Goal: Transaction & Acquisition: Purchase product/service

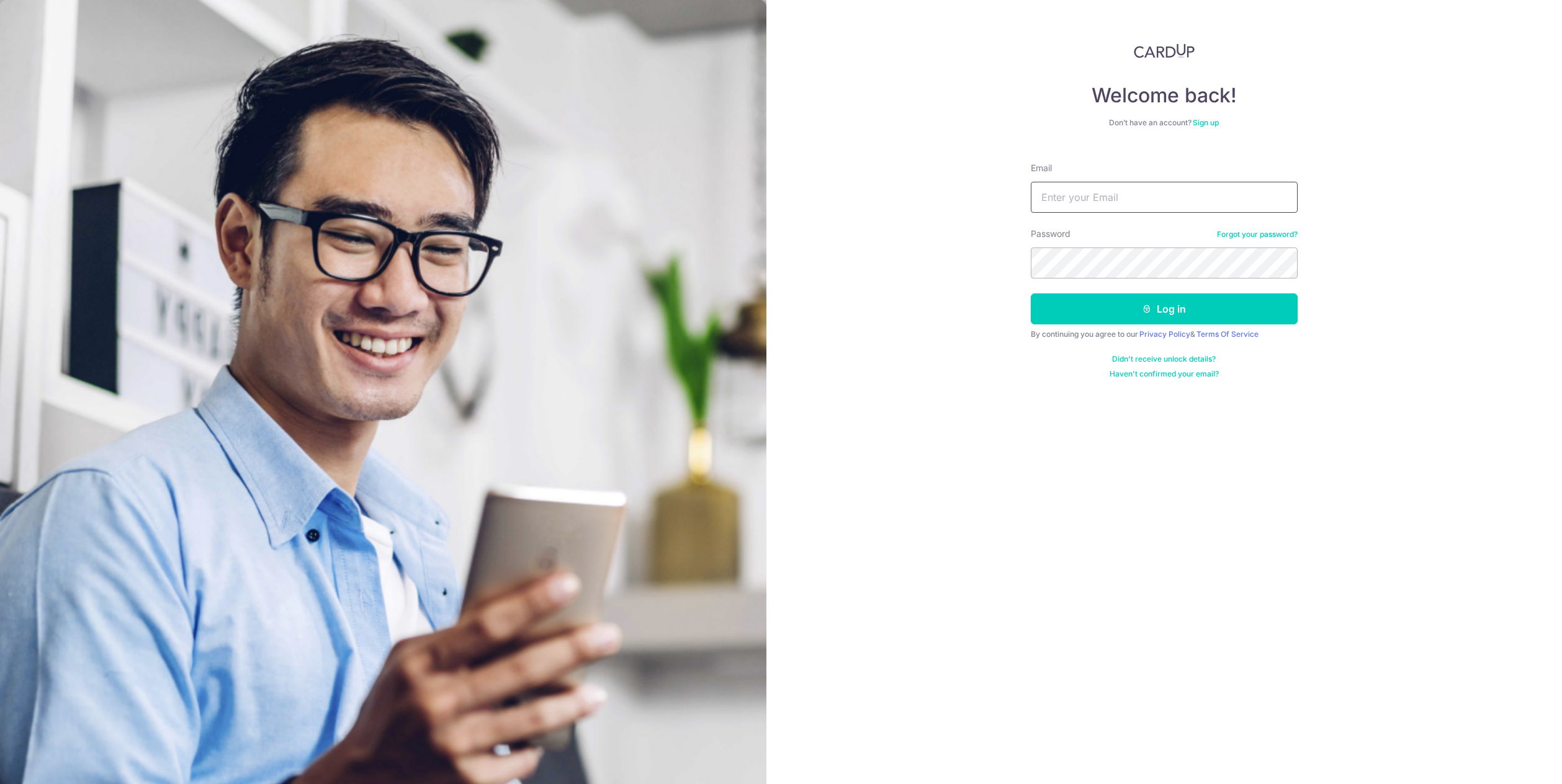
click at [1139, 190] on input "Email" at bounding box center [1164, 197] width 267 height 31
type input "bookenghua@outlook.com"
click at [1167, 314] on button "Log in" at bounding box center [1164, 309] width 267 height 31
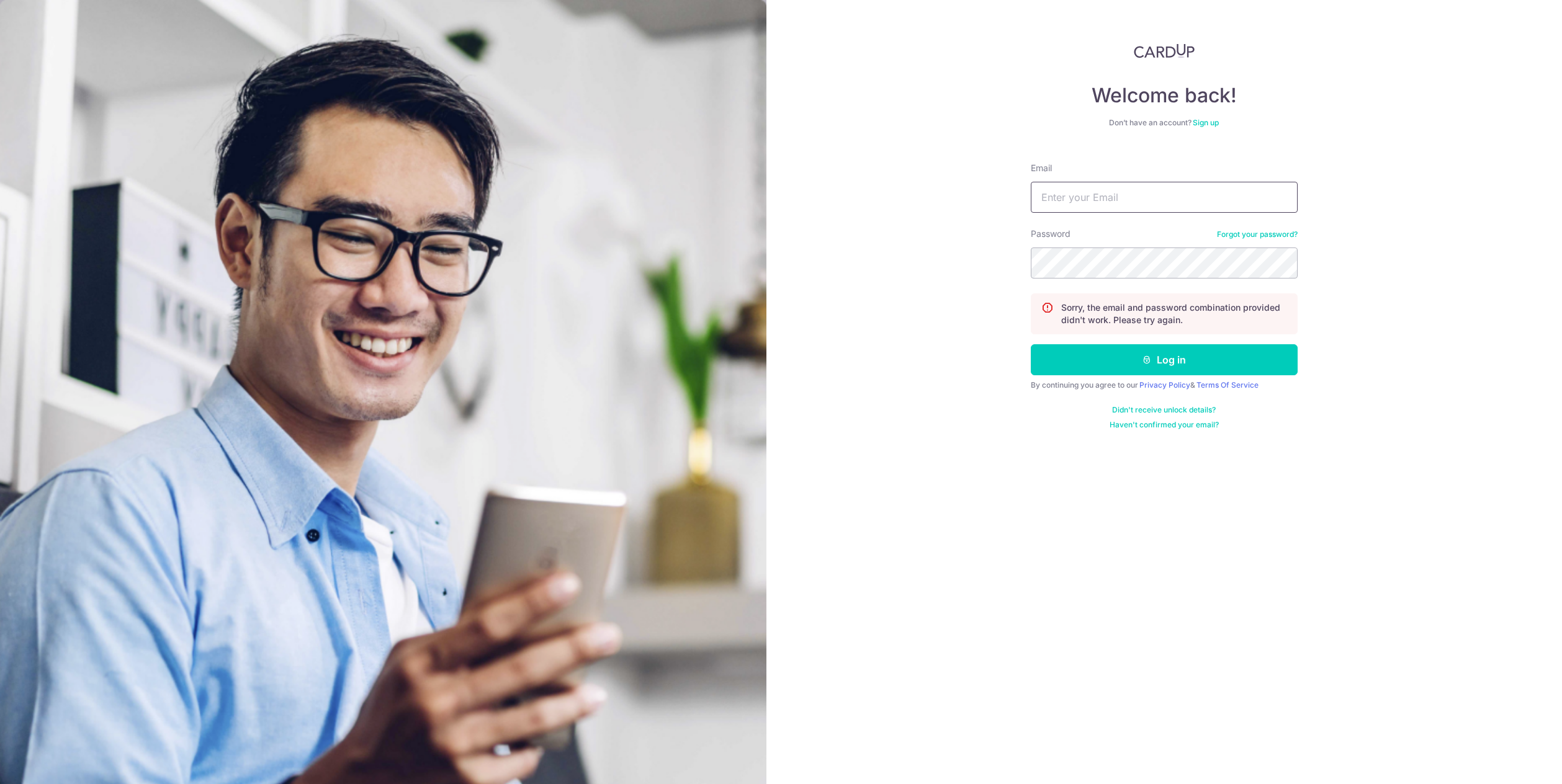
click at [1196, 193] on input "Email" at bounding box center [1164, 197] width 267 height 31
type input "bookenghua@outlook.com"
click at [1031, 345] on button "Log in" at bounding box center [1164, 360] width 267 height 31
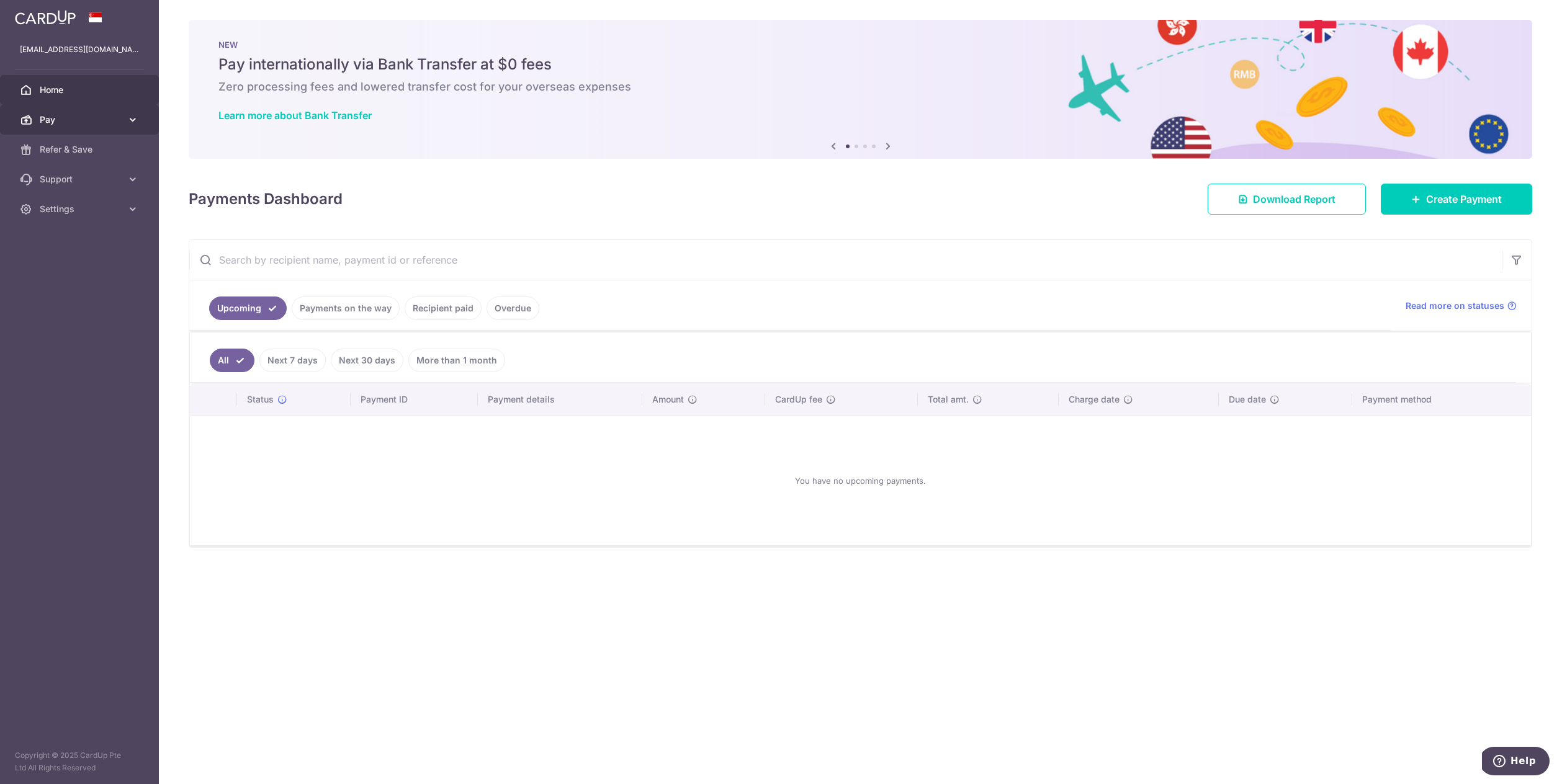
click at [88, 118] on span "Pay" at bounding box center [80, 119] width 82 height 12
click at [104, 149] on span "Payments" at bounding box center [80, 149] width 82 height 12
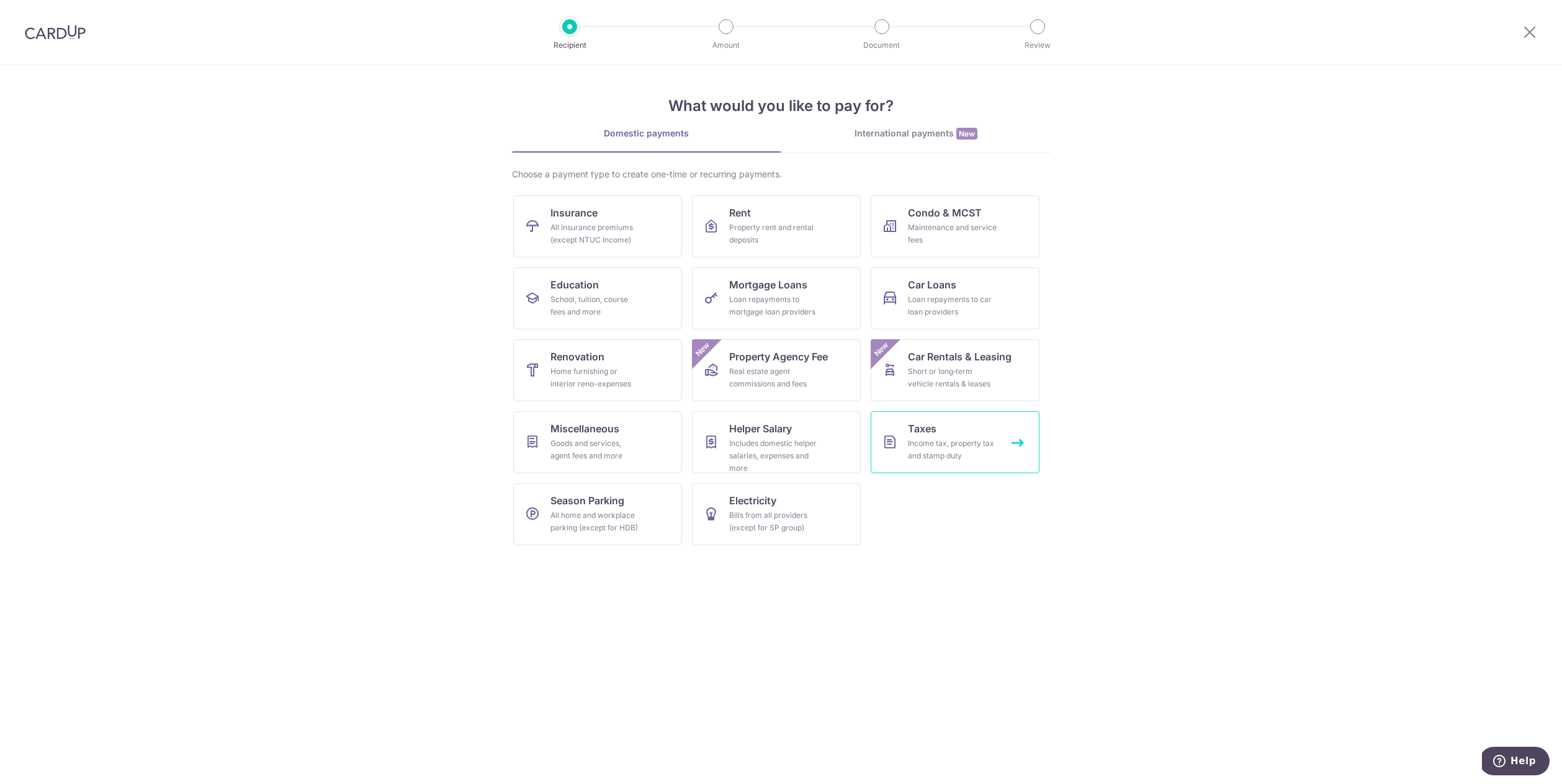
click at [940, 454] on div "Income tax, property tax and stamp duty" at bounding box center [952, 450] width 89 height 25
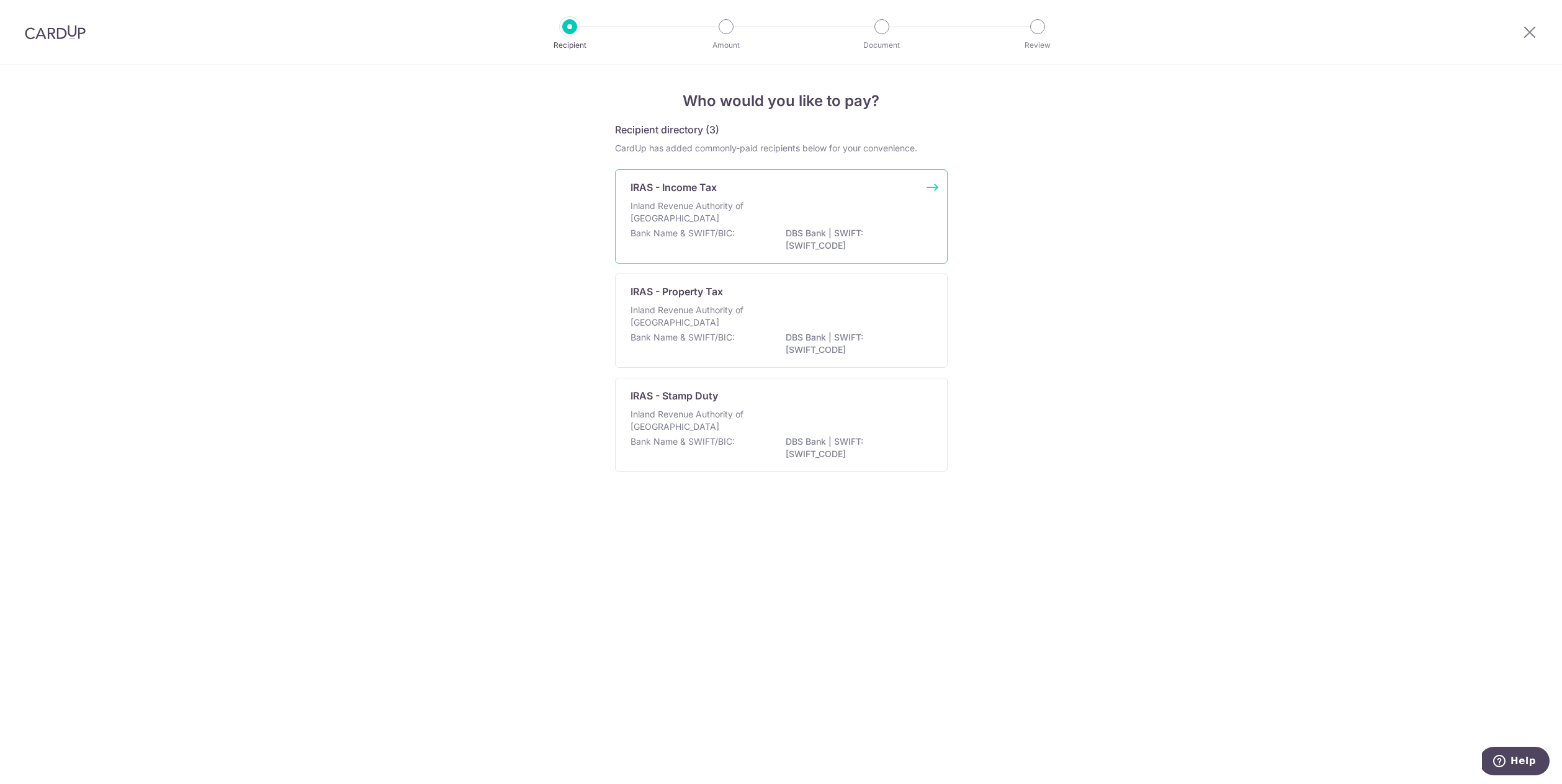
click at [890, 179] on div "IRAS - Income Tax Inland Revenue Authority of Singapore Bank Name & SWIFT/BIC: …" at bounding box center [781, 216] width 332 height 95
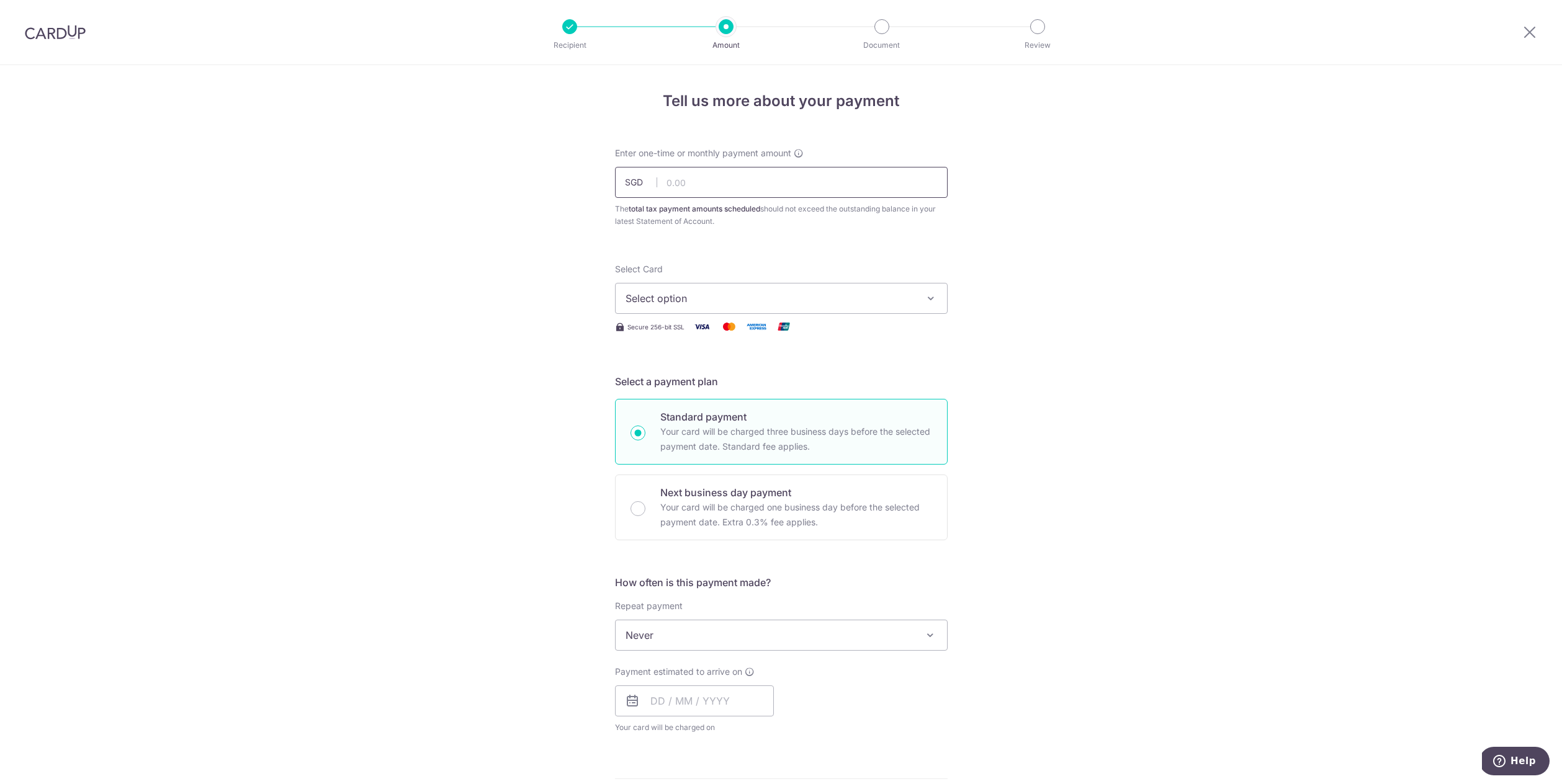
click at [857, 184] on input "text" at bounding box center [781, 182] width 332 height 31
click at [875, 258] on form "Enter one-time or monthly payment amount SGD The total tax payment amounts sche…" at bounding box center [781, 653] width 332 height 1012
click at [857, 633] on span "Never" at bounding box center [781, 635] width 332 height 30
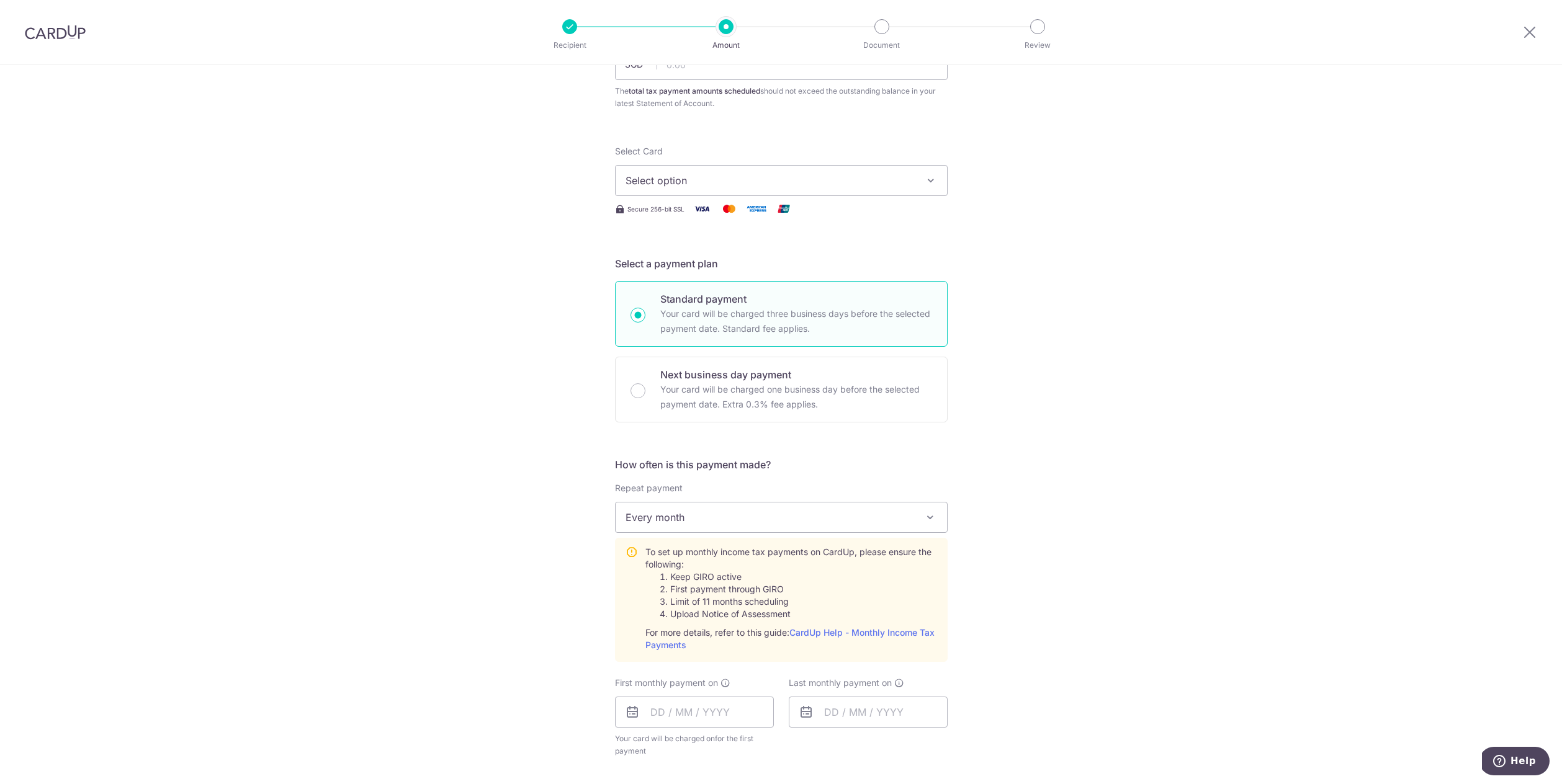
scroll to position [164, 0]
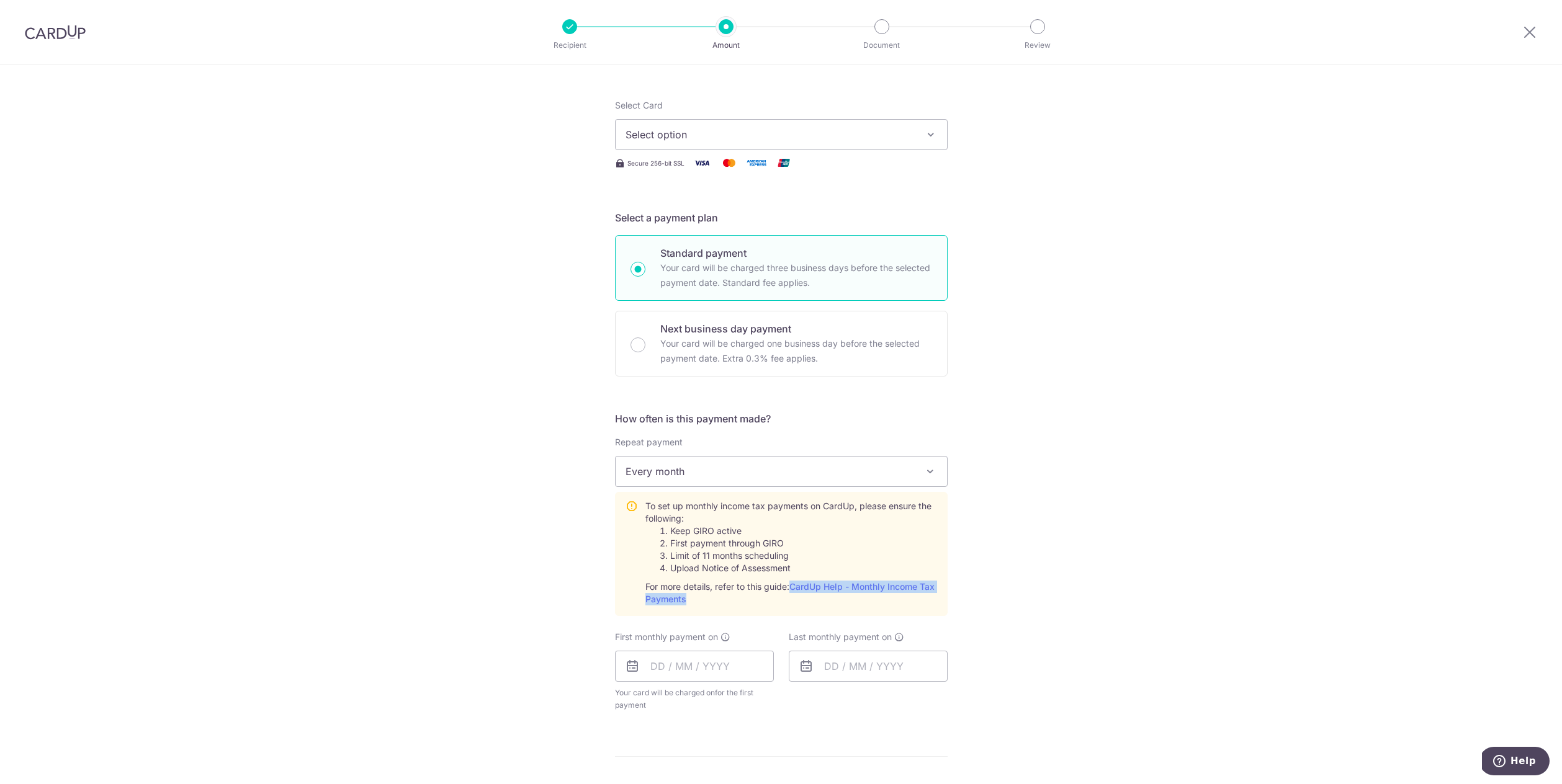
click at [716, 129] on span "Select option" at bounding box center [770, 135] width 289 height 15
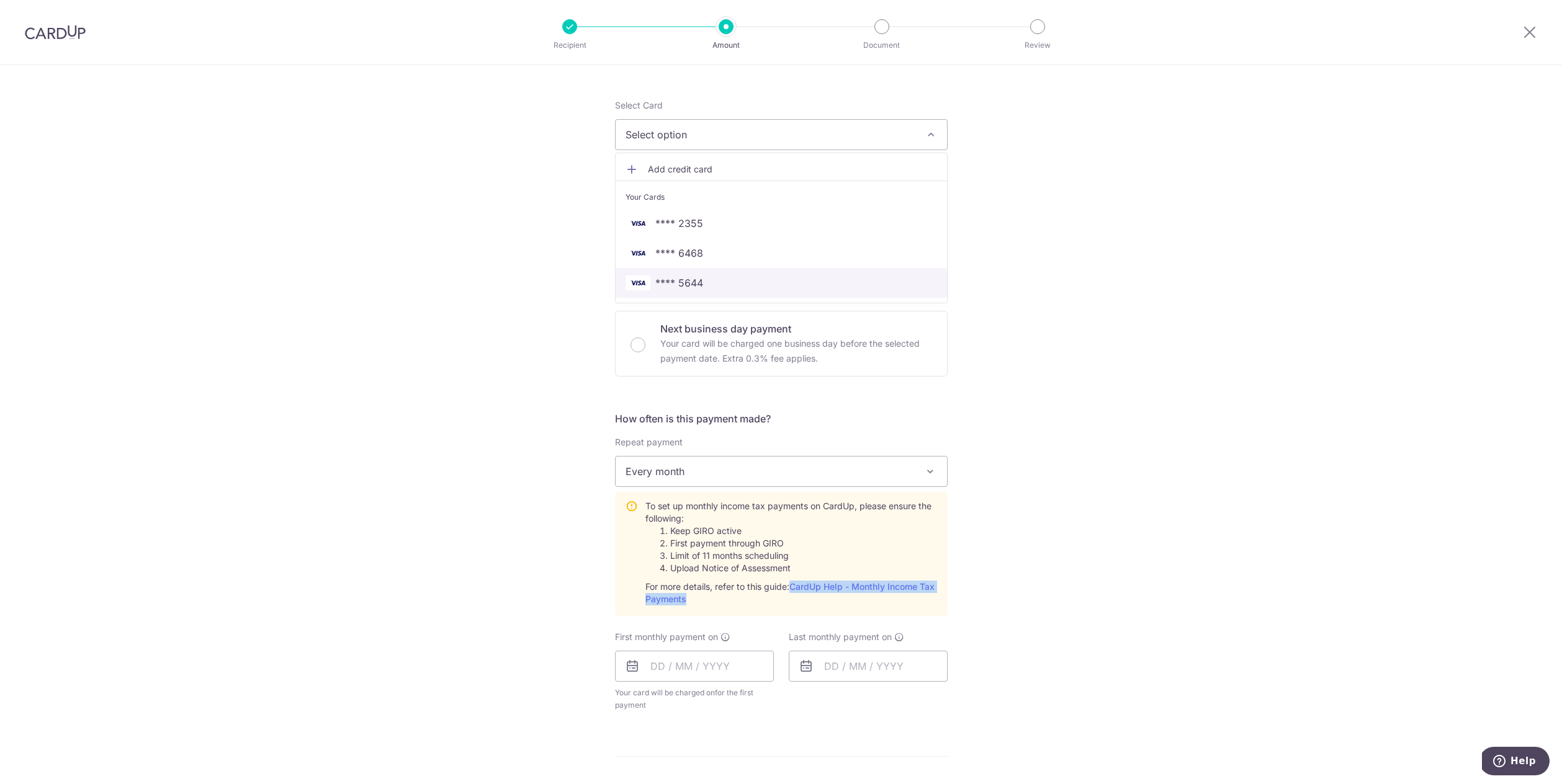
click at [726, 280] on span "**** 5644" at bounding box center [781, 283] width 312 height 15
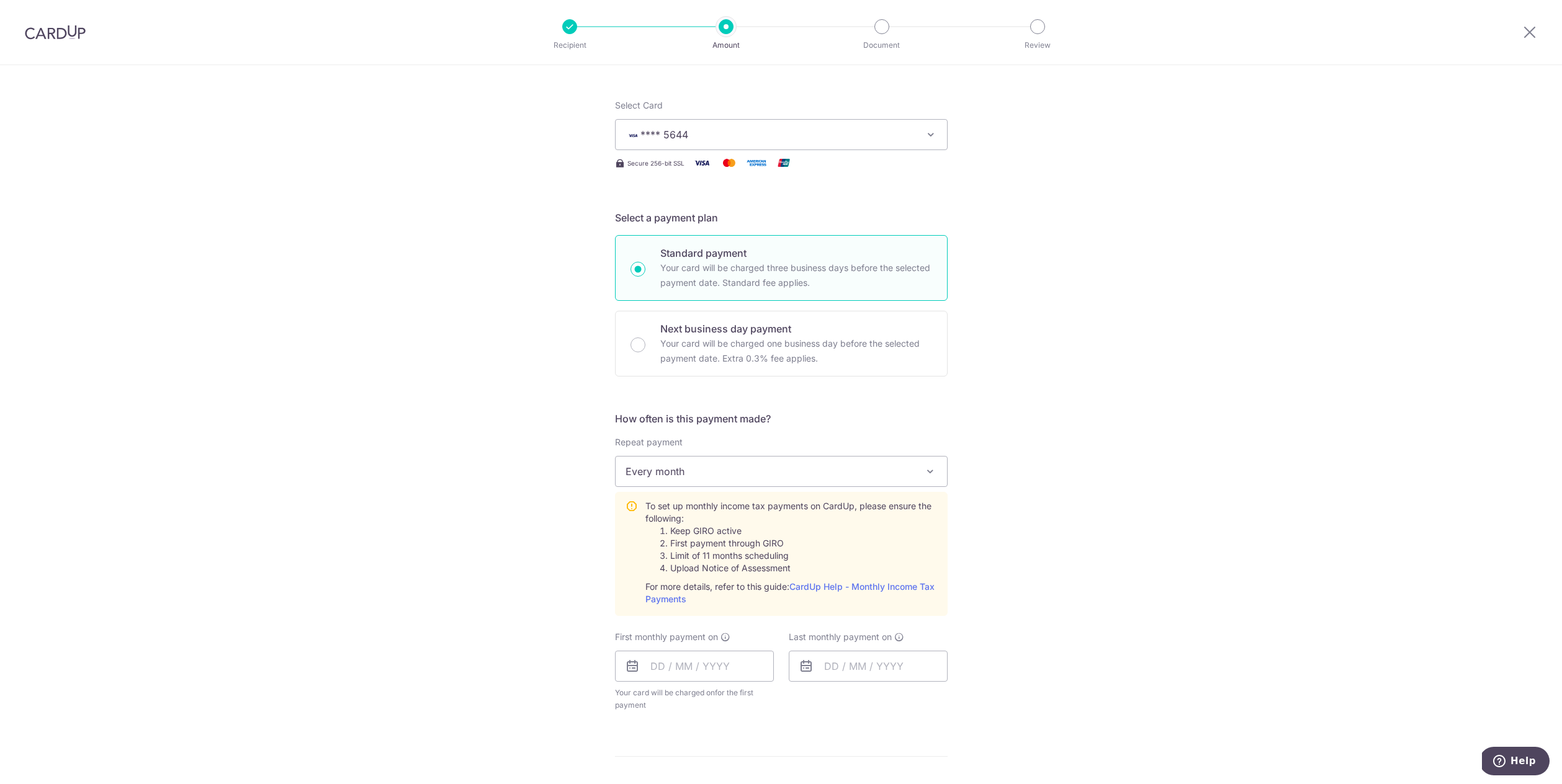
click at [504, 396] on div "Tell us more about your payment Enter one-time or monthly payment amount SGD Th…" at bounding box center [781, 548] width 1562 height 1294
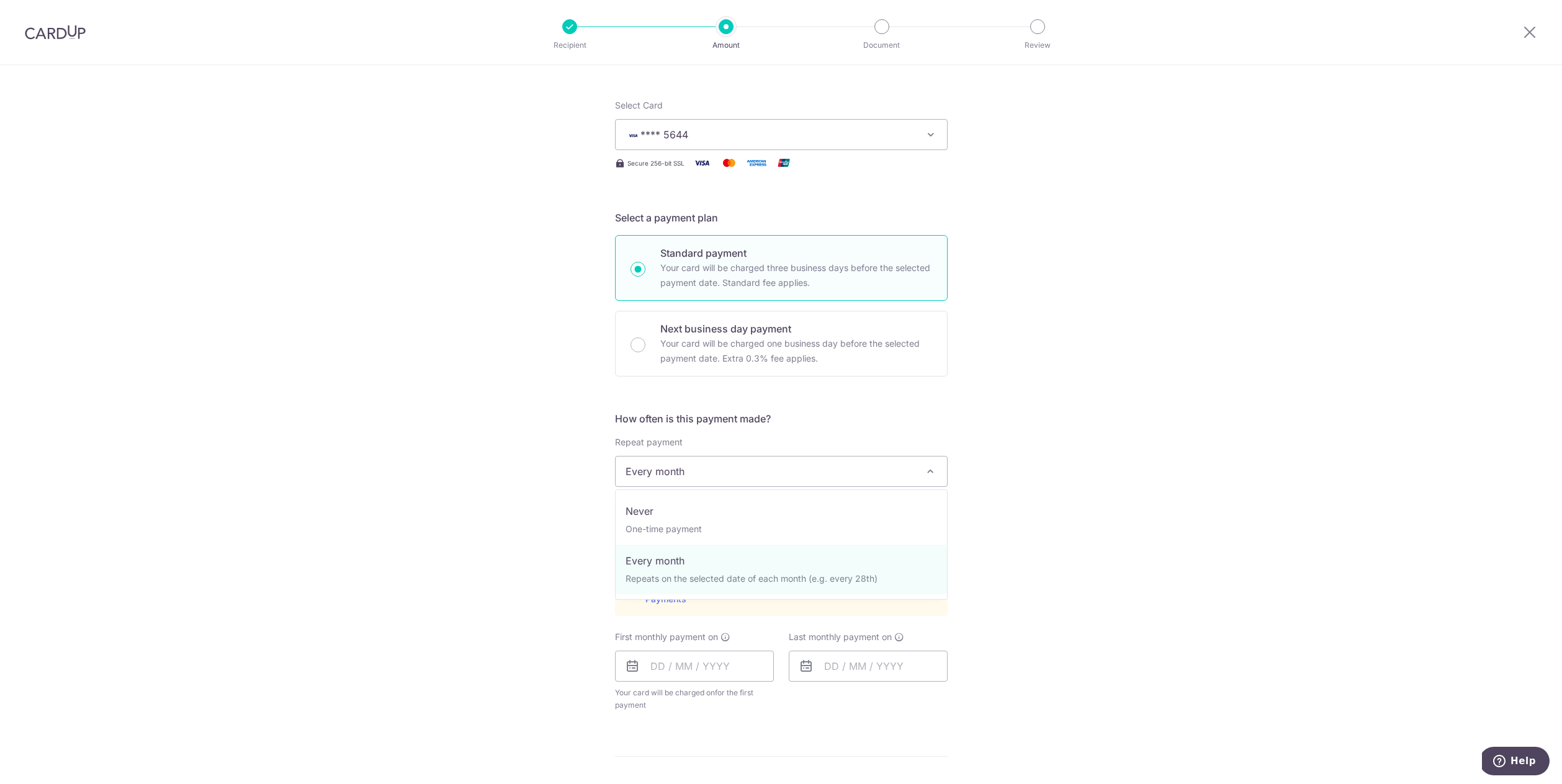
click at [754, 468] on span "Every month" at bounding box center [781, 471] width 332 height 30
select select "1"
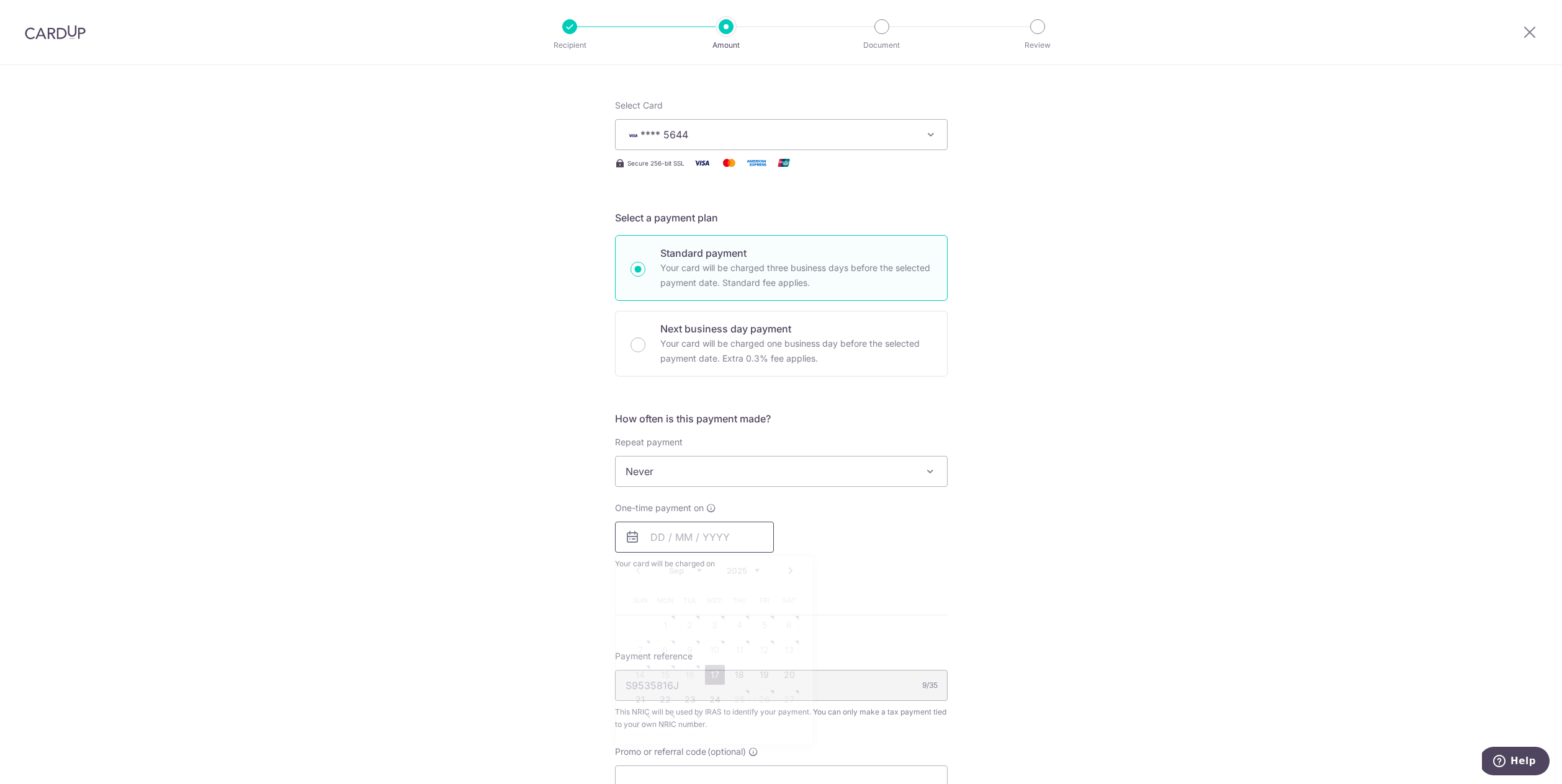
click at [670, 545] on input "text" at bounding box center [694, 537] width 159 height 31
click at [716, 673] on link "17" at bounding box center [714, 675] width 20 height 20
type input "[DATE]"
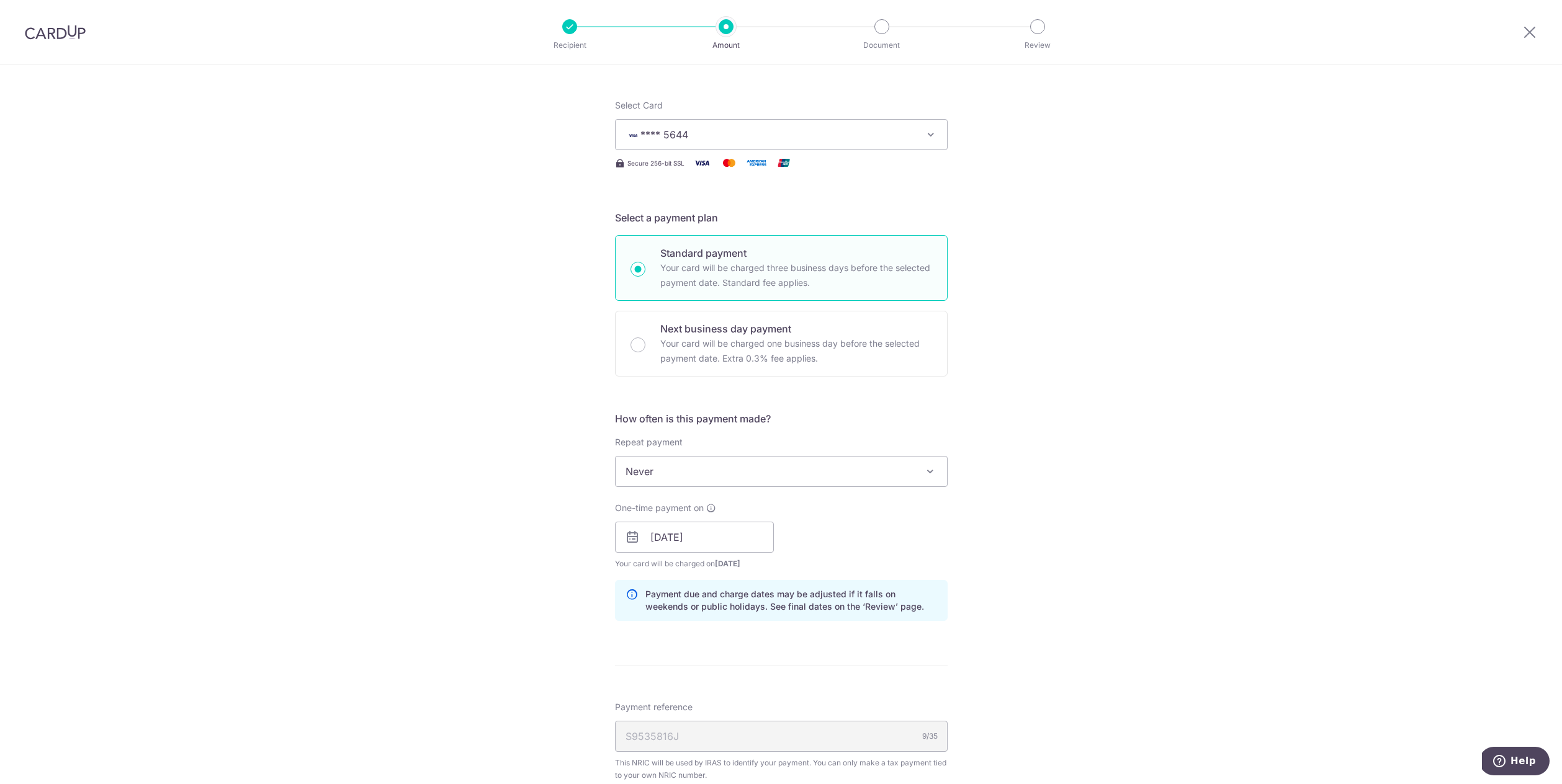
click at [964, 551] on div "Tell us more about your payment Enter one-time or monthly payment amount SGD Th…" at bounding box center [781, 503] width 1562 height 1203
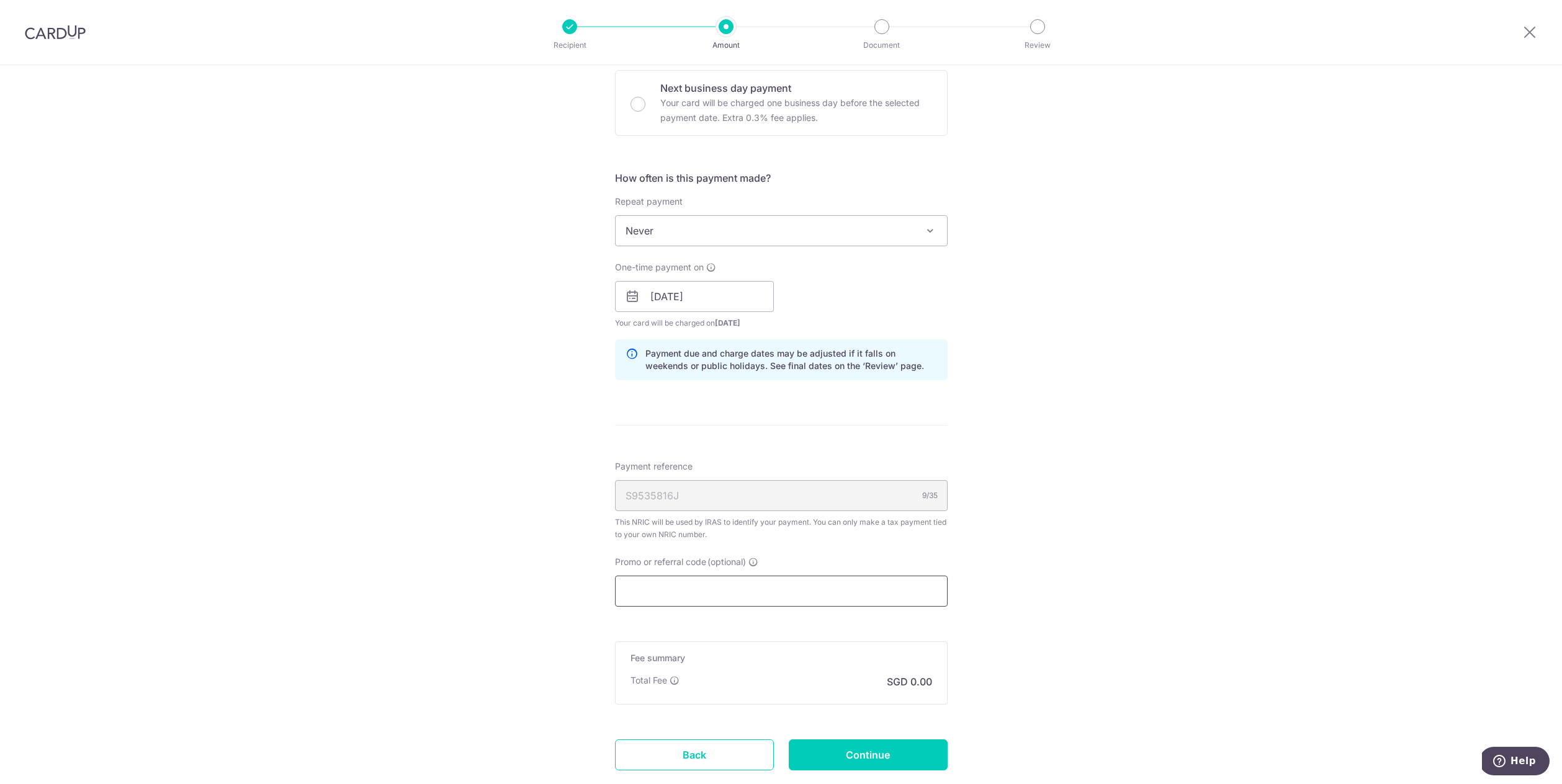
click at [723, 586] on input "Promo or referral code (optional)" at bounding box center [781, 591] width 332 height 31
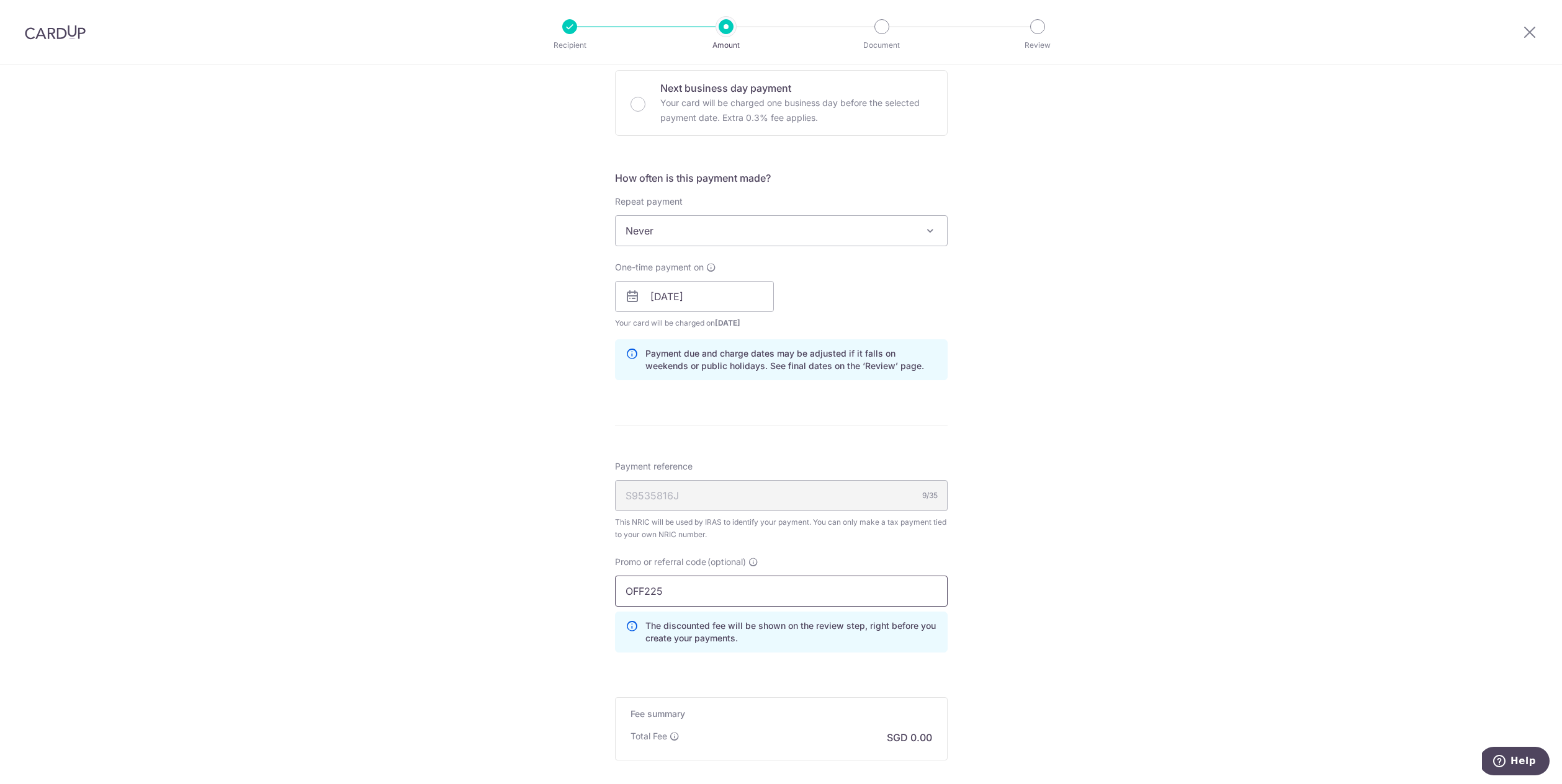
type input "OFF225"
click at [1137, 594] on div "Tell us more about your payment Enter one-time or monthly payment amount SGD Th…" at bounding box center [781, 290] width 1562 height 1259
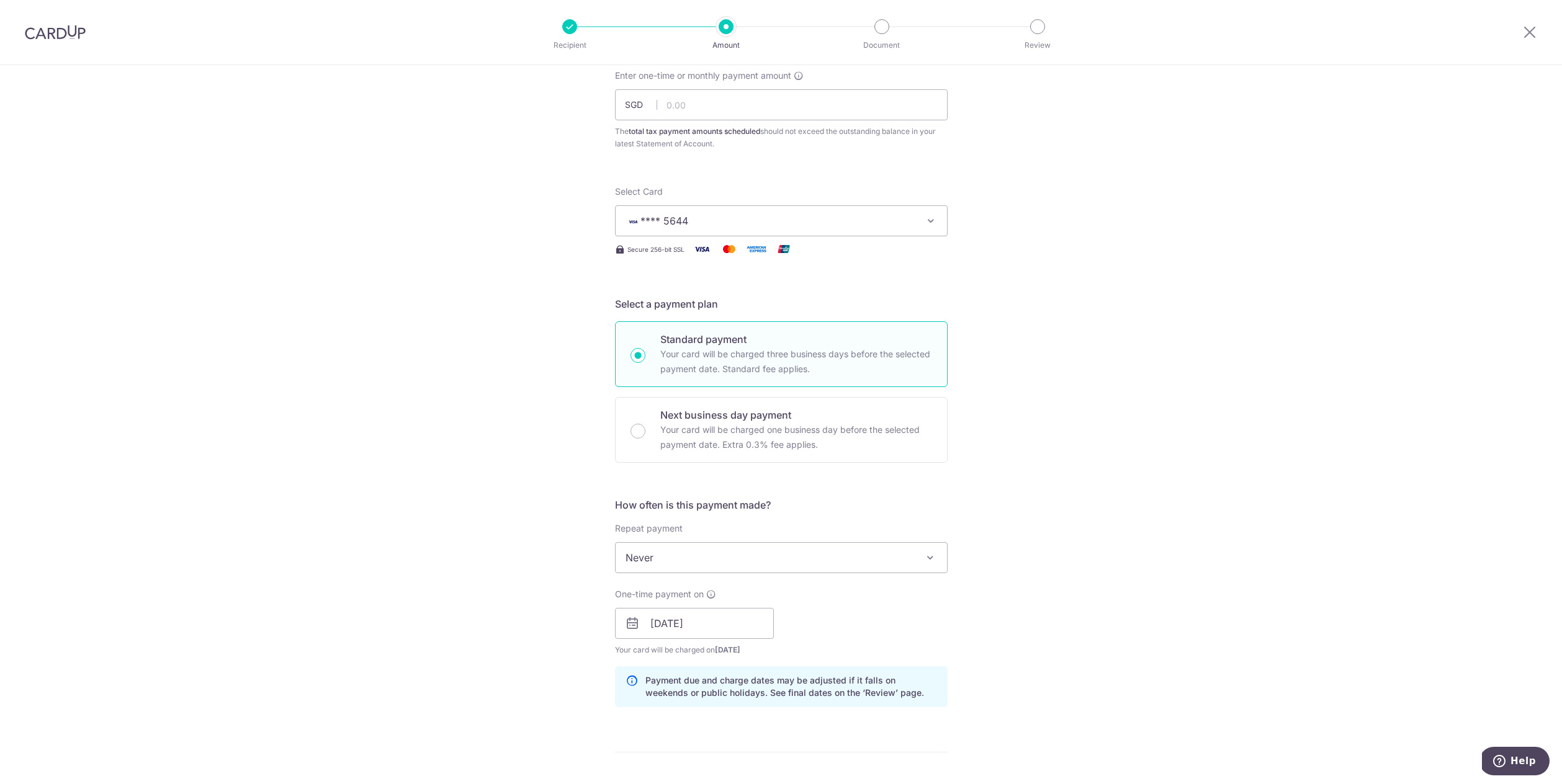
scroll to position [28, 0]
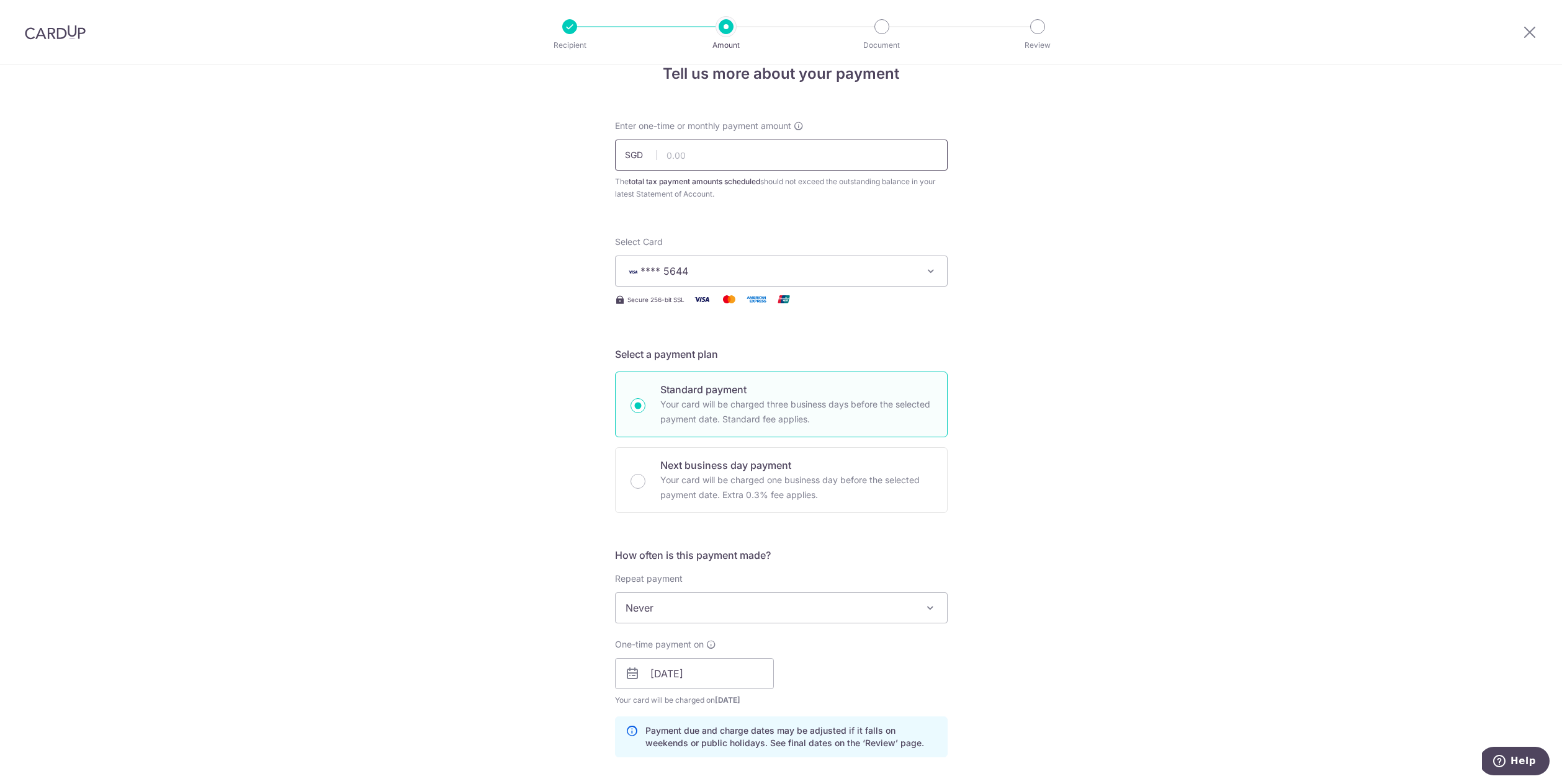
click at [701, 152] on input "text" at bounding box center [781, 155] width 332 height 31
click at [714, 236] on div "Select Card **** 5644 Add credit card Your Cards **** 2355 **** 6468 **** 5644" at bounding box center [781, 261] width 332 height 51
type input "3,000.00"
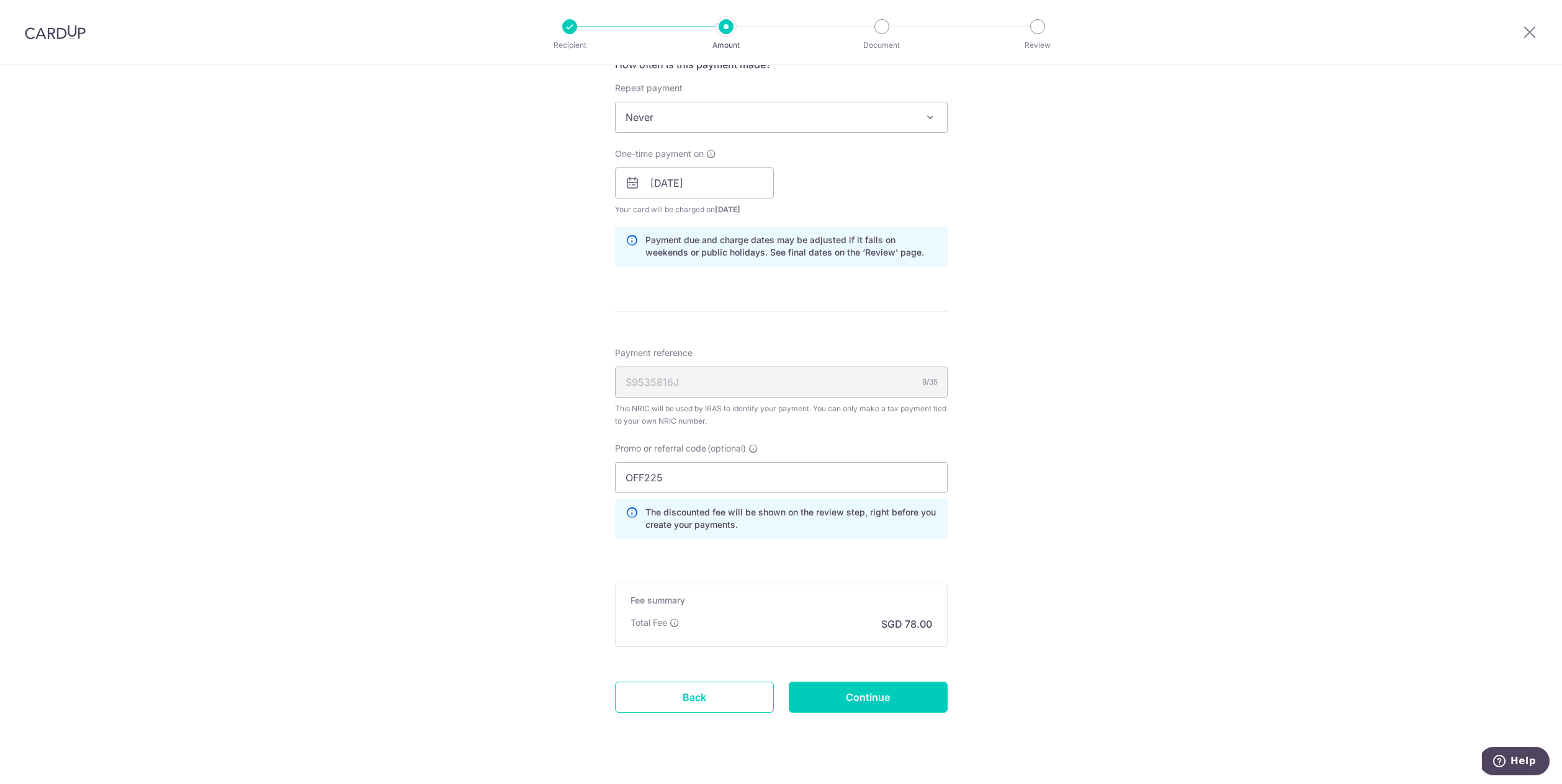
scroll to position [539, 0]
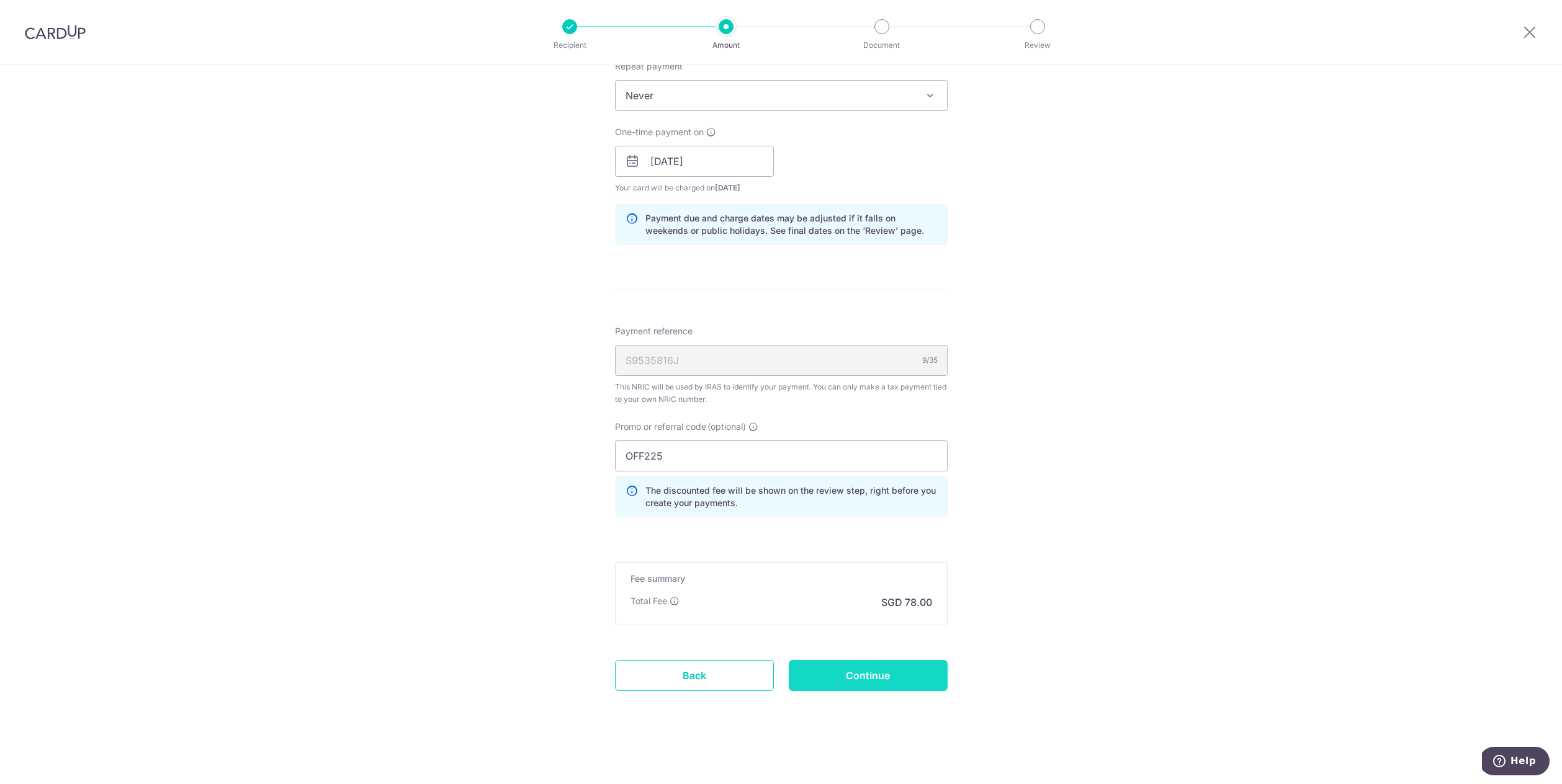
click at [877, 682] on input "Continue" at bounding box center [868, 676] width 159 height 31
type input "Create Schedule"
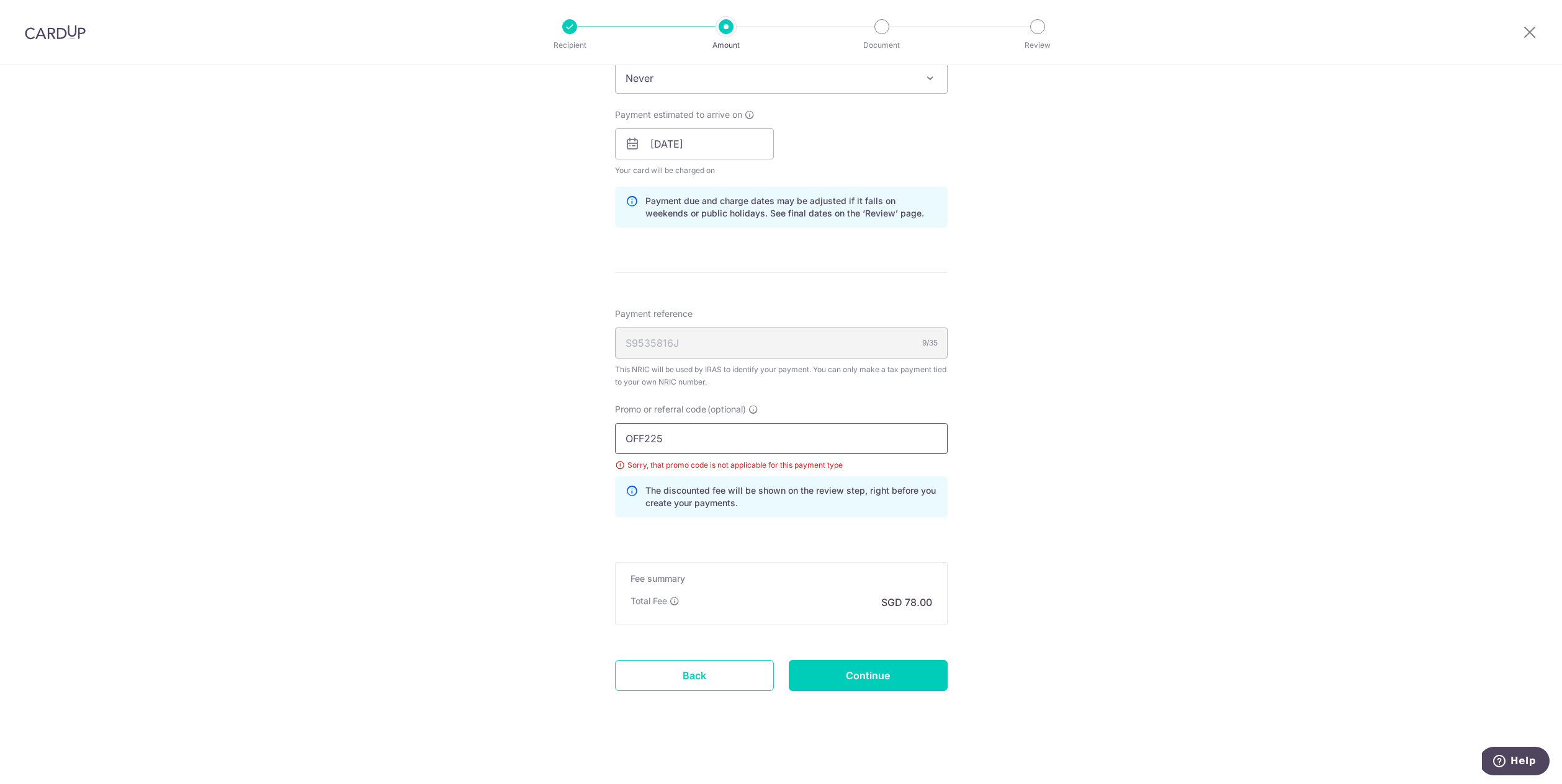
click at [731, 430] on input "OFF225" at bounding box center [781, 439] width 332 height 31
click at [708, 442] on input "OFF225" at bounding box center [781, 439] width 332 height 31
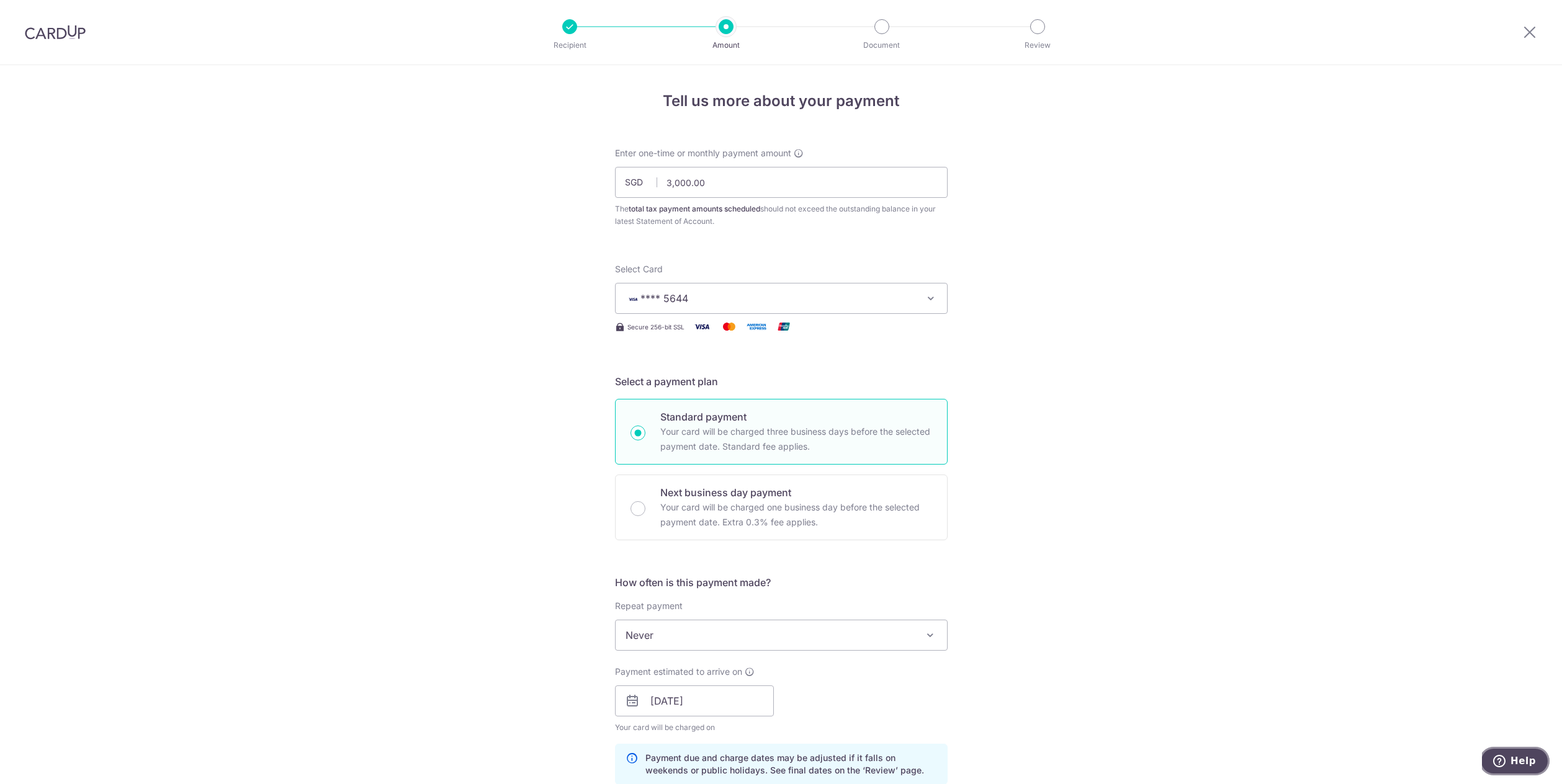
click at [1522, 768] on button "Help" at bounding box center [1514, 761] width 70 height 28
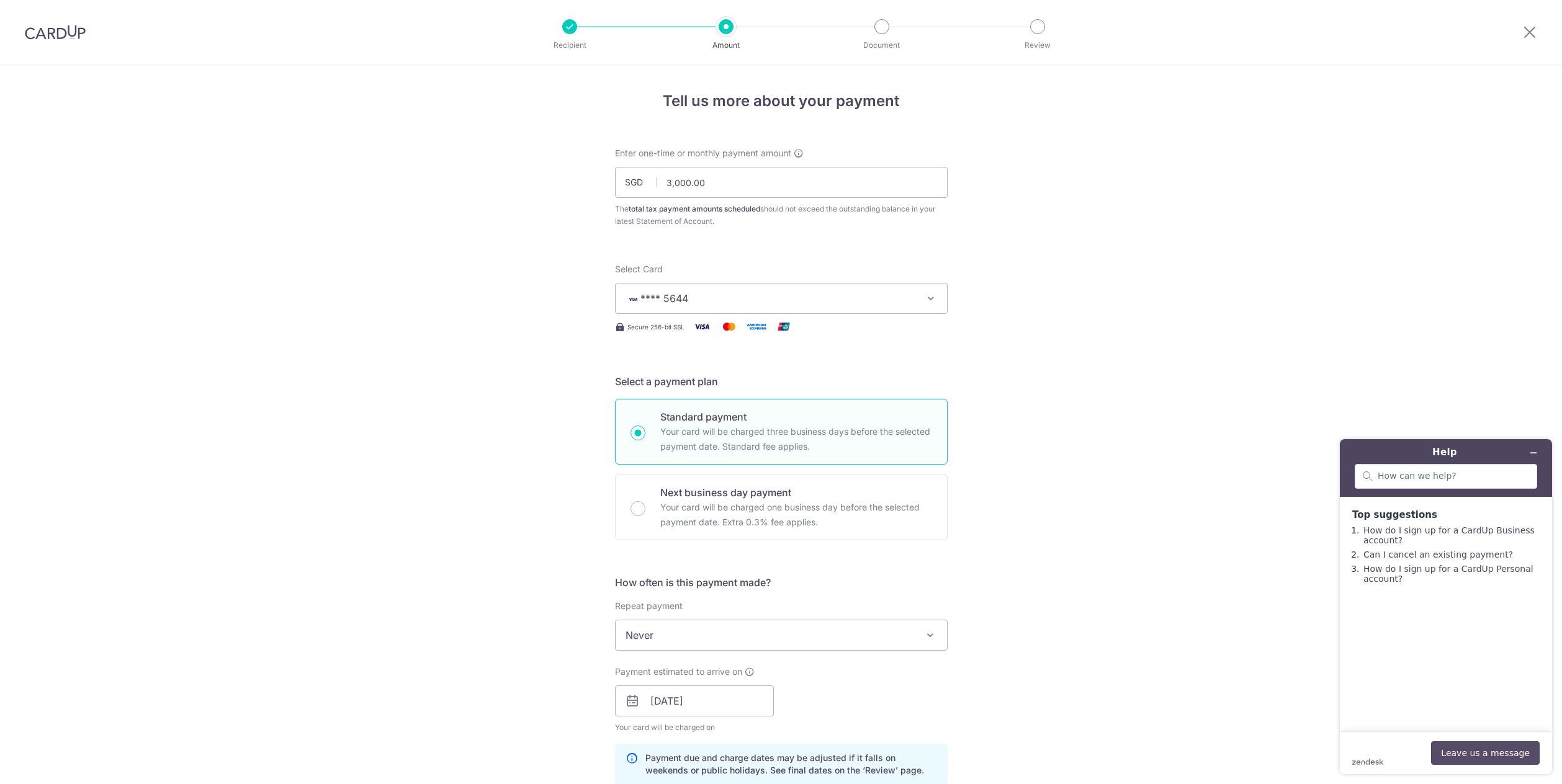
click at [1480, 747] on button "Leave us a message" at bounding box center [1485, 753] width 108 height 23
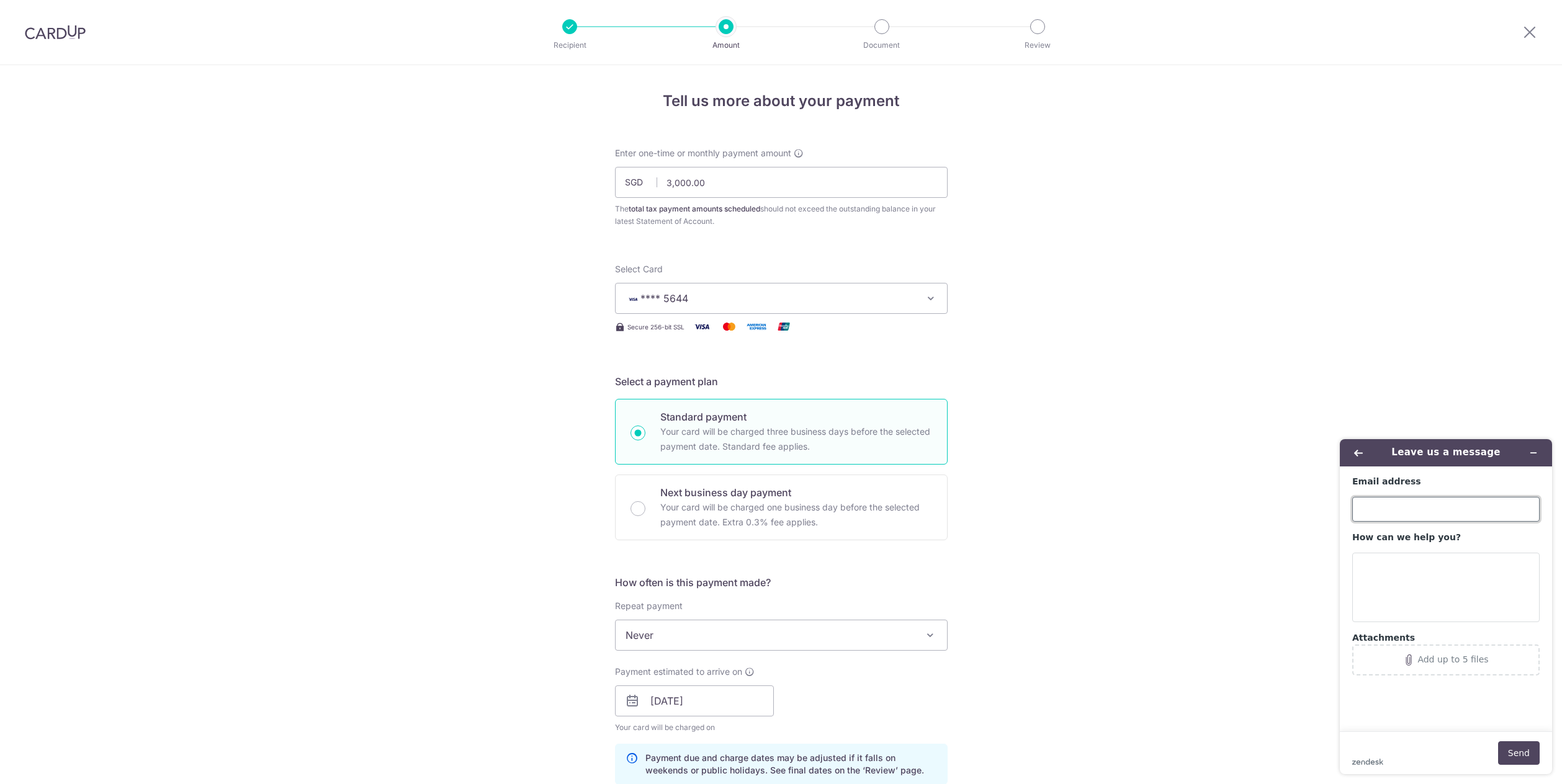
click at [1433, 511] on input "Email address" at bounding box center [1445, 509] width 187 height 25
type input "bookenghua@outlook.com"
click at [1447, 570] on textarea "How can we help you?" at bounding box center [1445, 587] width 187 height 70
type textarea "Agent please"
click at [1532, 758] on button "Send" at bounding box center [1518, 753] width 41 height 23
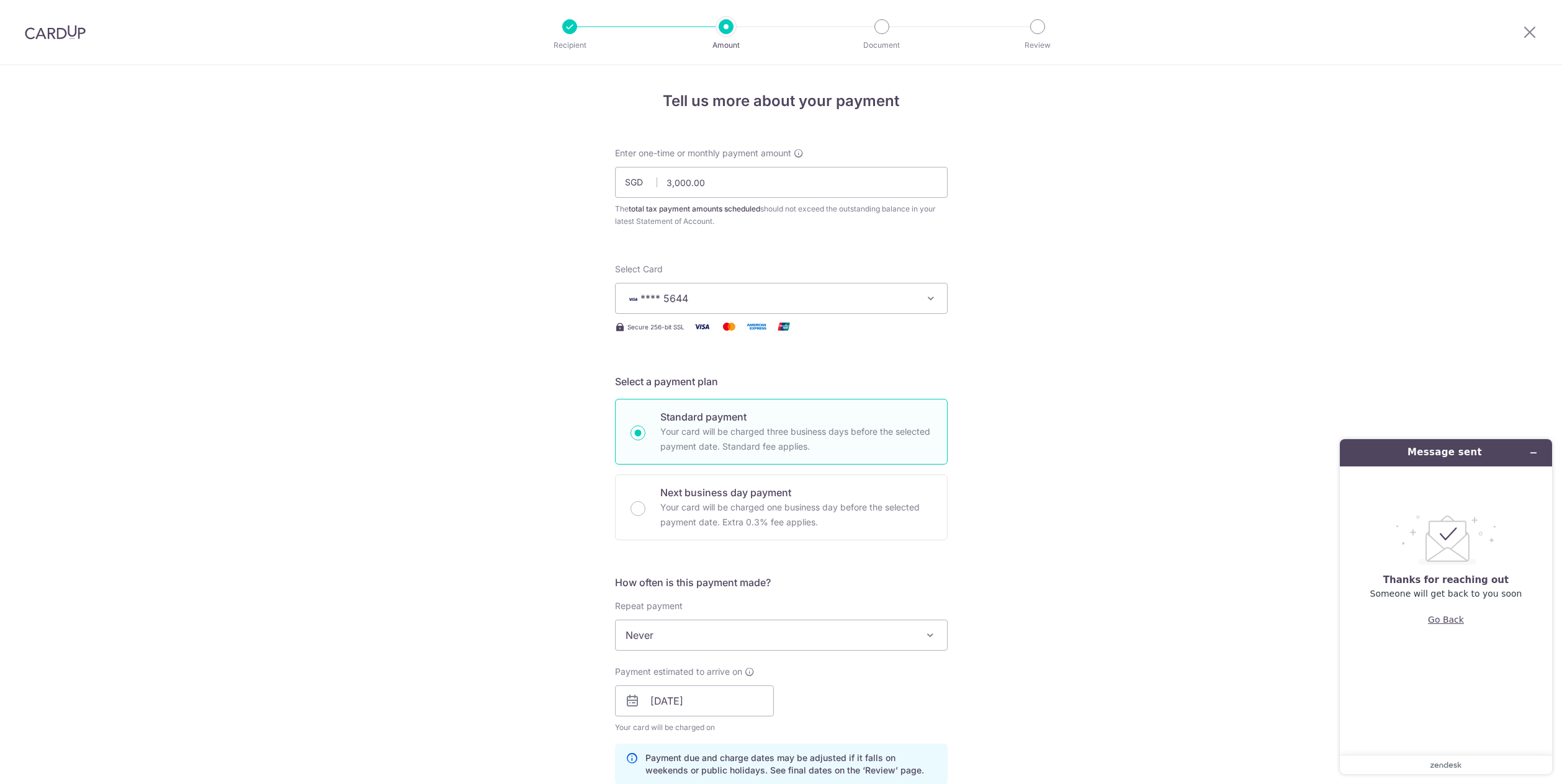
click at [1440, 618] on button "Go Back" at bounding box center [1446, 620] width 36 height 23
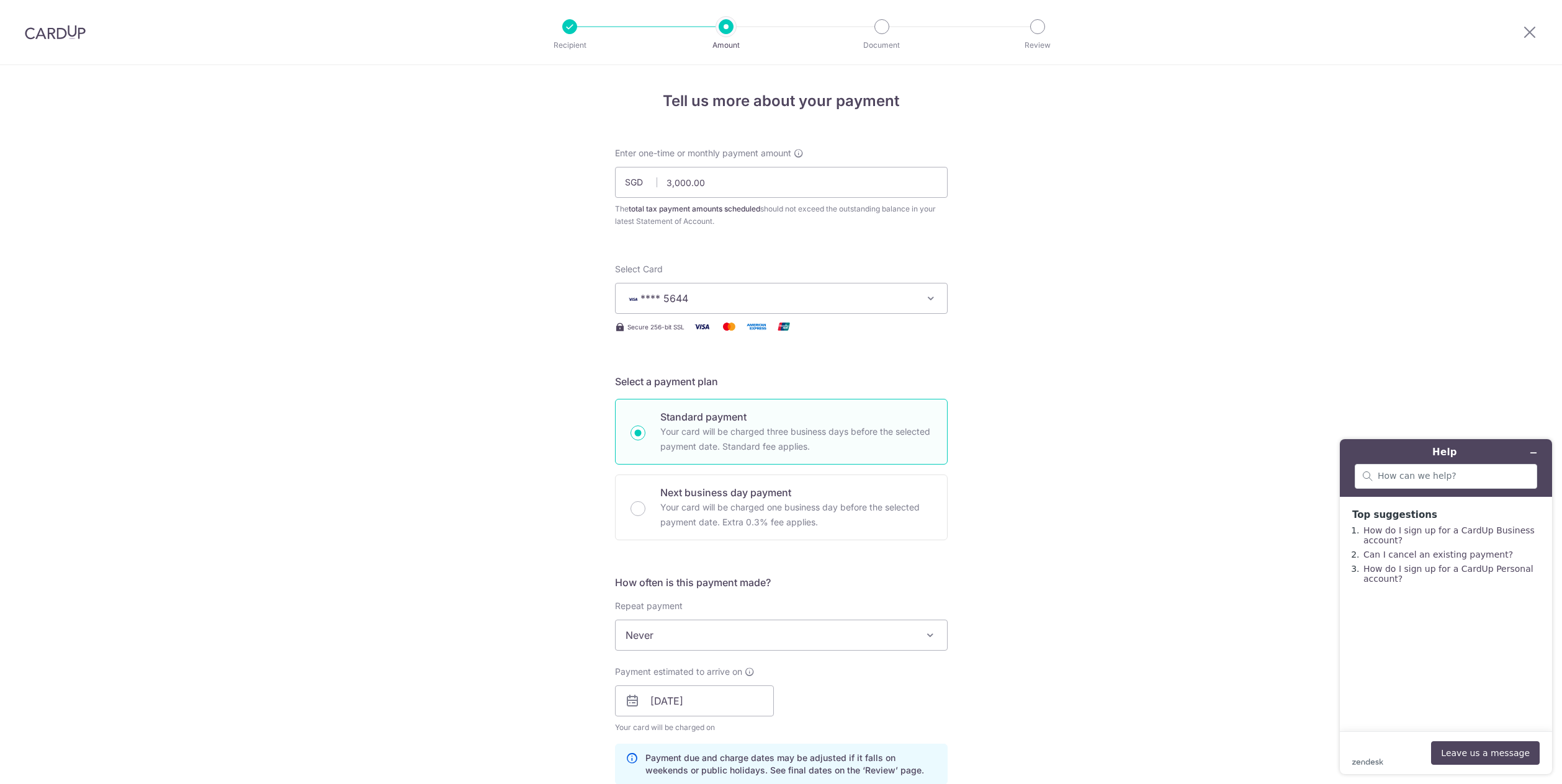
click at [1338, 188] on div "Tell us more about your payment Enter one-time or monthly payment amount SGD 3,…" at bounding box center [781, 703] width 1562 height 1277
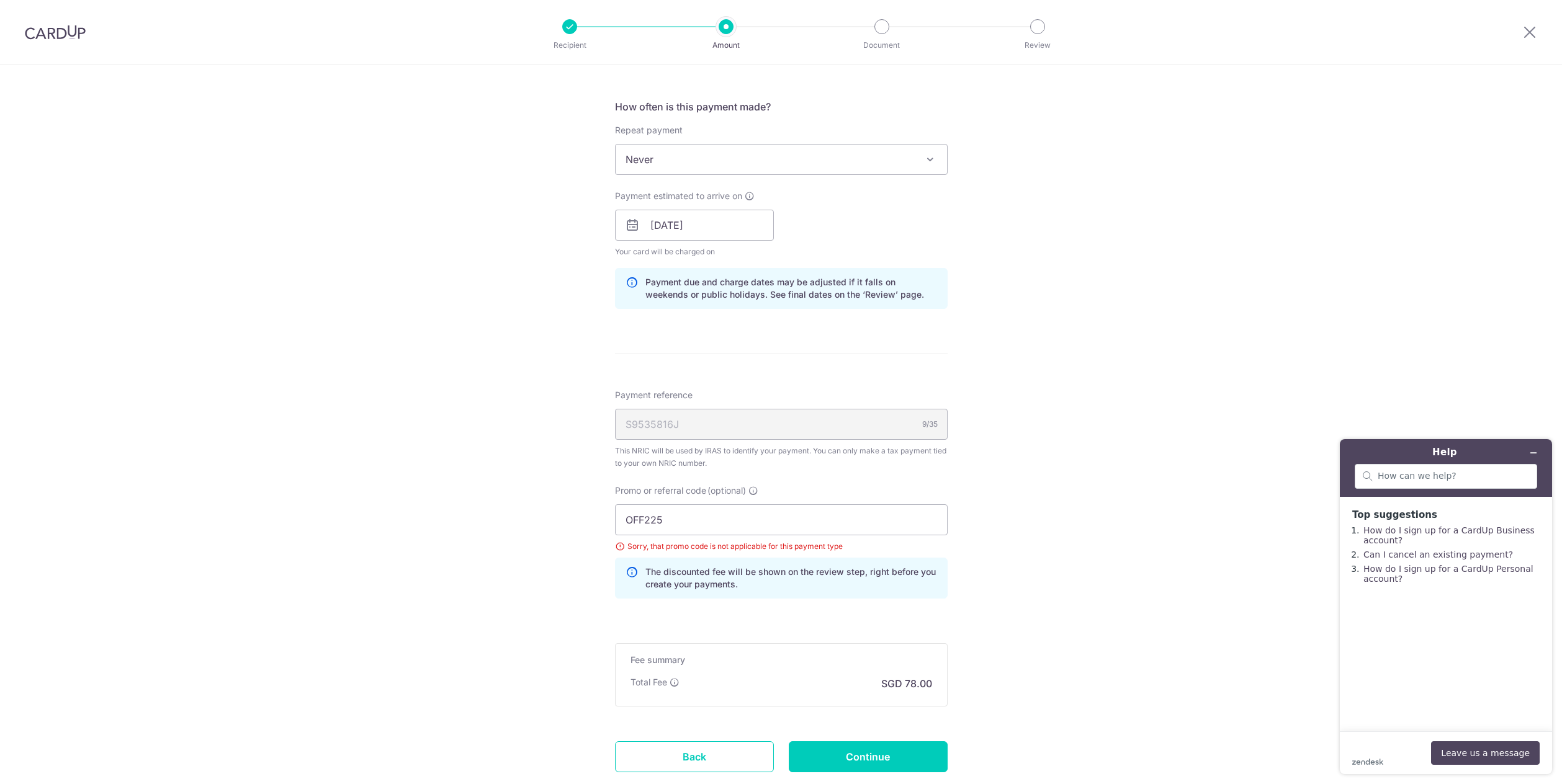
scroll to position [484, 0]
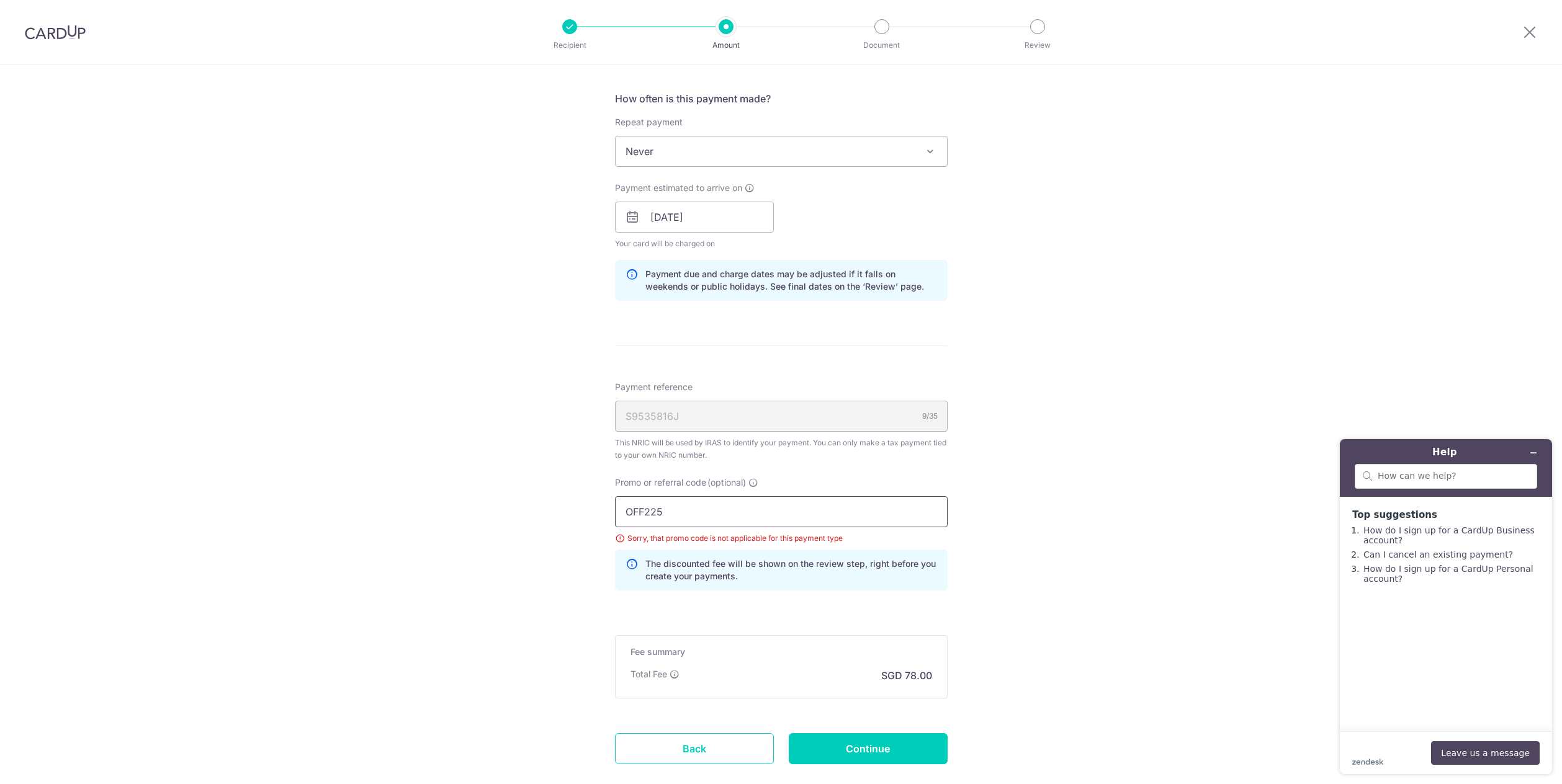
click at [723, 515] on input "OFF225" at bounding box center [781, 512] width 332 height 31
drag, startPoint x: 741, startPoint y: 515, endPoint x: 543, endPoint y: 513, distance: 198.0
click at [543, 513] on div "Tell us more about your payment Enter one-time or monthly payment amount SGD 3,…" at bounding box center [781, 220] width 1562 height 1277
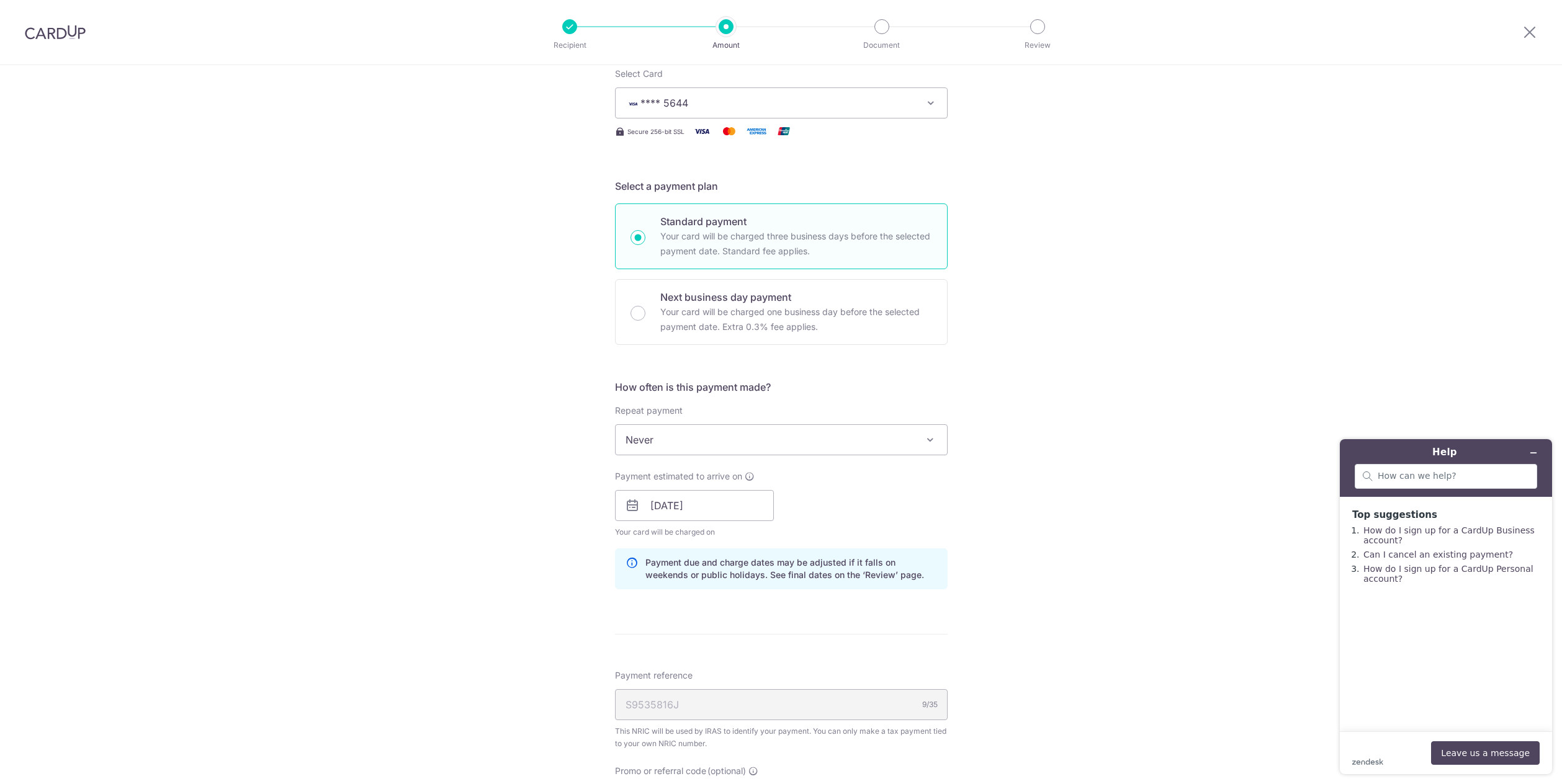
scroll to position [0, 0]
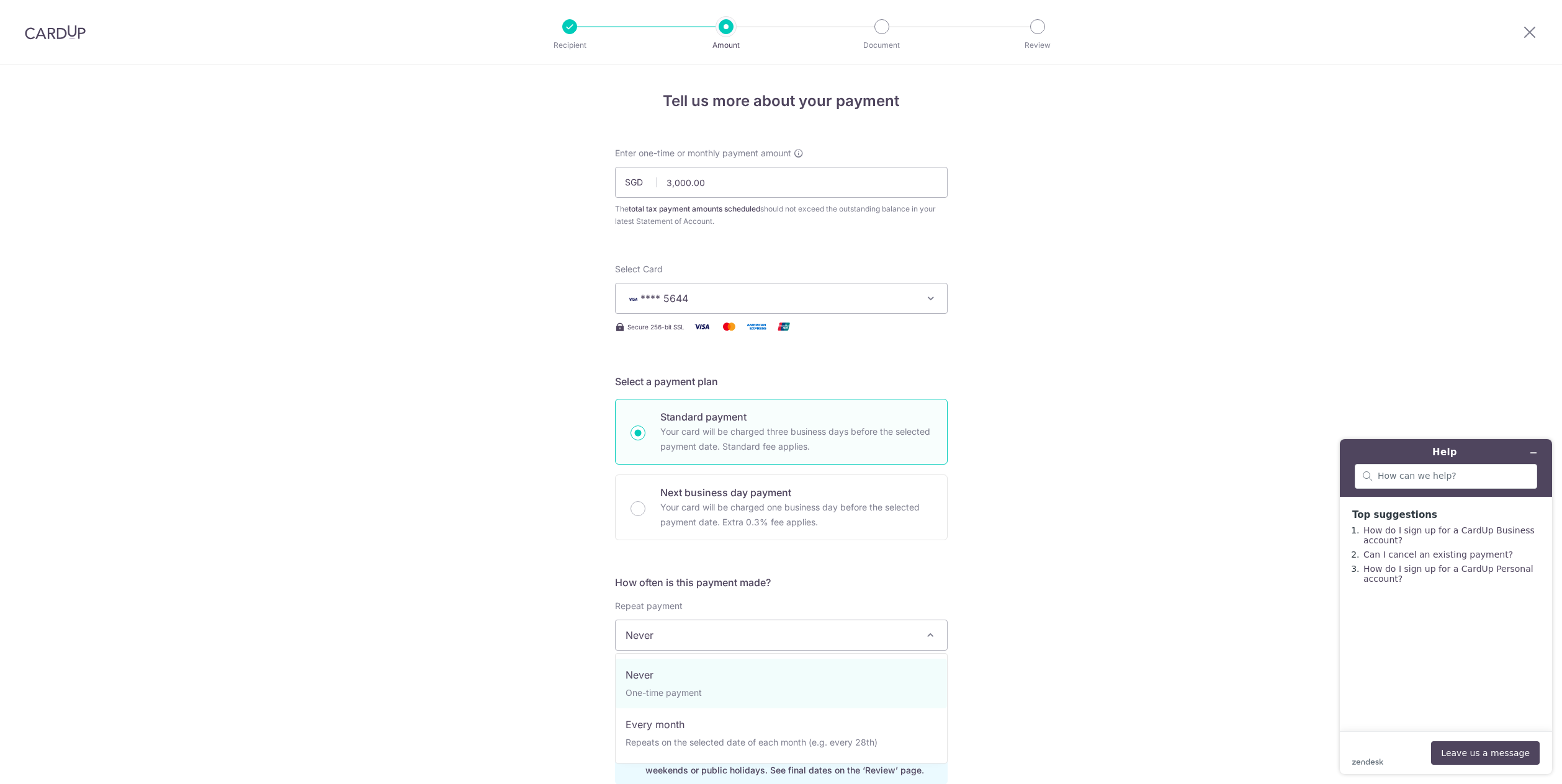
click at [728, 629] on span "Never" at bounding box center [781, 635] width 332 height 30
select select "3"
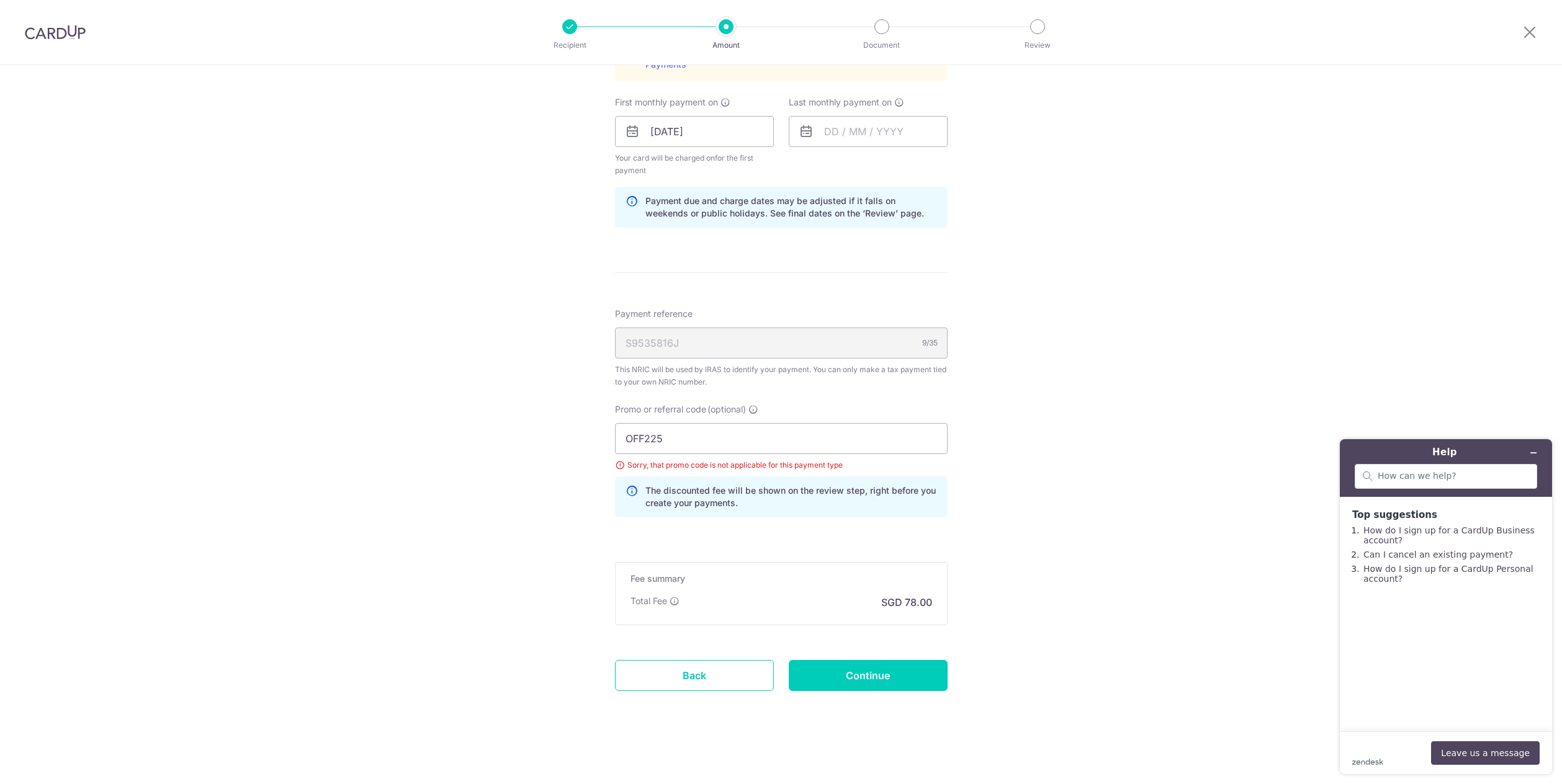
scroll to position [347, 0]
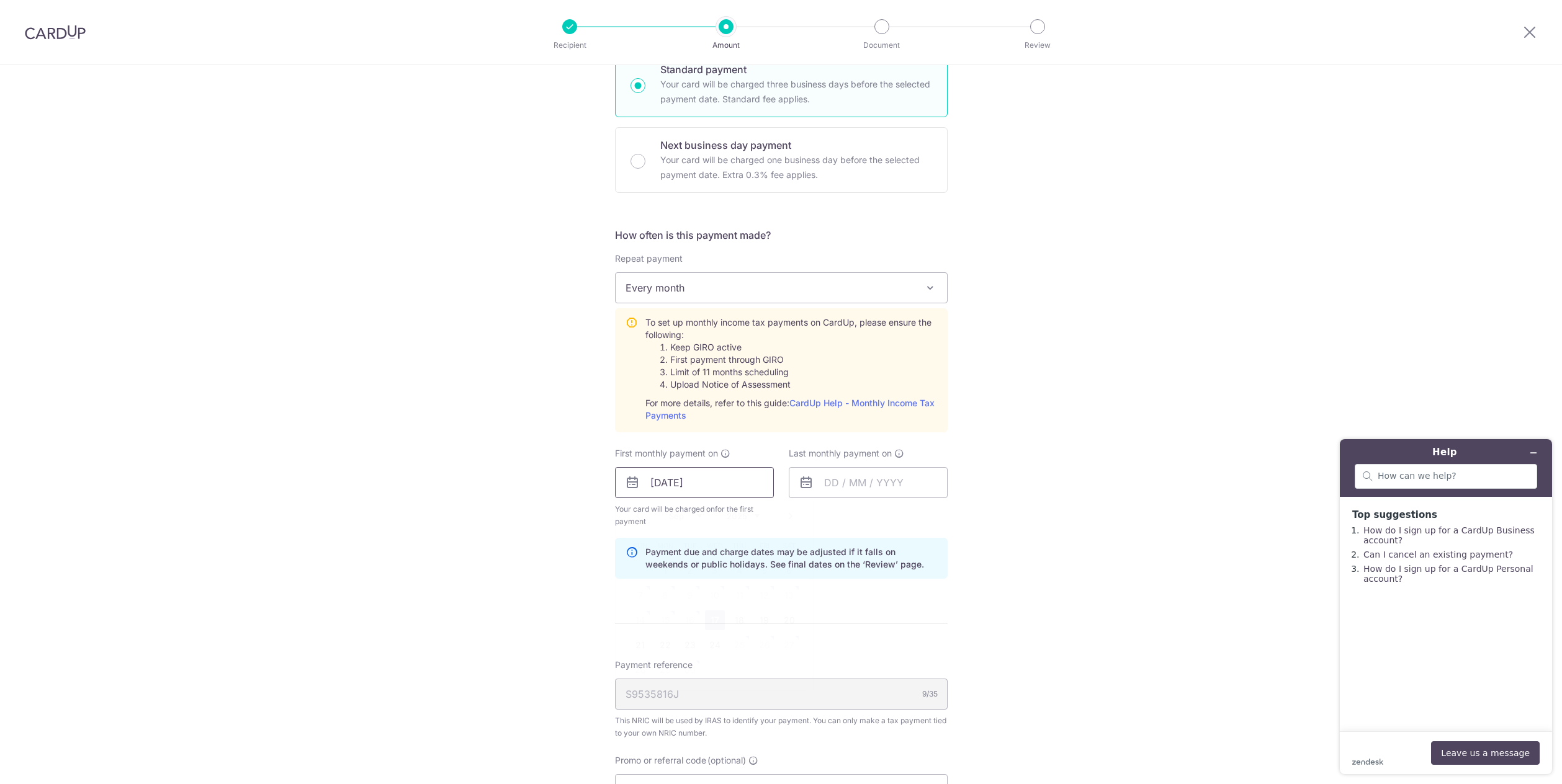
click at [707, 487] on input "[DATE]" at bounding box center [694, 482] width 159 height 31
click at [716, 618] on link "17" at bounding box center [714, 620] width 20 height 20
click at [905, 484] on input "text" at bounding box center [868, 482] width 159 height 31
click at [892, 627] on link "17" at bounding box center [888, 620] width 20 height 20
type input "17/09/2025"
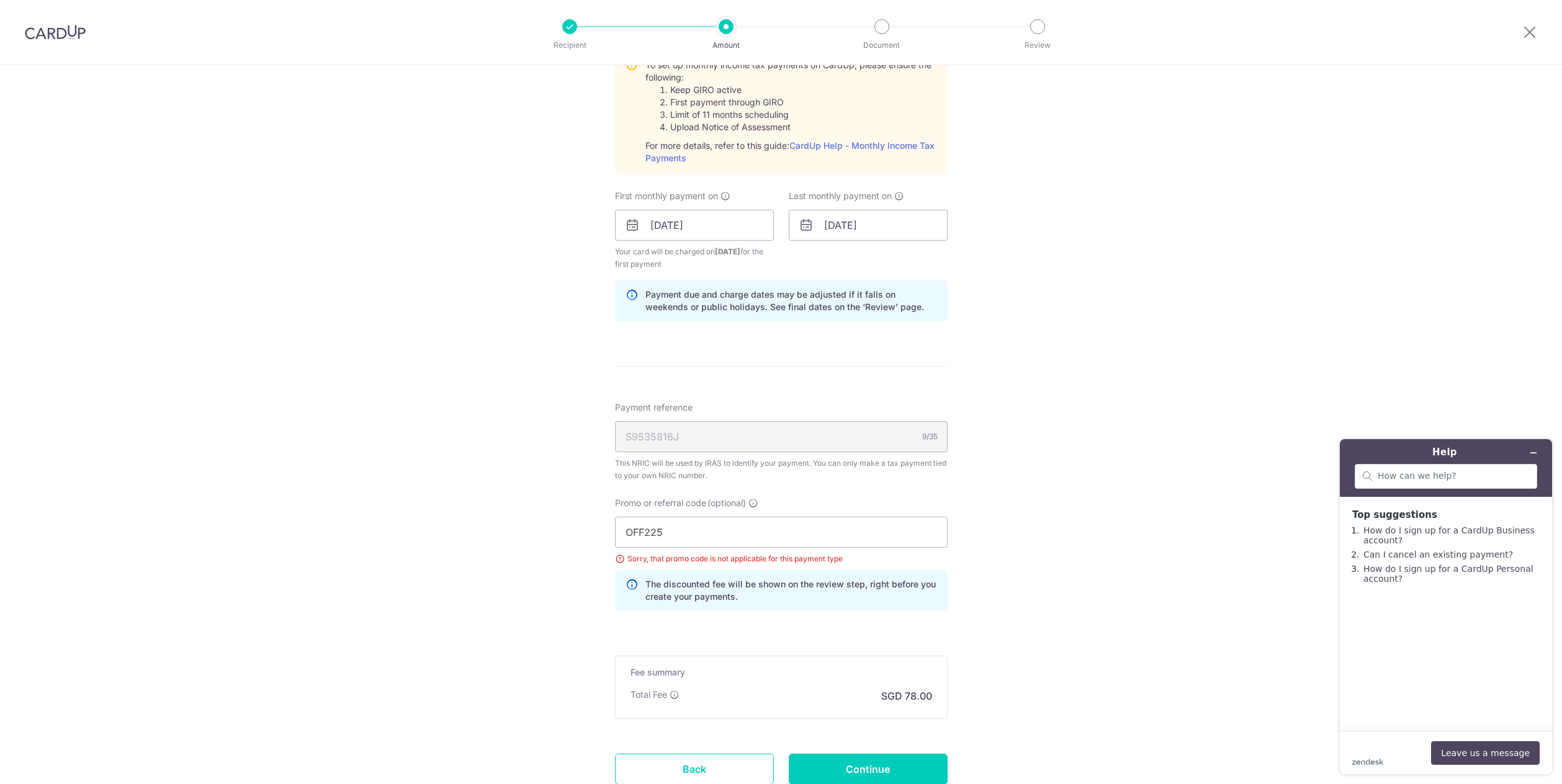
scroll to position [687, 0]
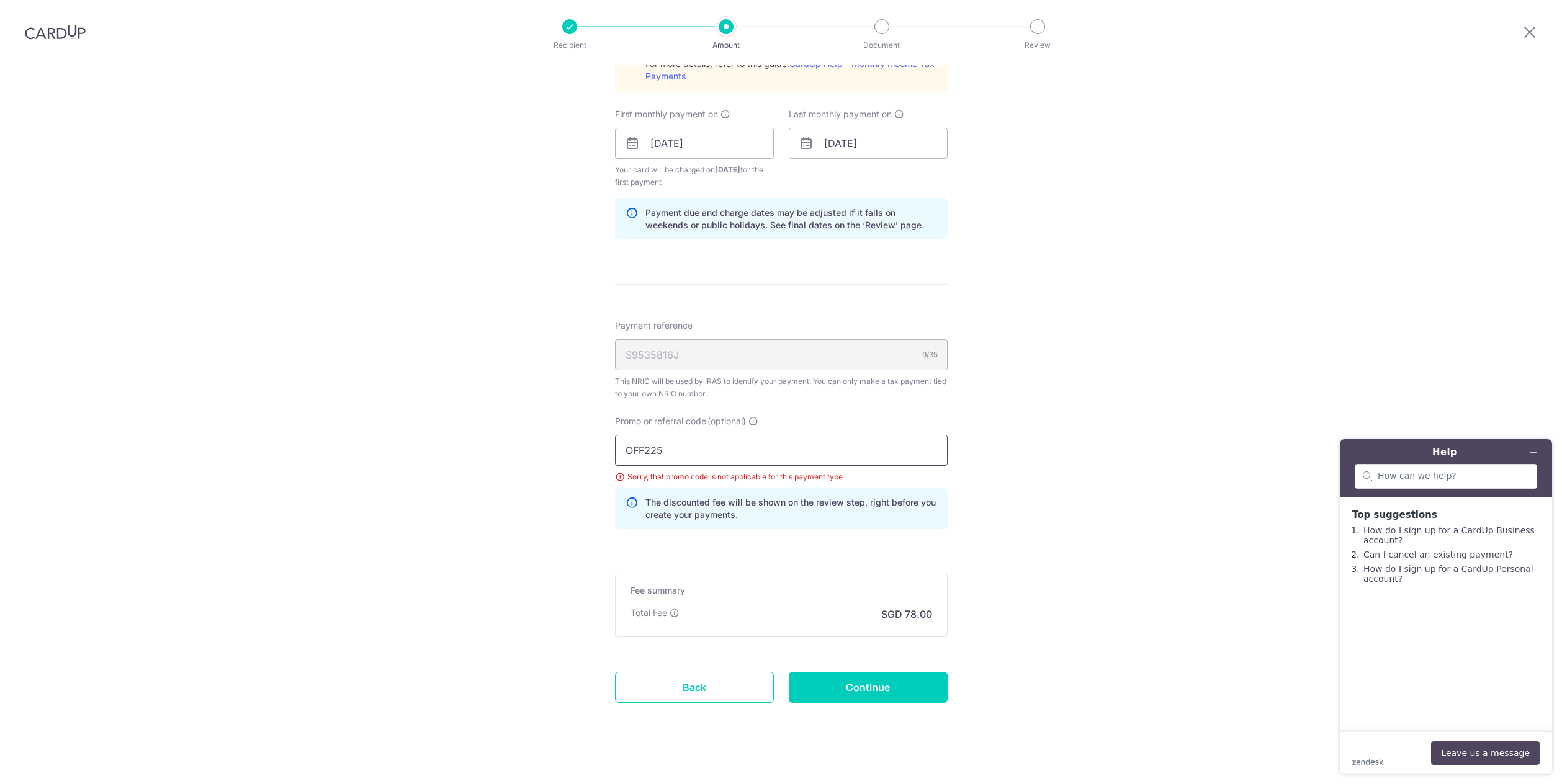
drag, startPoint x: 737, startPoint y: 448, endPoint x: 589, endPoint y: 446, distance: 148.0
click at [589, 446] on div "Tell us more about your payment Enter one-time or monthly payment amount SGD 3,…" at bounding box center [781, 87] width 1562 height 1417
type input "VTAX25"
click at [898, 673] on input "Continue" at bounding box center [868, 687] width 159 height 31
type input "Update Schedule"
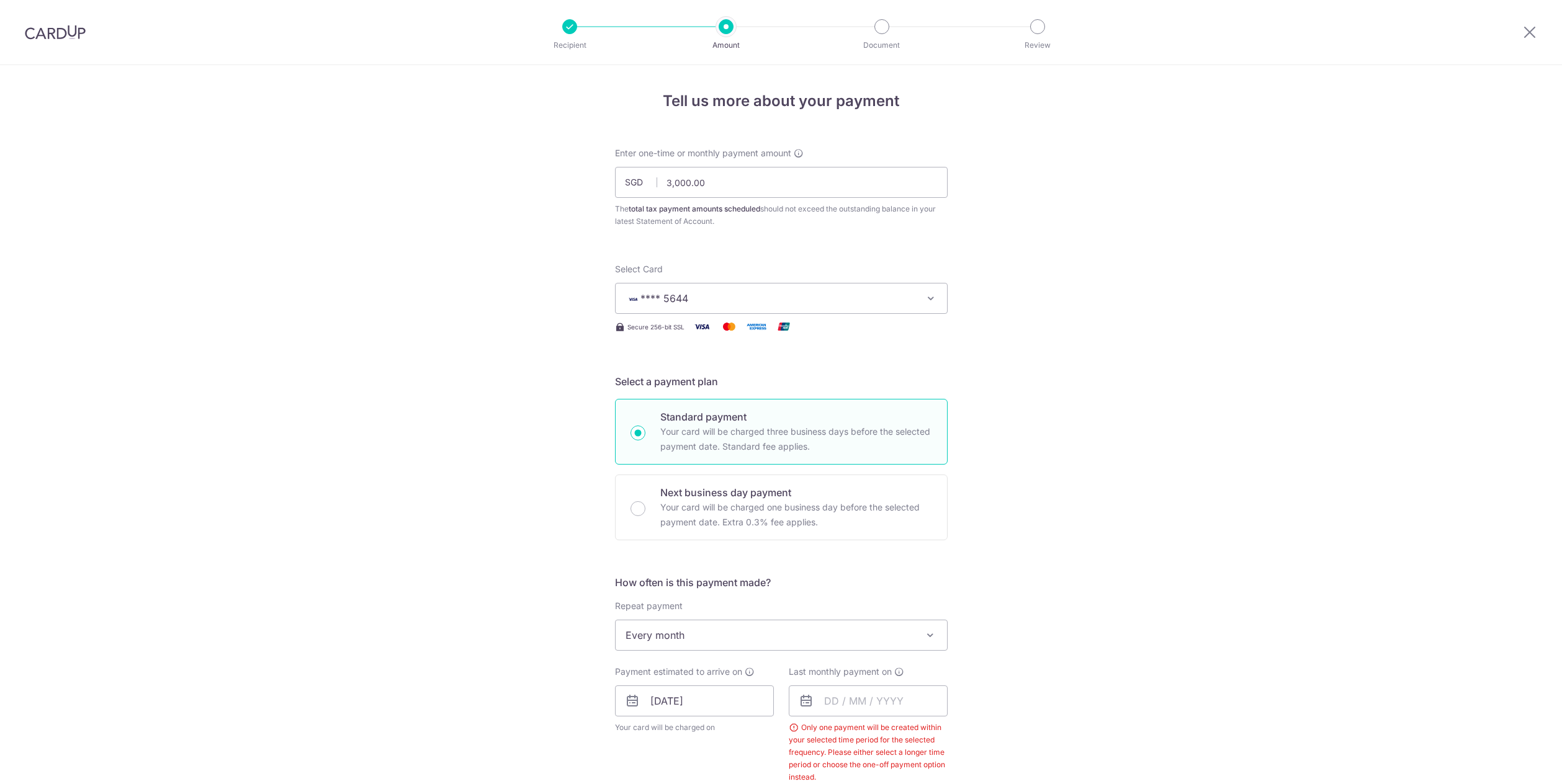
scroll to position [556, 0]
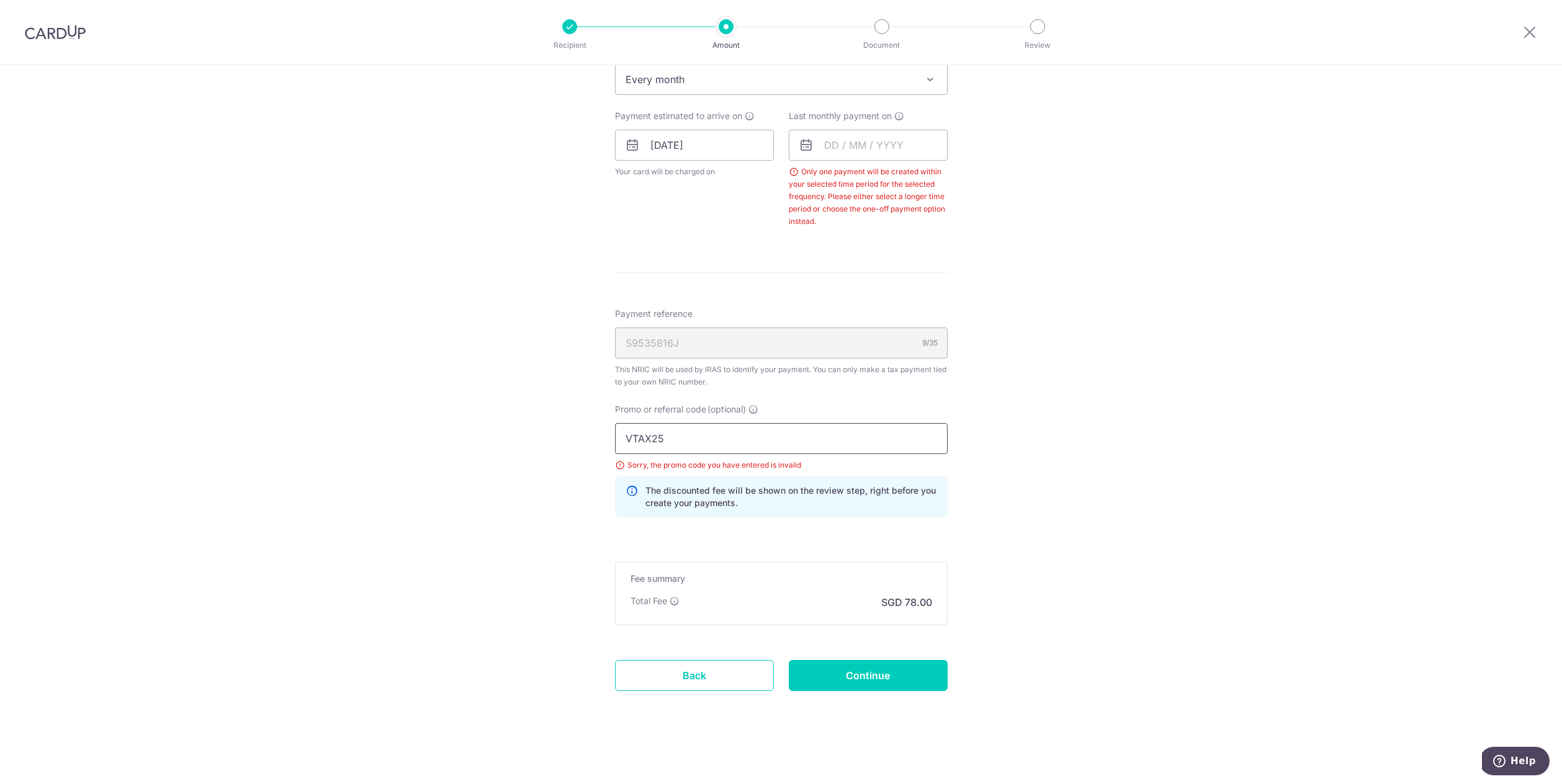
click at [687, 436] on input "VTAX25" at bounding box center [781, 439] width 332 height 31
type input "VTAX25R"
click at [873, 143] on input "text" at bounding box center [868, 145] width 159 height 31
click at [962, 180] on link "Next" at bounding box center [964, 179] width 15 height 15
click at [866, 254] on link "7" at bounding box center [864, 258] width 20 height 20
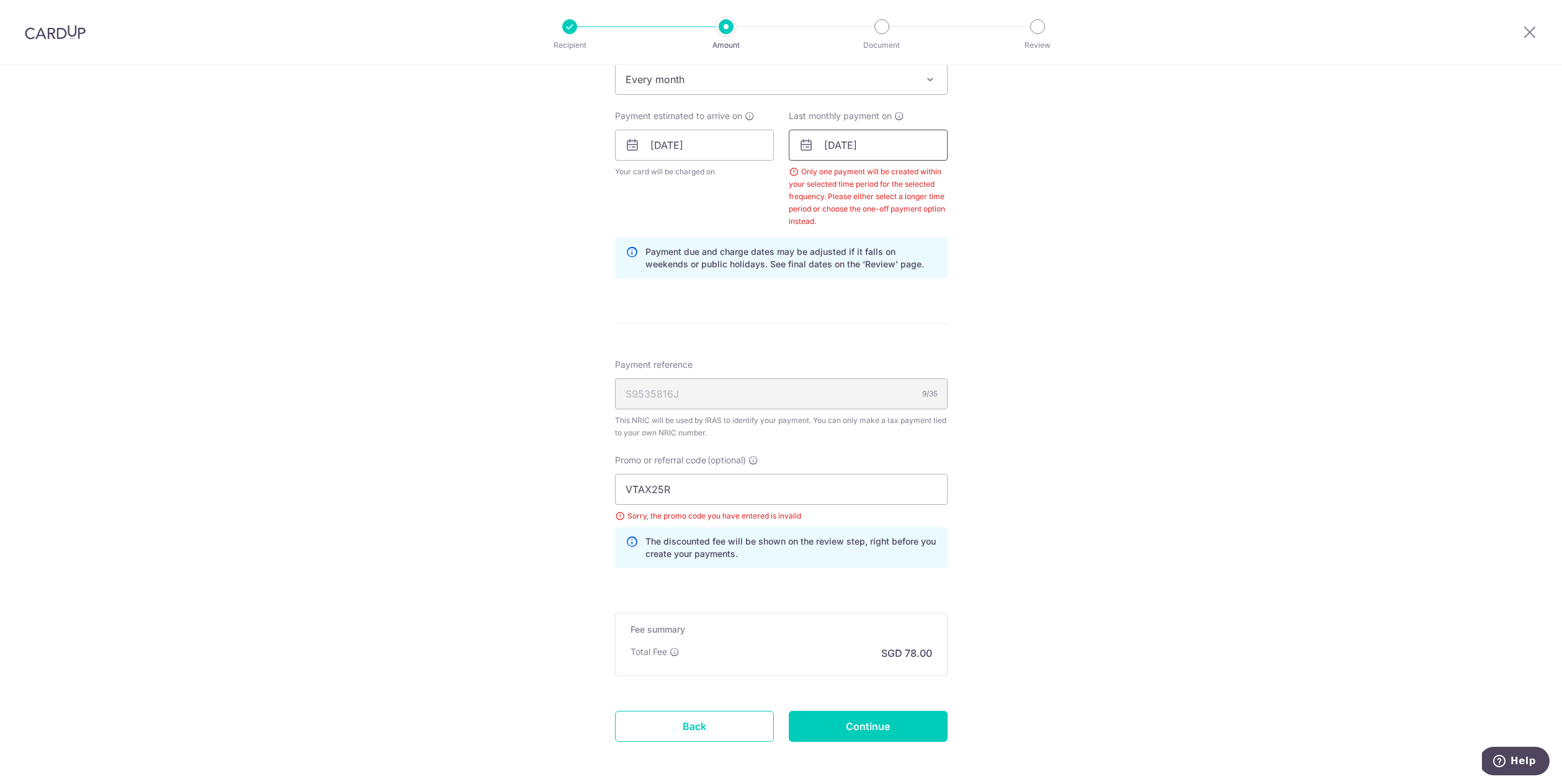
click at [890, 146] on input "[DATE]" at bounding box center [868, 145] width 159 height 31
click at [938, 285] on link "17" at bounding box center [938, 283] width 20 height 20
click at [890, 141] on input "[DATE]" at bounding box center [868, 145] width 159 height 31
click at [943, 287] on link "17" at bounding box center [938, 283] width 20 height 20
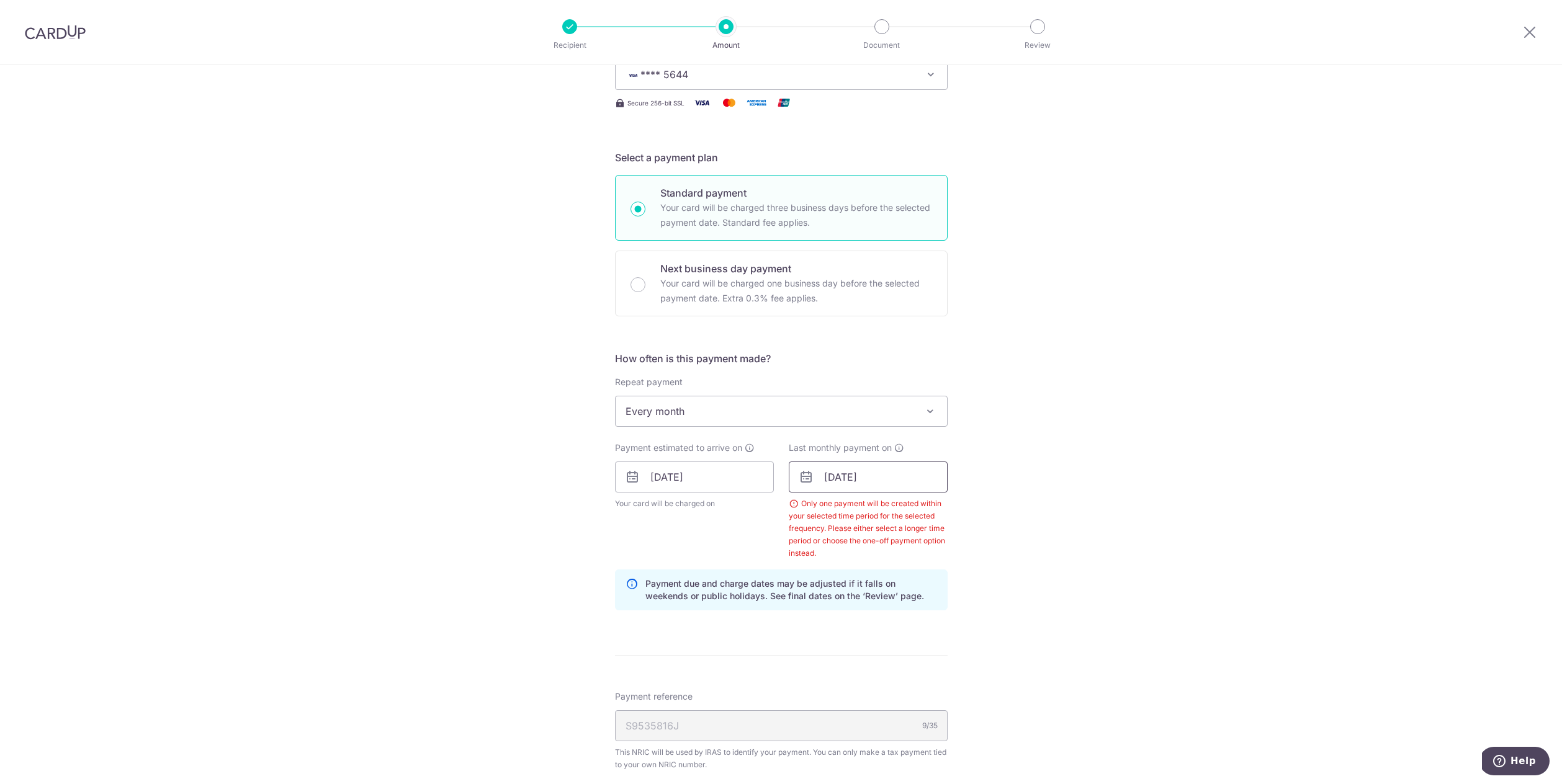
scroll to position [306, 0]
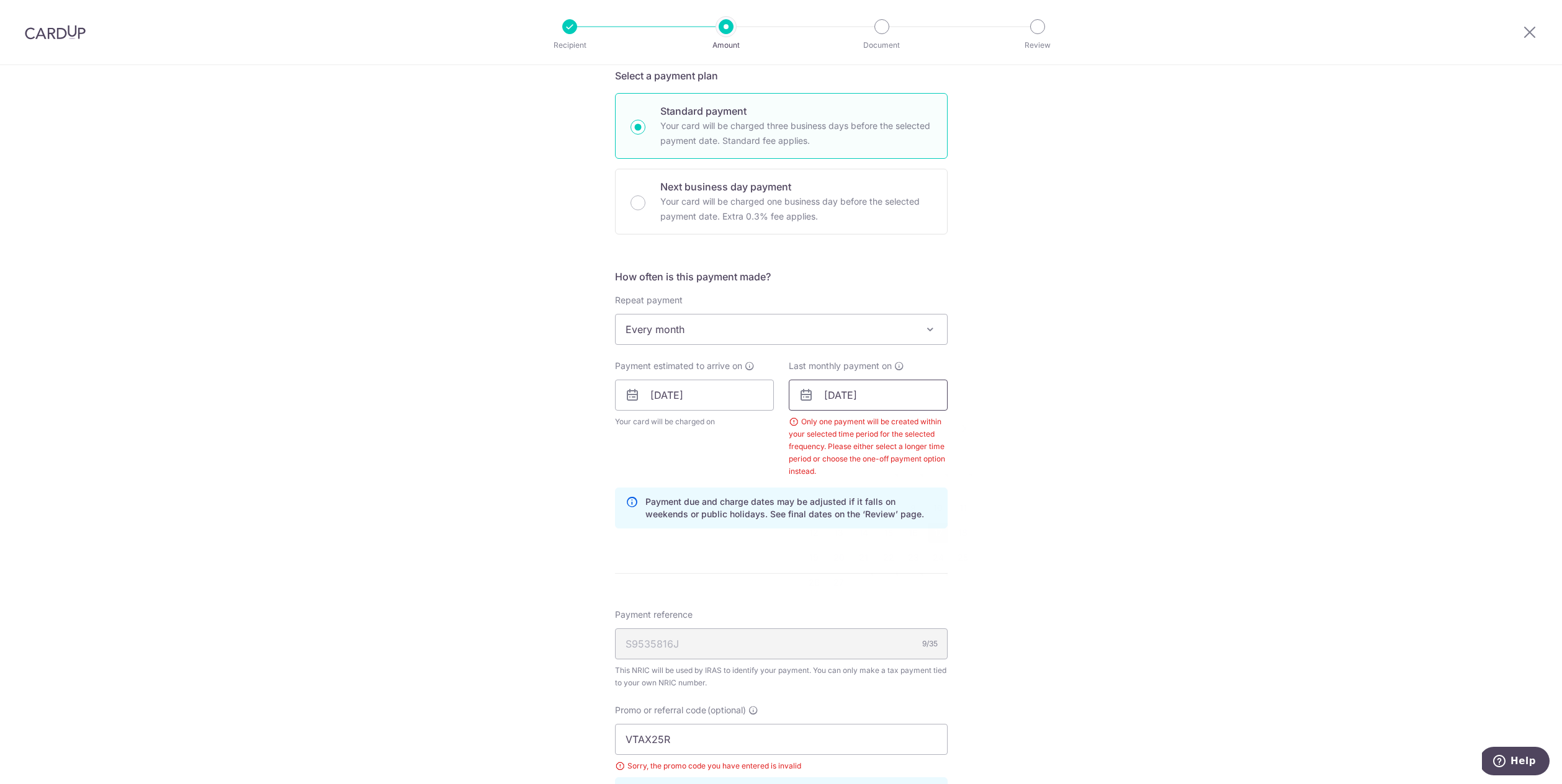
click at [900, 391] on input "[DATE]" at bounding box center [868, 395] width 159 height 31
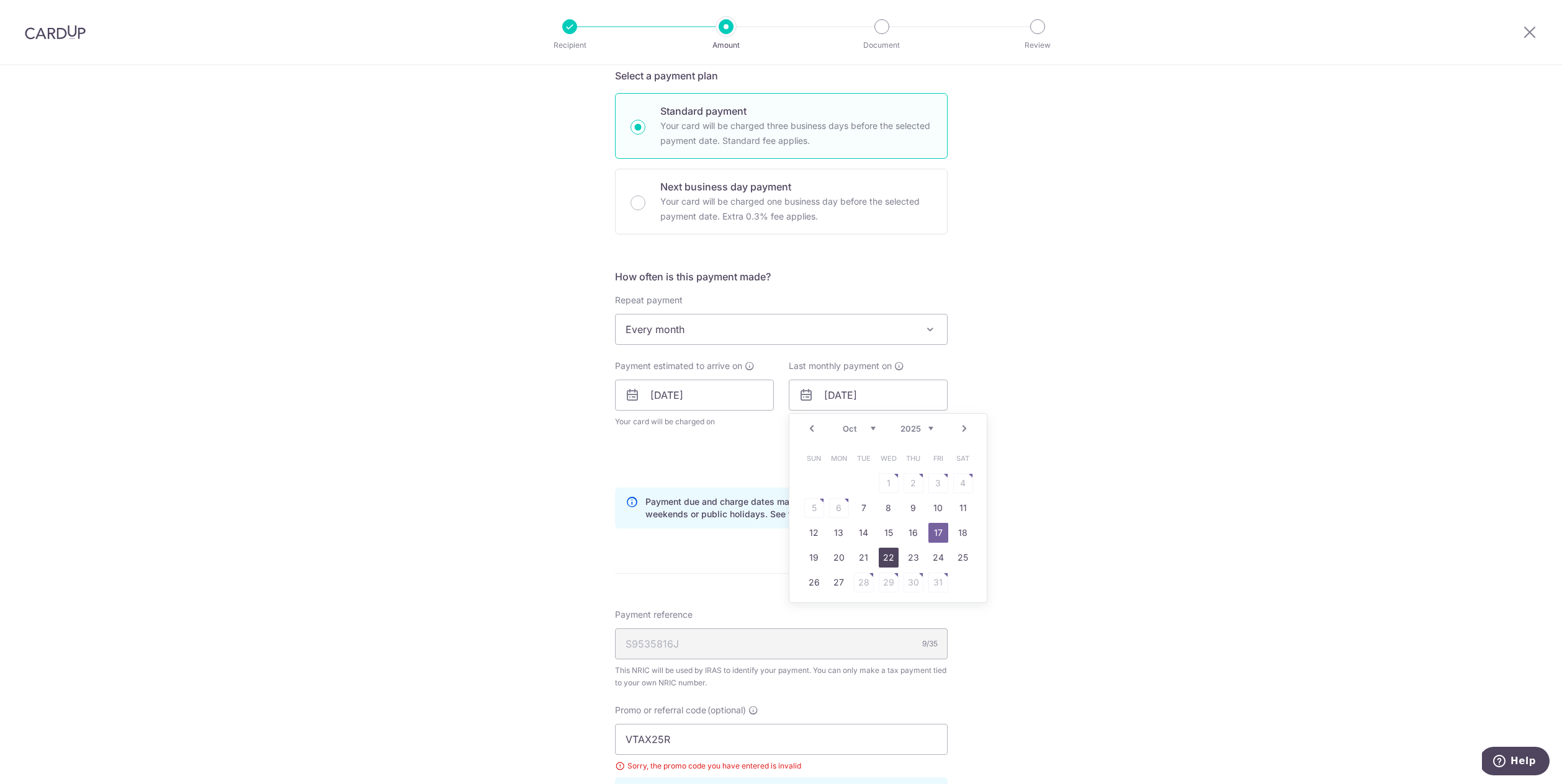
click at [895, 557] on link "22" at bounding box center [888, 557] width 20 height 20
click at [896, 401] on input "[DATE]" at bounding box center [868, 395] width 159 height 31
click at [934, 533] on link "17" at bounding box center [938, 533] width 20 height 20
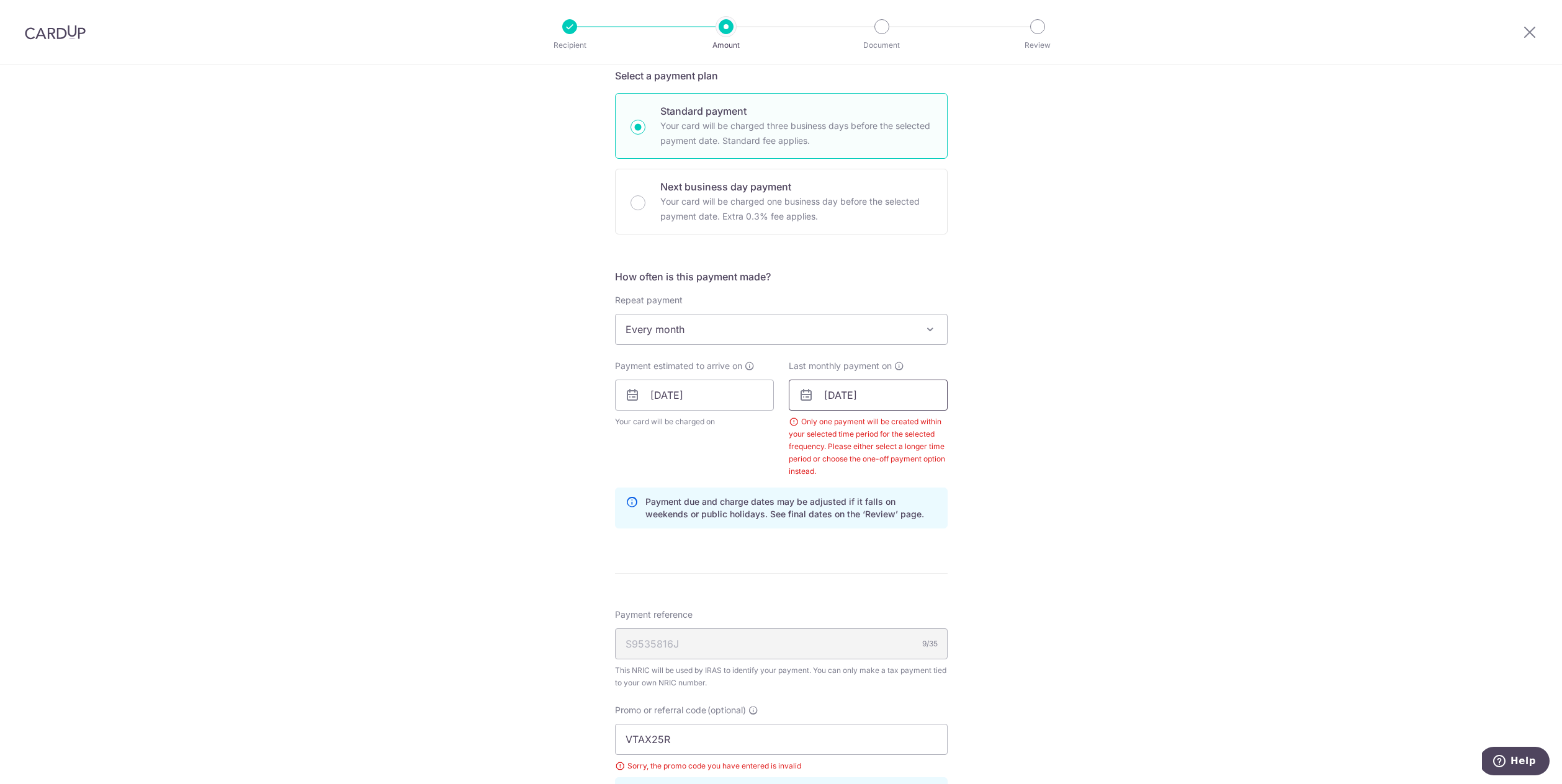
click at [899, 393] on input "[DATE]" at bounding box center [868, 395] width 159 height 31
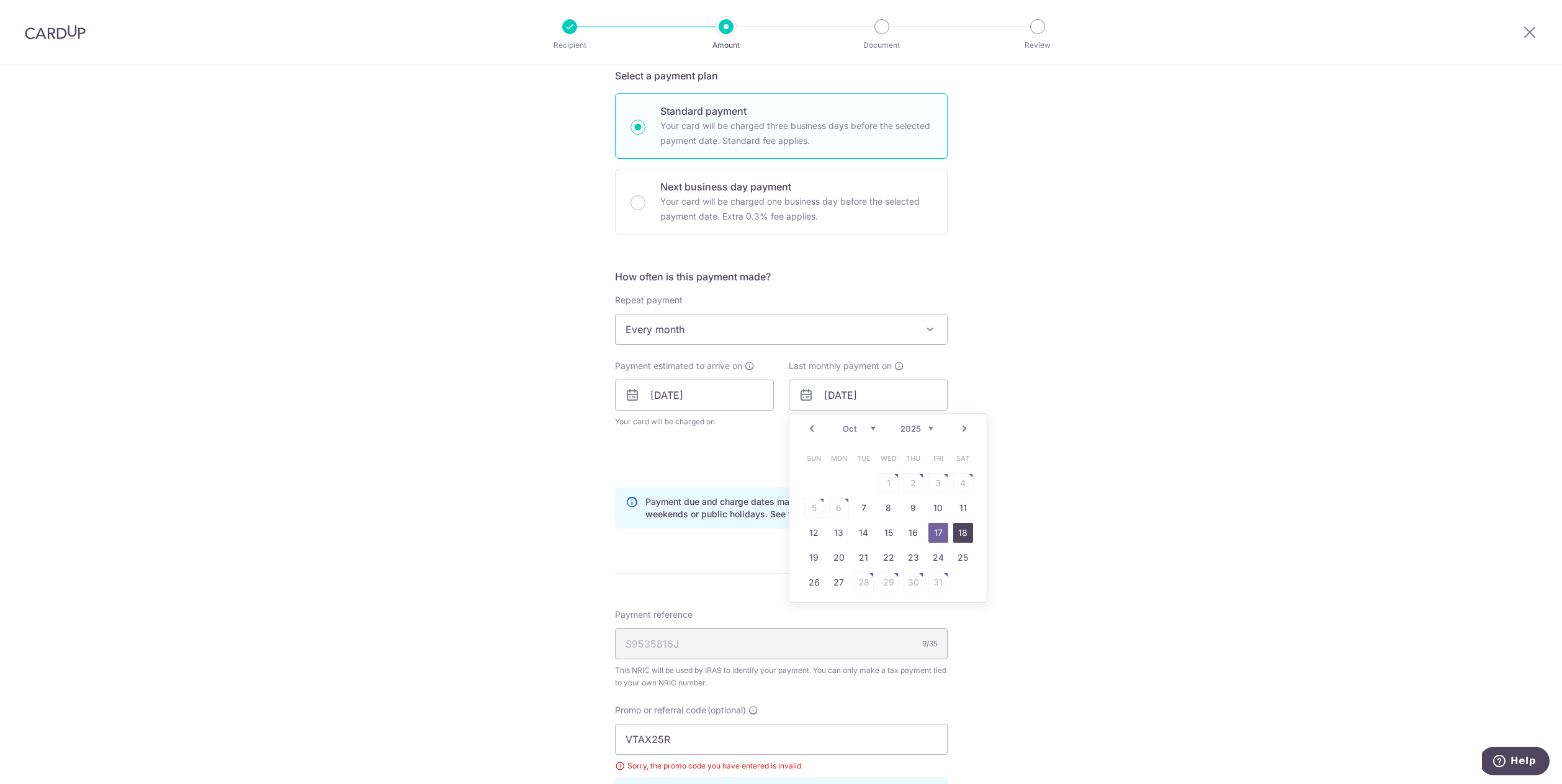
click at [962, 533] on link "18" at bounding box center [963, 533] width 20 height 20
type input "[DATE]"
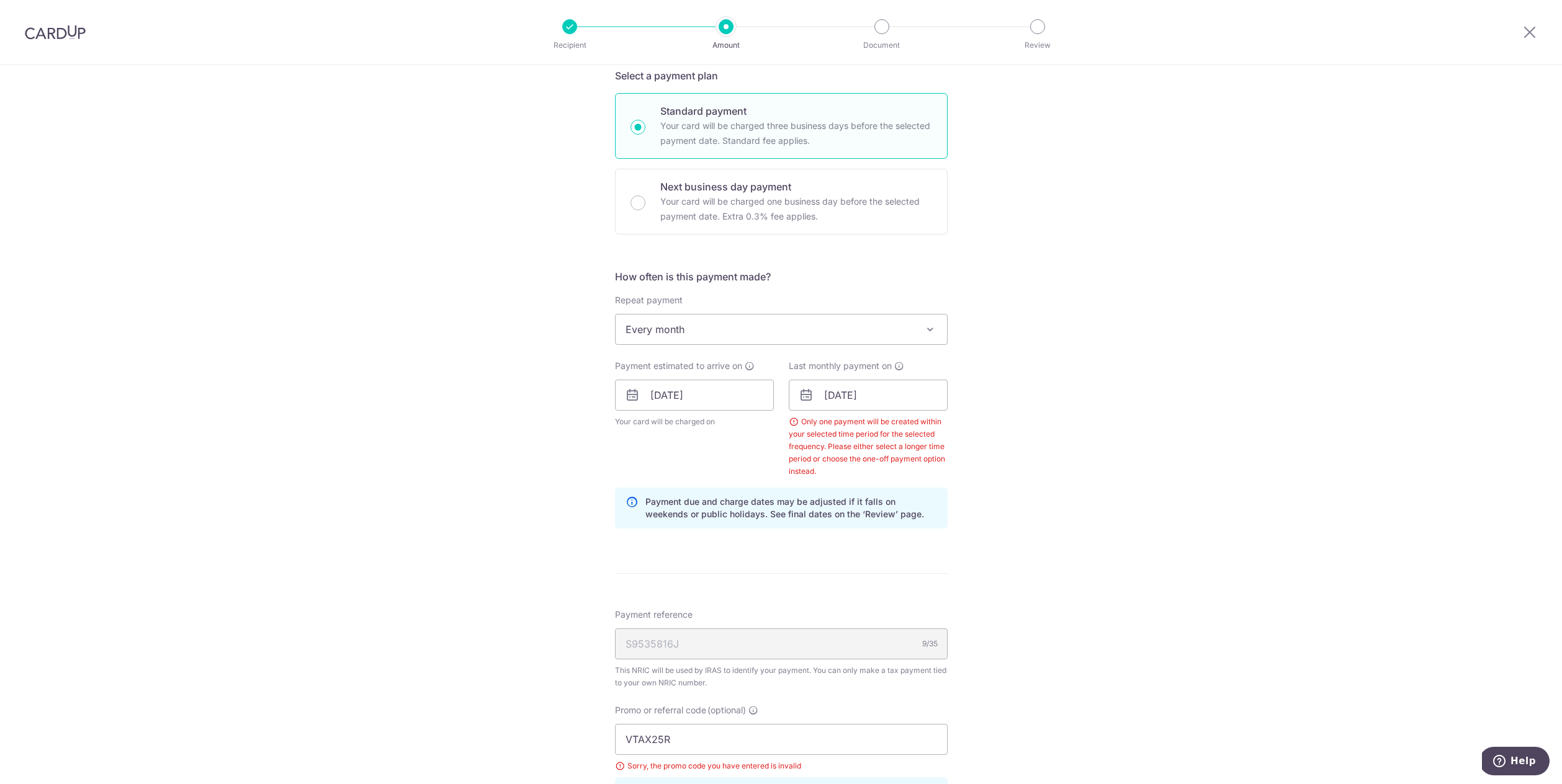
click at [897, 575] on form "Enter one-time or monthly payment amount SGD 3,000.00 3000.00 The total tax pay…" at bounding box center [781, 434] width 332 height 1185
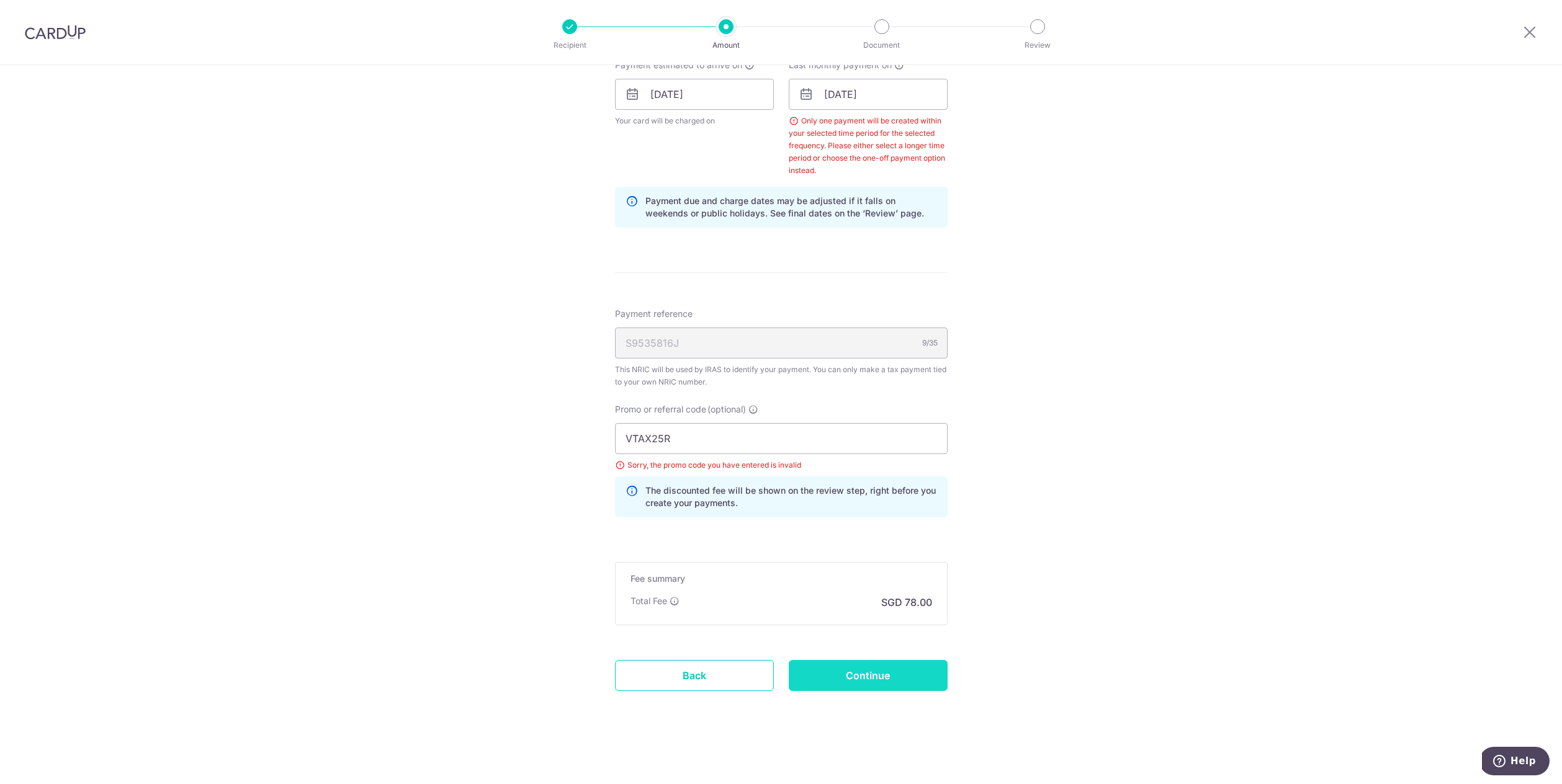
click at [882, 673] on input "Continue" at bounding box center [868, 676] width 159 height 31
type input "Update Schedule"
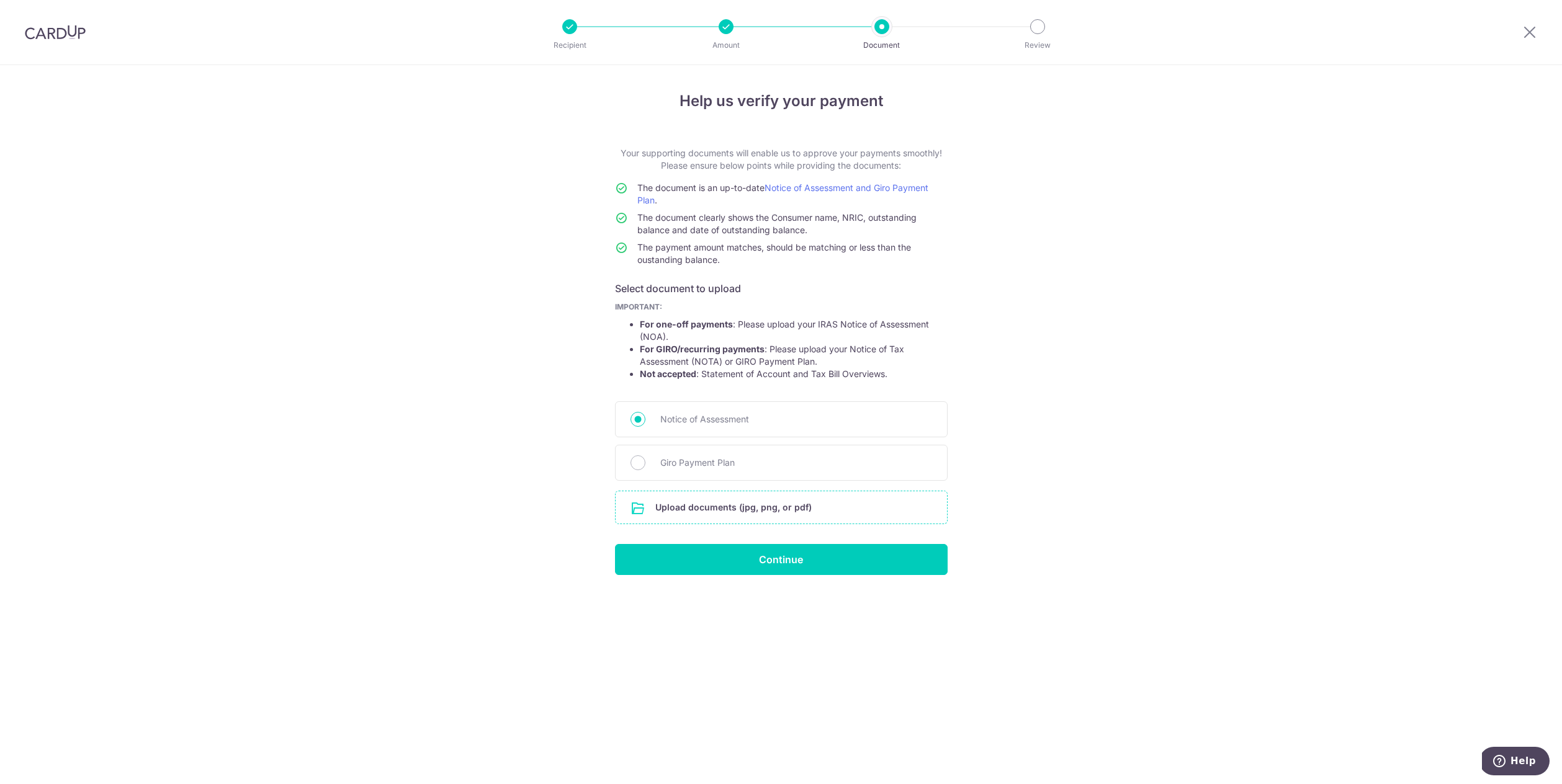
click at [844, 502] on input "file" at bounding box center [781, 507] width 332 height 32
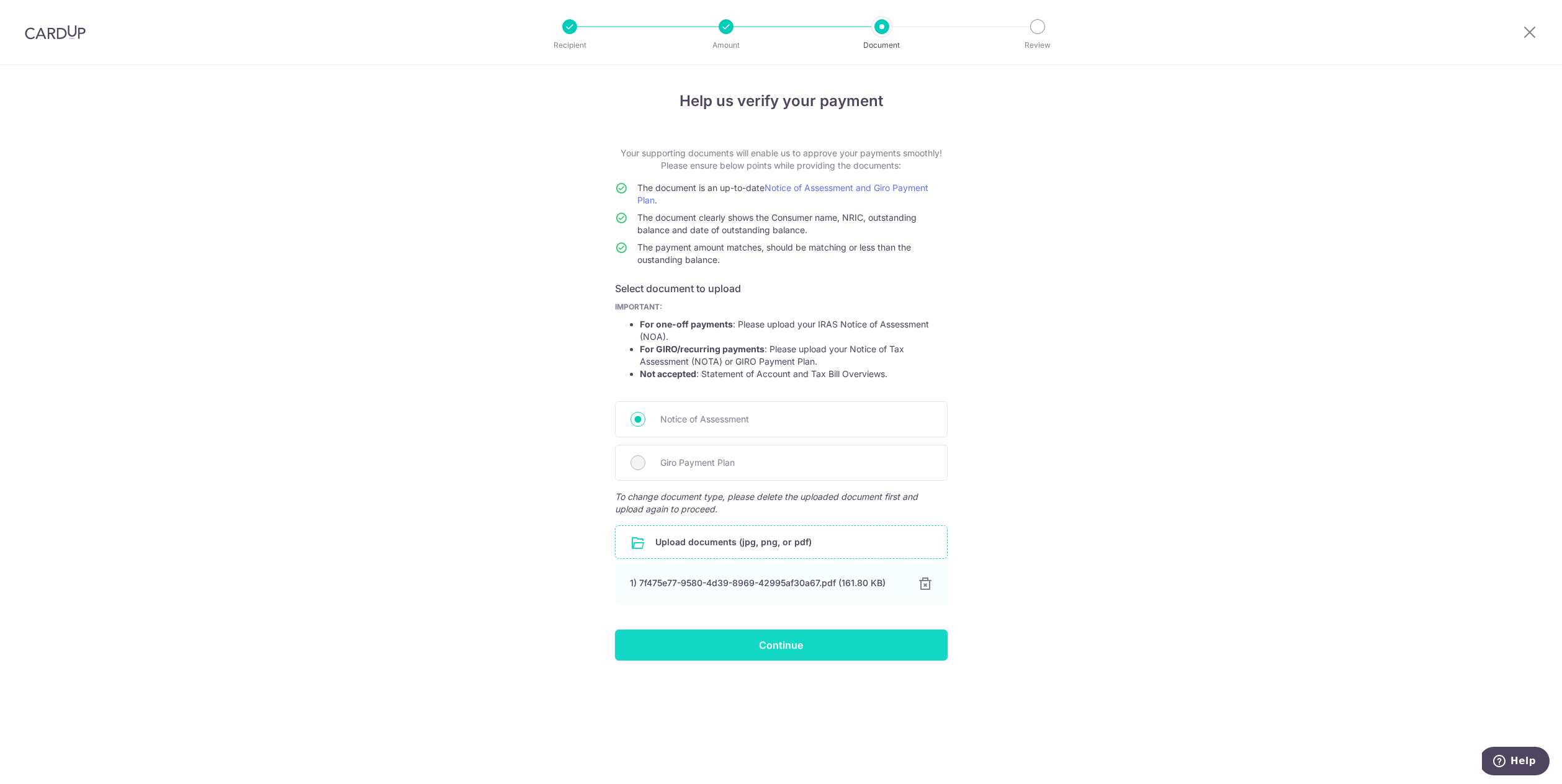
click at [724, 644] on input "Continue" at bounding box center [781, 645] width 332 height 31
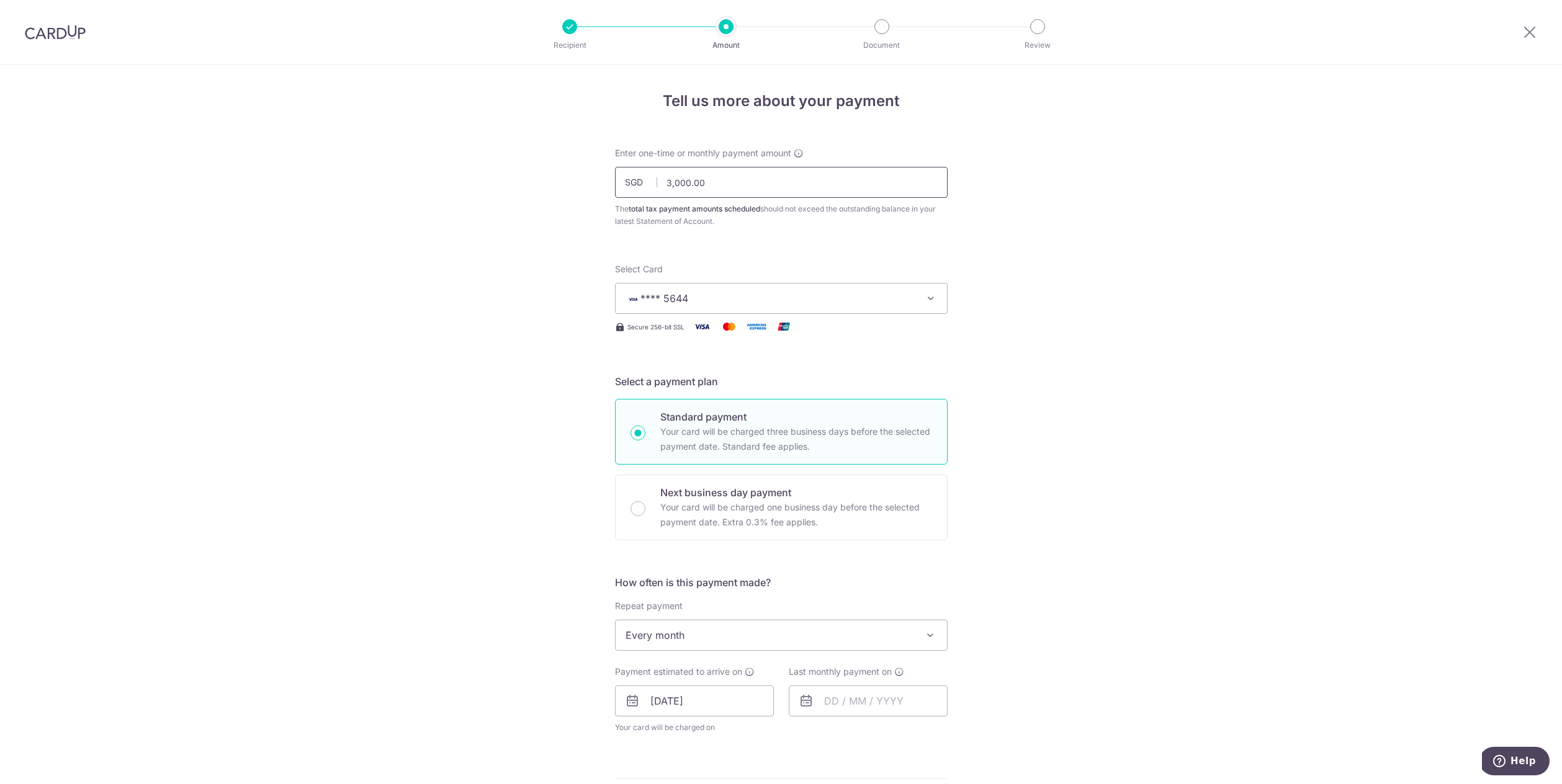
drag, startPoint x: 747, startPoint y: 182, endPoint x: 578, endPoint y: 164, distance: 170.0
click at [578, 164] on div "Tell us more about your payment Enter one-time or monthly payment amount SGD 3,…" at bounding box center [781, 669] width 1562 height 1208
click at [533, 294] on div "Tell us more about your payment Enter one-time or monthly payment amount SGD 24…" at bounding box center [781, 669] width 1562 height 1208
type input "2,451.30"
click at [975, 222] on div "Tell us more about your payment Enter one-time or monthly payment amount SGD 2,…" at bounding box center [781, 669] width 1562 height 1208
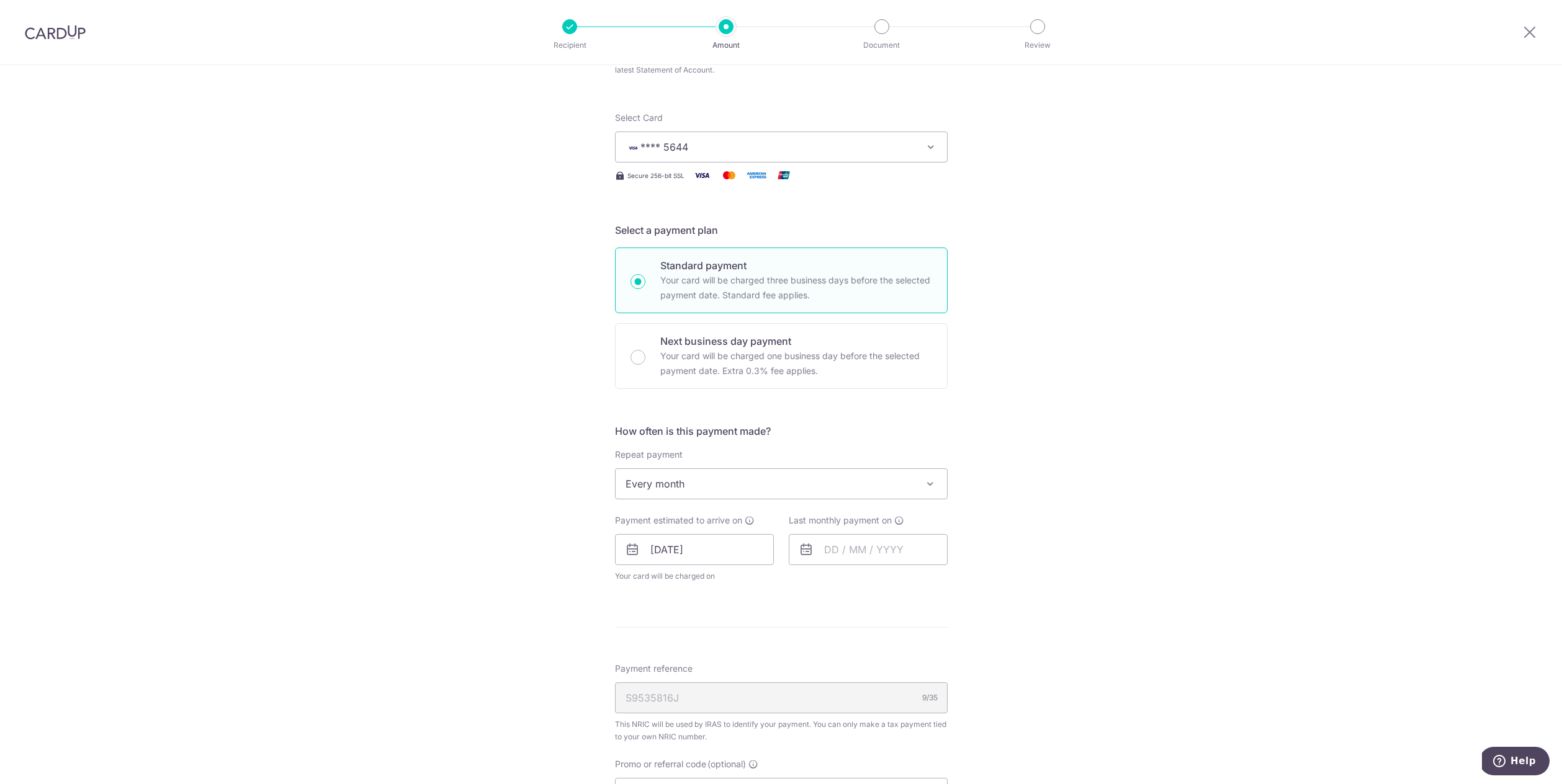
scroll to position [280, 0]
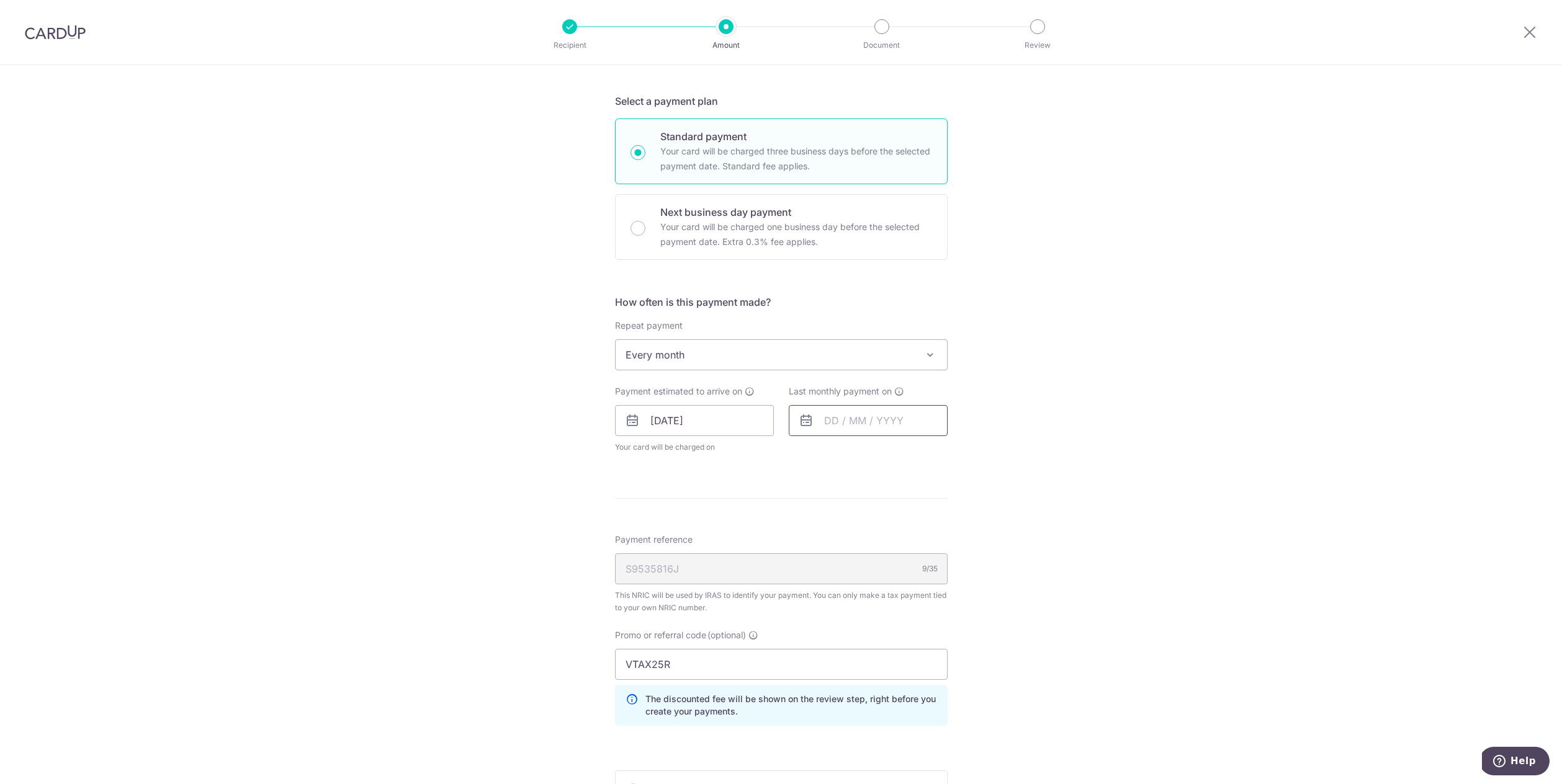
click at [860, 423] on input "text" at bounding box center [868, 421] width 159 height 31
click at [962, 454] on link "Next" at bounding box center [964, 455] width 15 height 15
click at [957, 559] on link "18" at bounding box center [963, 558] width 20 height 20
type input "18/10/2025"
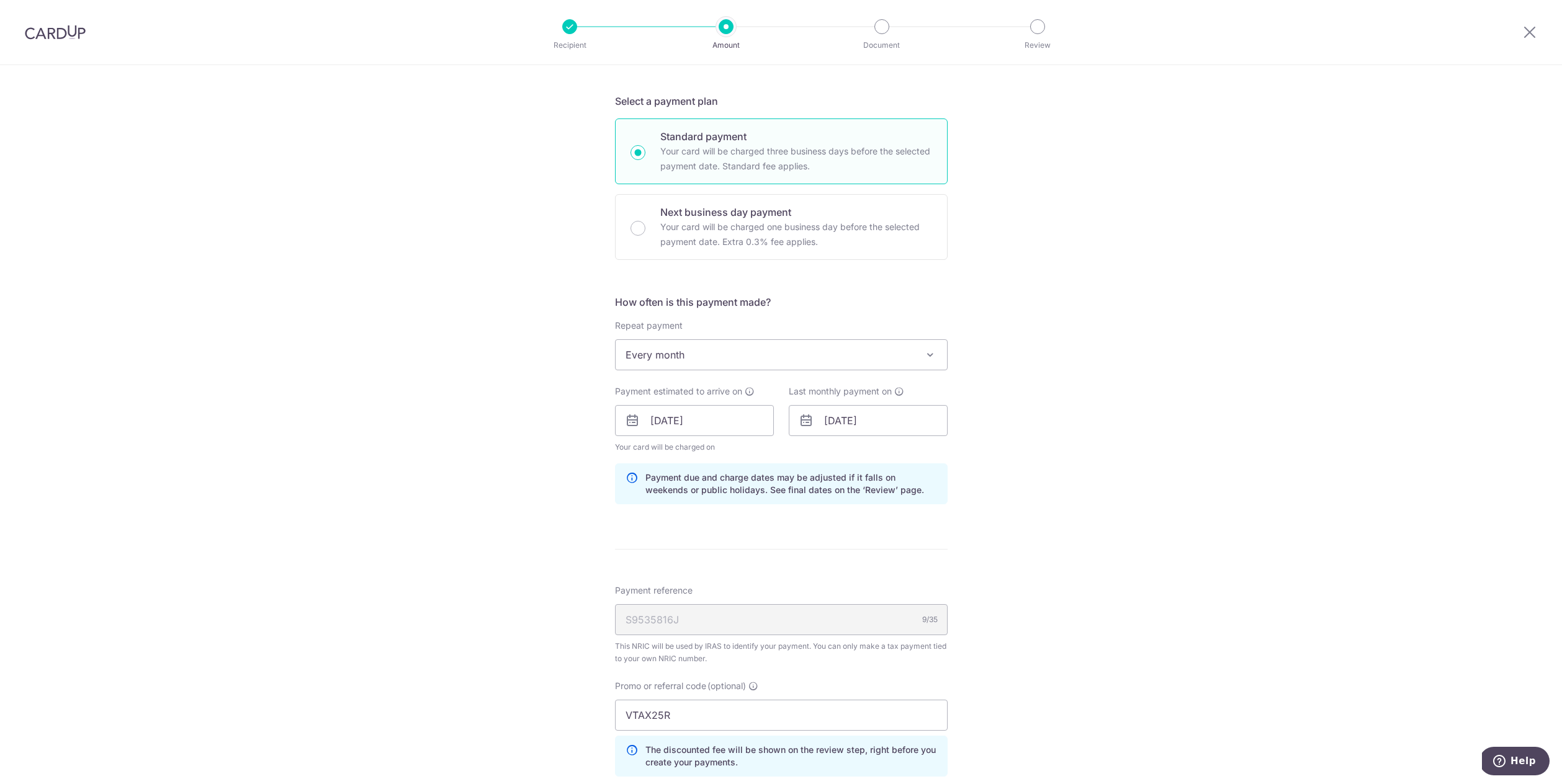
click at [942, 505] on div "How often is this payment made? Repeat payment Never Every month Every month To…" at bounding box center [781, 405] width 332 height 220
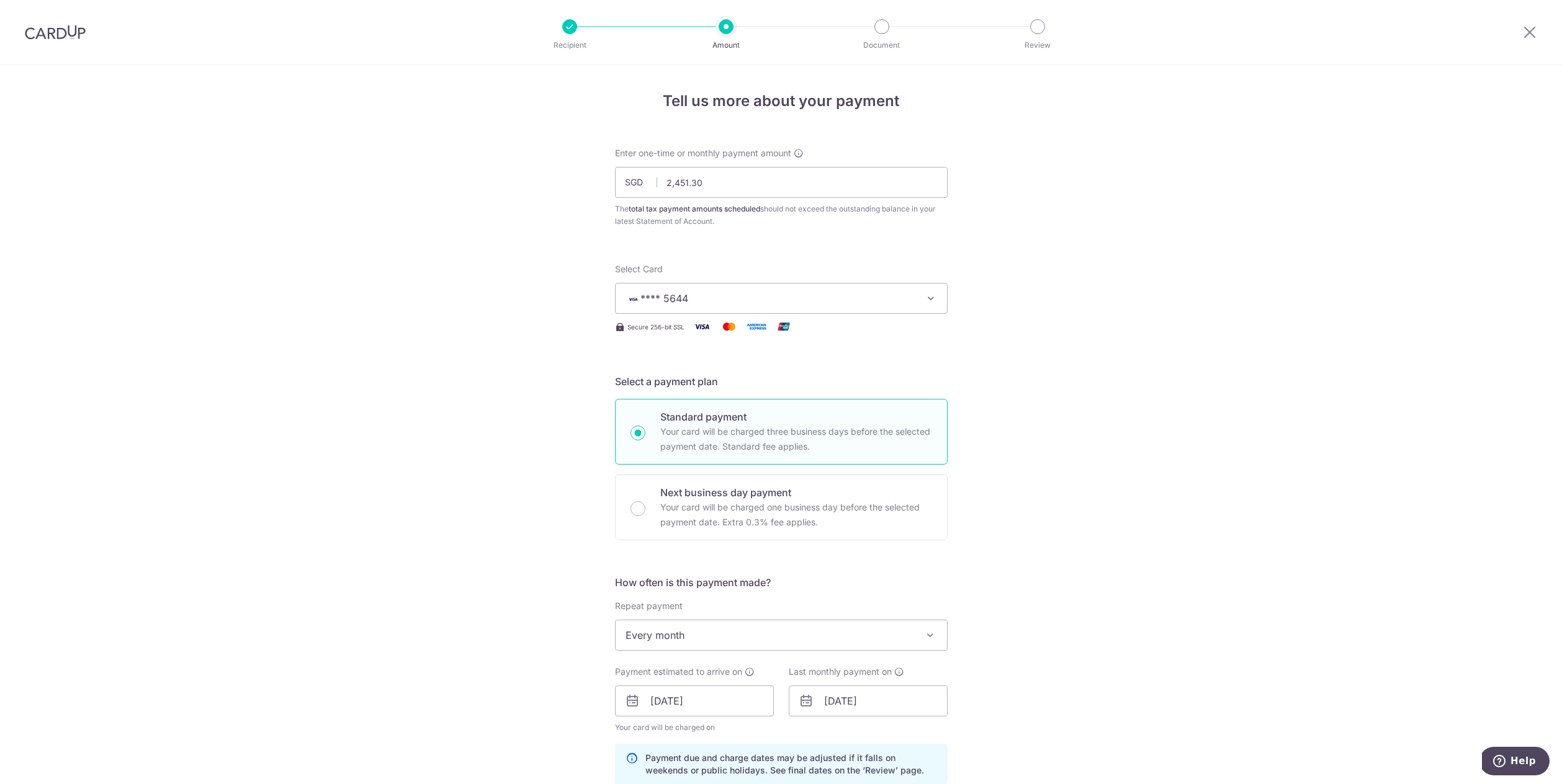
scroll to position [539, 0]
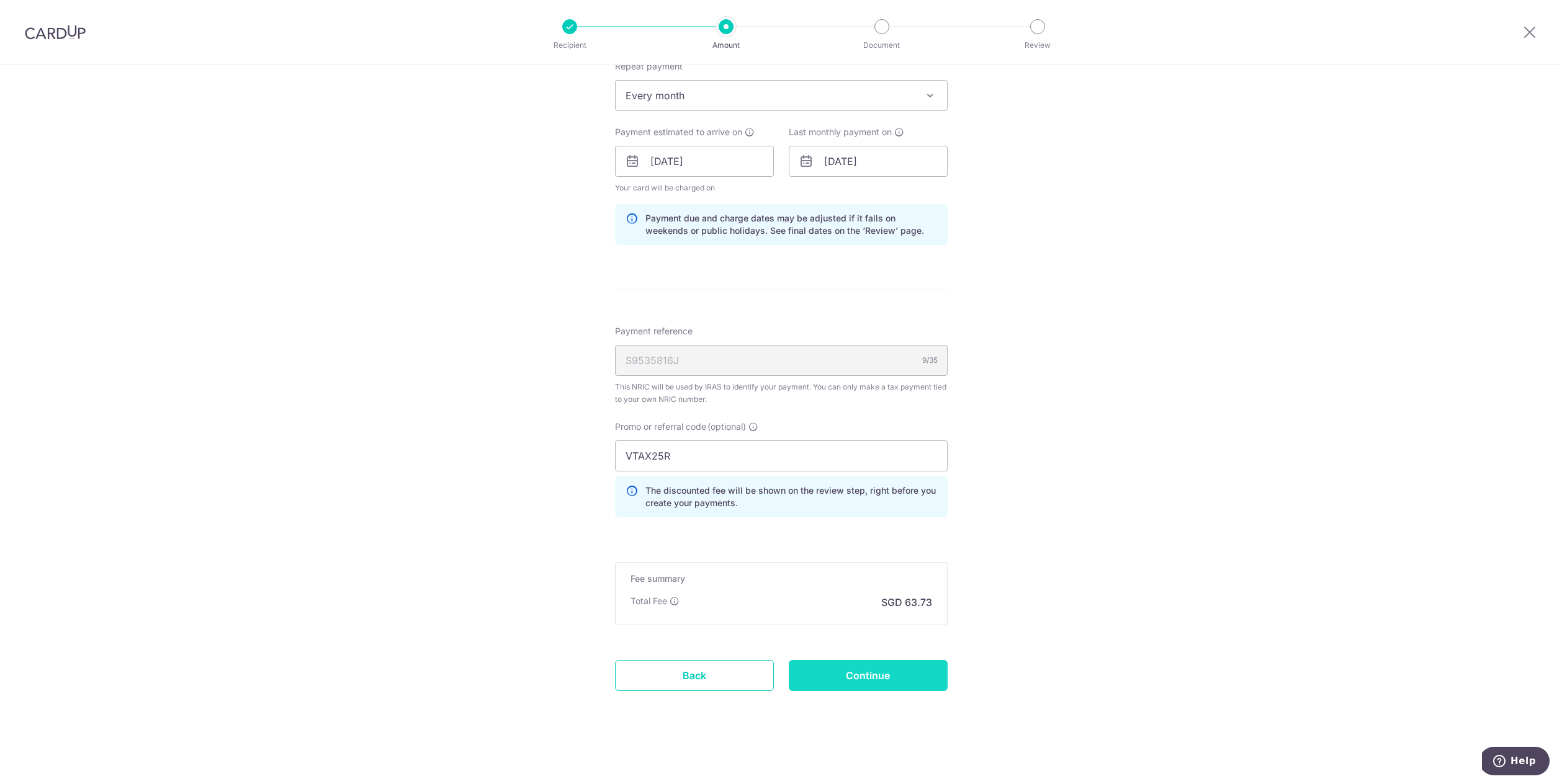
click at [917, 665] on input "Continue" at bounding box center [868, 676] width 159 height 31
type input "Update Schedule"
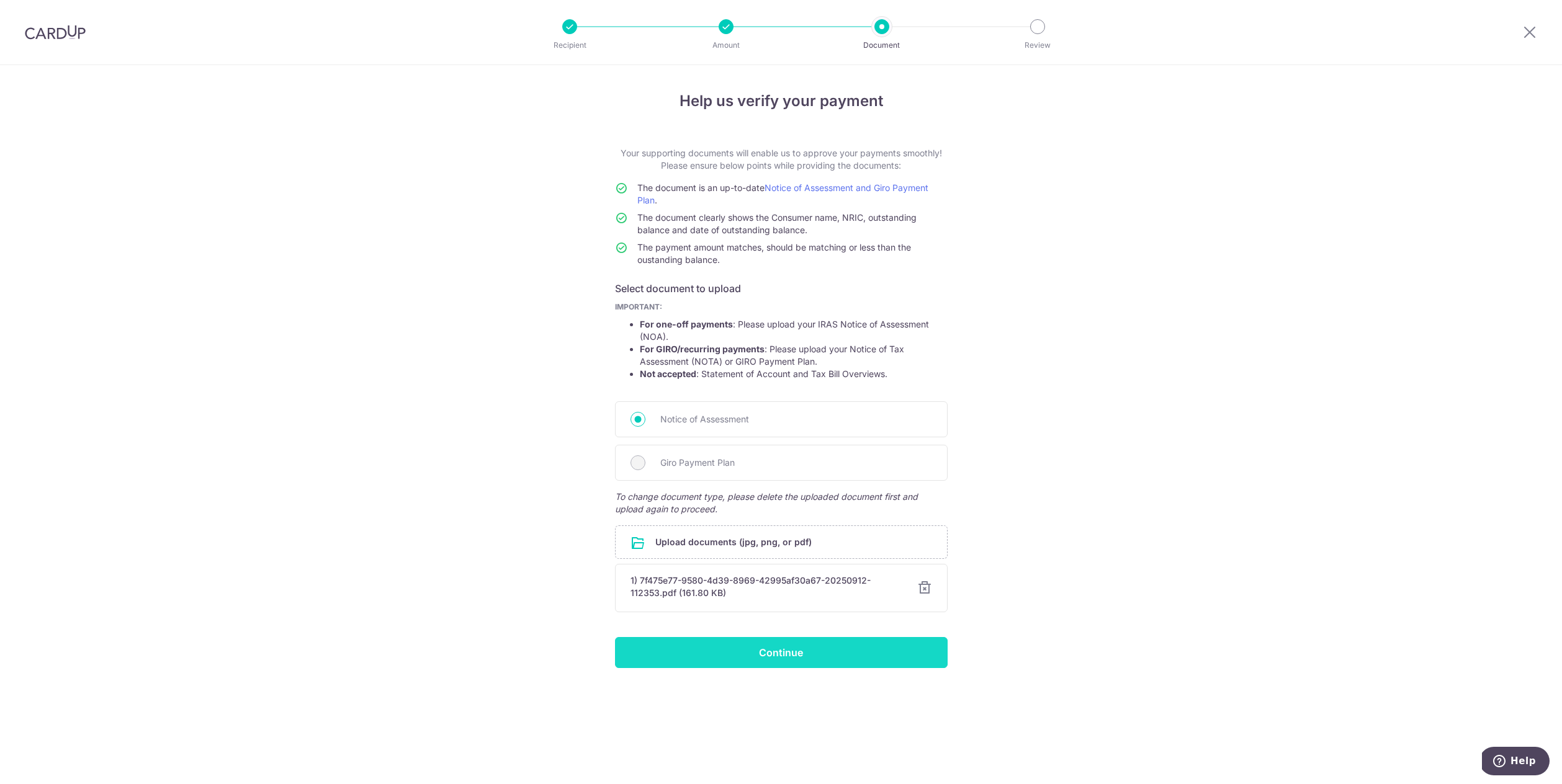
click at [815, 667] on input "Continue" at bounding box center [781, 652] width 332 height 31
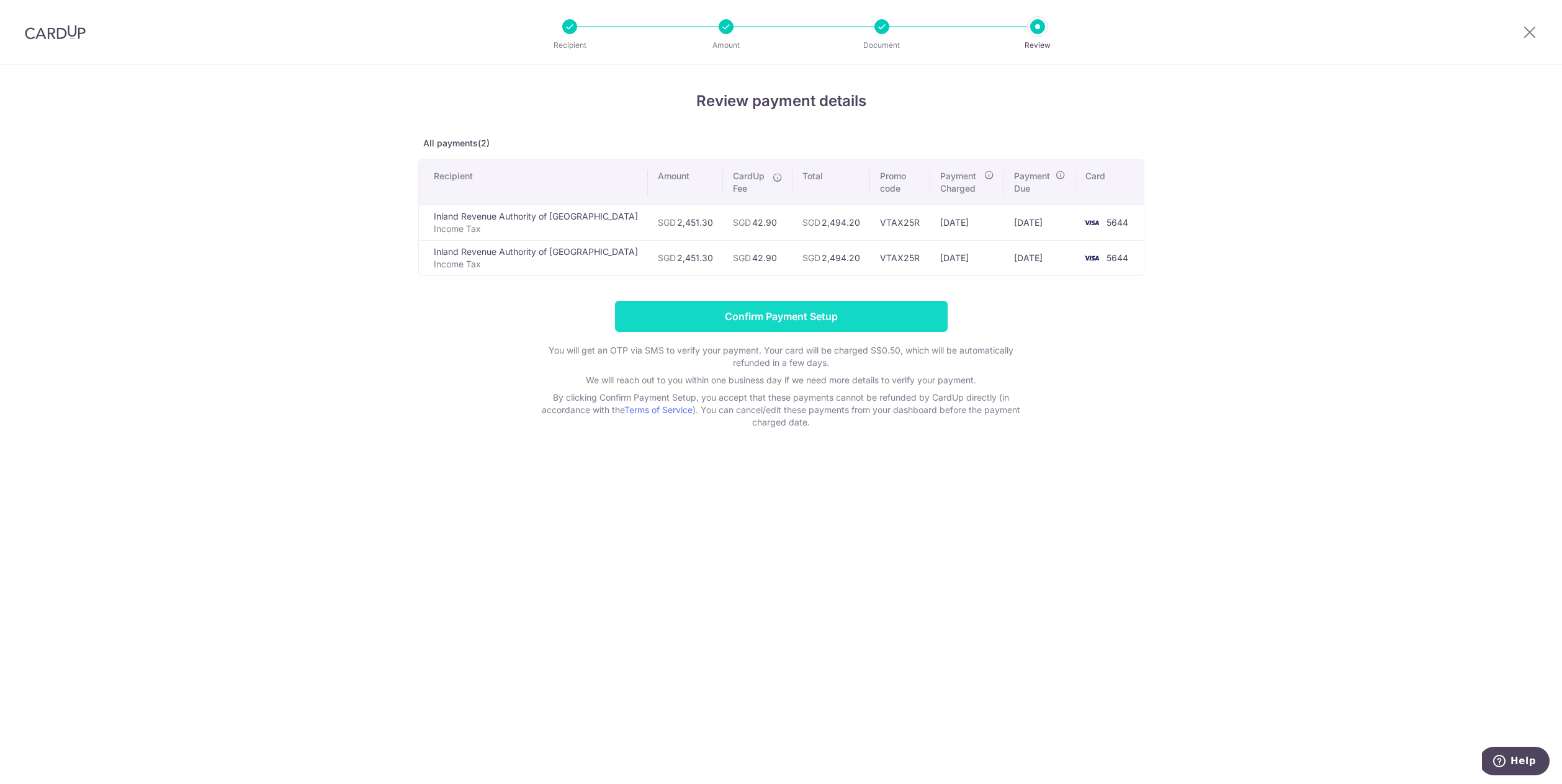
click at [757, 325] on input "Confirm Payment Setup" at bounding box center [781, 316] width 332 height 31
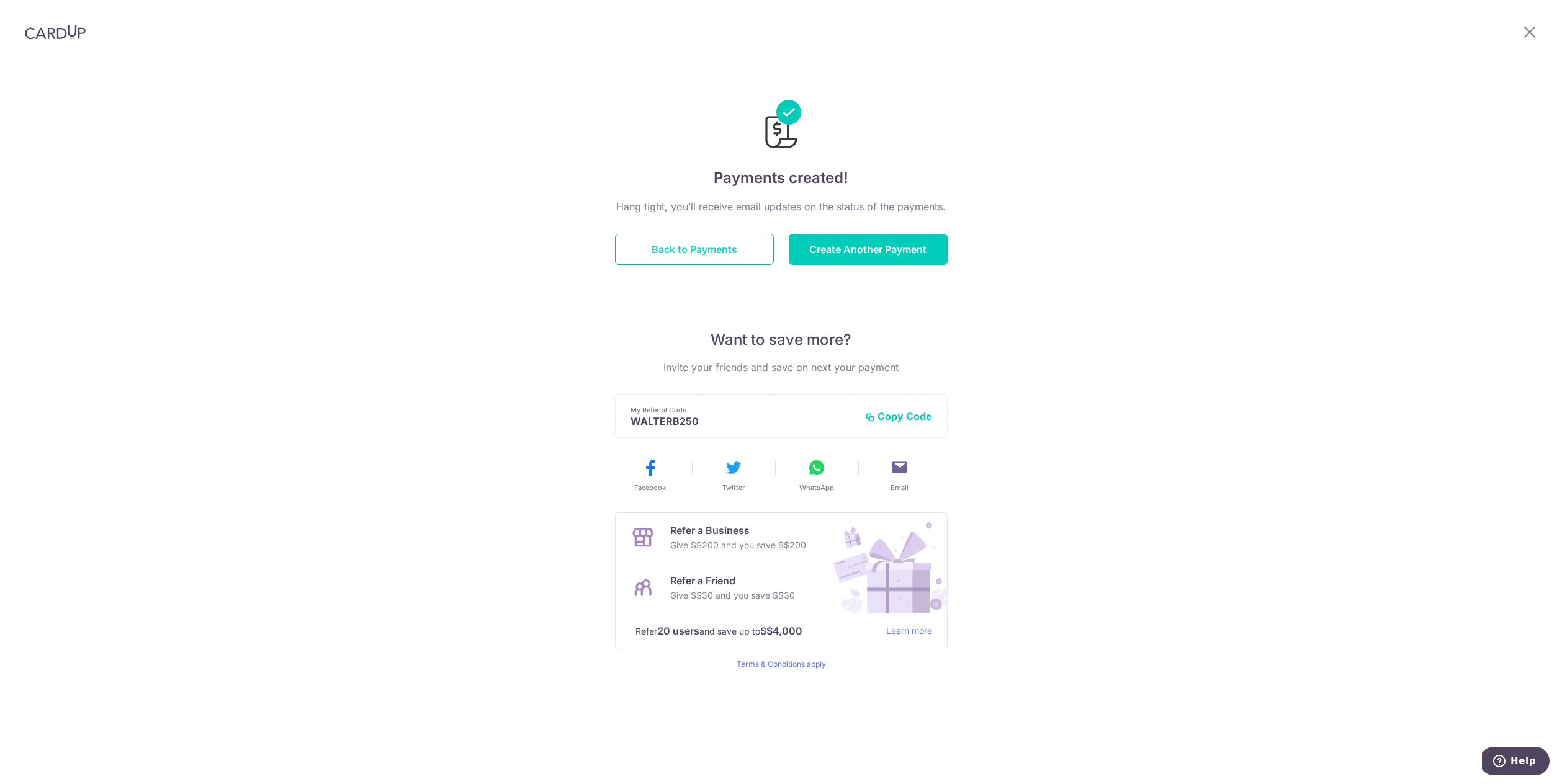
click at [739, 260] on button "Back to Payments" at bounding box center [694, 249] width 159 height 31
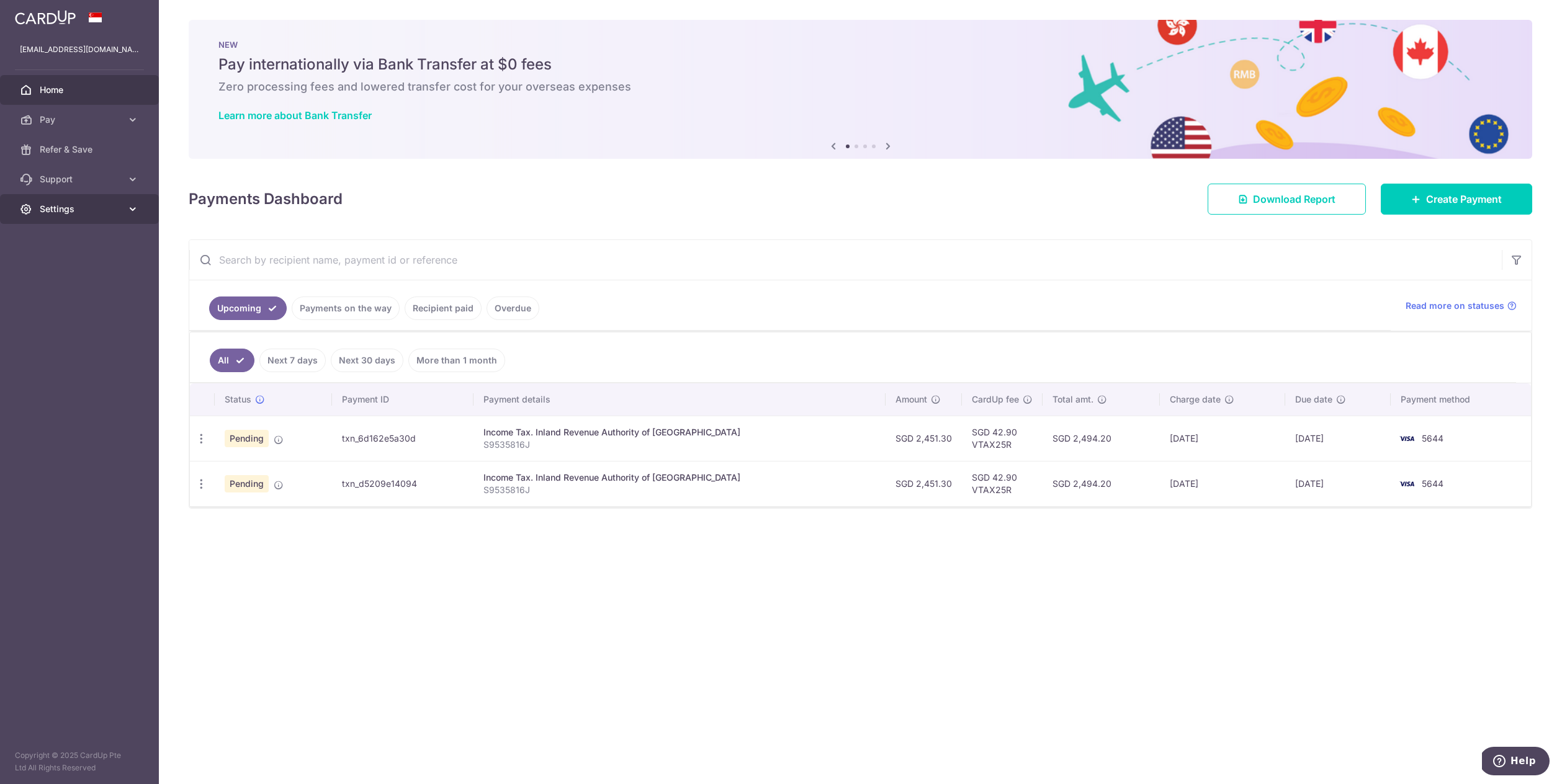
click at [111, 209] on span "Settings" at bounding box center [80, 209] width 82 height 12
click at [82, 236] on span "Account" at bounding box center [80, 239] width 82 height 12
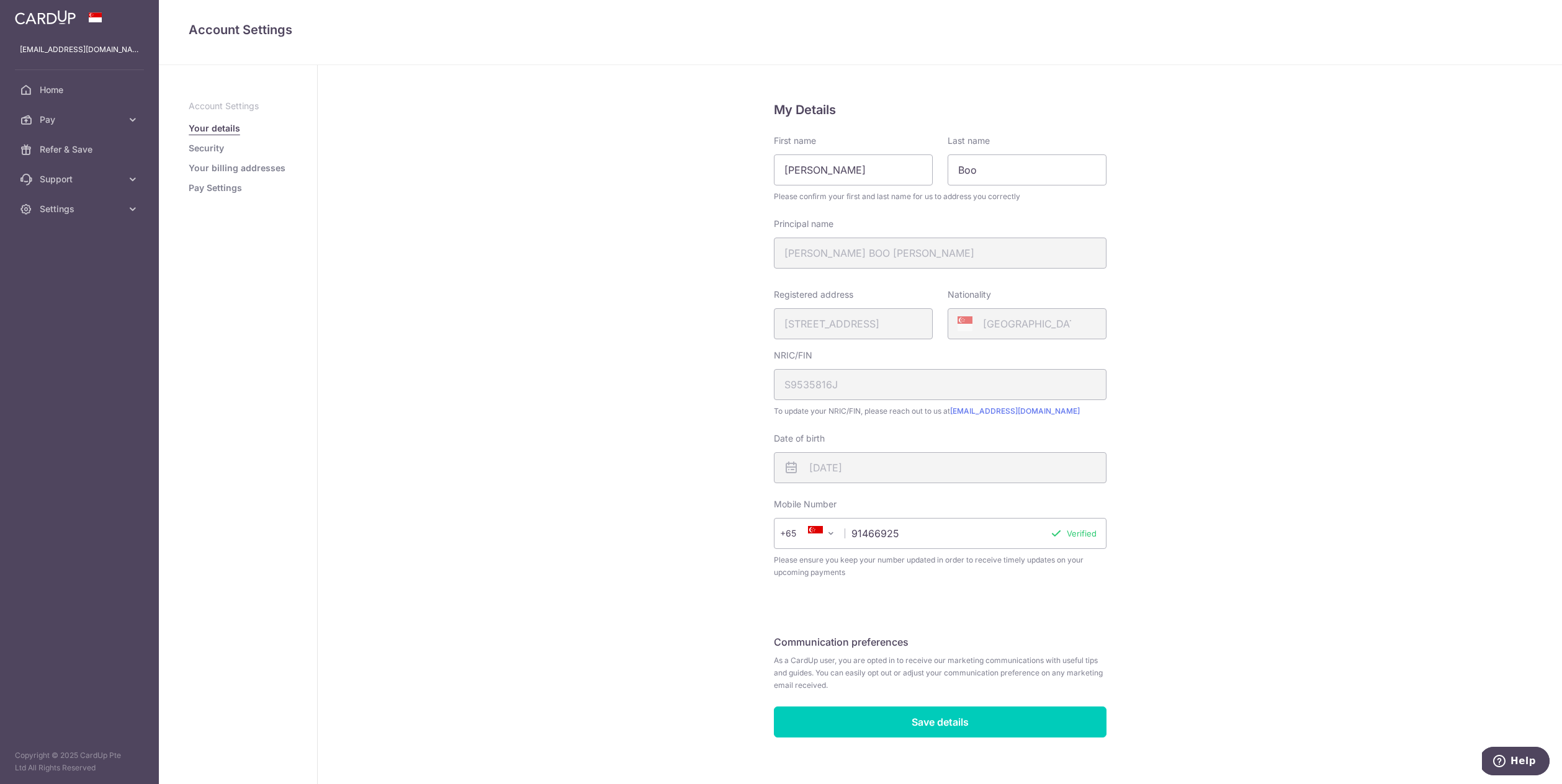
scroll to position [12, 0]
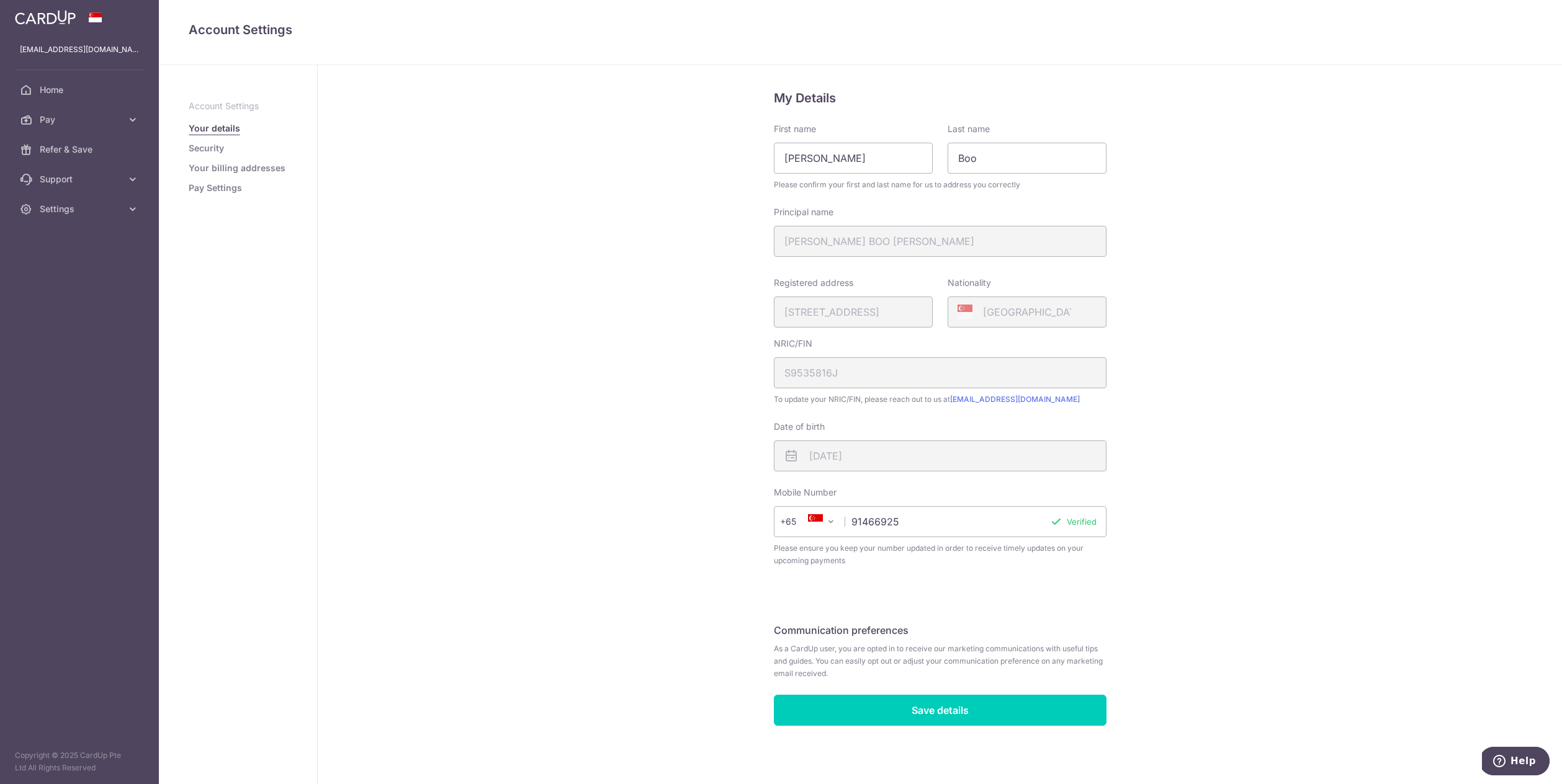
click at [216, 142] on link "Security" at bounding box center [206, 149] width 35 height 12
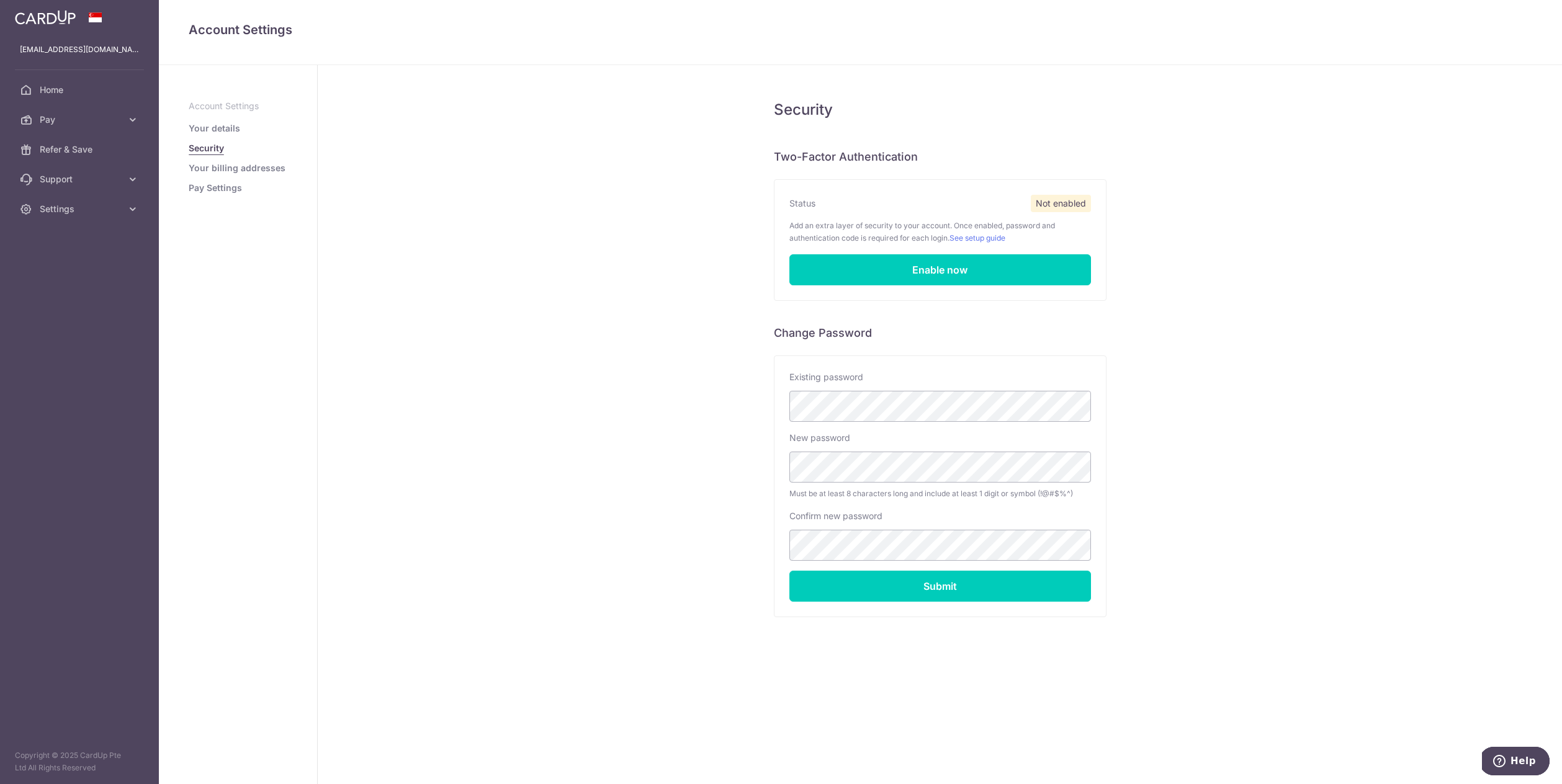
click at [257, 170] on link "Your billing addresses" at bounding box center [237, 168] width 97 height 12
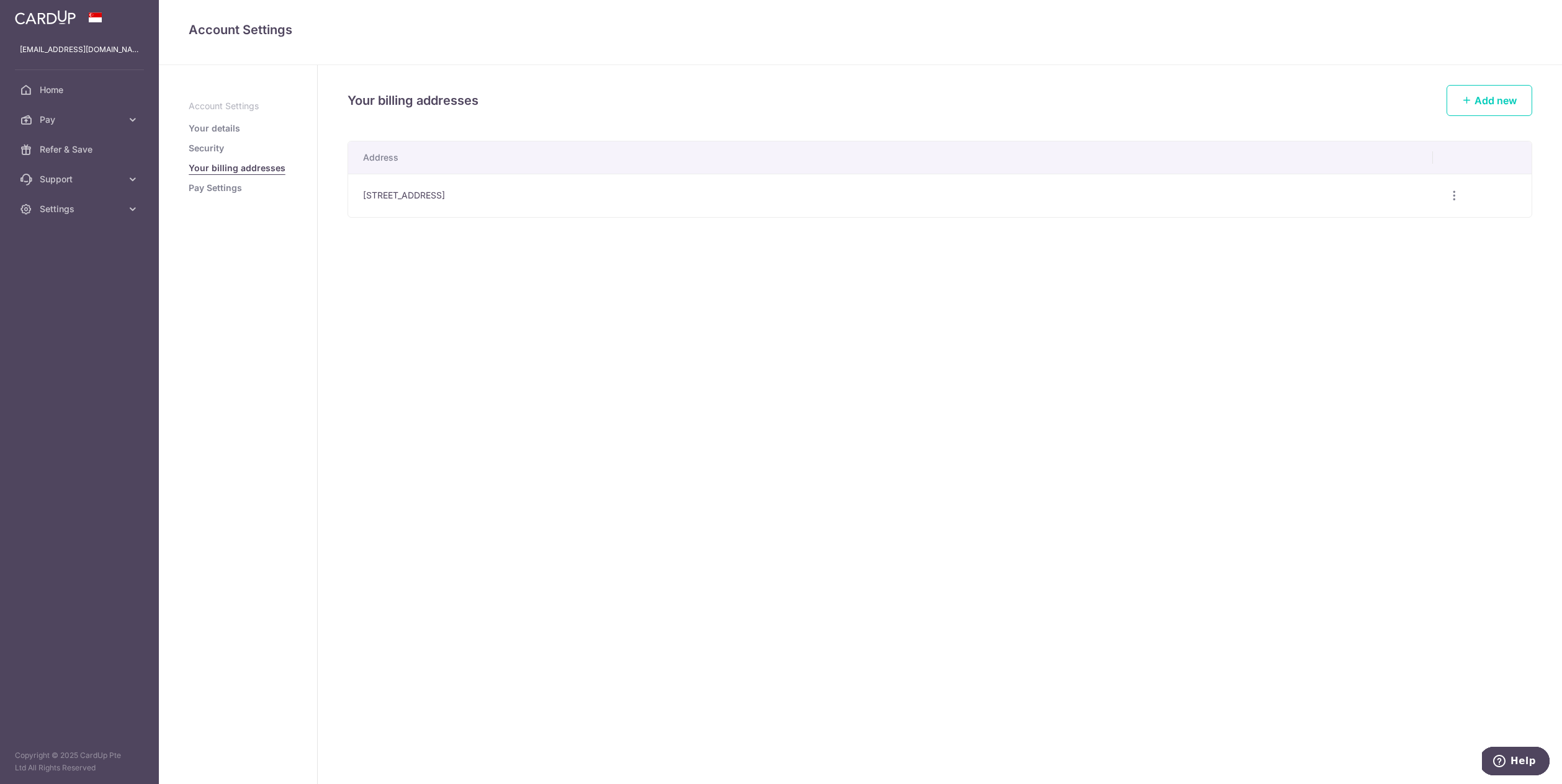
click at [217, 133] on link "Your details" at bounding box center [214, 128] width 52 height 12
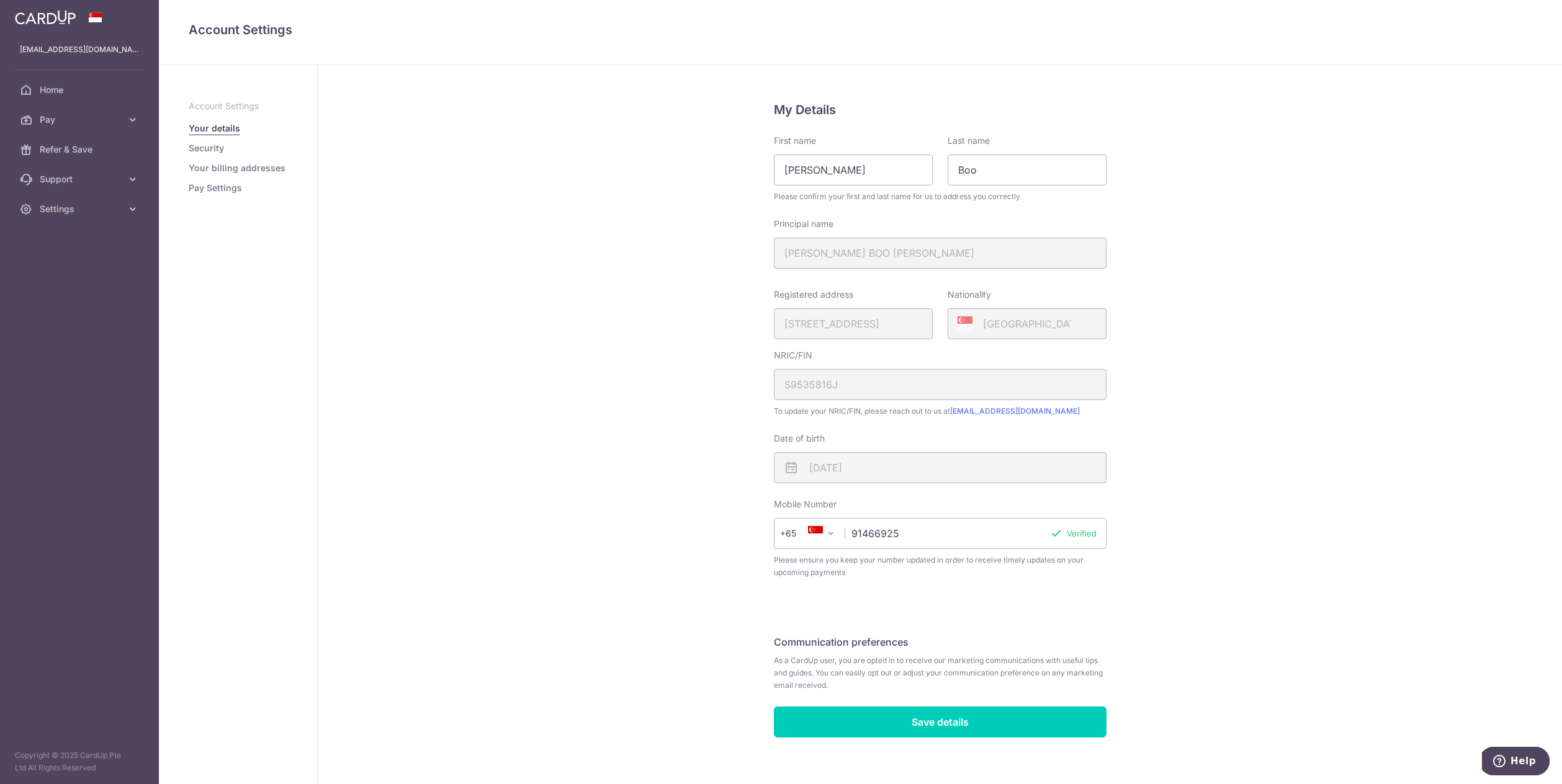
click at [909, 534] on input "91466925" at bounding box center [940, 533] width 332 height 31
drag, startPoint x: 916, startPoint y: 533, endPoint x: 782, endPoint y: 520, distance: 134.6
click at [782, 520] on div "+376 +971 +93 +1268 +1264 +355 +374 +244 +0 +54 +1684 +43 +61 +297 +358 +994 +3…" at bounding box center [940, 533] width 332 height 31
type input "87855365"
click at [1076, 534] on button "Verify" at bounding box center [1084, 533] width 24 height 12
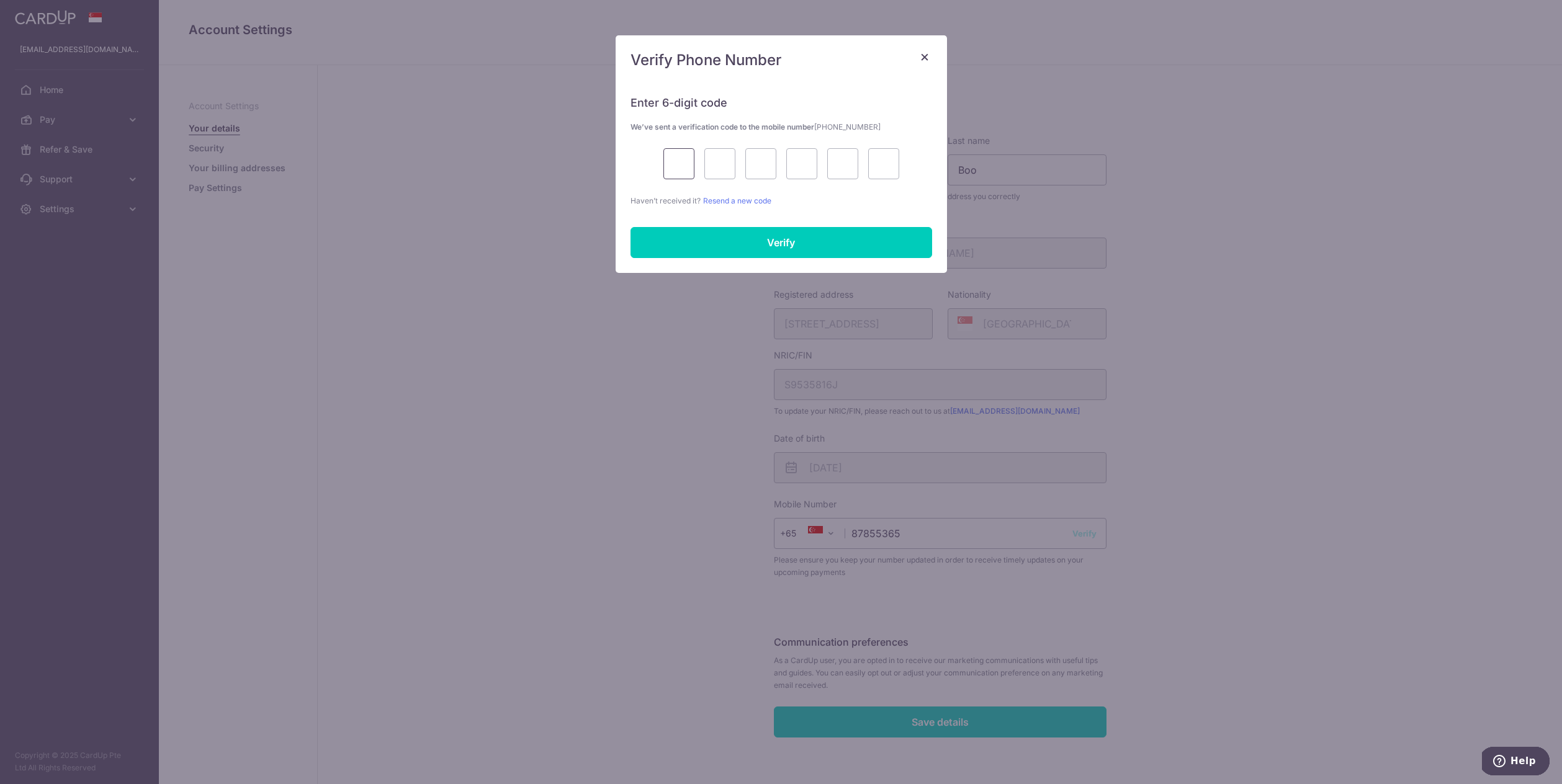
click at [667, 168] on input "text" at bounding box center [678, 164] width 31 height 31
click at [804, 90] on div "Enter 6-digit code We’ve sent a verification code to the mobile number +6587855…" at bounding box center [781, 144] width 302 height 126
click at [745, 198] on link "Resend a new code" at bounding box center [737, 200] width 68 height 9
click at [672, 163] on input "text" at bounding box center [678, 164] width 31 height 31
type input "7"
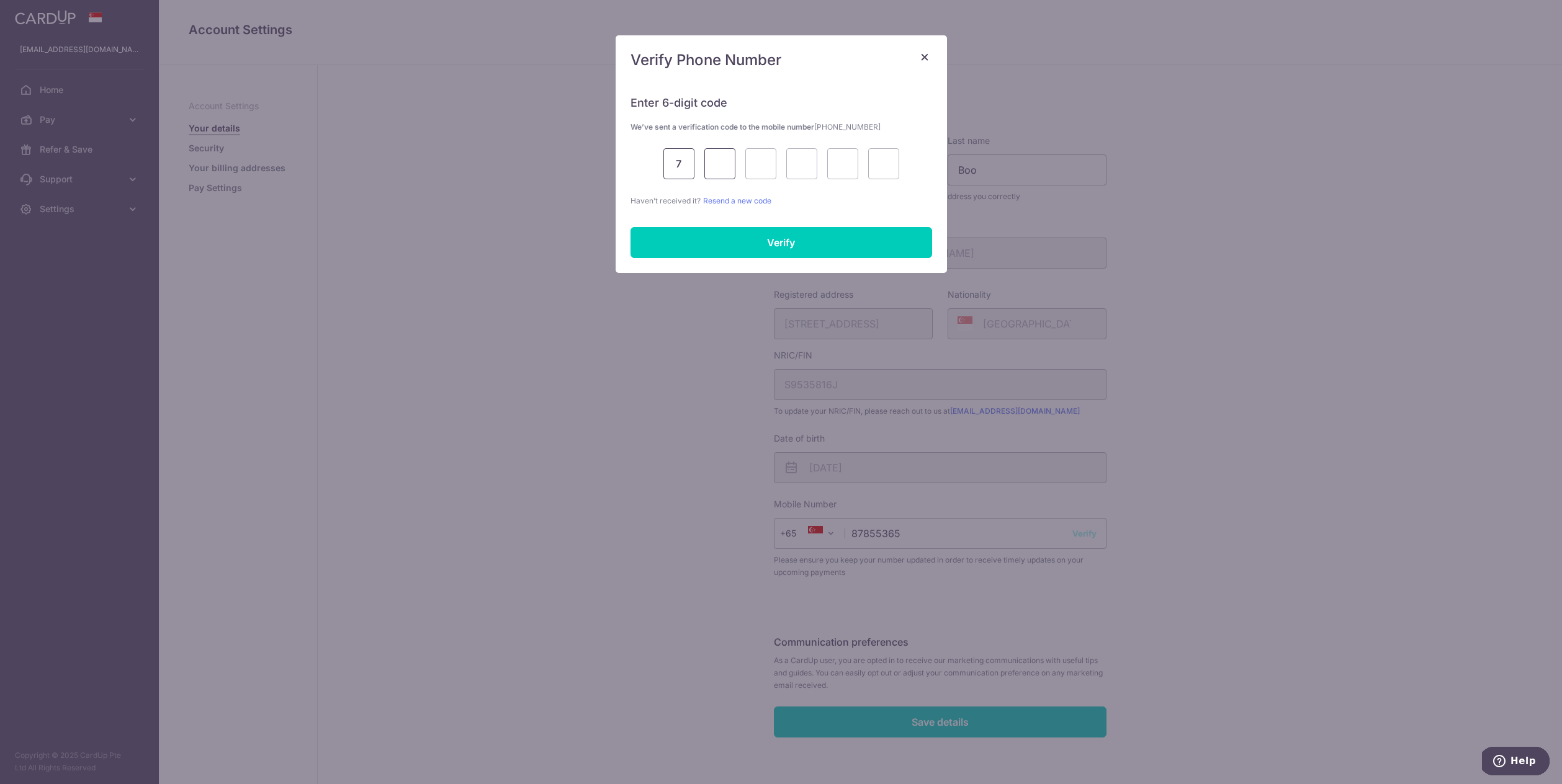
type input "2"
type input "6"
type input "3"
type input "2"
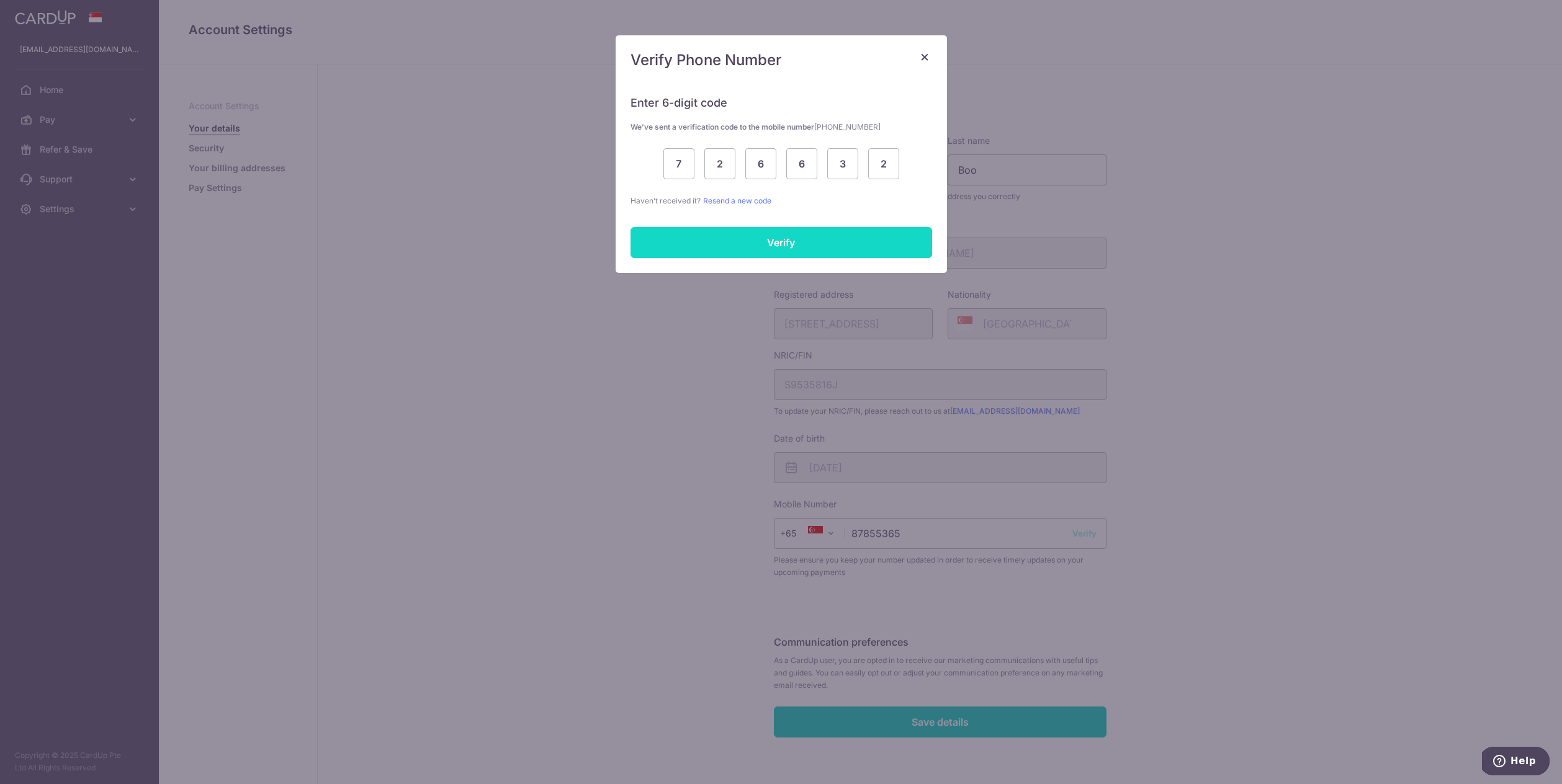
click at [730, 242] on input "Verify" at bounding box center [781, 242] width 302 height 31
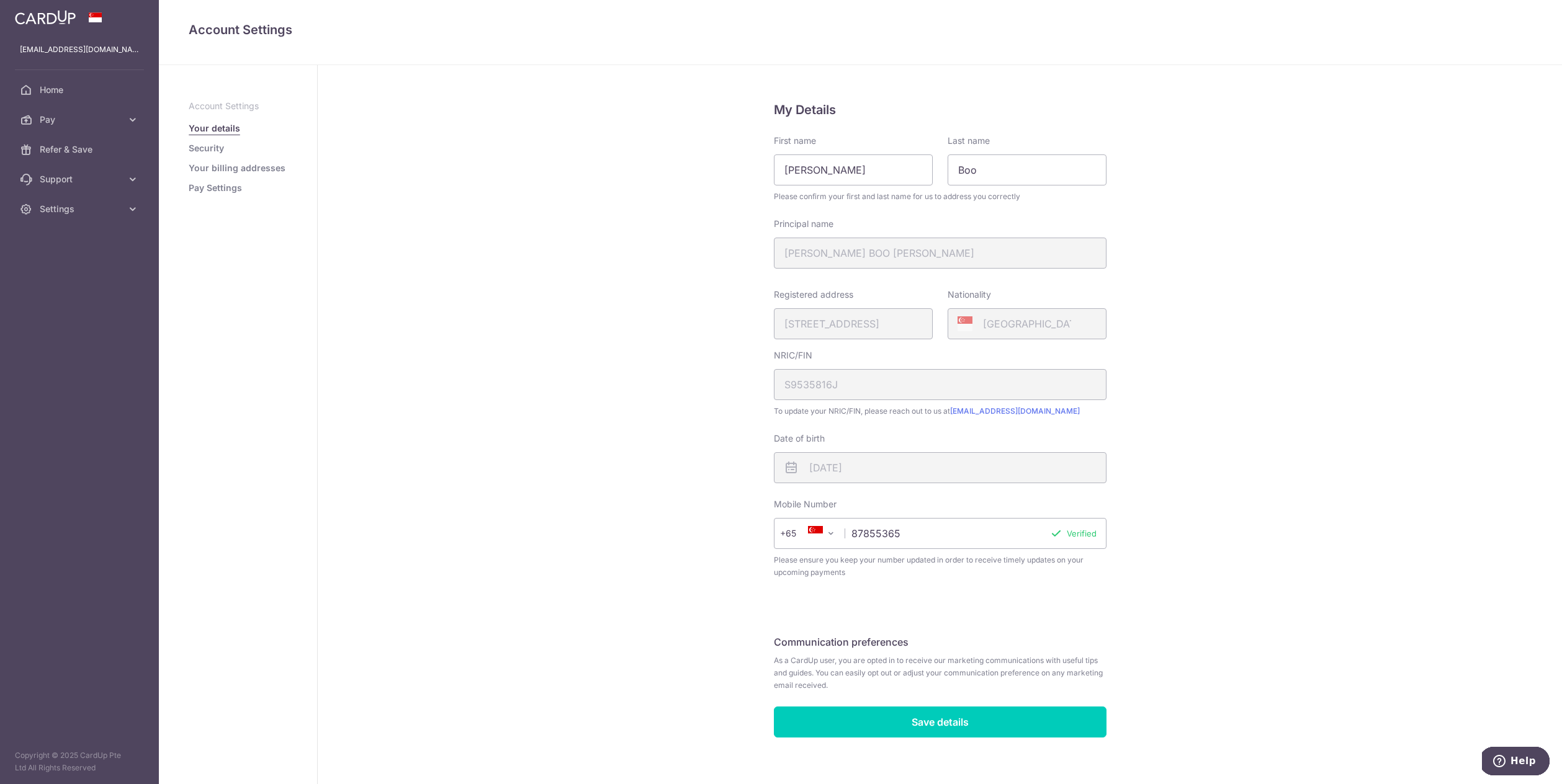
click at [206, 189] on link "Pay Settings" at bounding box center [215, 188] width 53 height 12
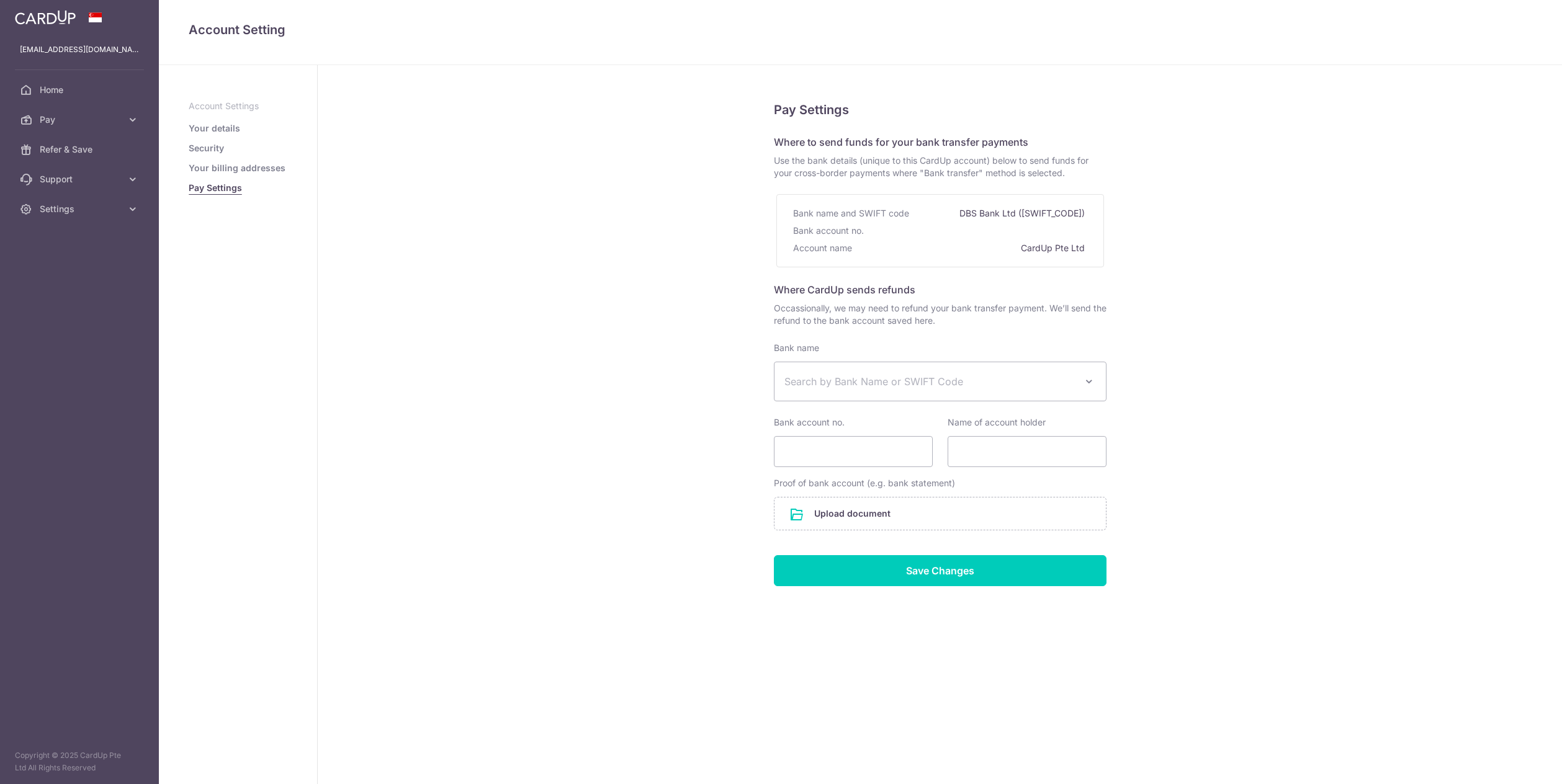
select select
click at [84, 82] on link "Home" at bounding box center [79, 90] width 159 height 30
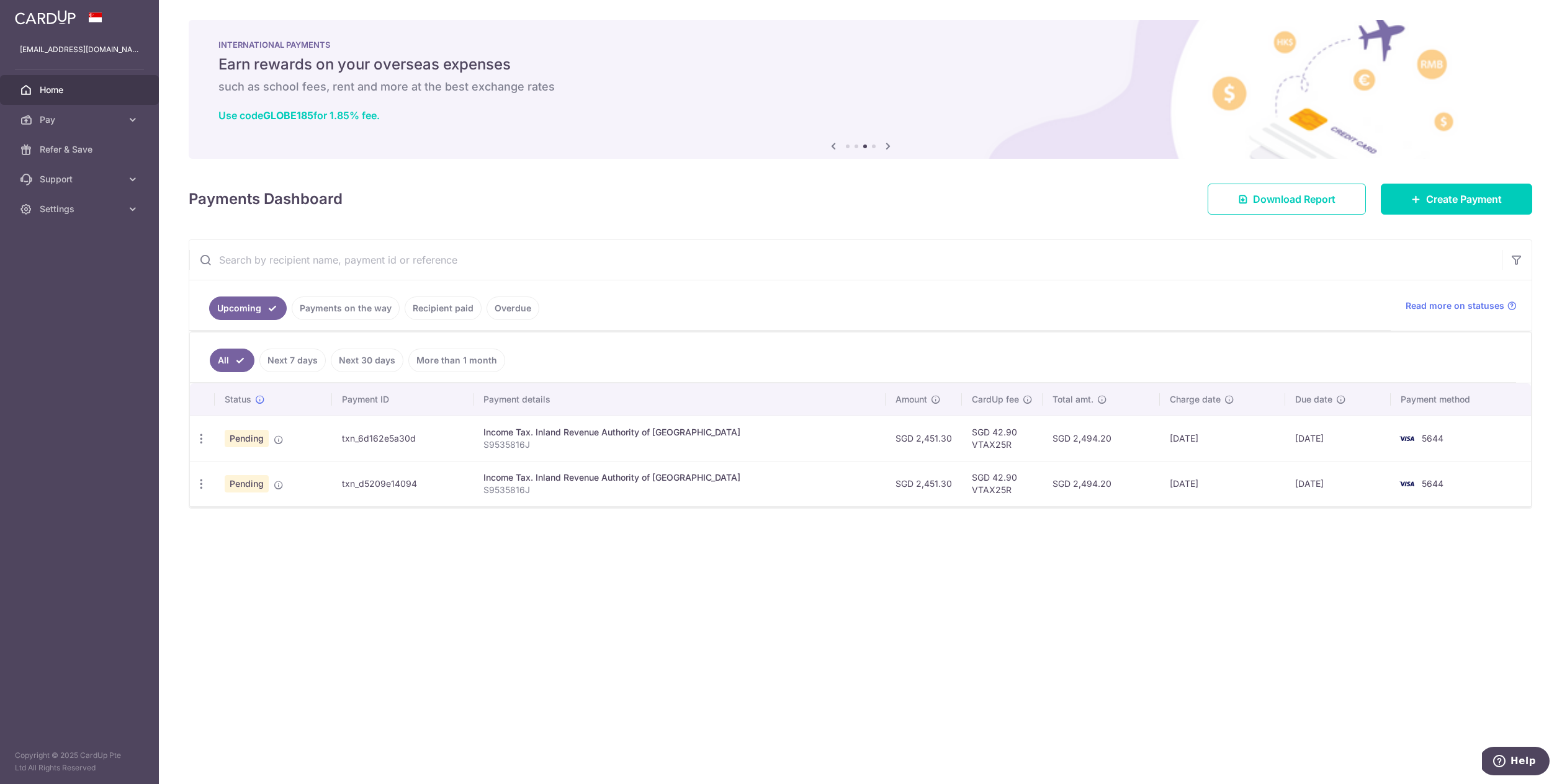
click at [522, 472] on div "Income Tax. Inland Revenue Authority of [GEOGRAPHIC_DATA]" at bounding box center [680, 478] width 392 height 12
click at [199, 487] on icon "button" at bounding box center [201, 484] width 13 height 13
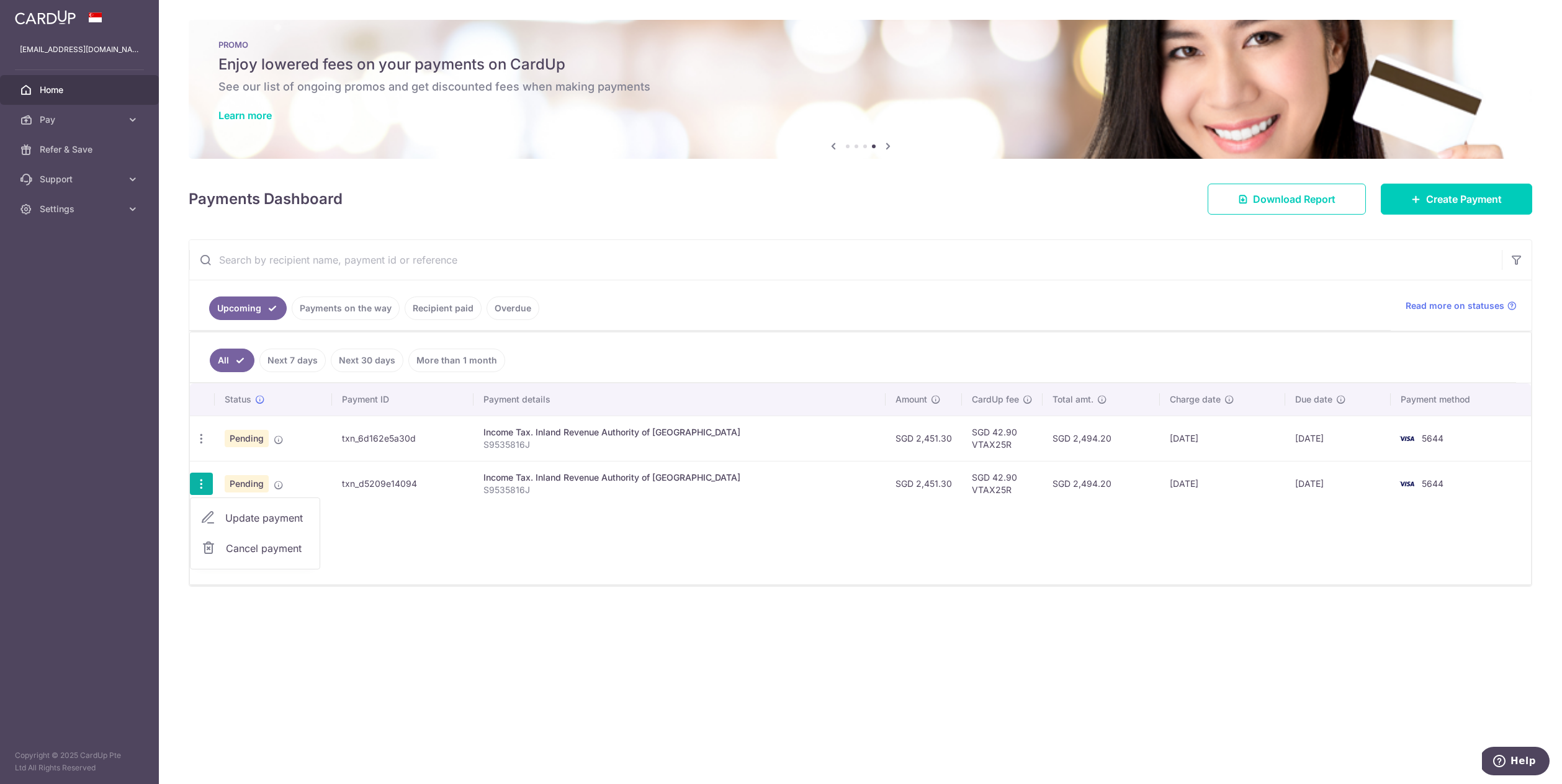
click at [281, 520] on span "Update payment" at bounding box center [267, 518] width 84 height 15
radio input "true"
type input "2,451.30"
type input "[DATE]"
type input "S9535816J"
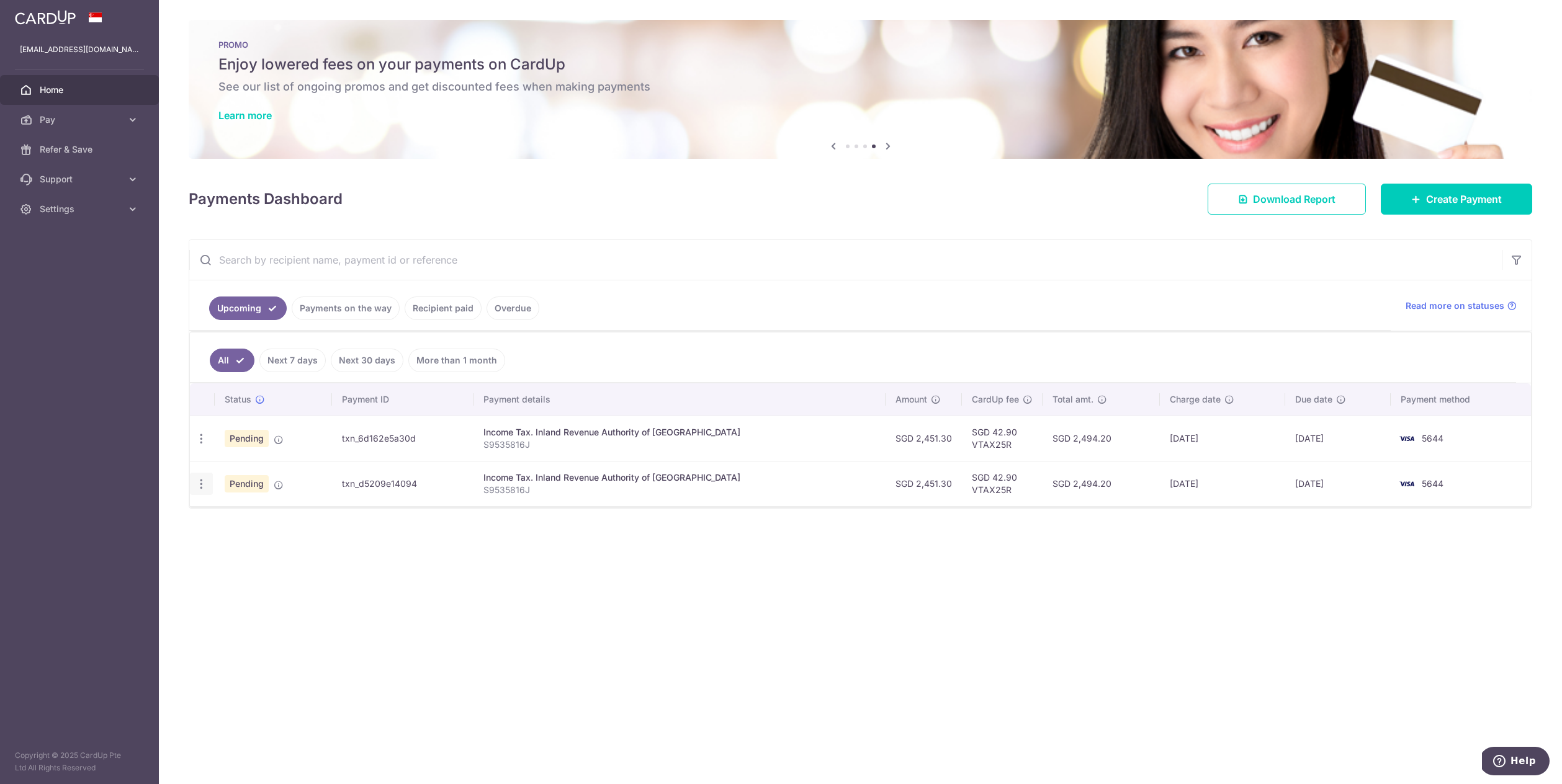
type input "VTAX25R"
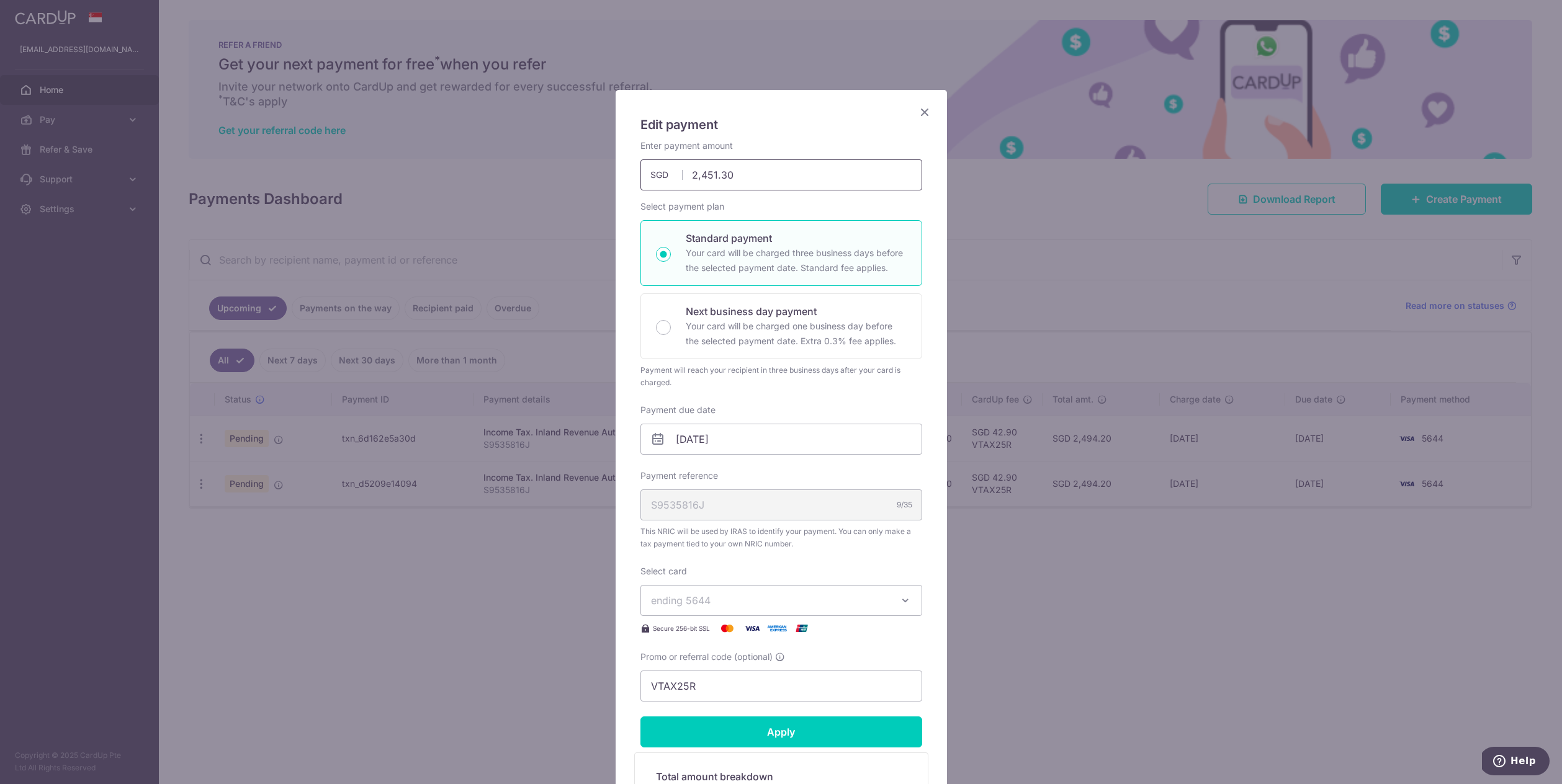
drag, startPoint x: 735, startPoint y: 173, endPoint x: 674, endPoint y: 174, distance: 61.0
click at [674, 174] on div "2,451.30 2451.30 SGD" at bounding box center [781, 175] width 282 height 31
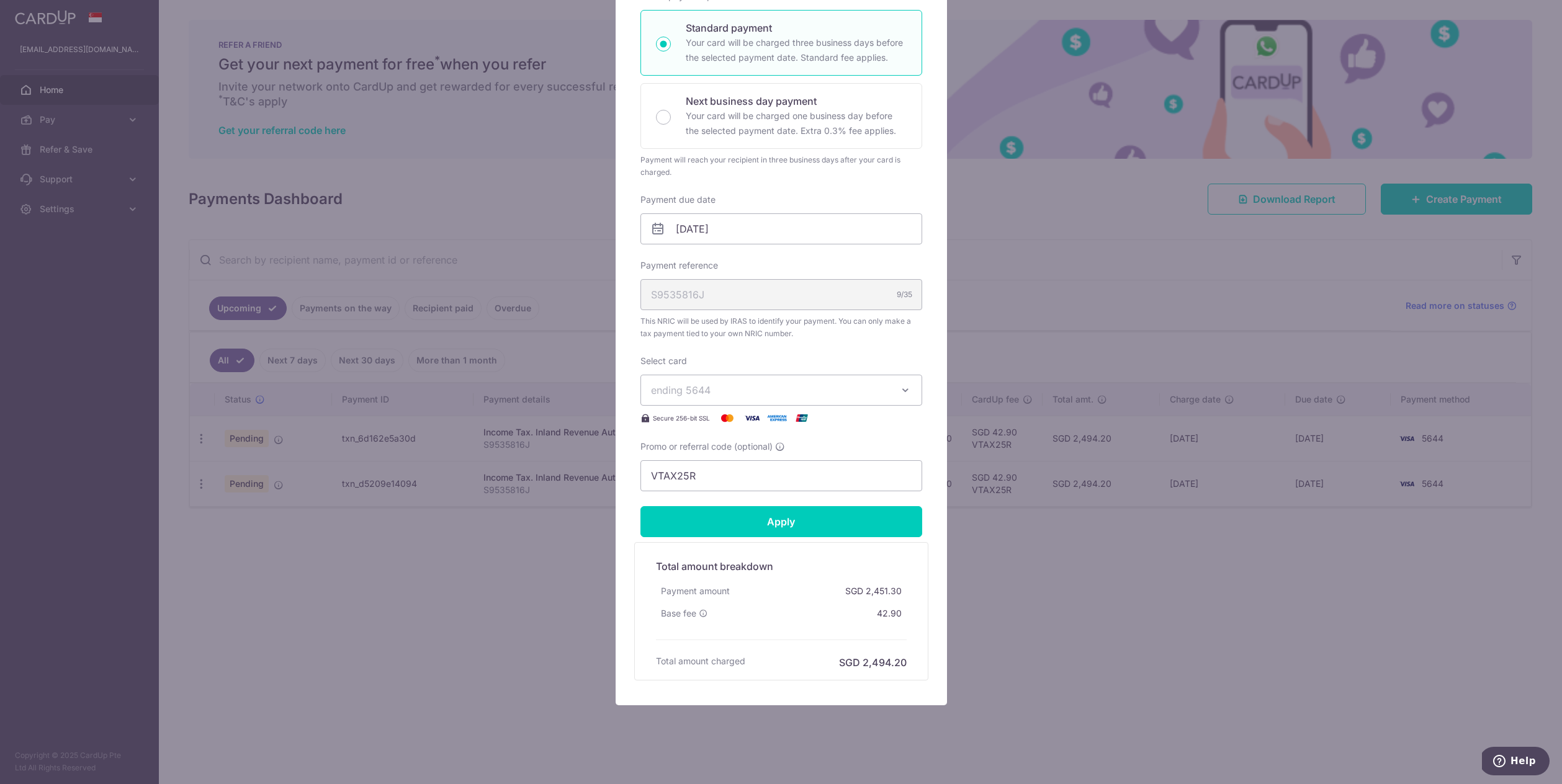
scroll to position [222, 0]
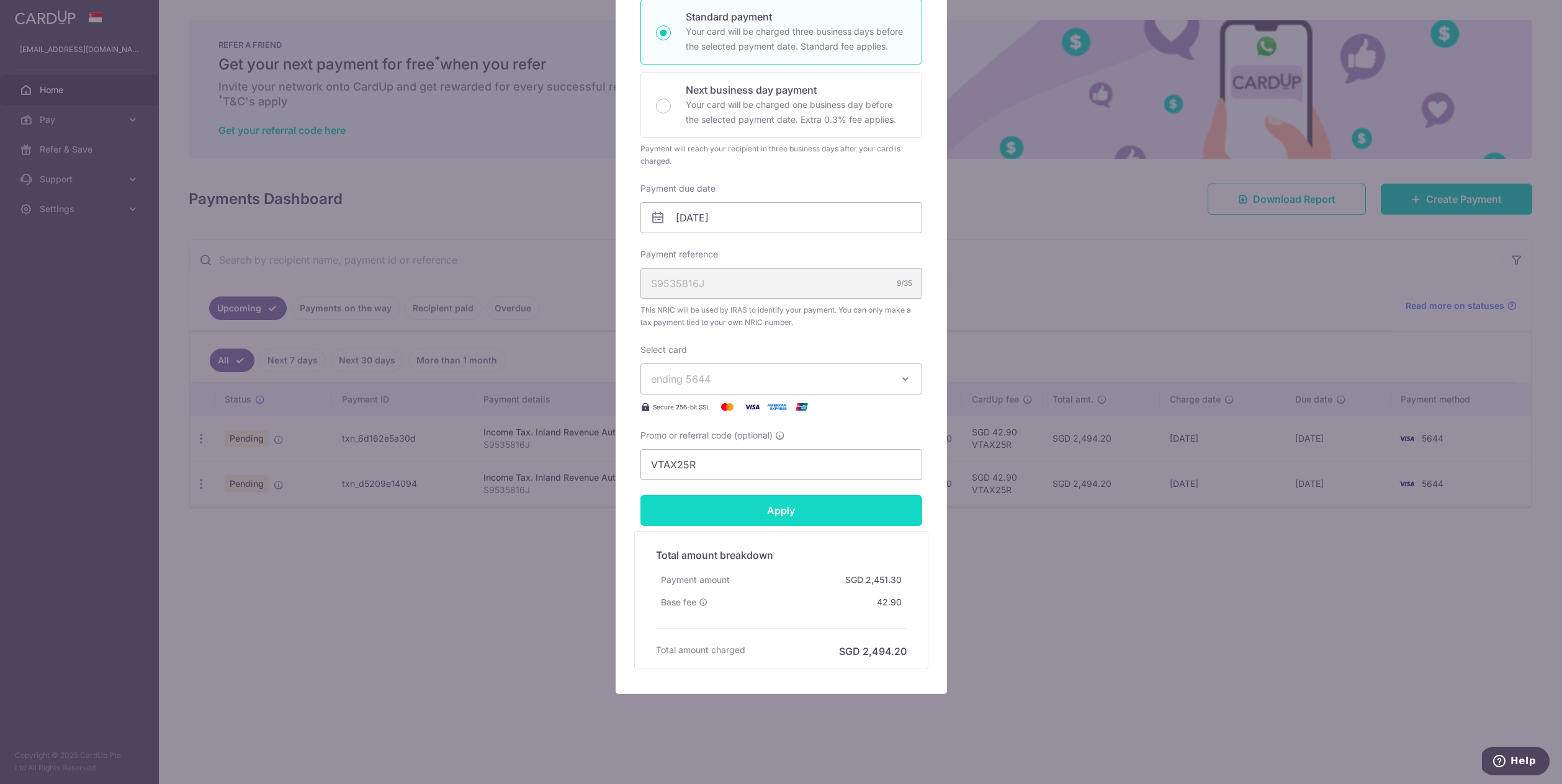
type input "200.00"
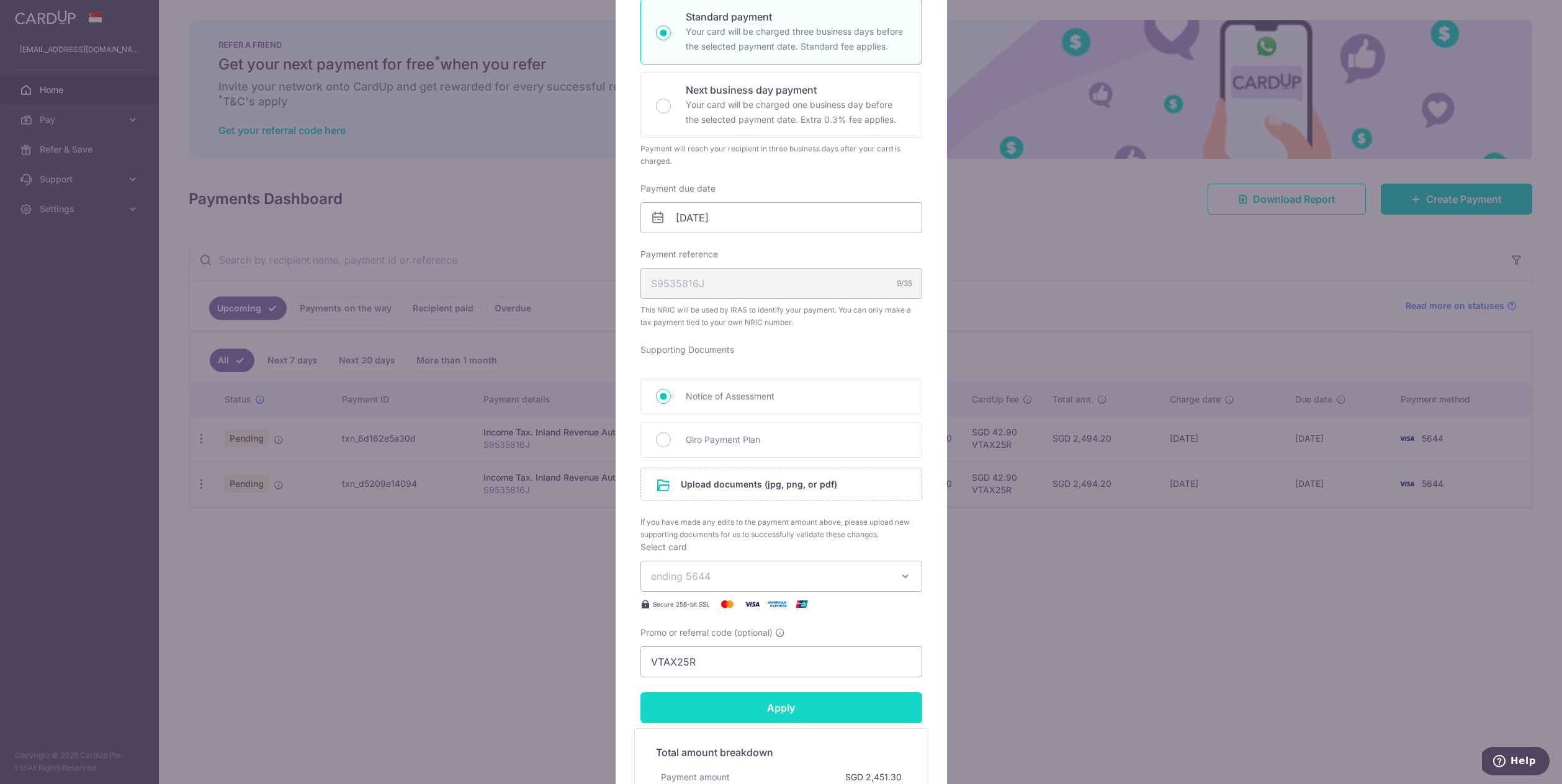
click at [847, 509] on form "By clicking apply, you will make changes to all payments to Inland Revenue Auth…" at bounding box center [781, 392] width 282 height 948
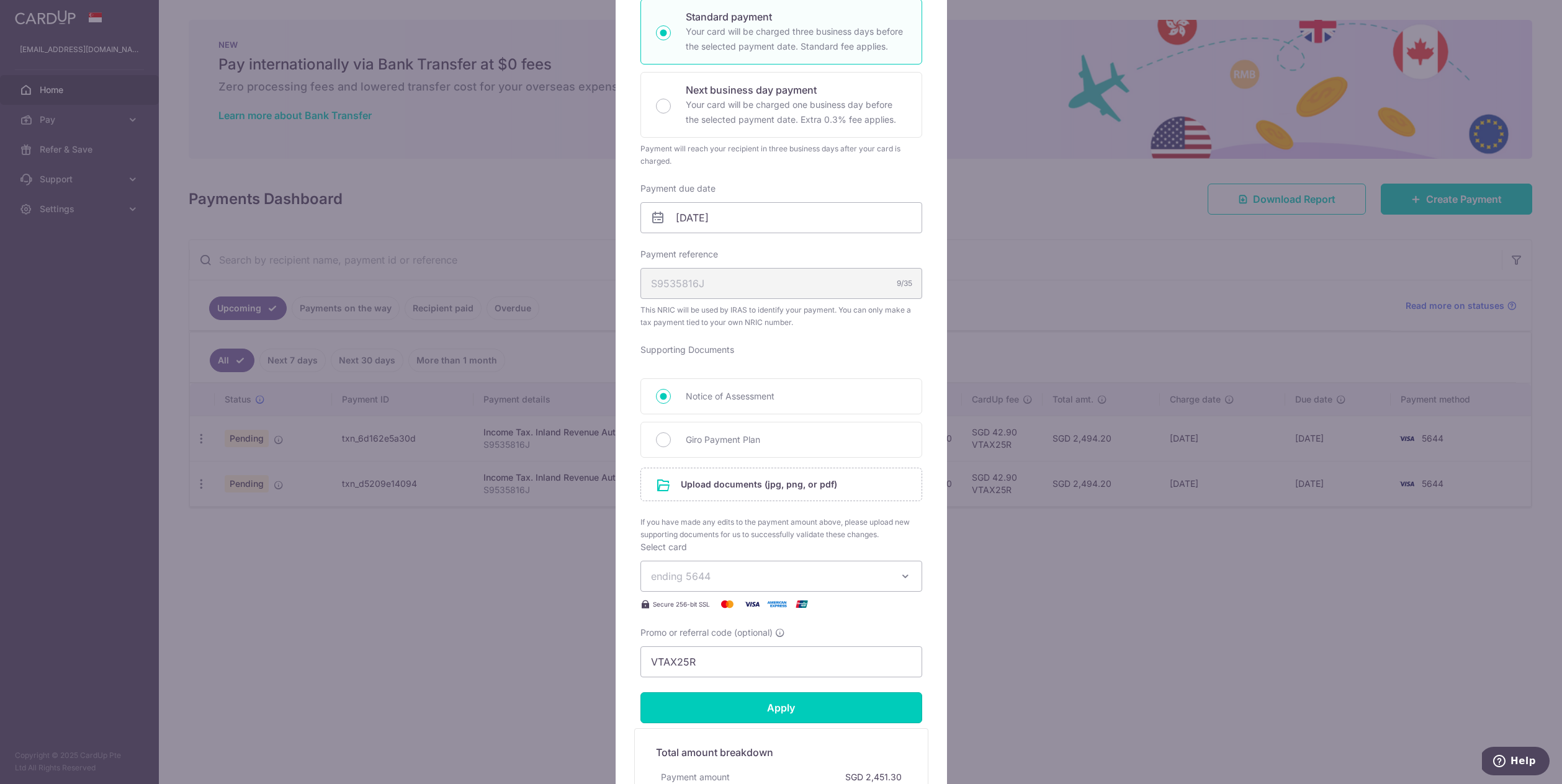
scroll to position [419, 0]
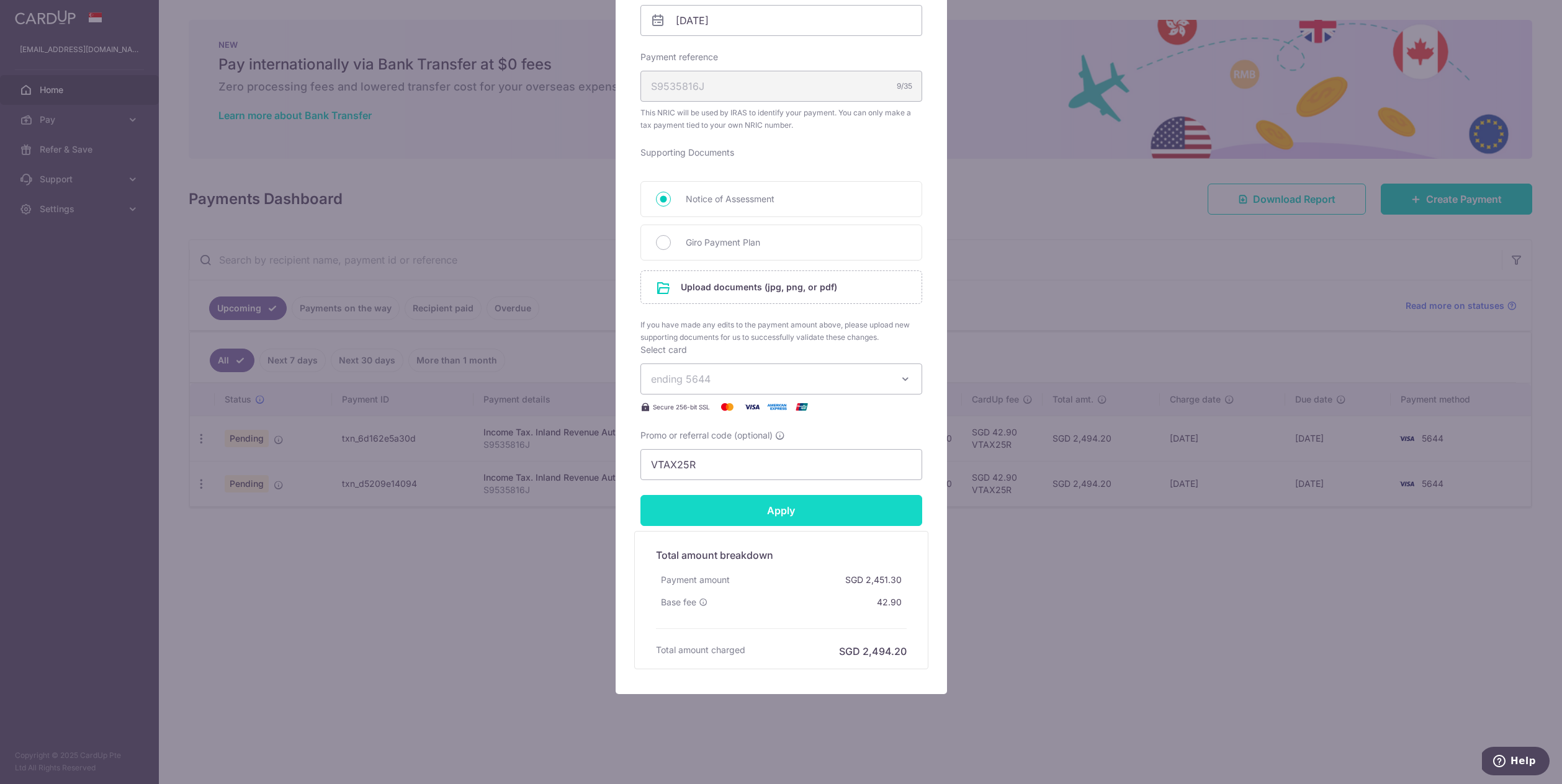
click at [848, 505] on input "Apply" at bounding box center [781, 510] width 282 height 31
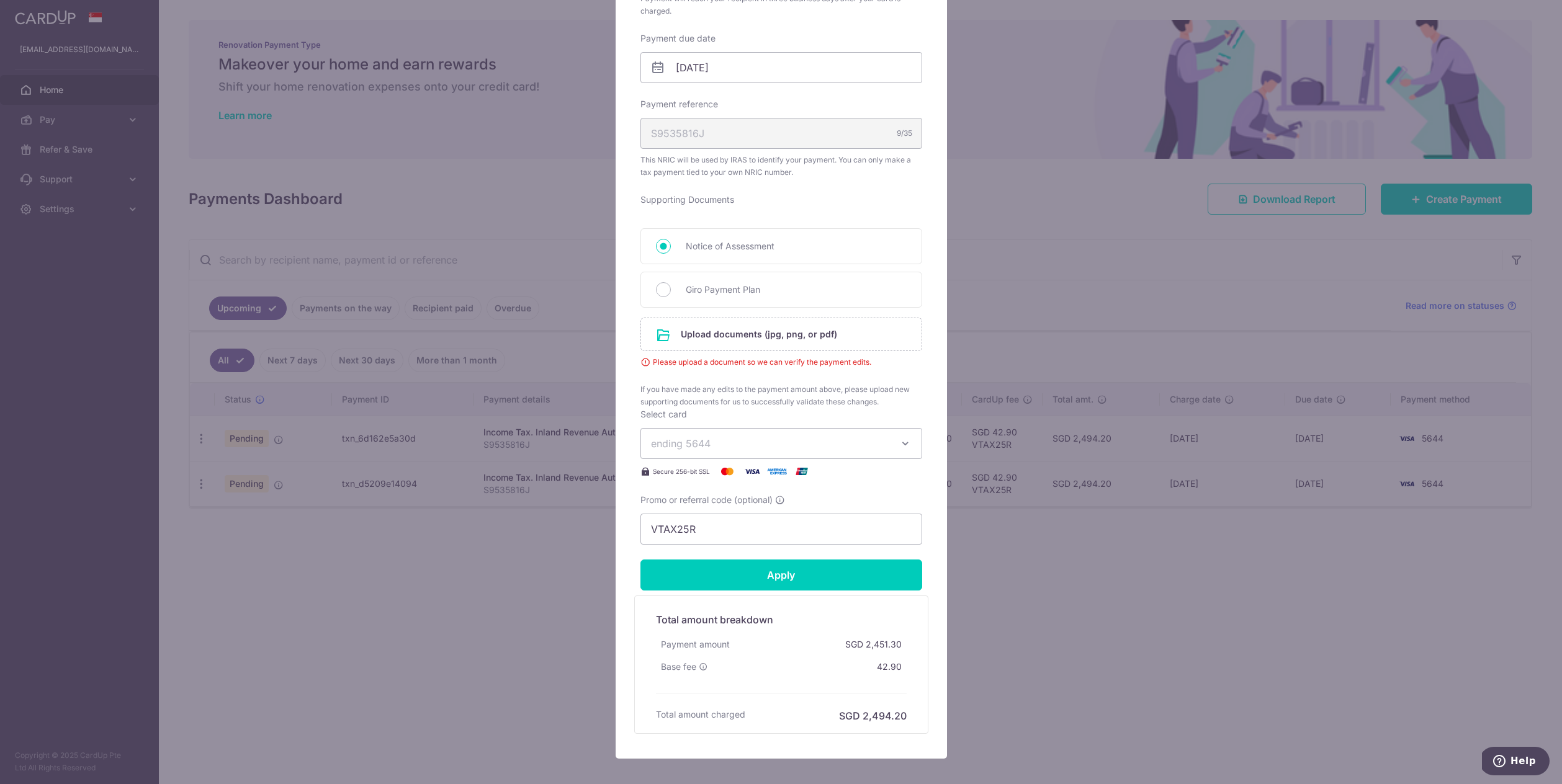
scroll to position [0, 0]
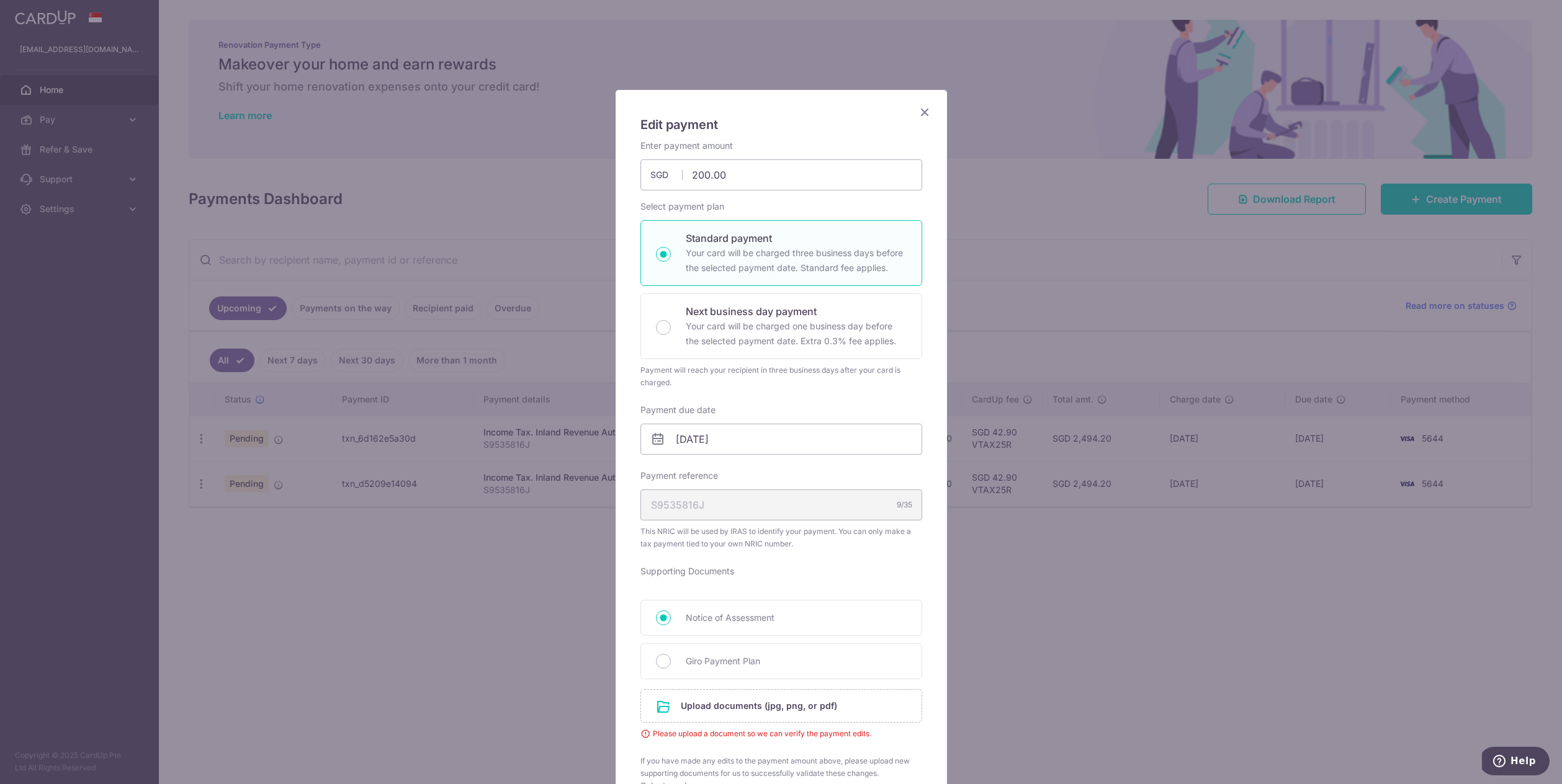
click at [922, 114] on icon "Close" at bounding box center [925, 112] width 15 height 15
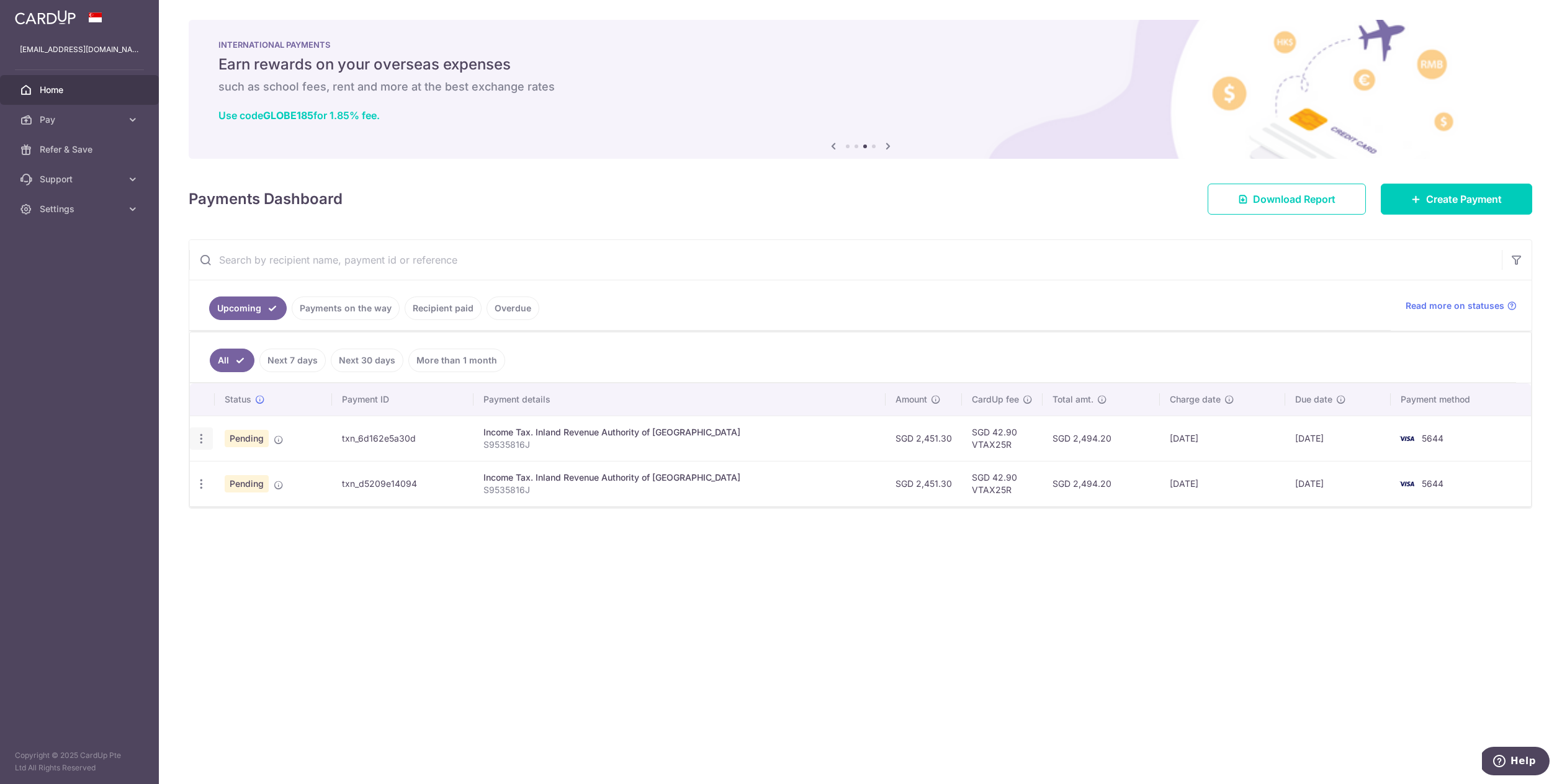
click at [208, 441] on div "Update payment Cancel payment" at bounding box center [201, 439] width 23 height 23
click at [203, 441] on icon "button" at bounding box center [201, 439] width 13 height 13
click at [240, 472] on span "Update payment" at bounding box center [267, 473] width 84 height 15
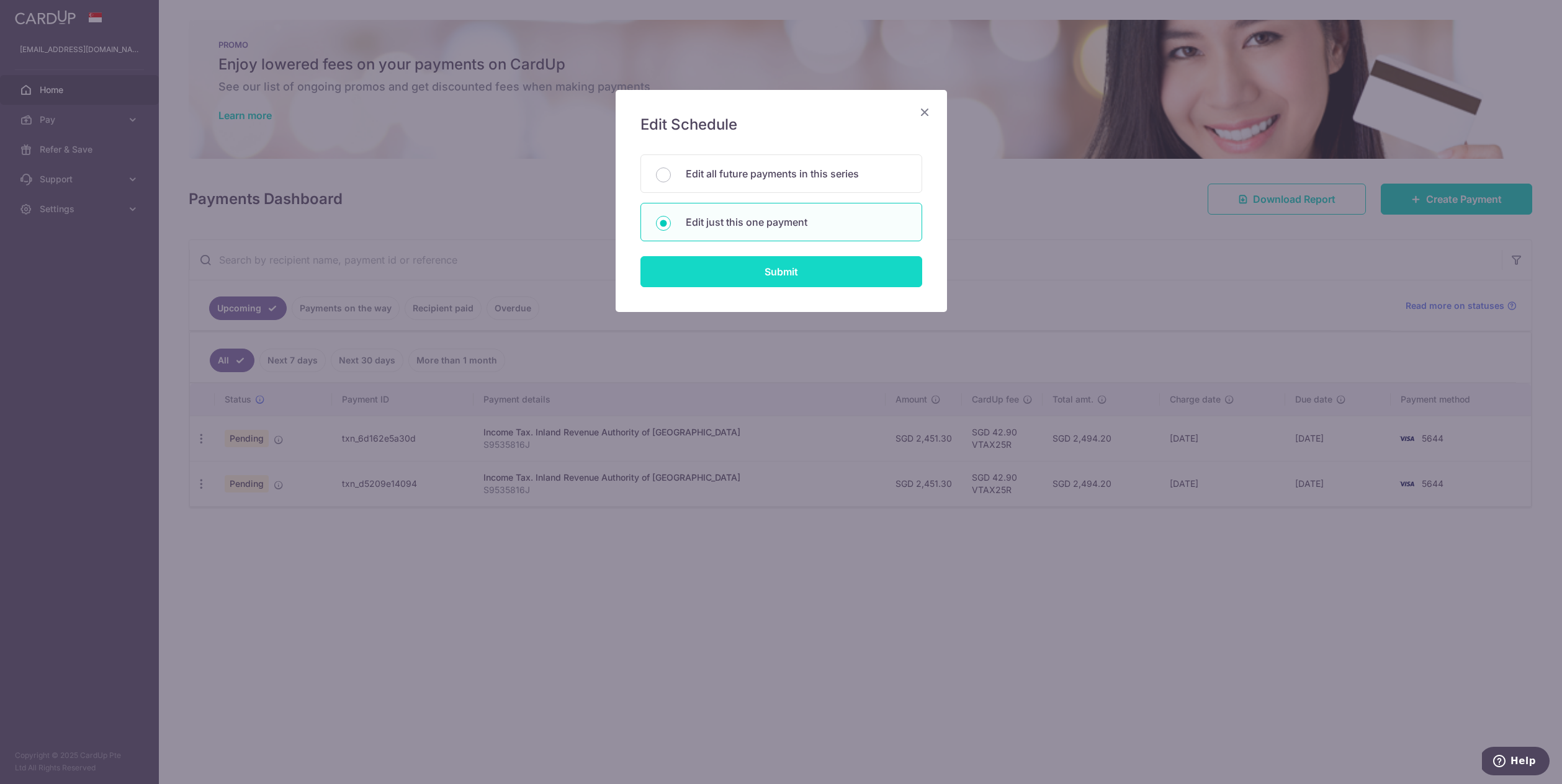
click at [795, 272] on input "Submit" at bounding box center [781, 271] width 282 height 31
radio input "true"
type input "2,451.30"
type input "[DATE]"
type input "S9535816J"
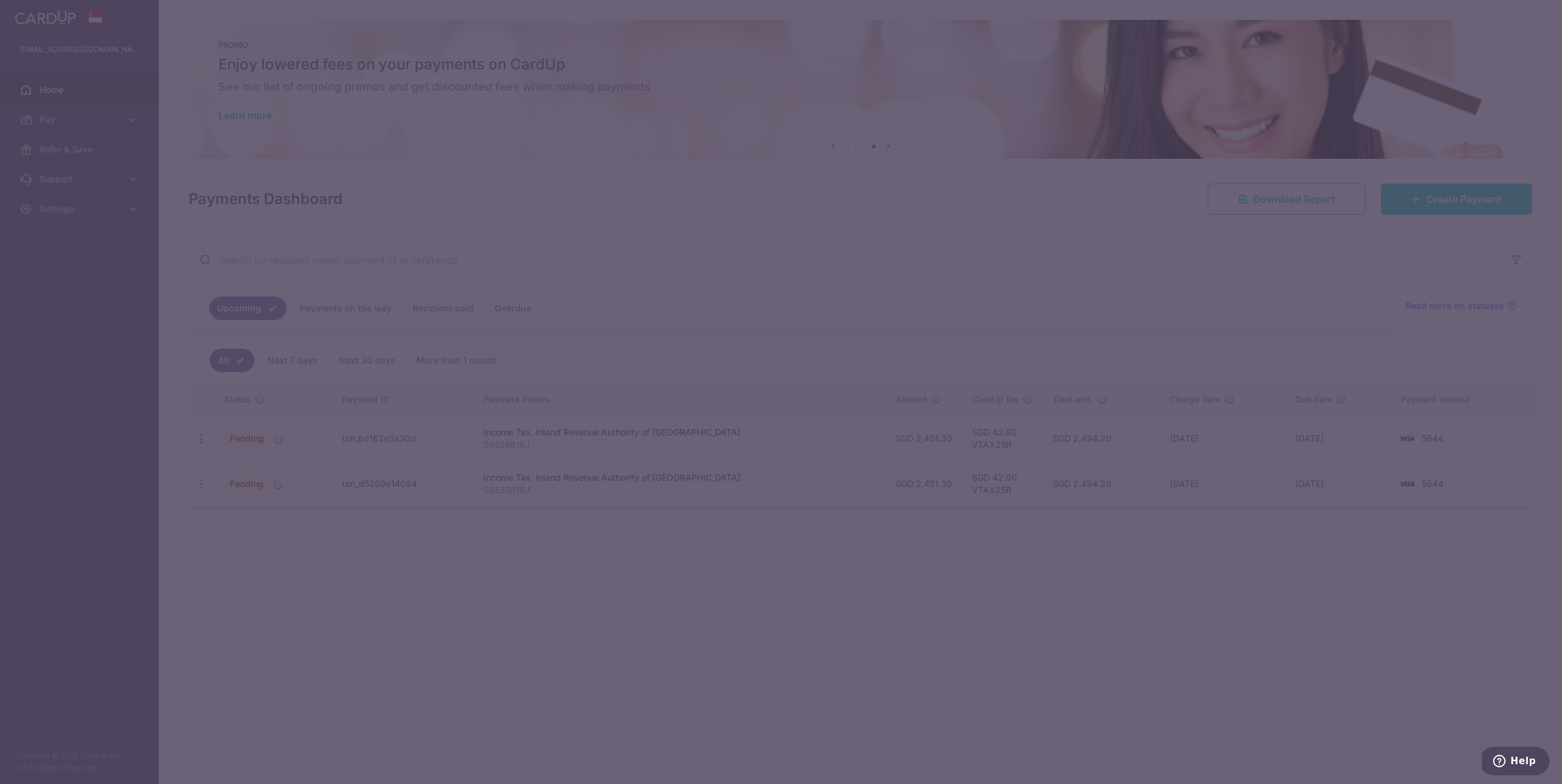
type input "VTAX25R"
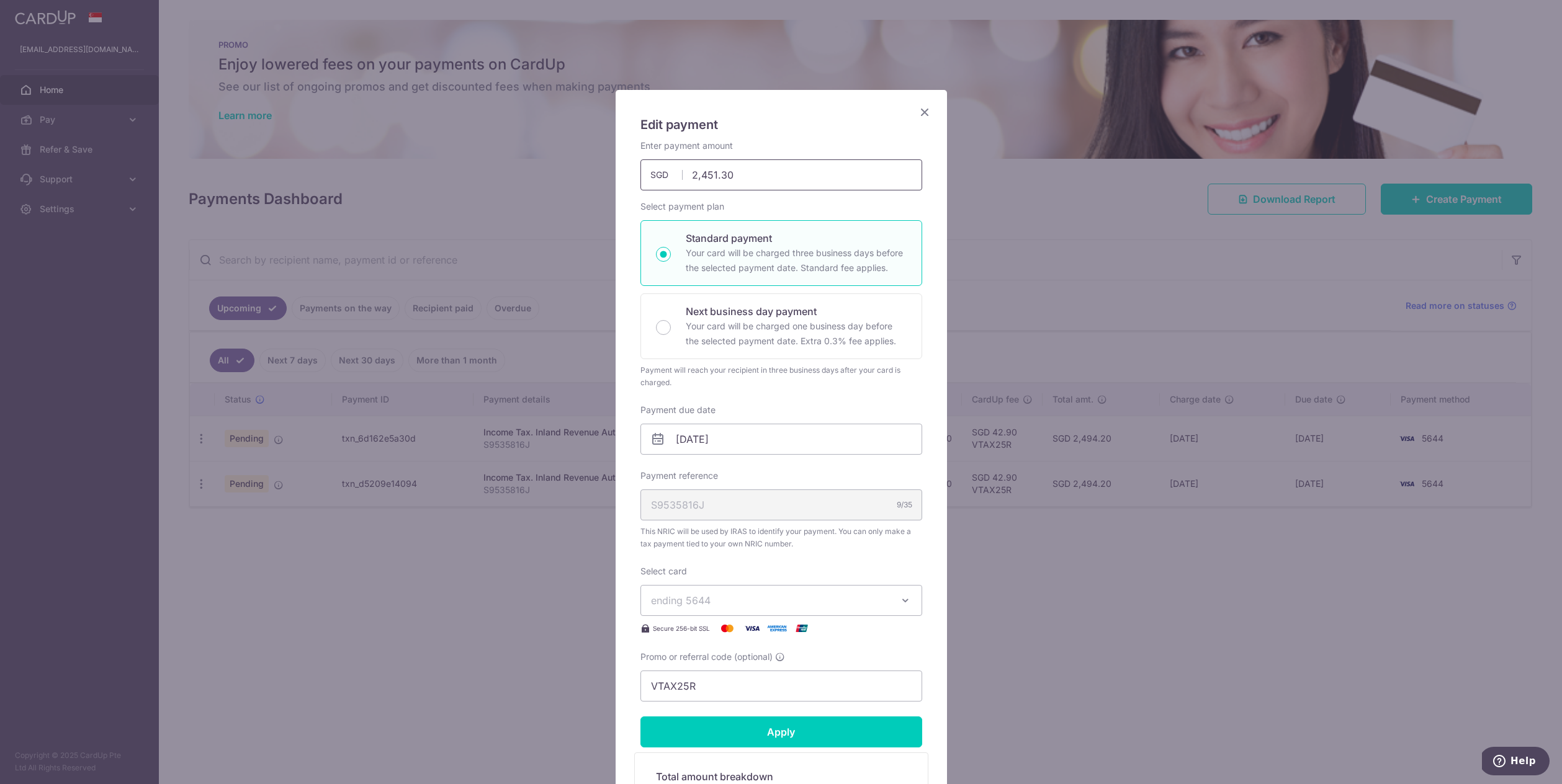
drag, startPoint x: 806, startPoint y: 171, endPoint x: 649, endPoint y: 174, distance: 157.0
click at [649, 174] on input "2,451.30" at bounding box center [781, 175] width 282 height 31
type input "3,000.00"
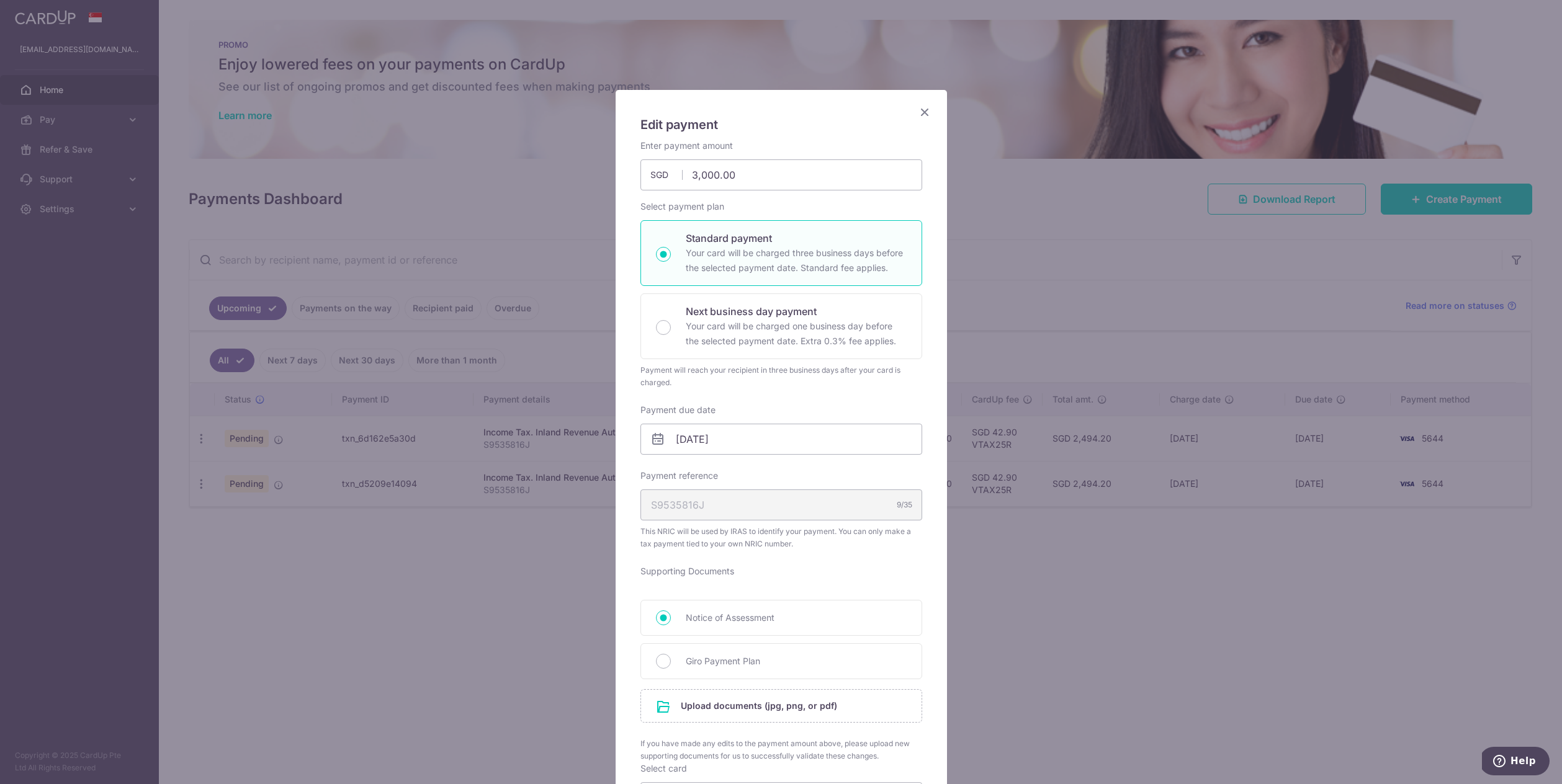
click at [768, 406] on div "Payment due date 17/09/2025 Your card will be charged on" at bounding box center [781, 430] width 282 height 51
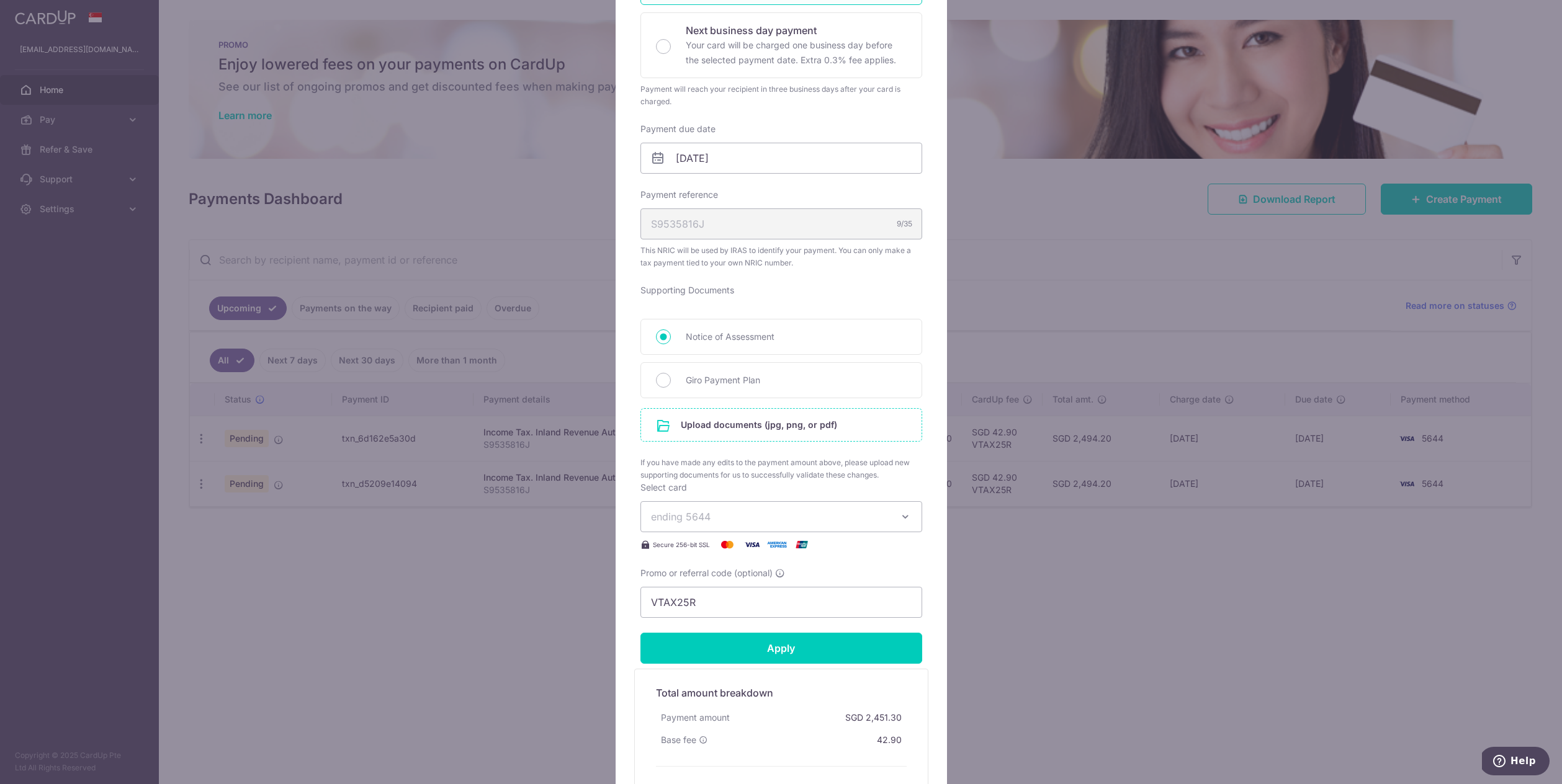
scroll to position [419, 0]
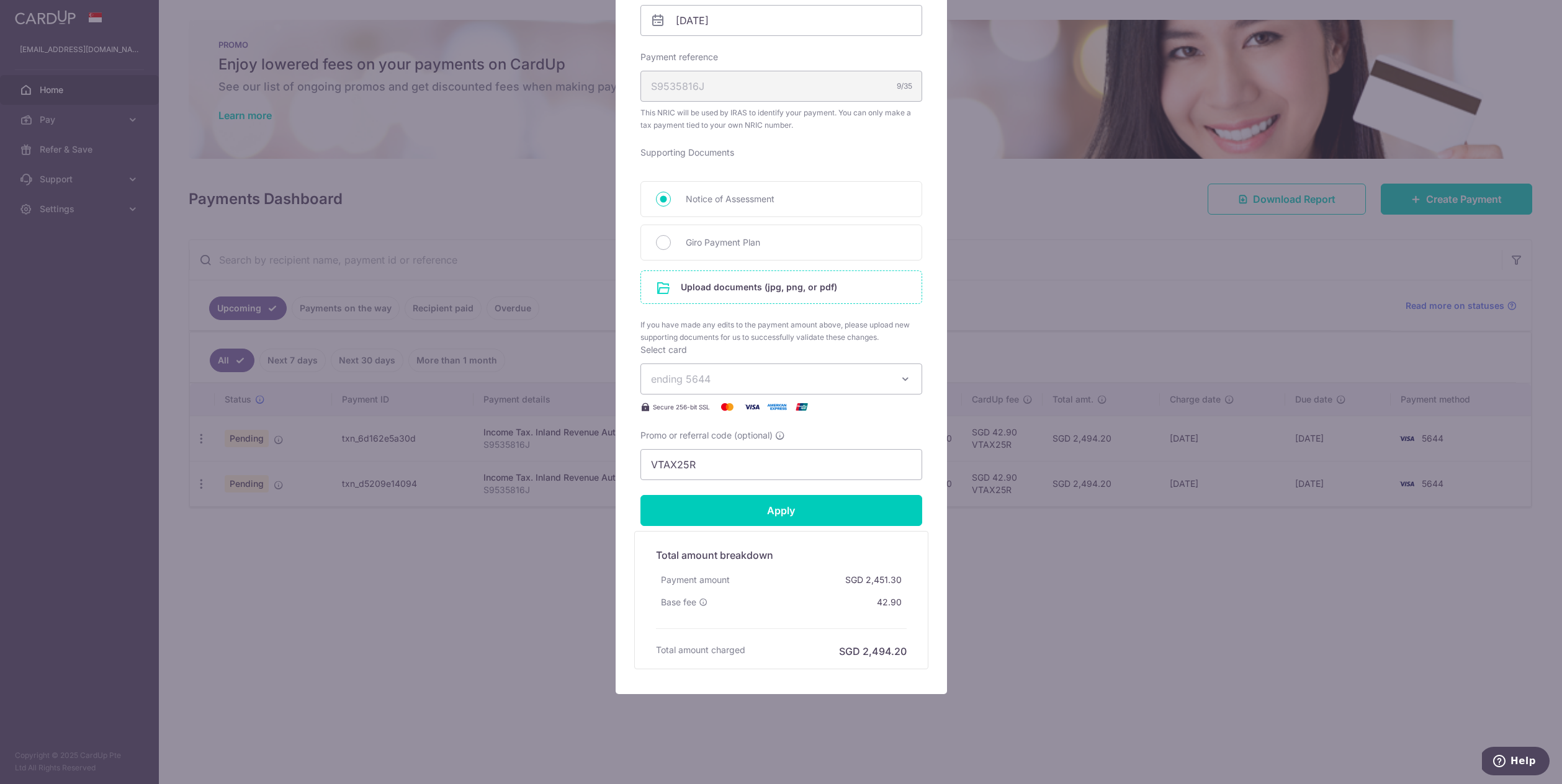
click at [841, 289] on input "file" at bounding box center [781, 287] width 280 height 32
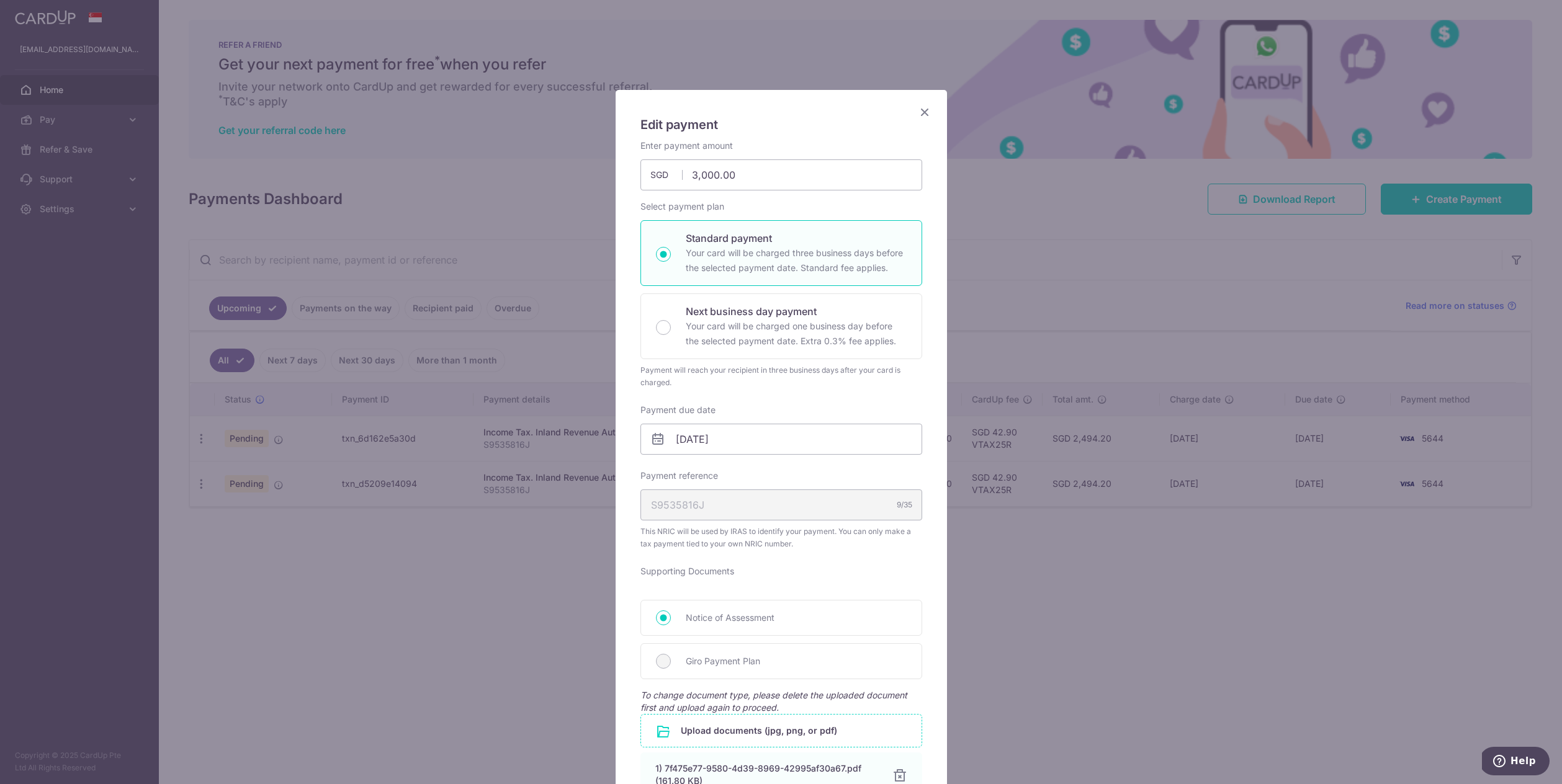
scroll to position [496, 0]
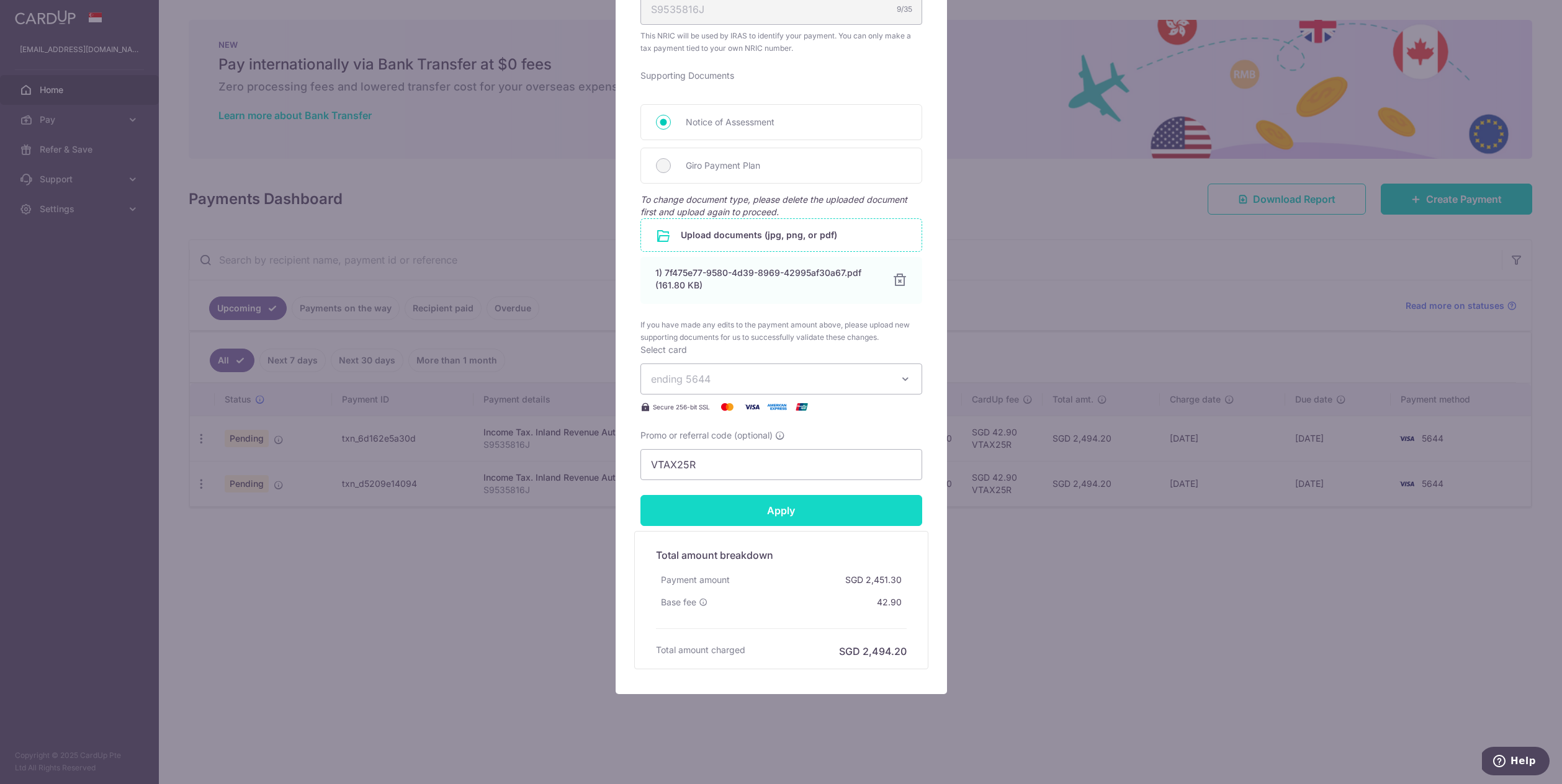
click at [826, 520] on input "Apply" at bounding box center [781, 510] width 282 height 31
type input "Successfully Applied"
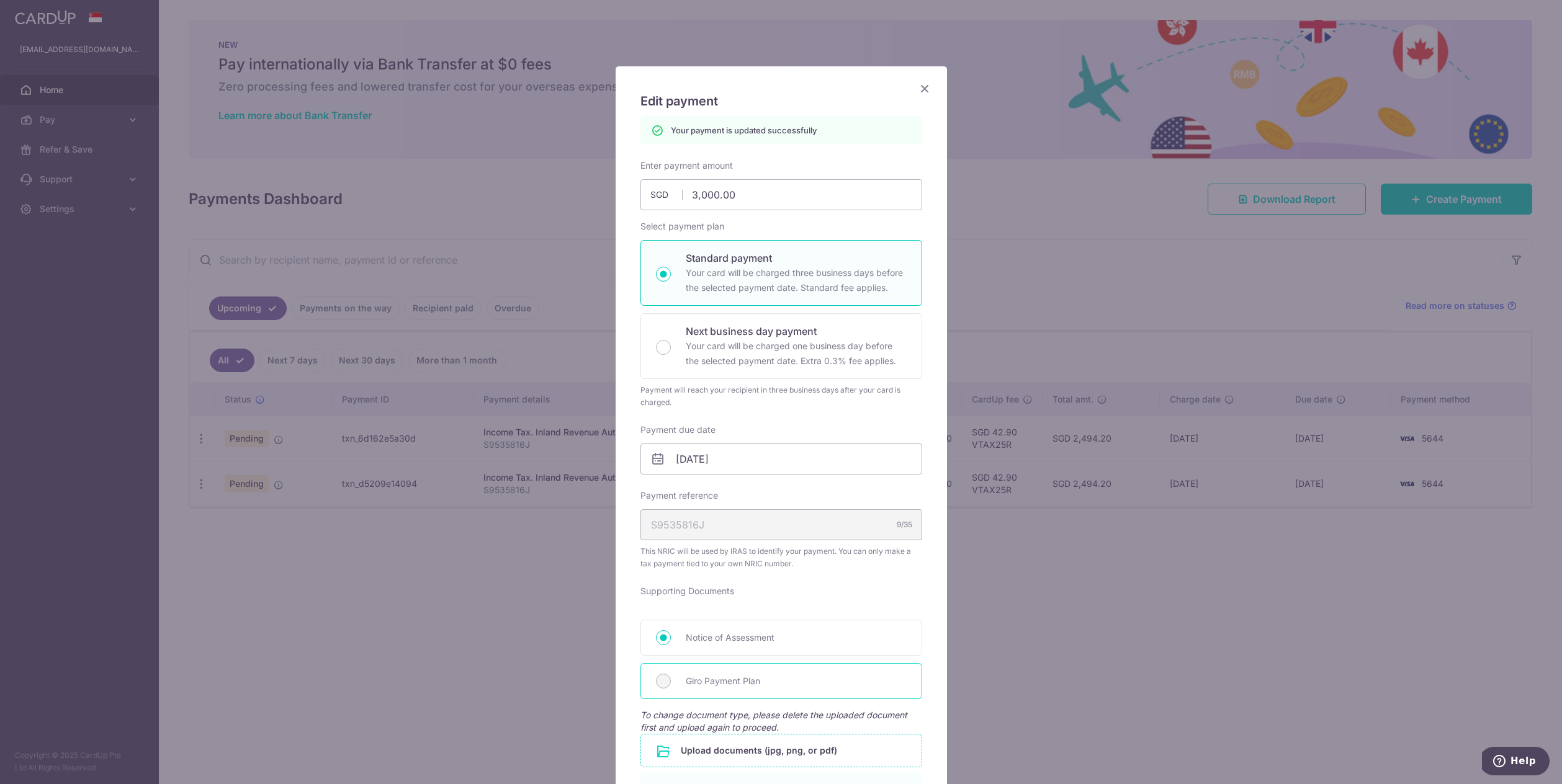
scroll to position [0, 0]
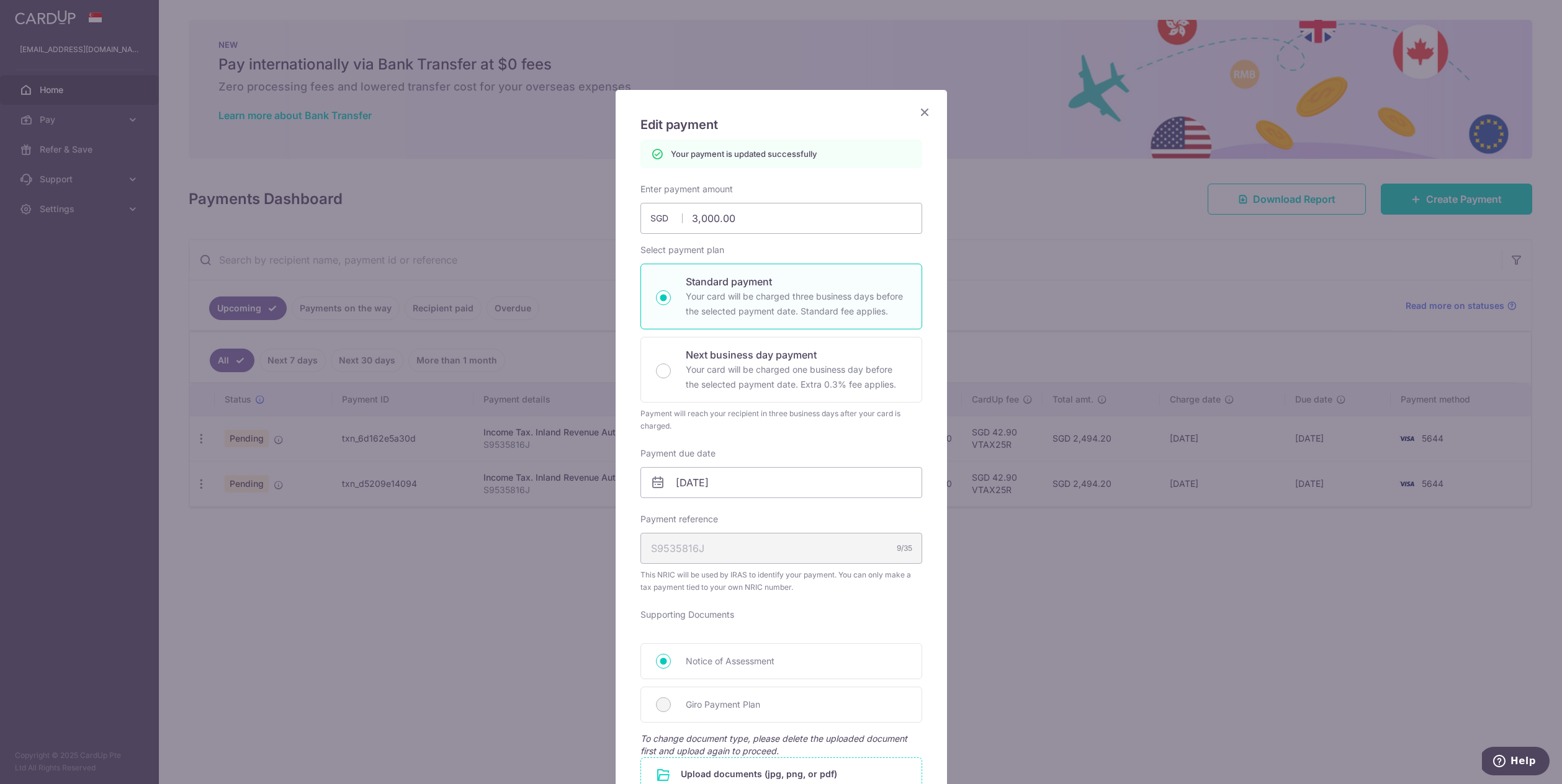
click at [926, 110] on icon "Close" at bounding box center [925, 112] width 15 height 15
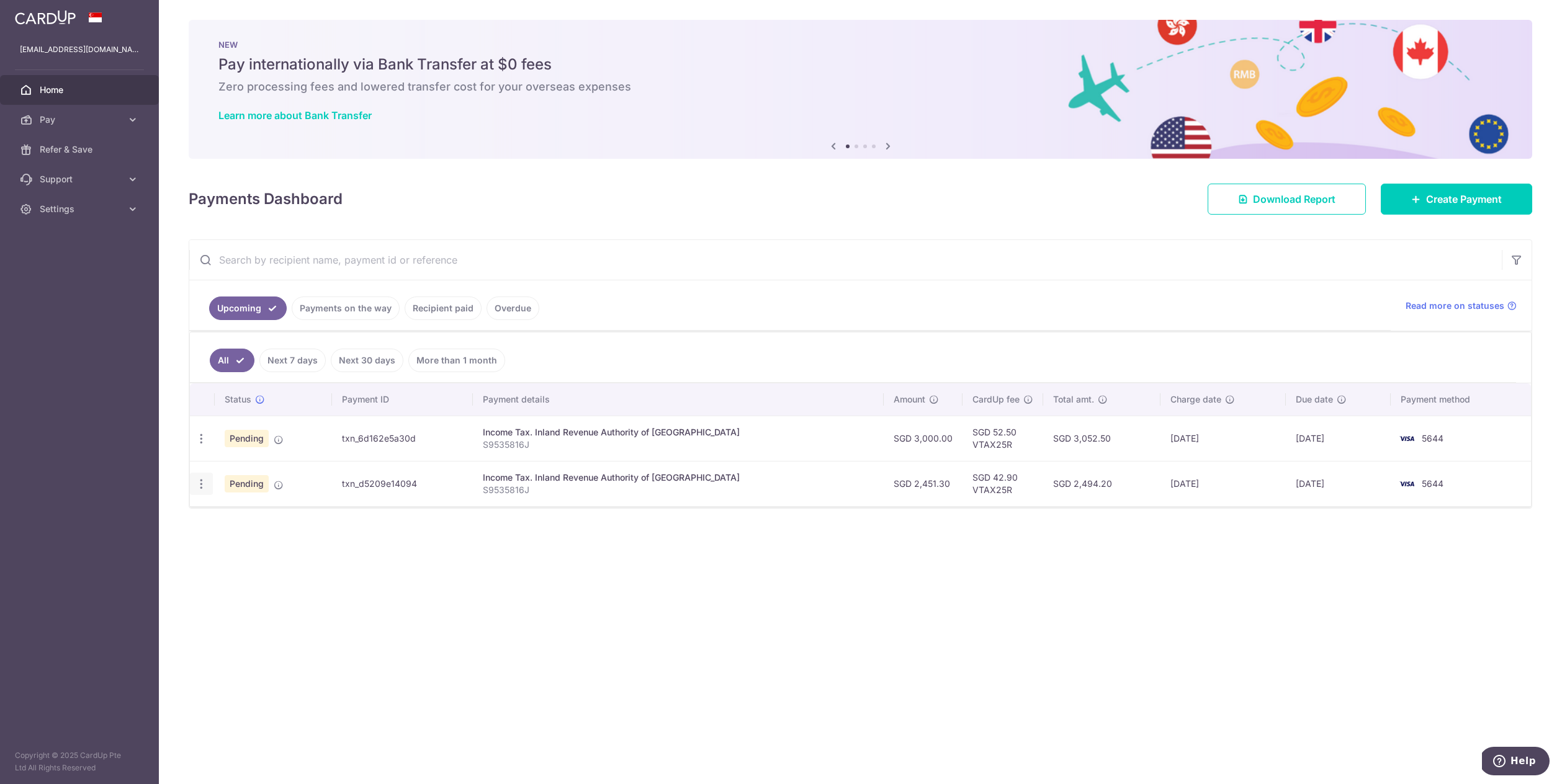
click at [204, 481] on icon "button" at bounding box center [201, 484] width 13 height 13
click at [1192, 714] on div "× Pause Schedule Pause all future payments in this series Pause just this one p…" at bounding box center [860, 392] width 1403 height 784
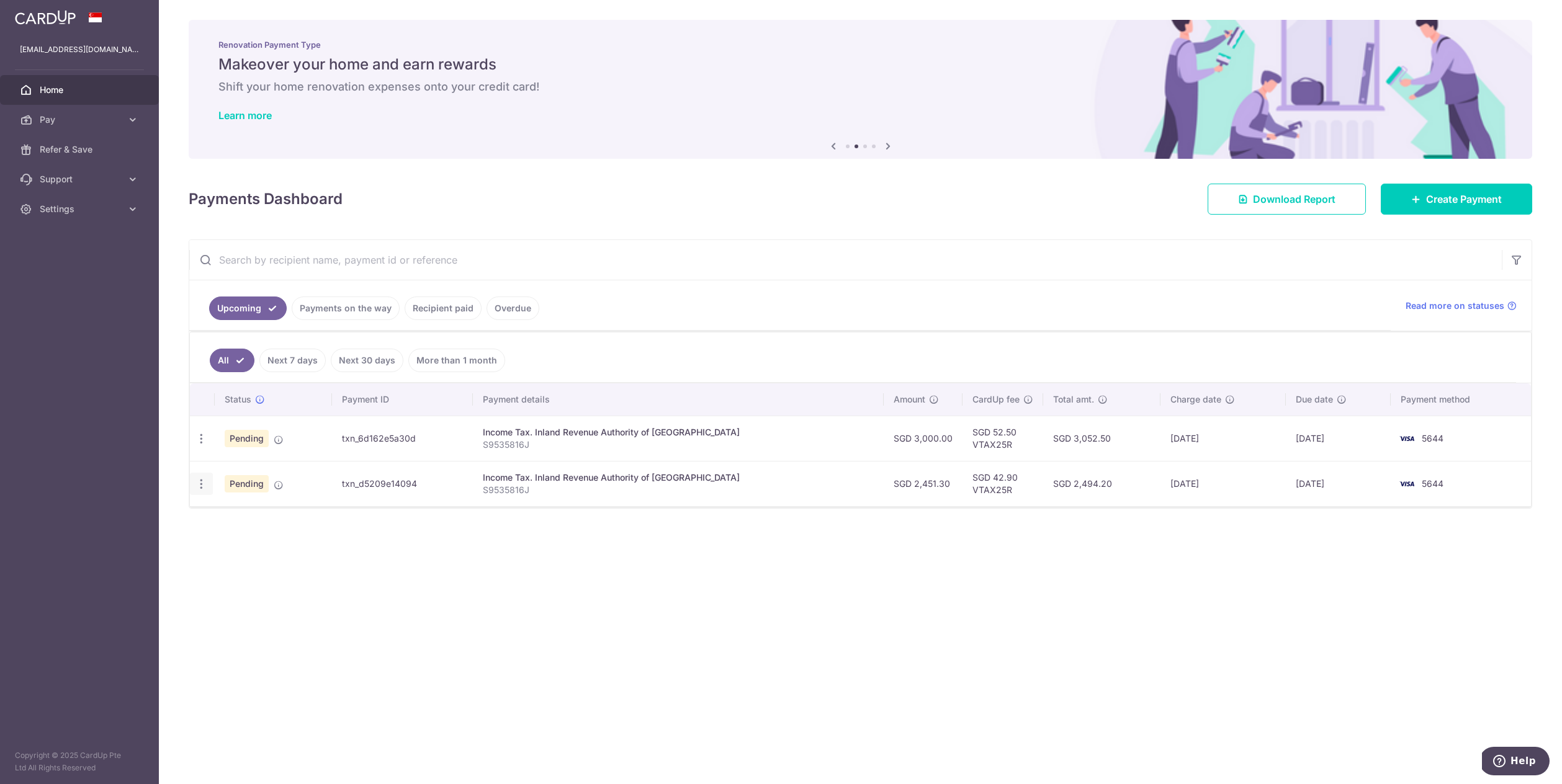
click at [204, 488] on icon "button" at bounding box center [201, 484] width 13 height 13
click at [264, 515] on span "Update payment" at bounding box center [267, 518] width 84 height 15
radio input "true"
type input "2,451.30"
type input "[DATE]"
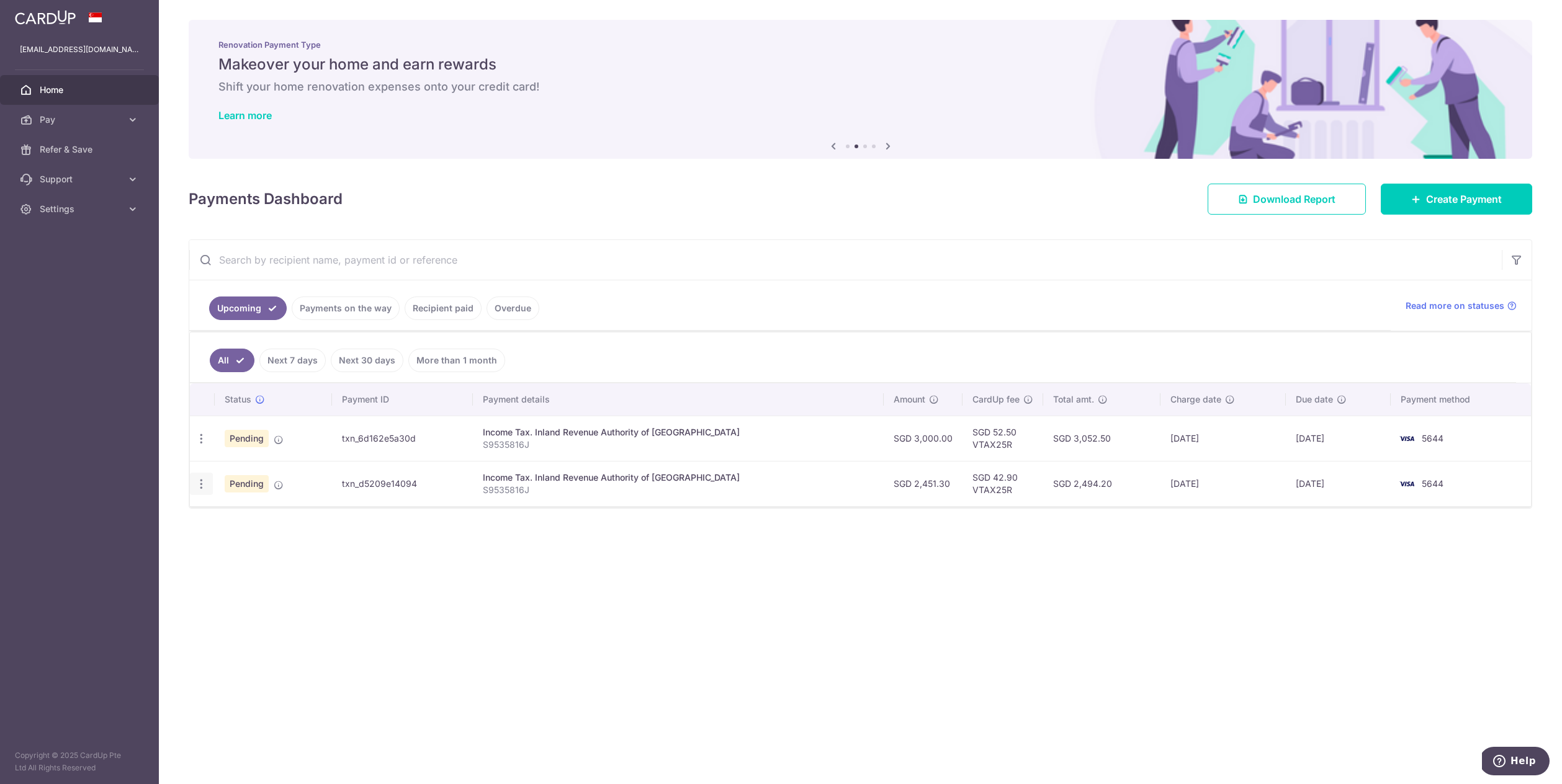
type input "S9535816J"
type input "VTAX25R"
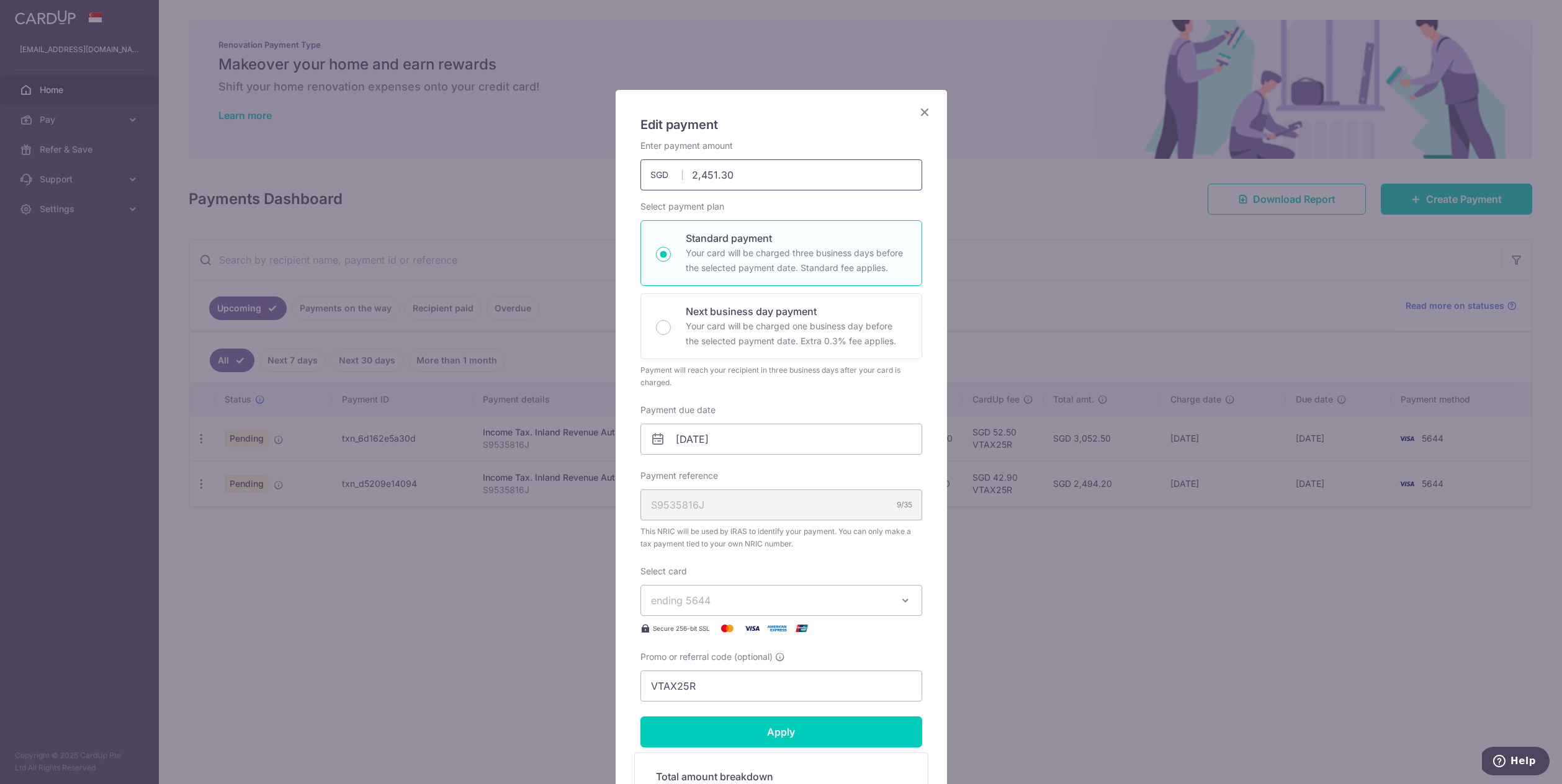
drag, startPoint x: 779, startPoint y: 173, endPoint x: 649, endPoint y: 167, distance: 130.1
click at [649, 167] on input "2,451.30" at bounding box center [781, 175] width 282 height 31
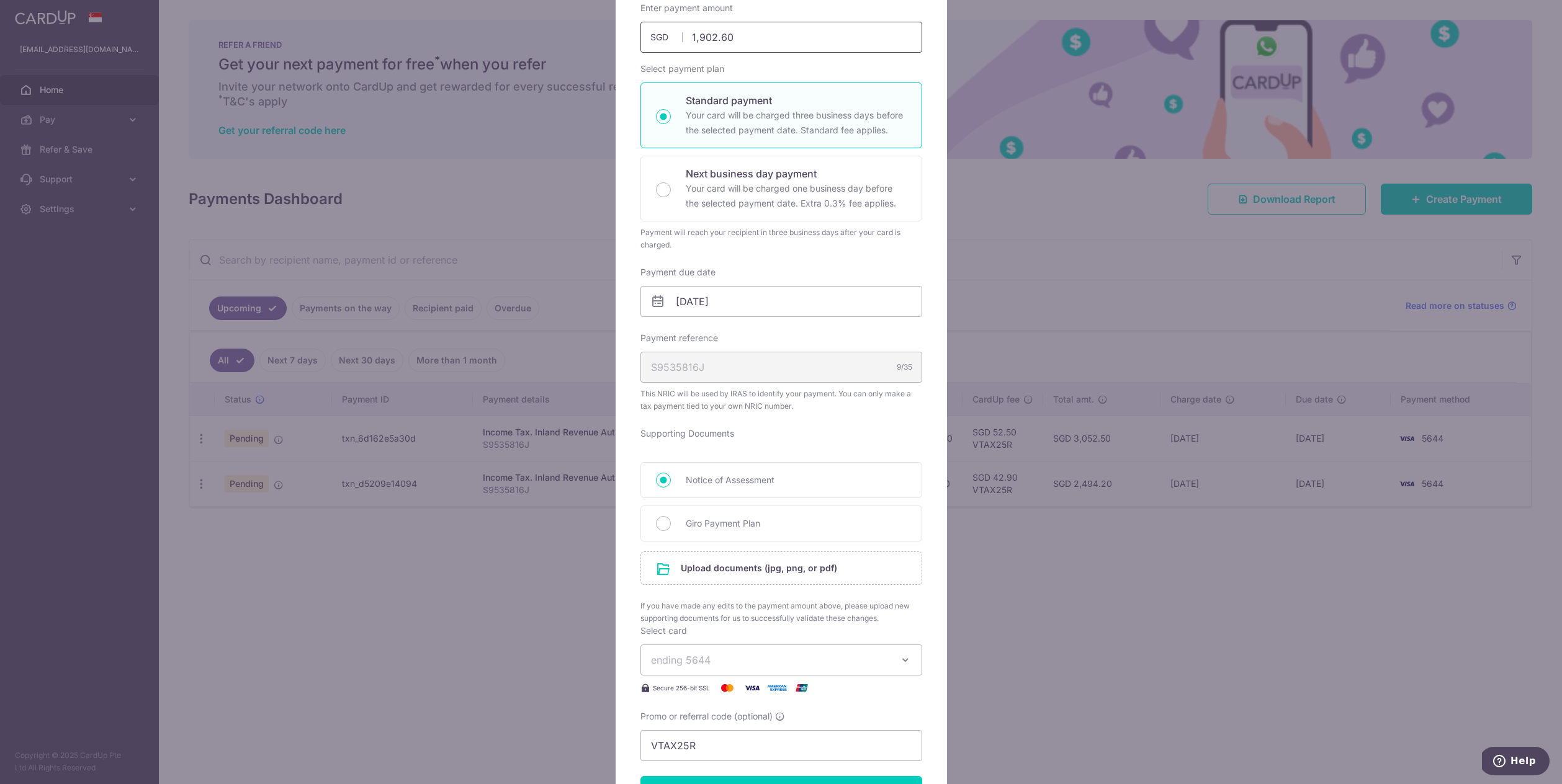
scroll to position [220, 0]
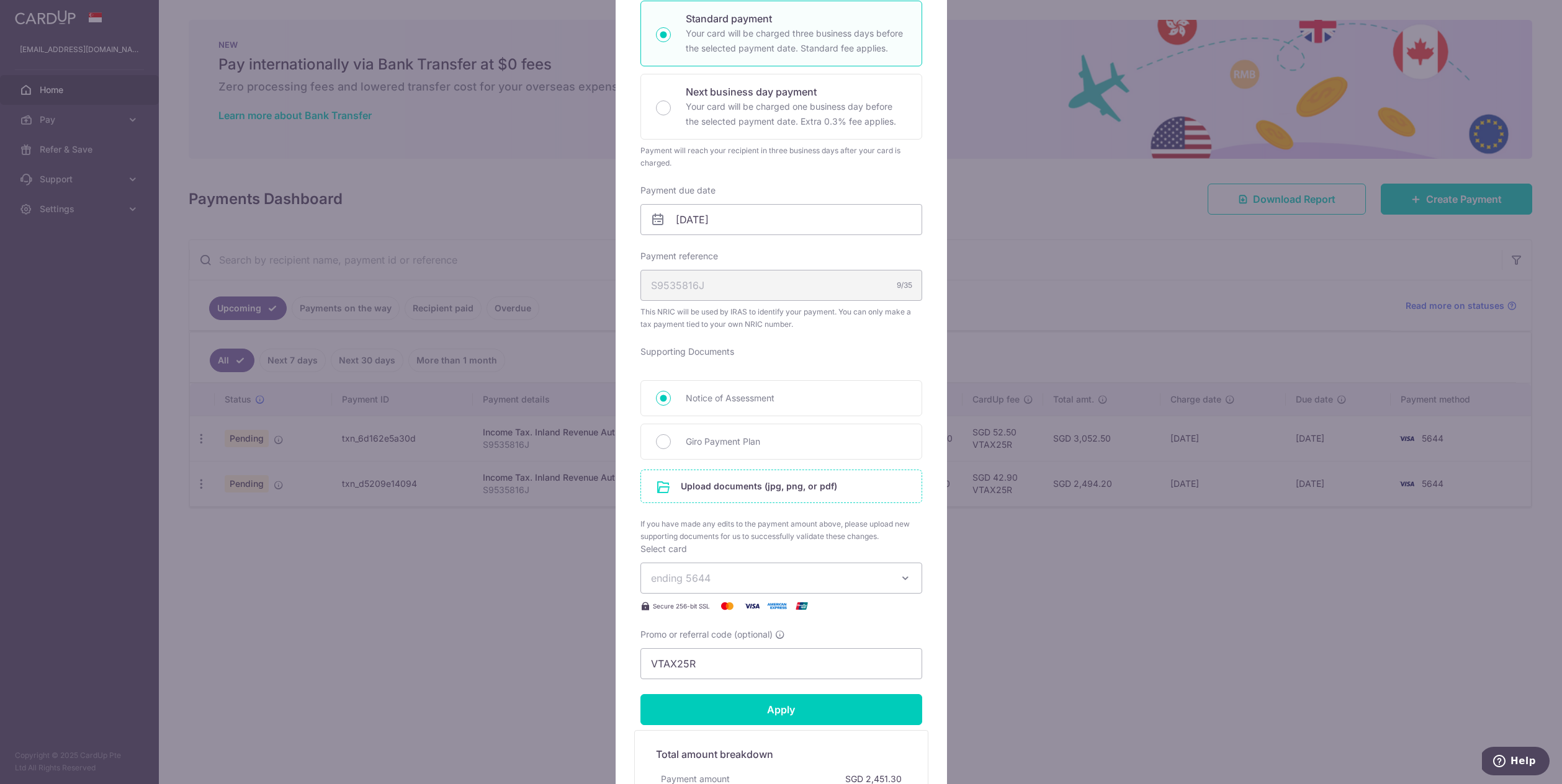
type input "1,902.60"
click at [732, 490] on input "file" at bounding box center [781, 486] width 280 height 32
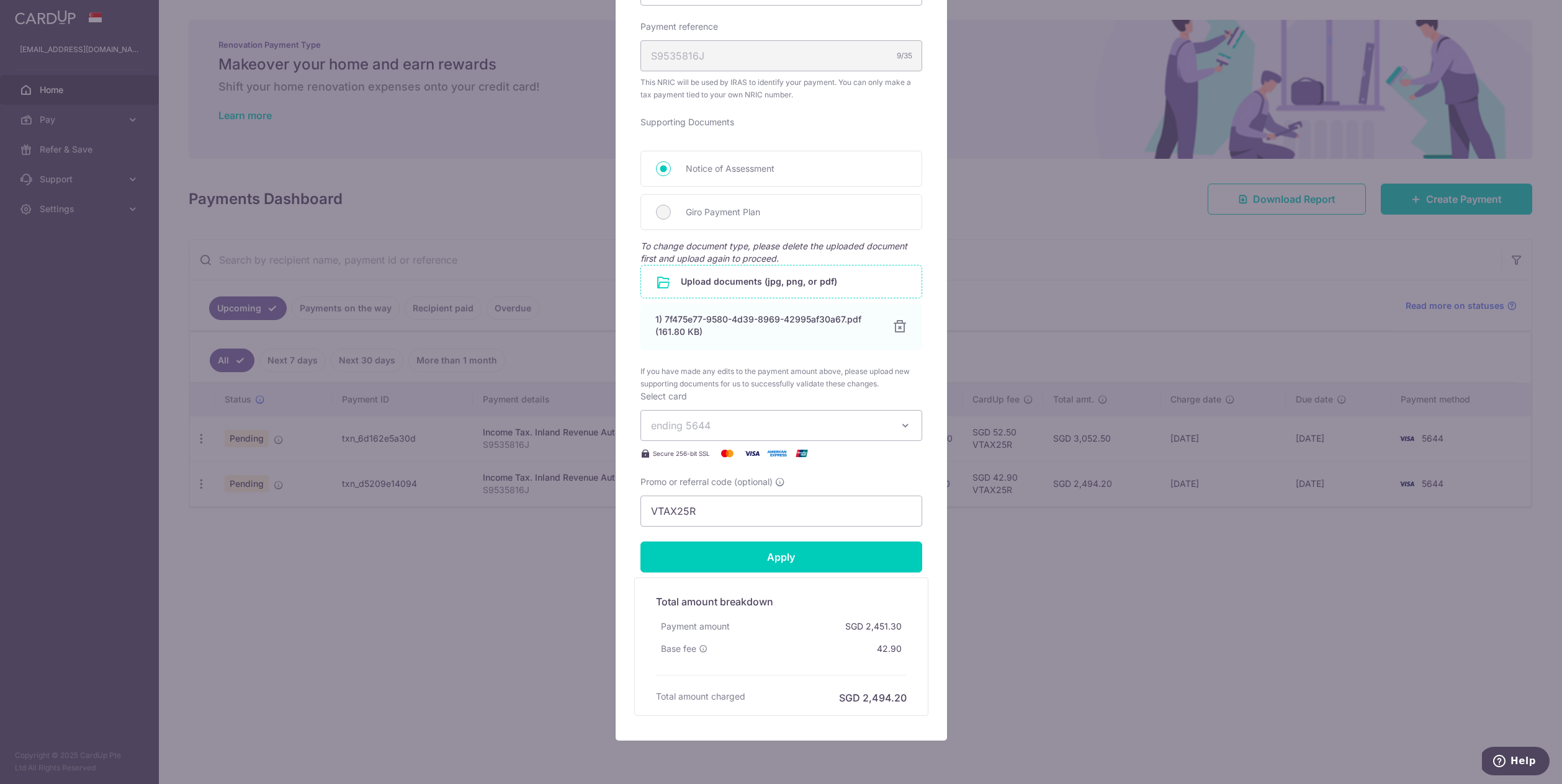
scroll to position [496, 0]
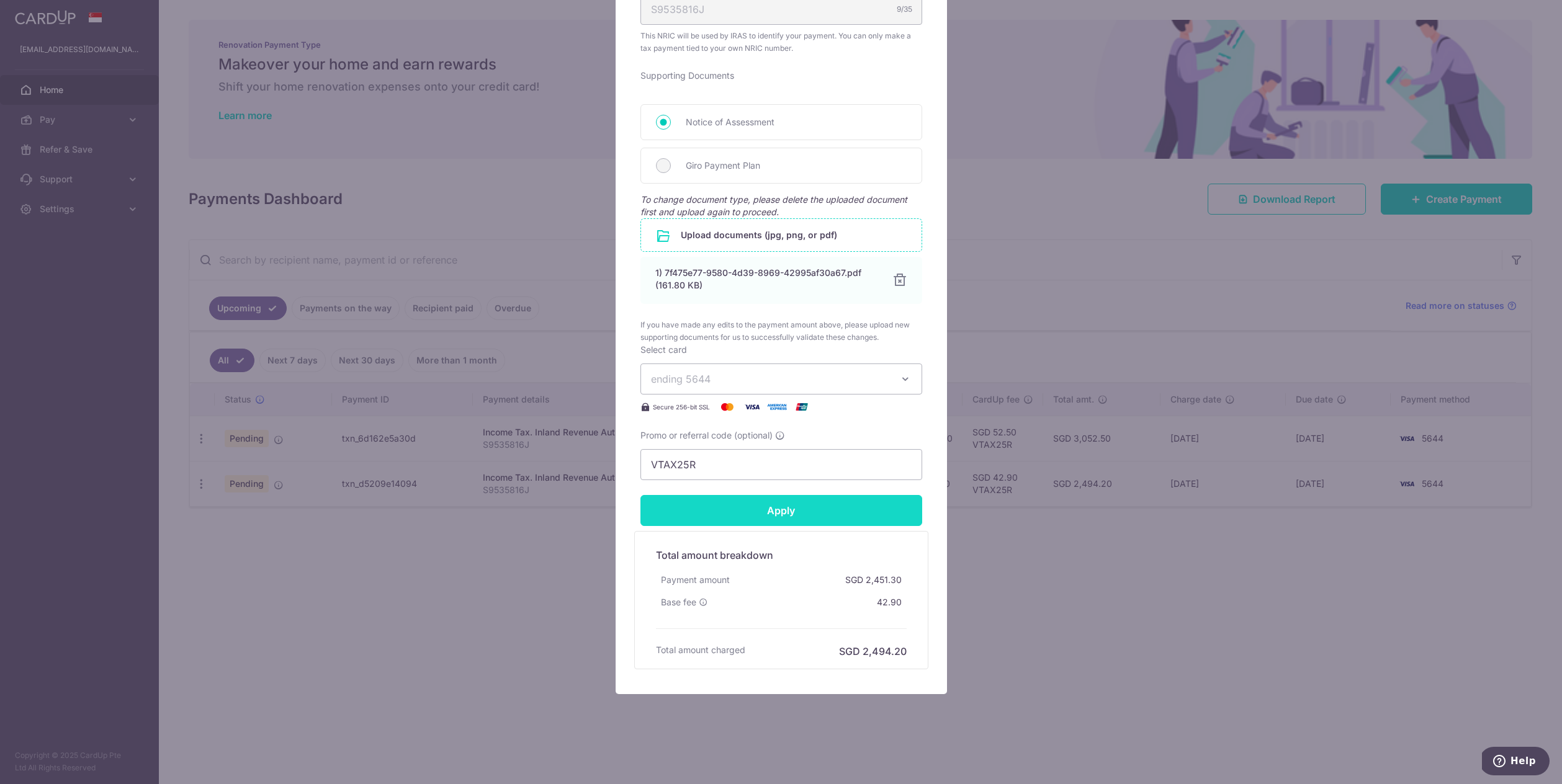
click at [835, 515] on input "Apply" at bounding box center [781, 510] width 282 height 31
type input "Successfully Applied"
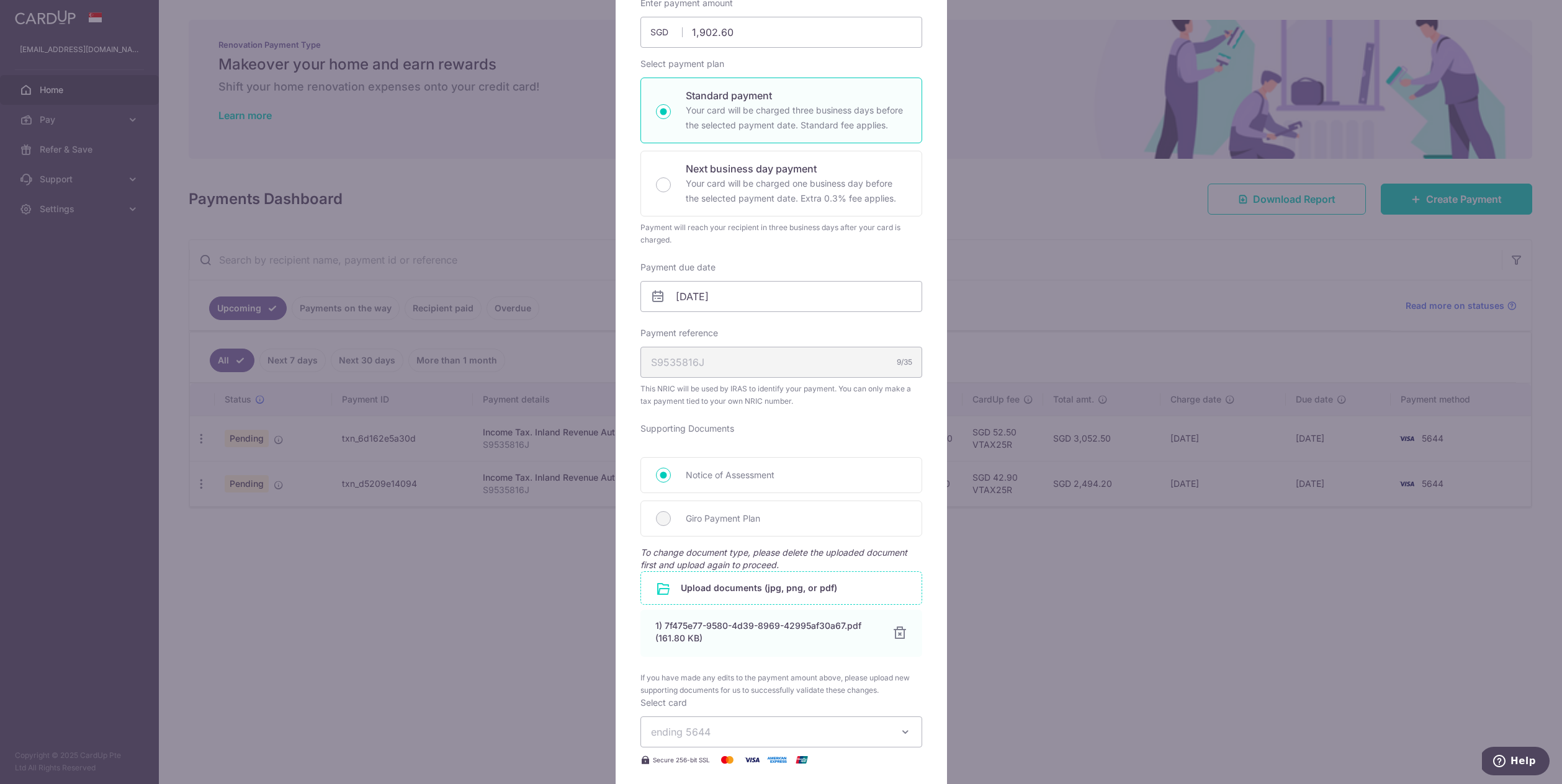
scroll to position [0, 0]
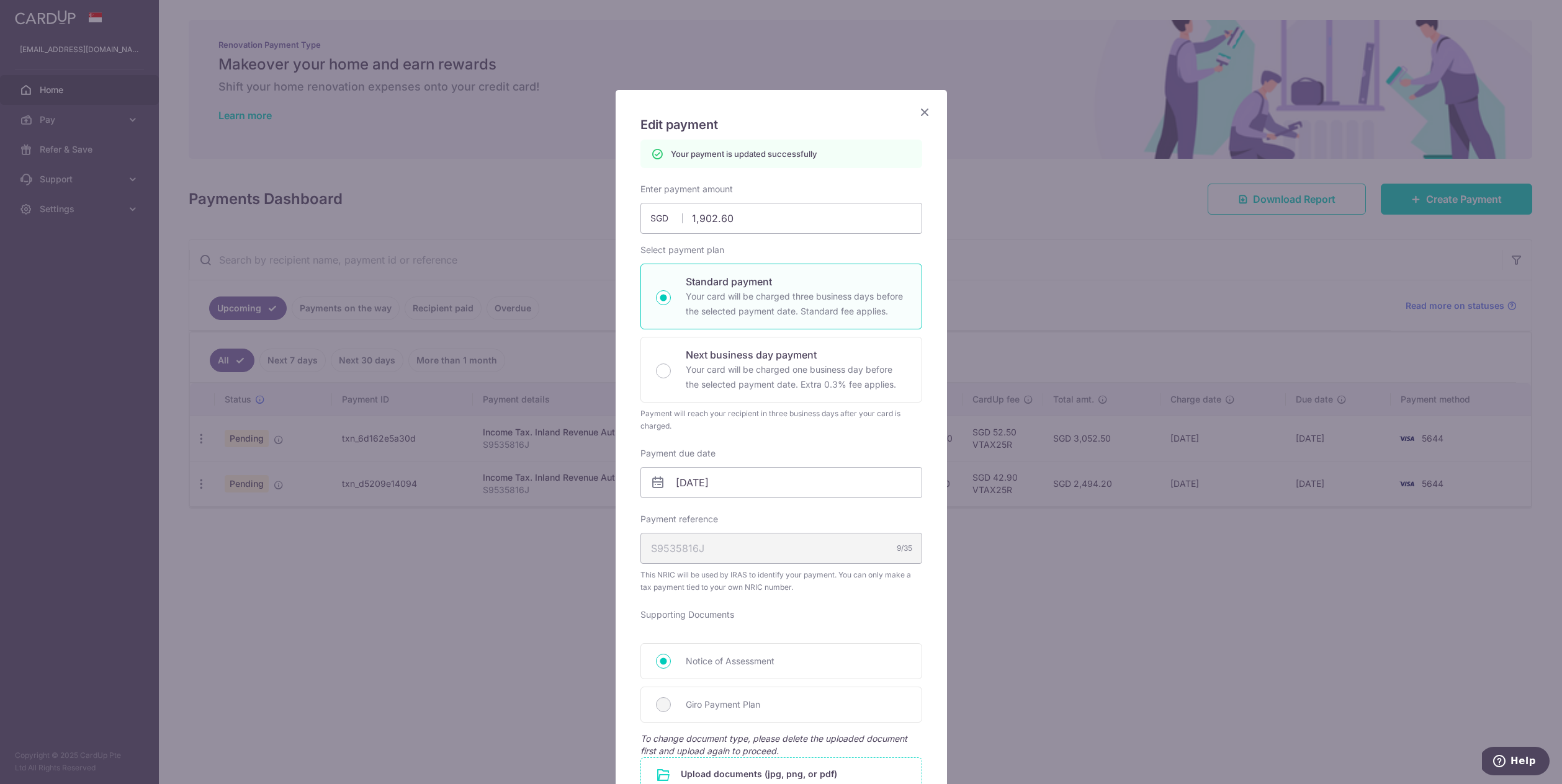
click at [924, 113] on icon "Close" at bounding box center [925, 112] width 15 height 15
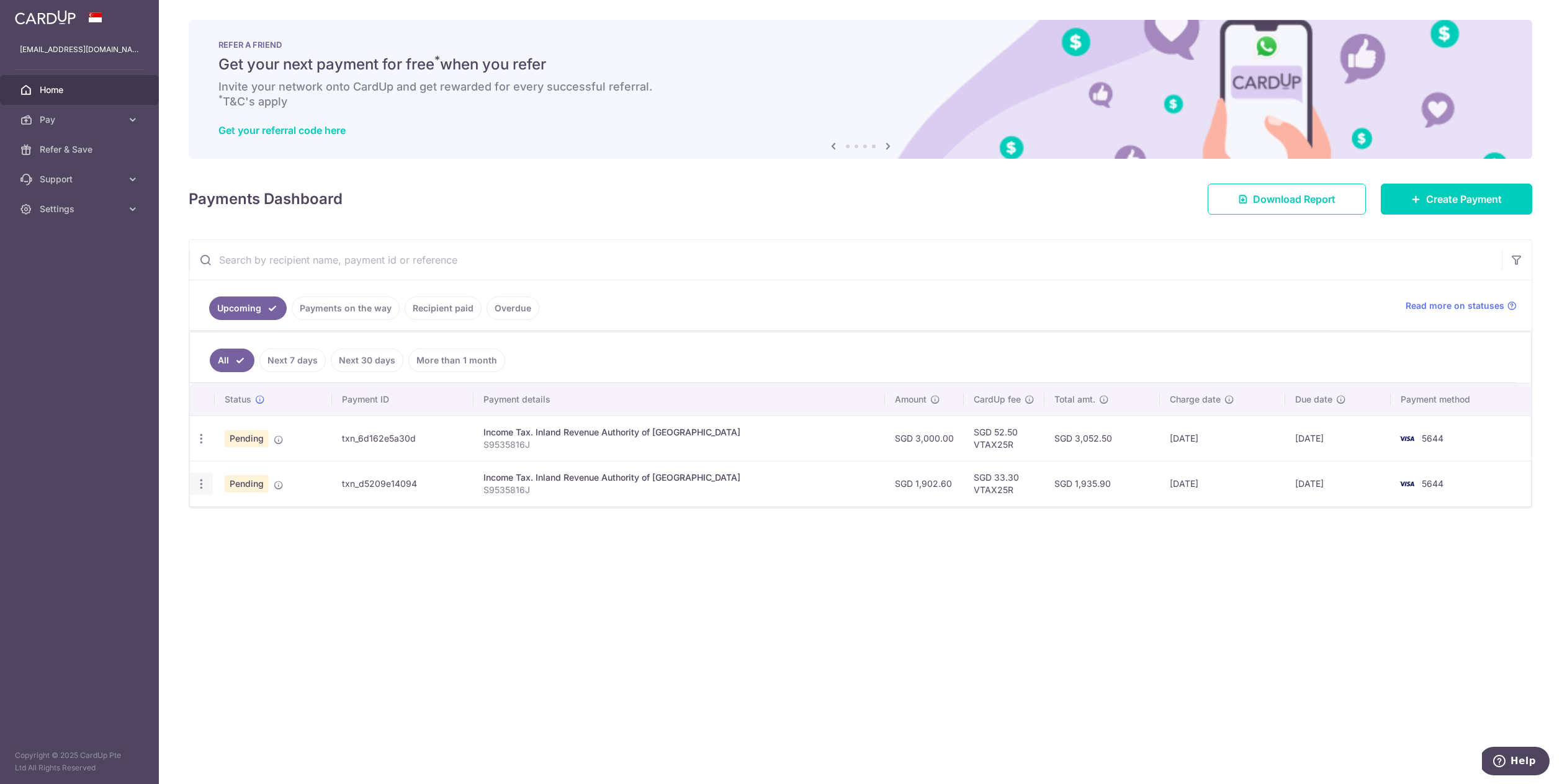
click at [204, 488] on icon "button" at bounding box center [201, 484] width 13 height 13
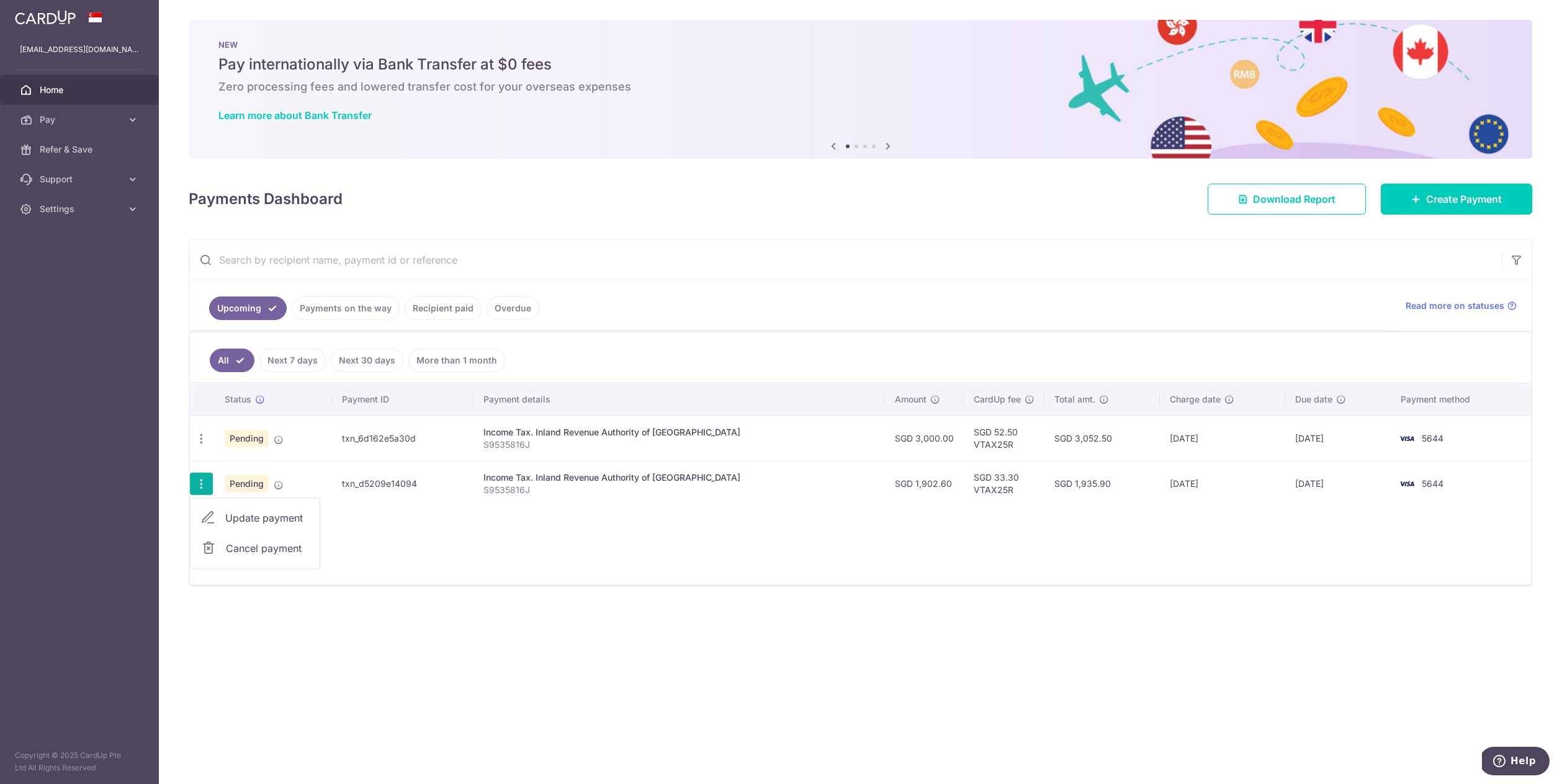
click at [282, 555] on span "Cancel payment" at bounding box center [267, 548] width 83 height 15
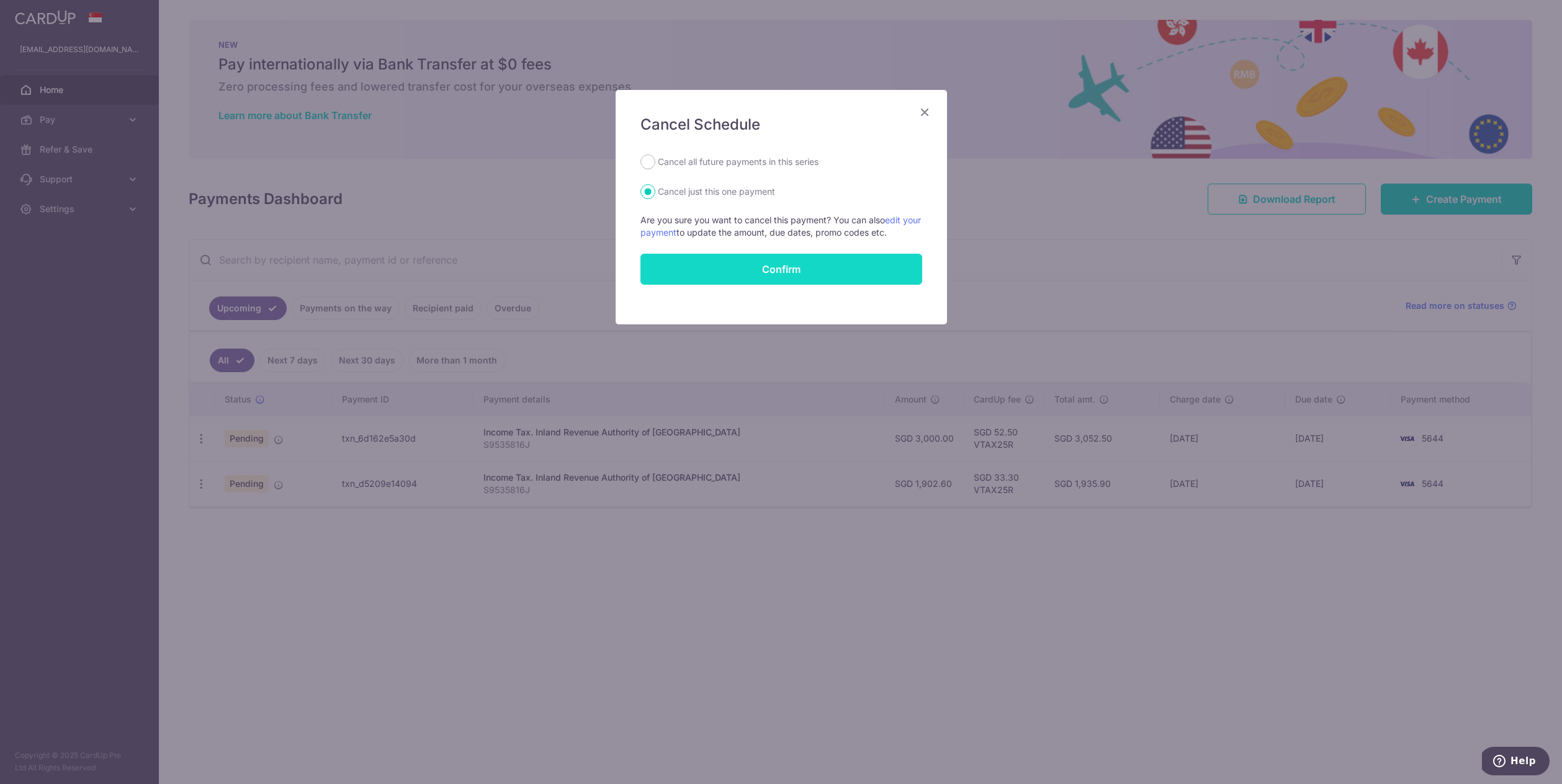
click at [832, 272] on button "Confirm" at bounding box center [781, 269] width 282 height 31
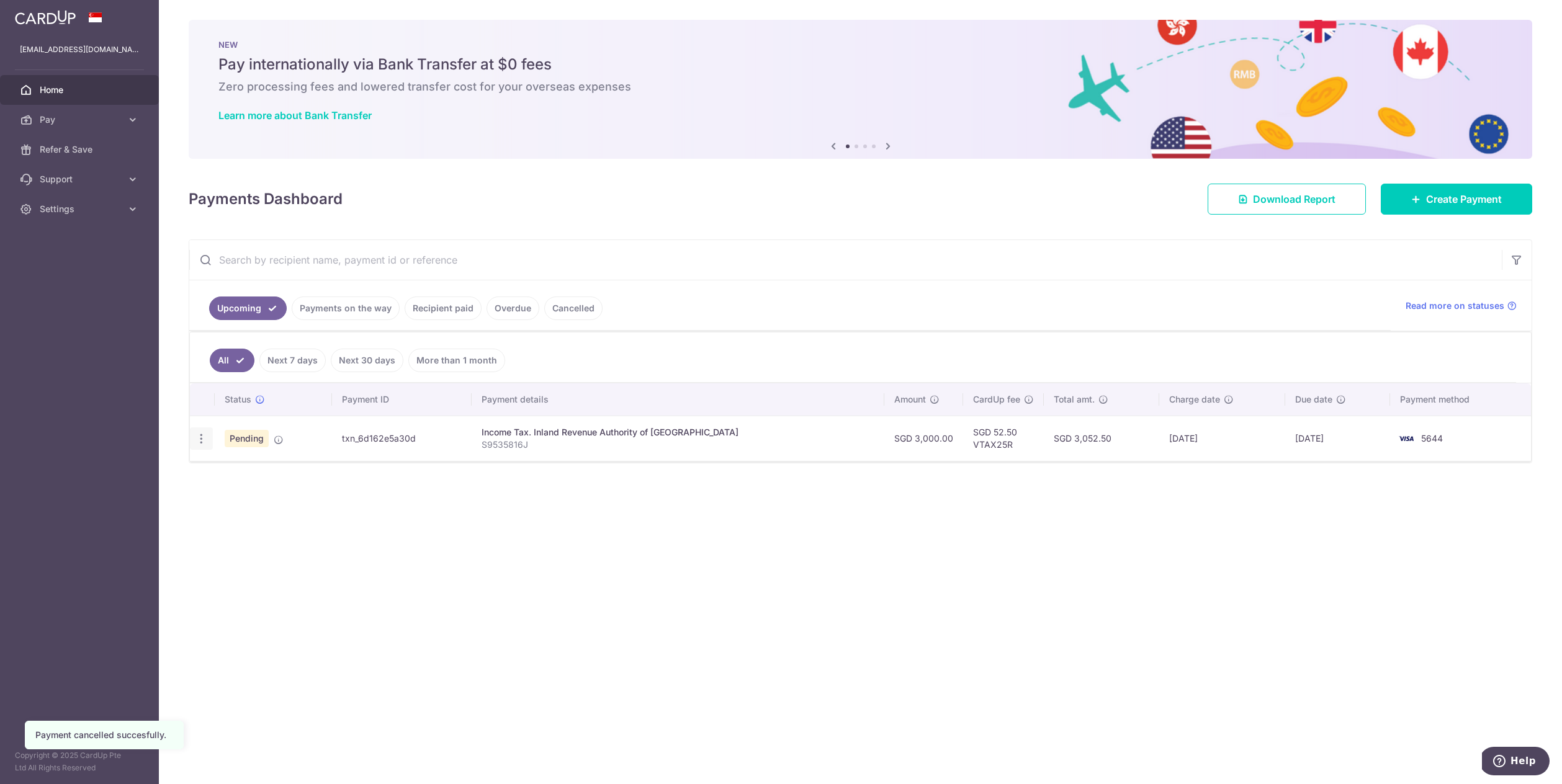
click at [204, 438] on icon "button" at bounding box center [201, 439] width 13 height 13
click at [238, 502] on span "Cancel payment" at bounding box center [267, 504] width 83 height 15
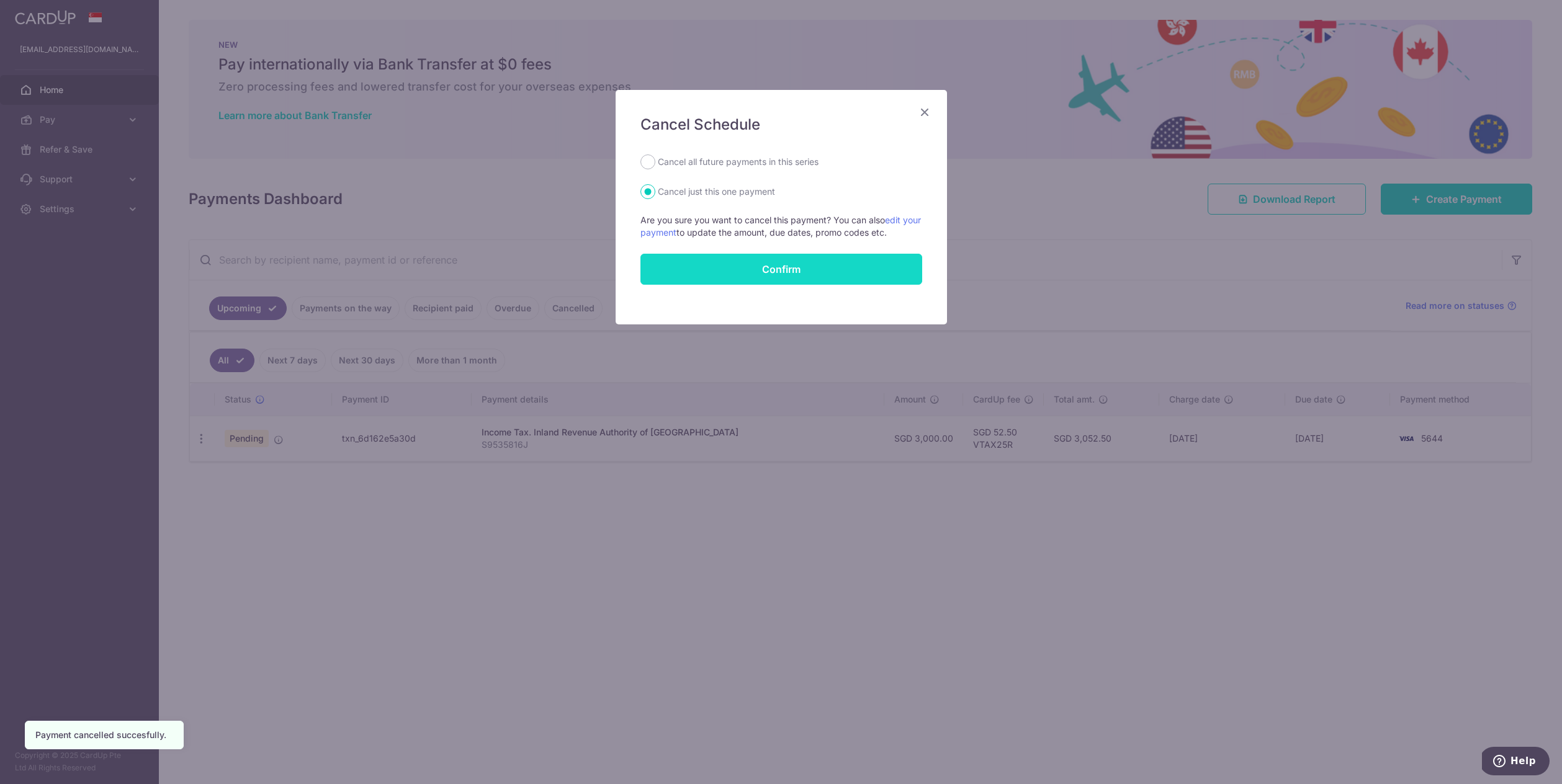
click at [777, 267] on button "Confirm" at bounding box center [781, 269] width 282 height 31
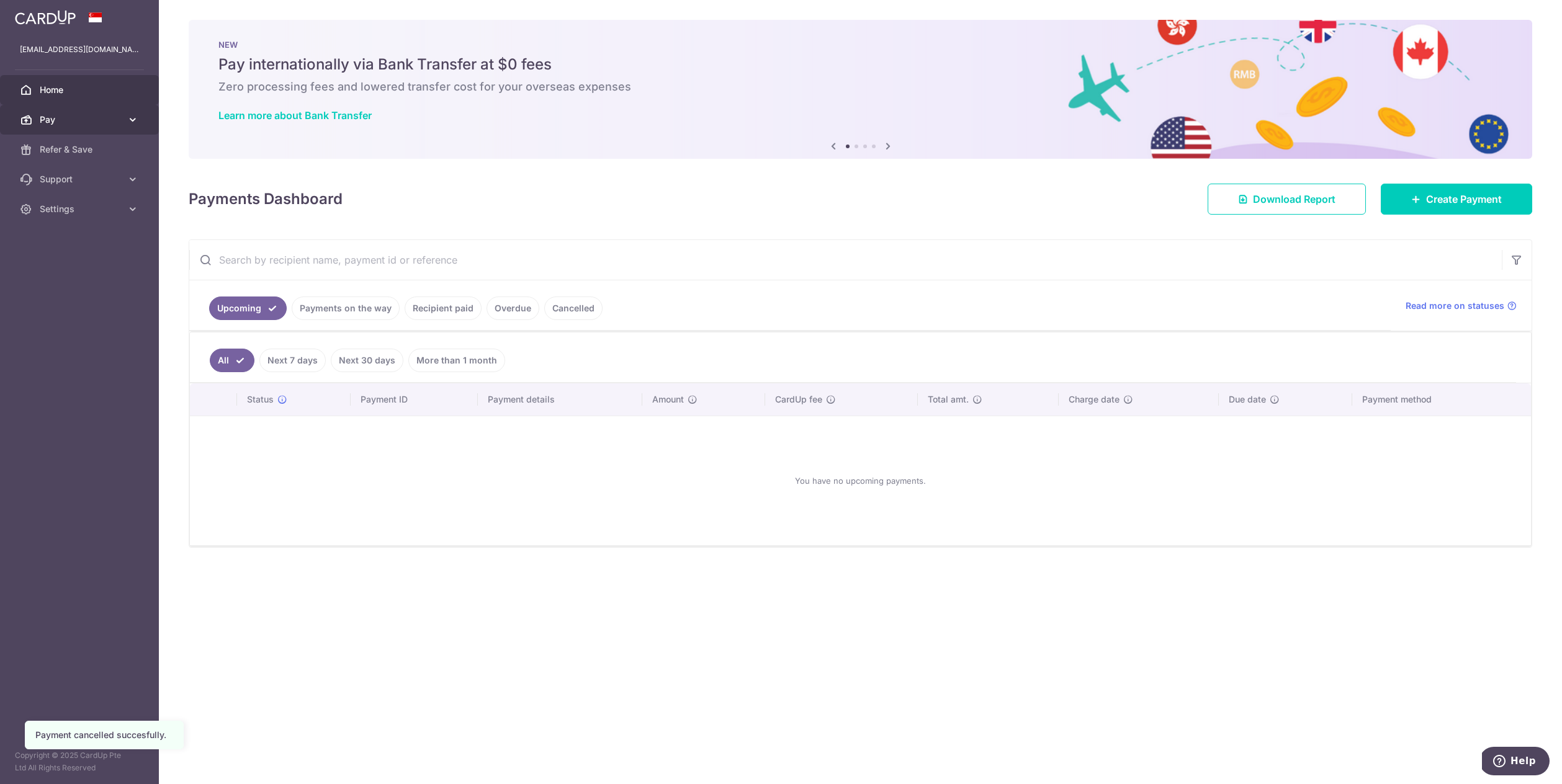
click at [103, 119] on span "Pay" at bounding box center [80, 119] width 82 height 12
click at [93, 157] on link "Payments" at bounding box center [79, 149] width 159 height 30
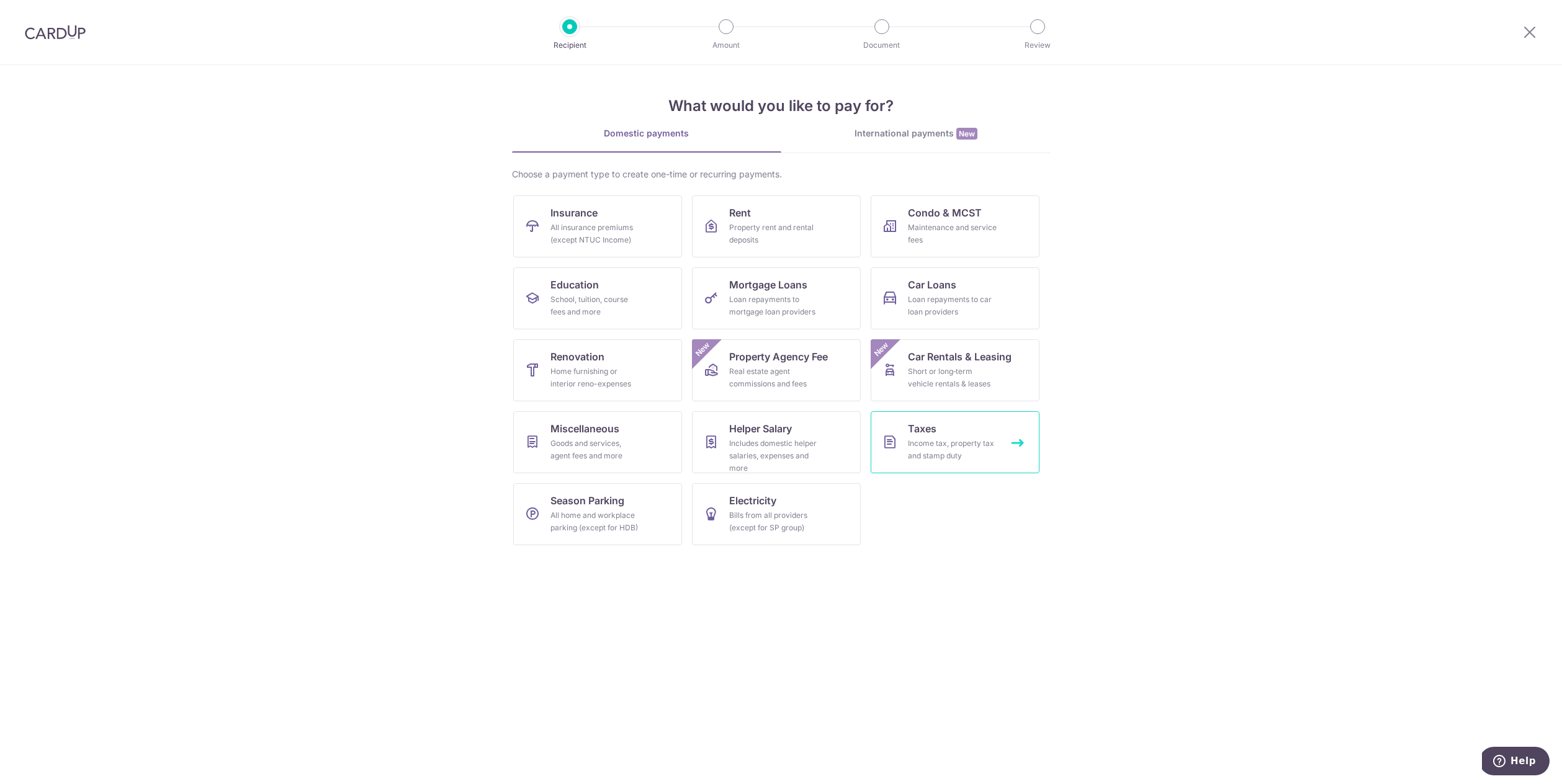
click at [989, 438] on div "Income tax, property tax and stamp duty" at bounding box center [952, 450] width 89 height 25
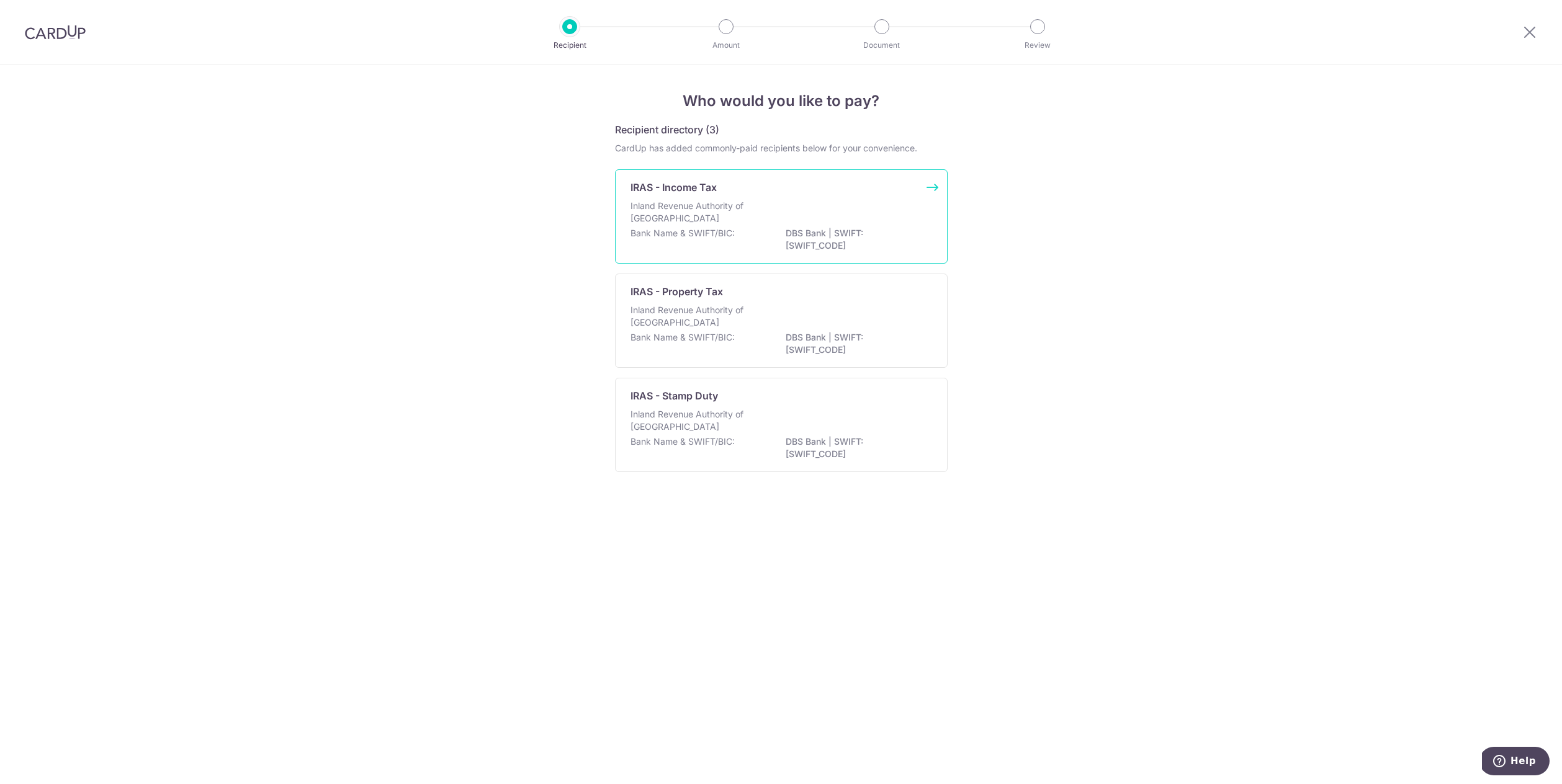
click at [846, 247] on p "DBS Bank | SWIFT: [SWIFT_CODE]" at bounding box center [855, 240] width 139 height 25
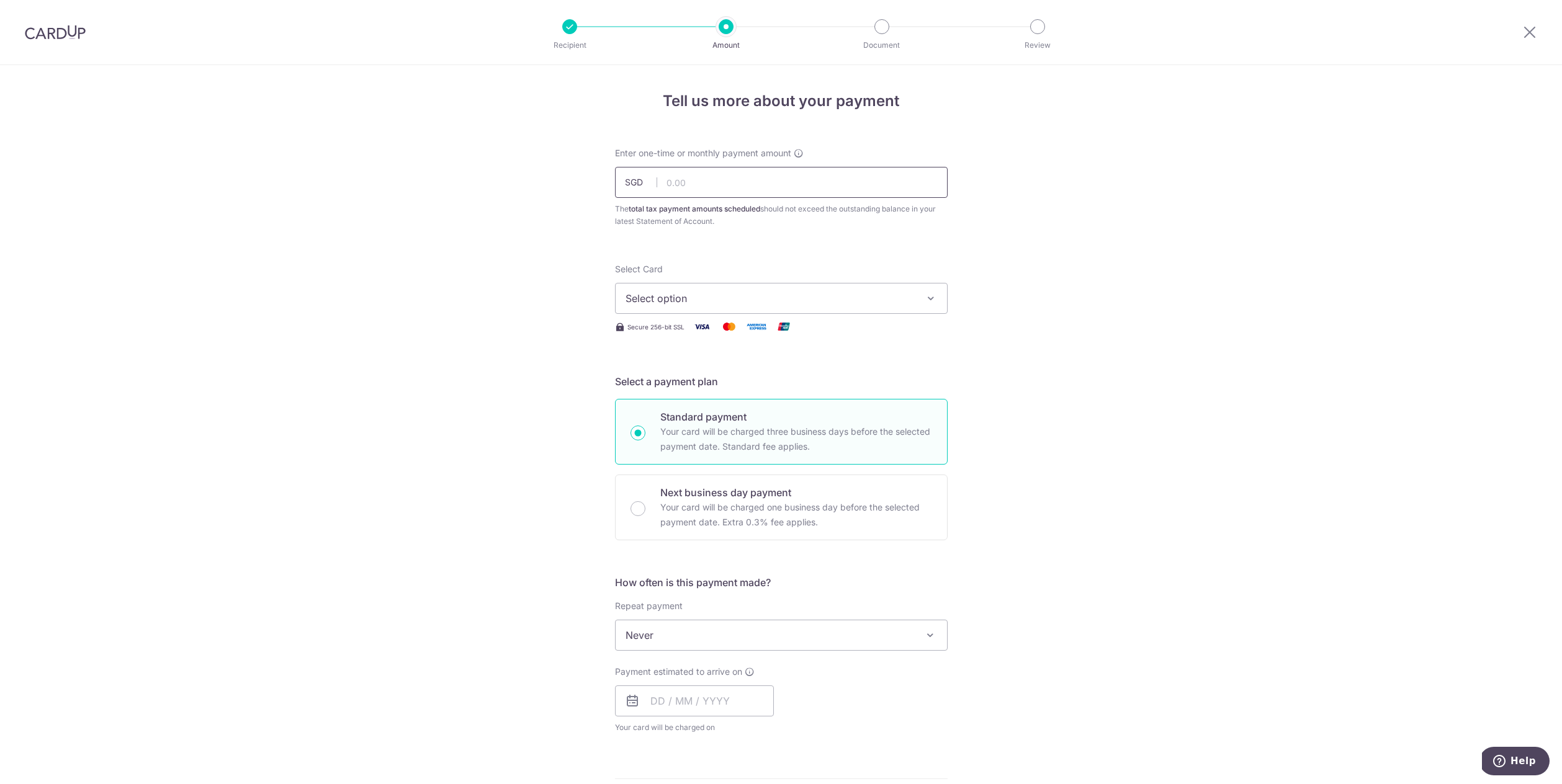
click at [751, 184] on input "text" at bounding box center [781, 182] width 332 height 31
type input "3,000.00"
click at [667, 266] on div "Select Card Select option Add credit card Your Cards **** 2355 **** 6468 **** 5…" at bounding box center [781, 289] width 332 height 51
click at [676, 300] on span "Select option" at bounding box center [770, 298] width 289 height 15
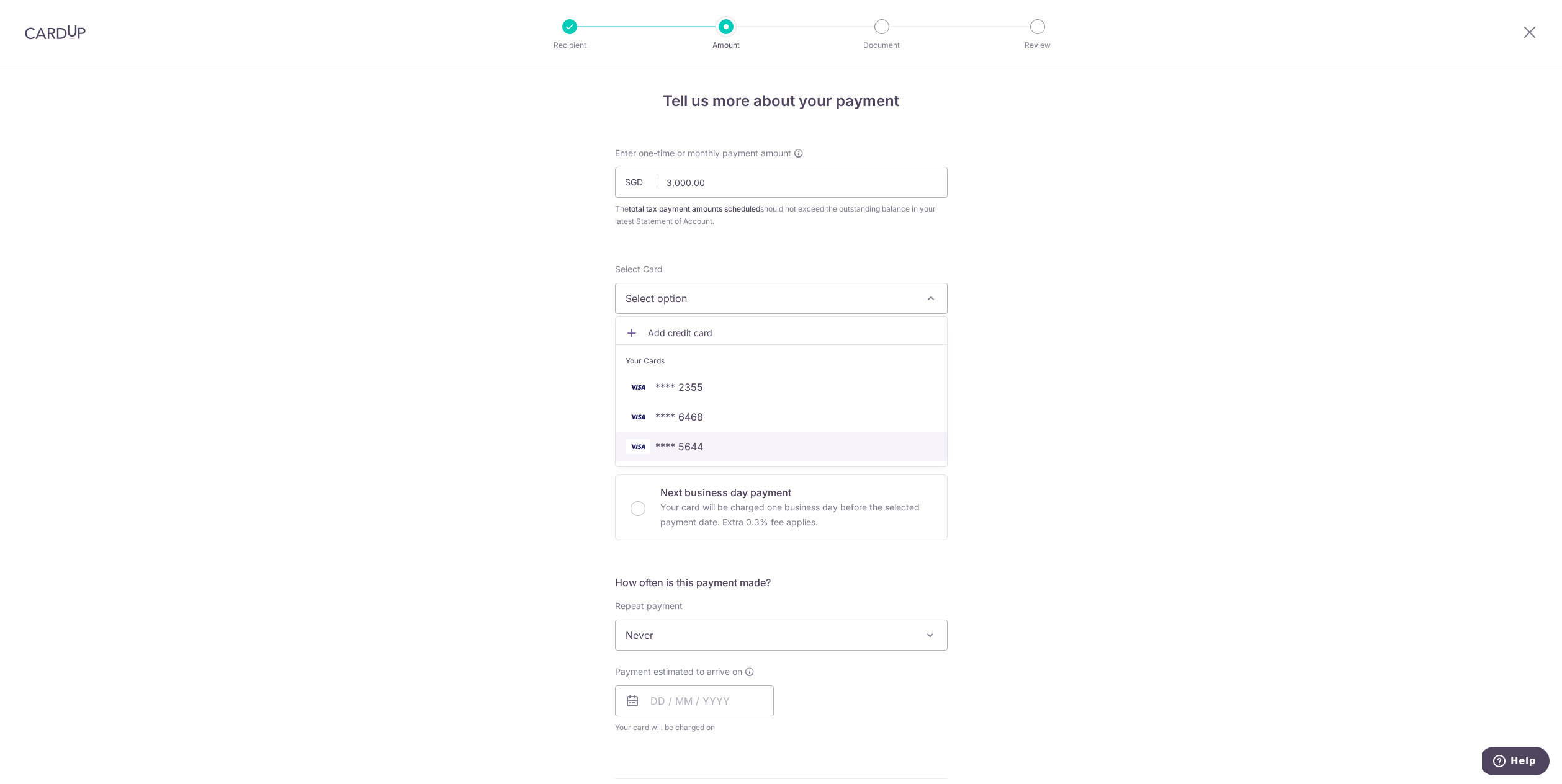
click at [704, 447] on span "**** 5644" at bounding box center [781, 447] width 312 height 15
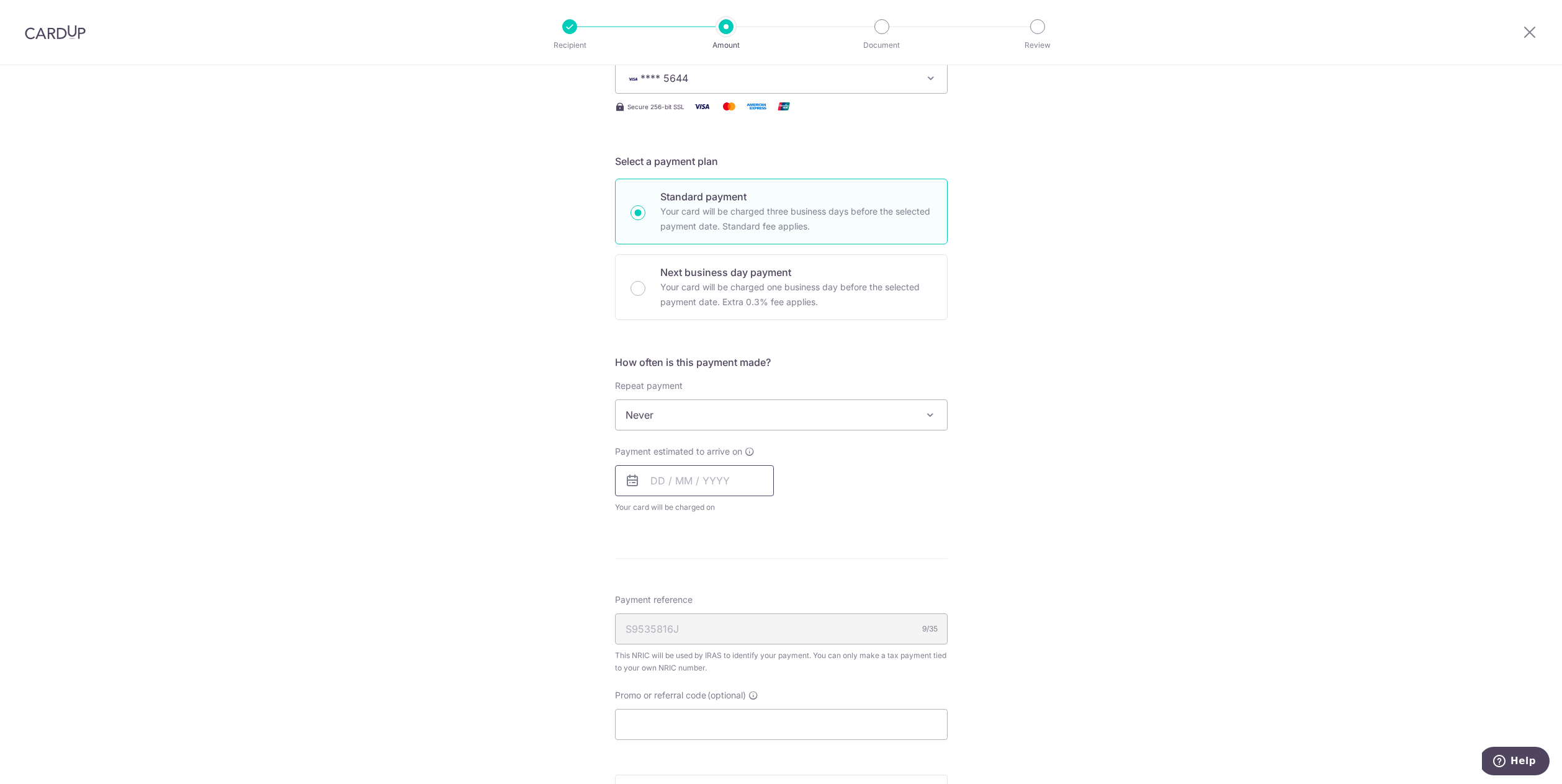
scroll to position [204, 0]
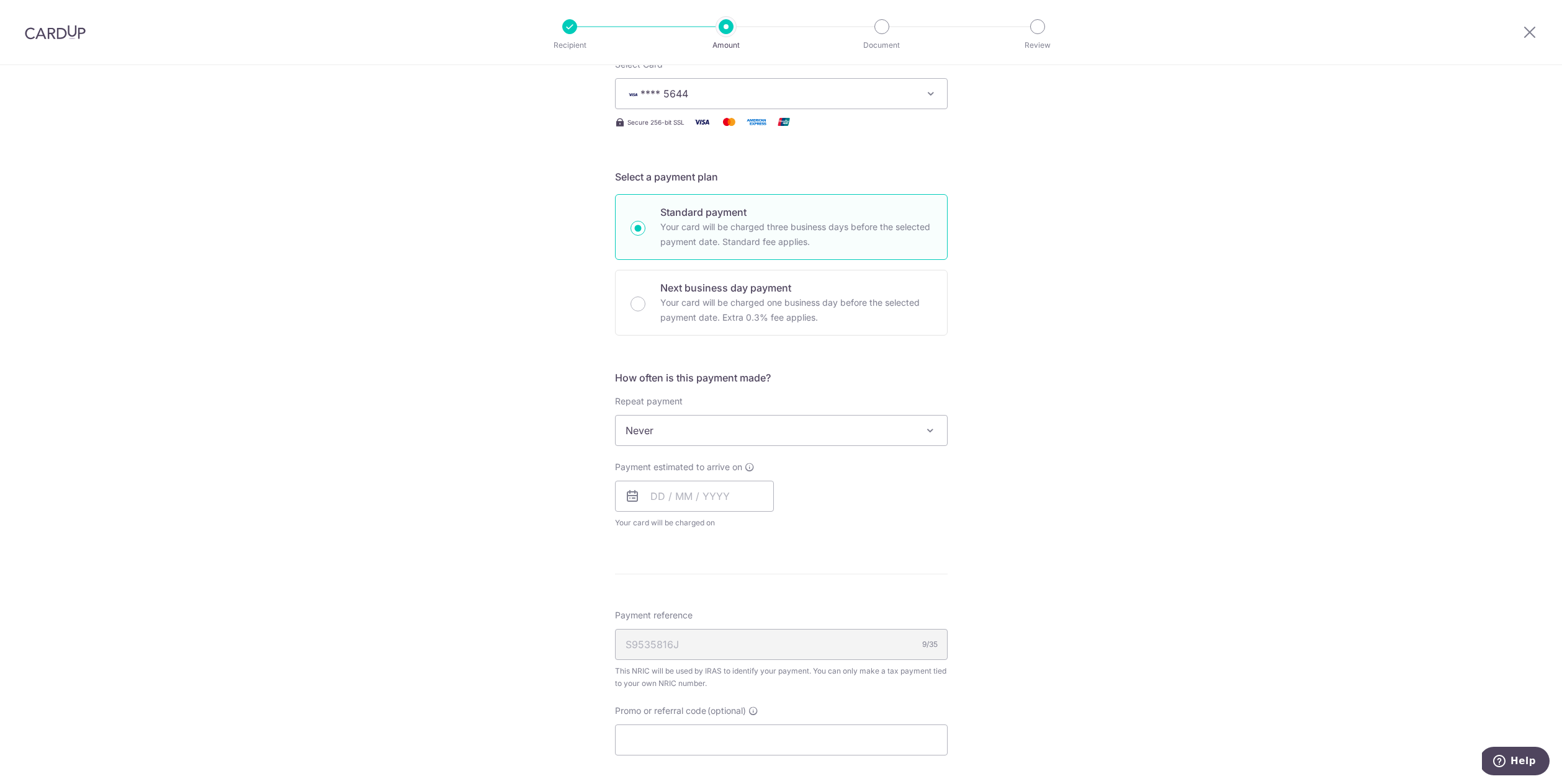
click at [712, 438] on span "Never" at bounding box center [781, 430] width 332 height 30
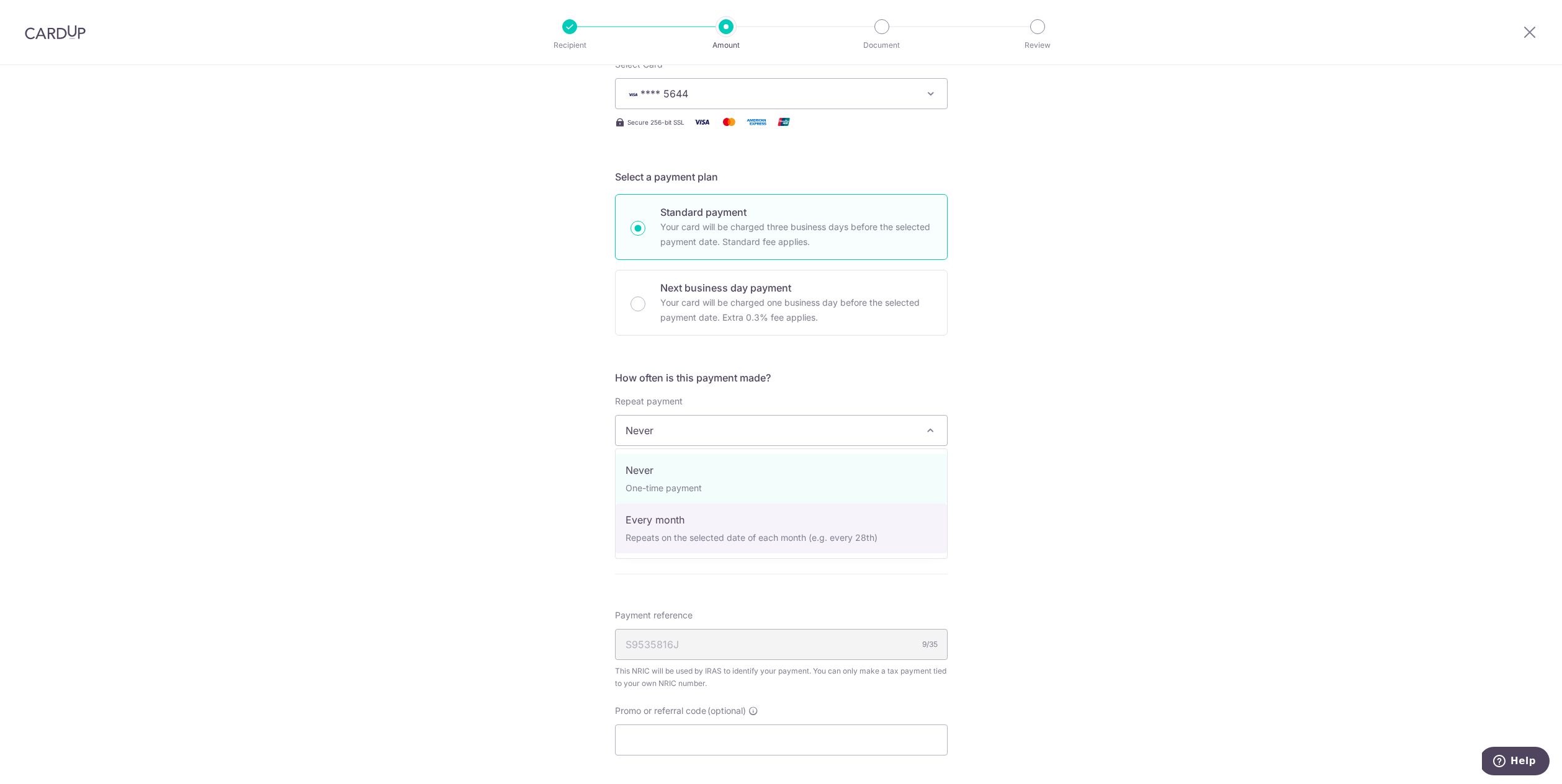
select select "3"
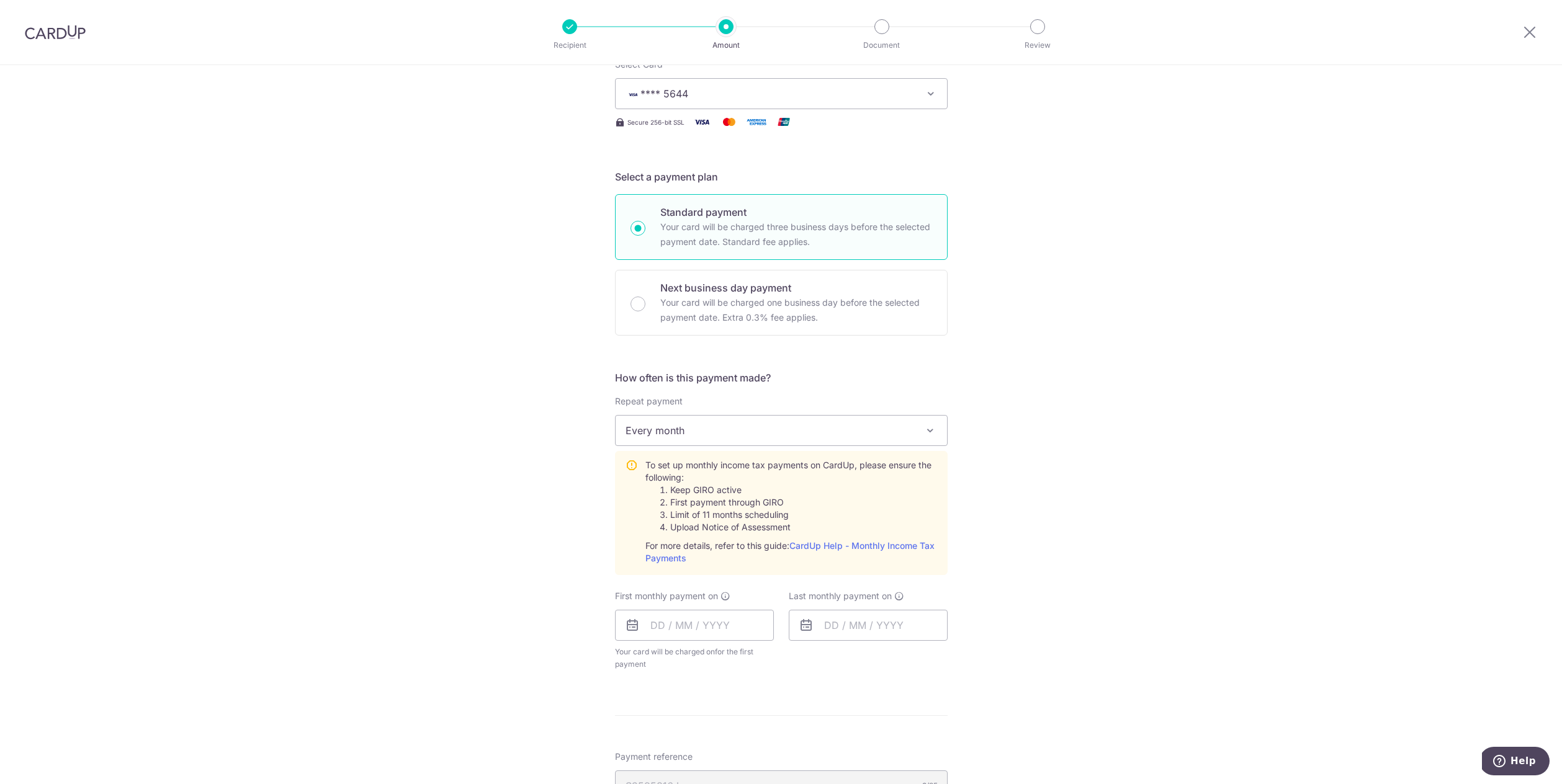
scroll to position [307, 0]
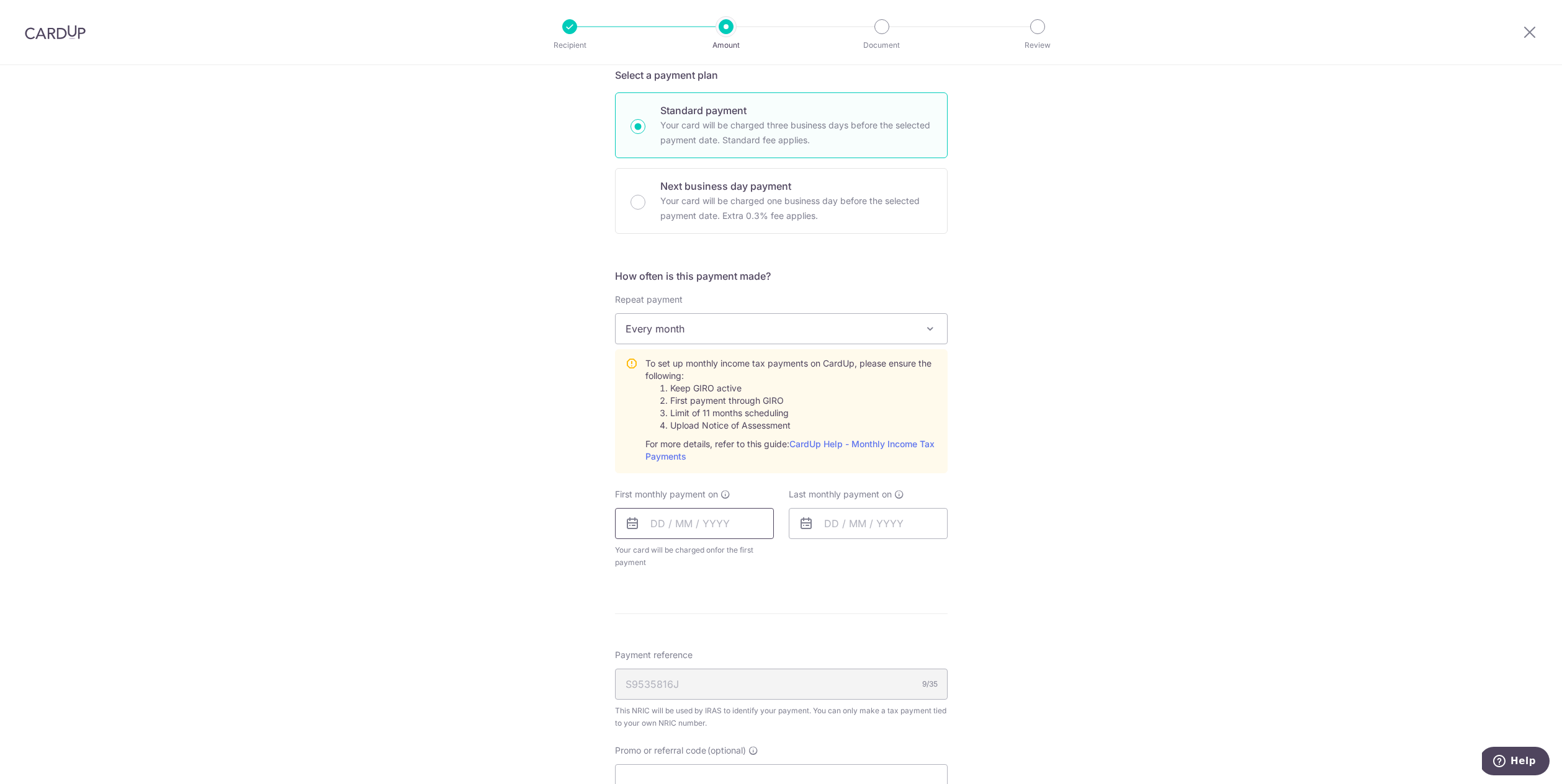
click at [690, 528] on input "text" at bounding box center [694, 524] width 159 height 31
click at [712, 664] on link "17" at bounding box center [714, 661] width 20 height 20
type input "[DATE]"
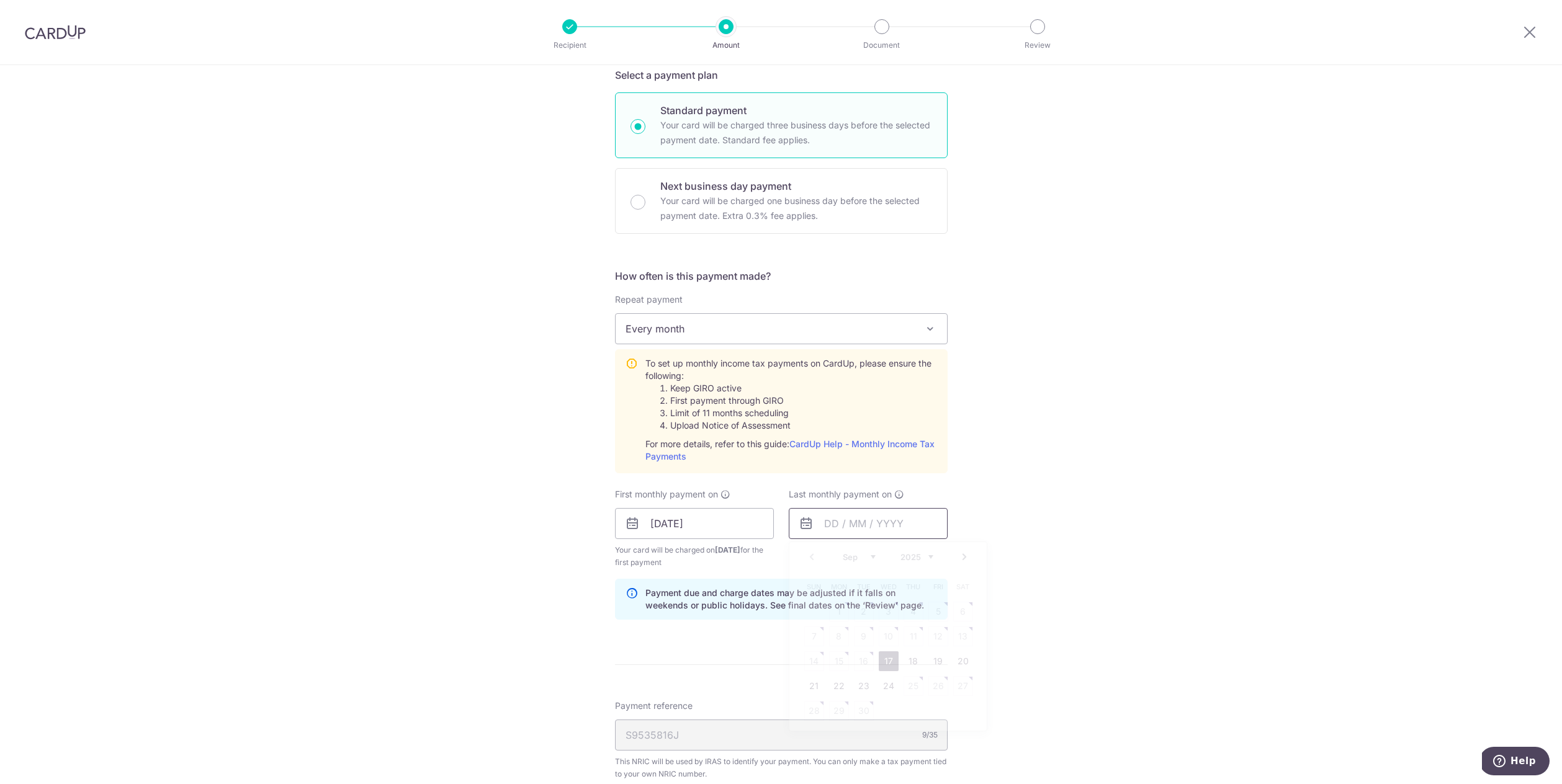
click at [871, 528] on input "text" at bounding box center [868, 524] width 159 height 31
click at [961, 562] on link "Next" at bounding box center [964, 557] width 15 height 15
click at [966, 560] on link "Next" at bounding box center [964, 557] width 15 height 15
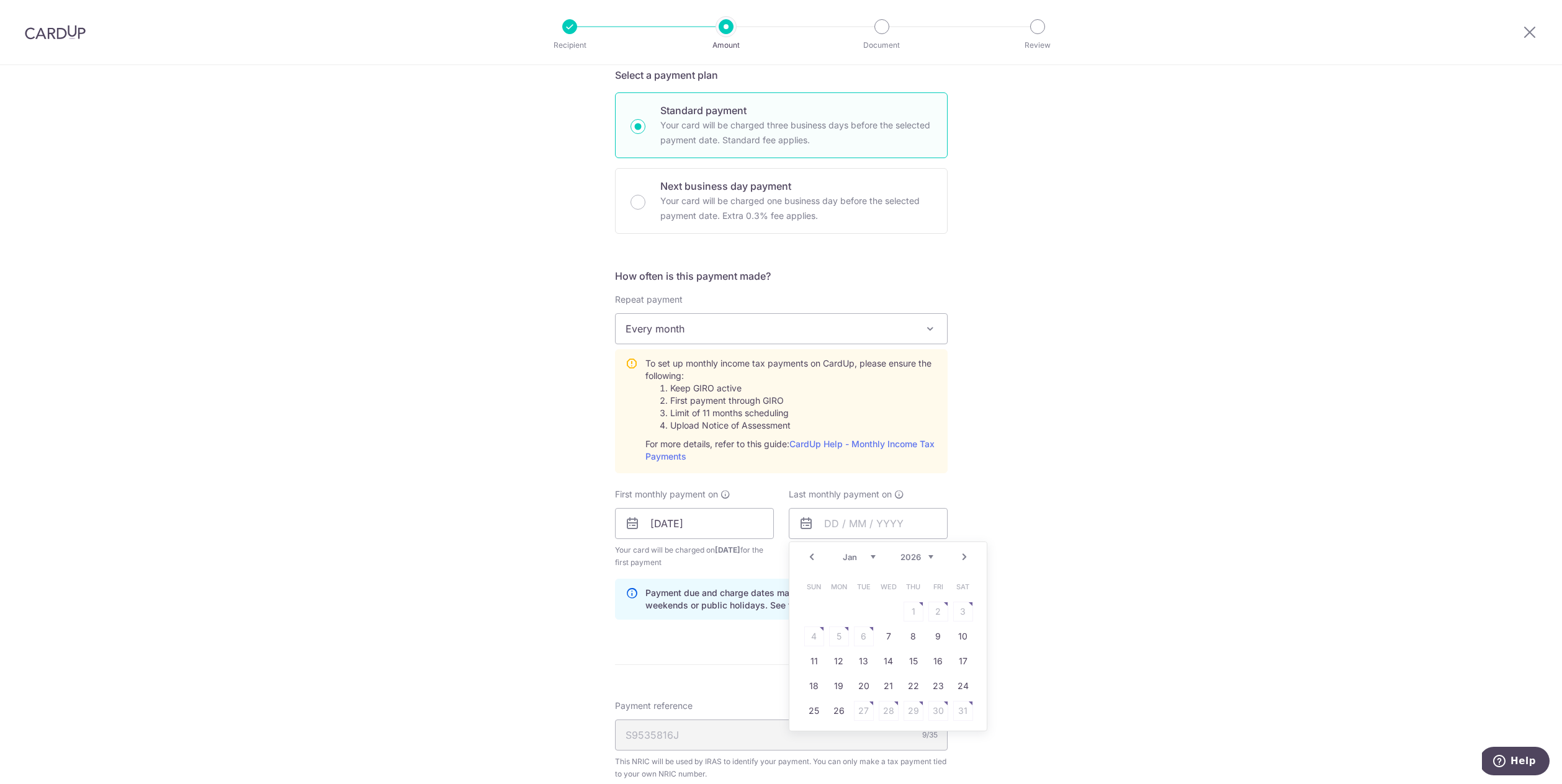
click at [966, 560] on link "Next" at bounding box center [964, 557] width 15 height 15
click at [893, 663] on link "18" at bounding box center [888, 661] width 20 height 20
type input "18/03/2026"
click at [1028, 571] on div "Tell us more about your payment Enter one-time or monthly payment amount SGD 3,…" at bounding box center [781, 431] width 1562 height 1344
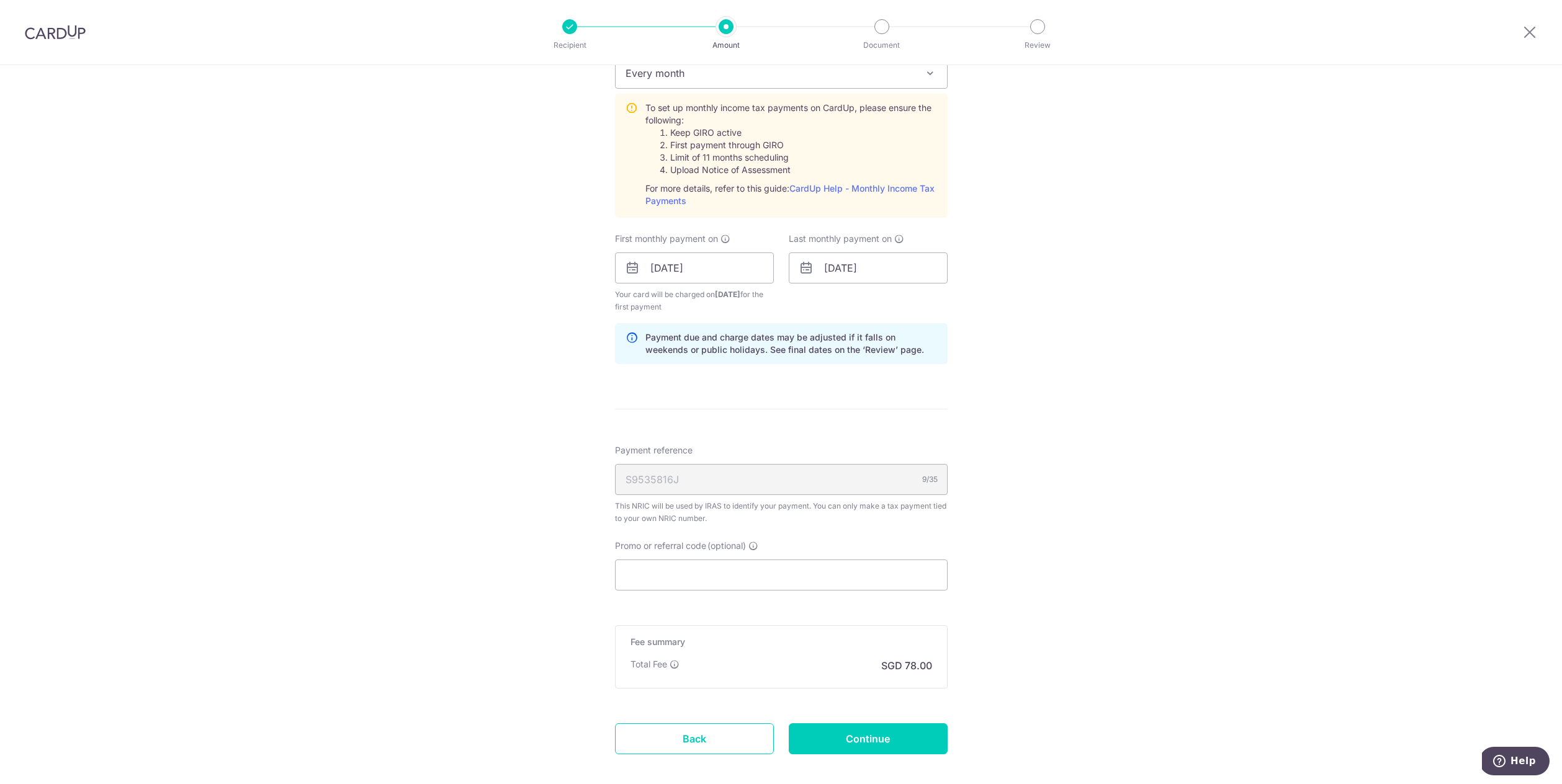
scroll to position [625, 0]
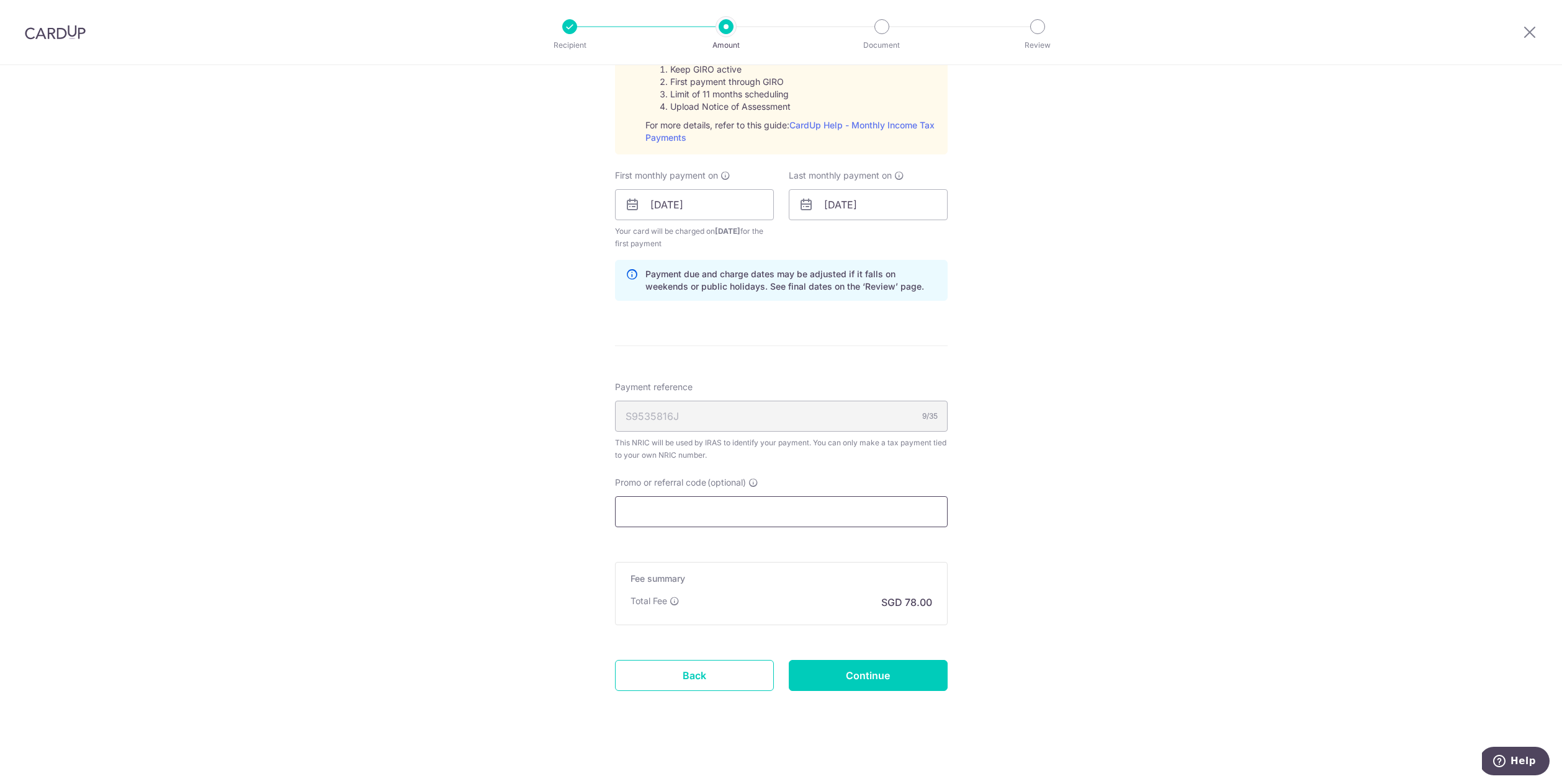
click at [763, 504] on input "Promo or referral code (optional)" at bounding box center [781, 512] width 332 height 31
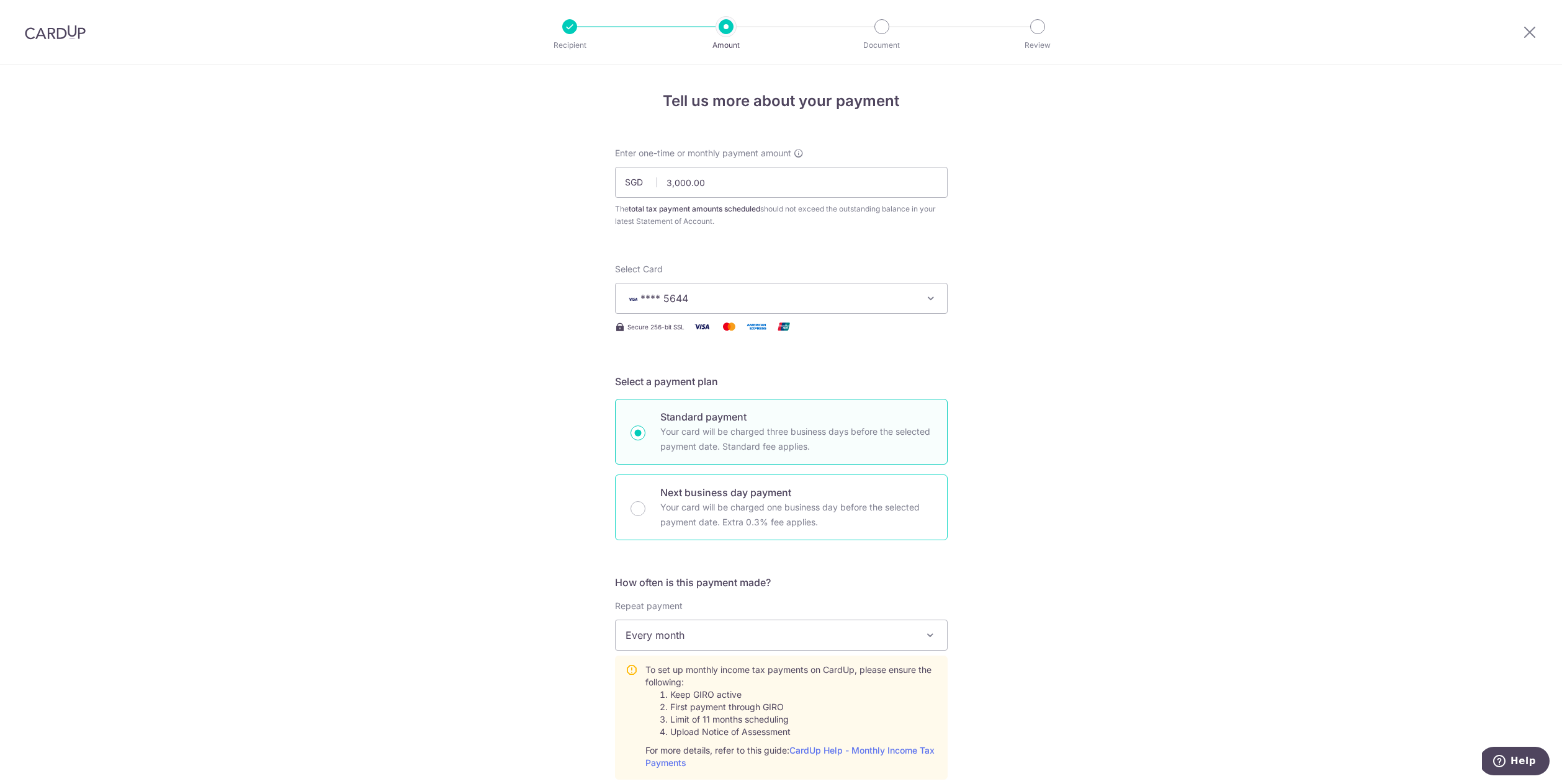
scroll to position [681, 0]
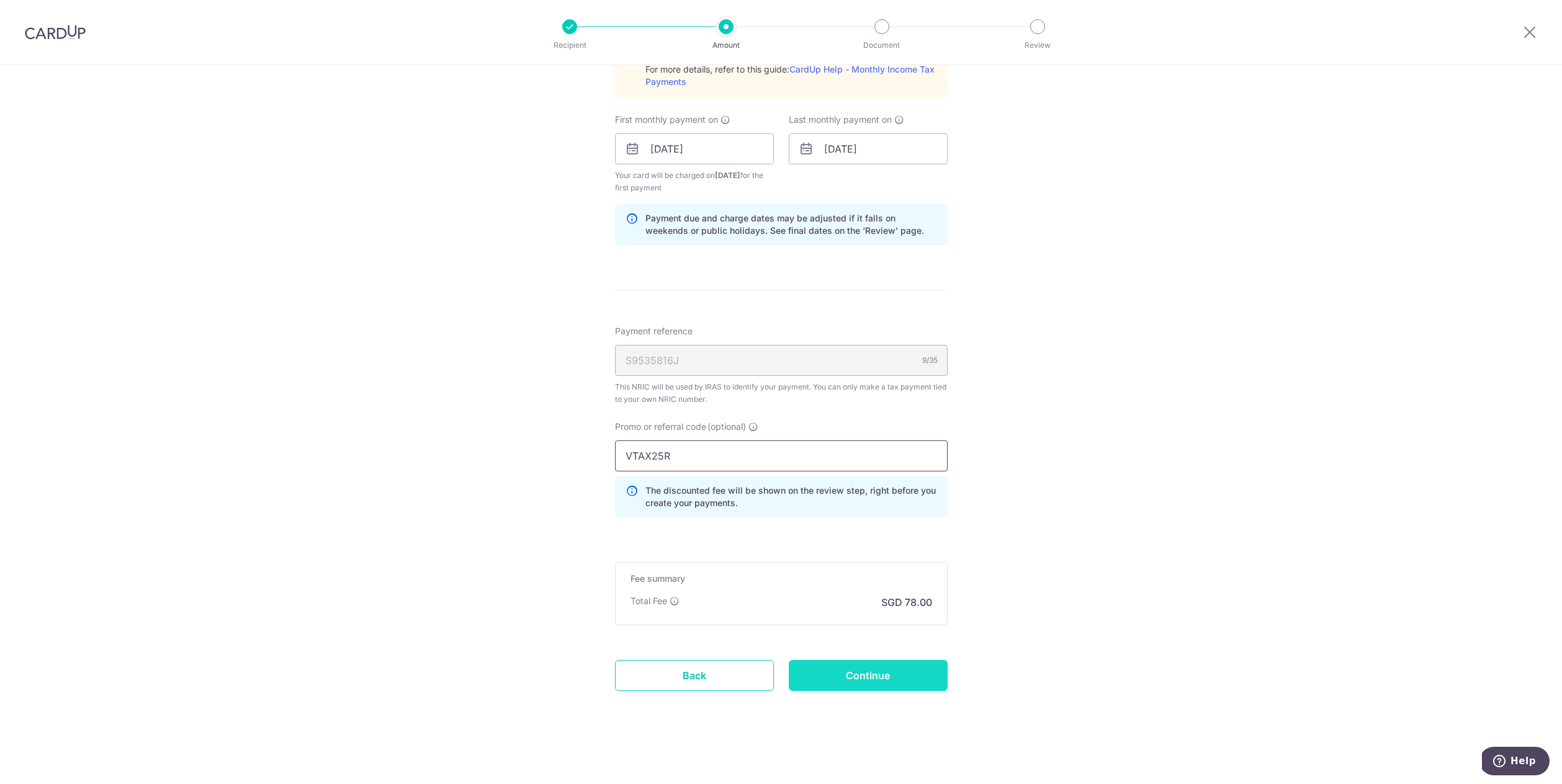
type input "VTAX25R"
click at [879, 678] on input "Continue" at bounding box center [868, 676] width 159 height 31
type input "Create Schedule"
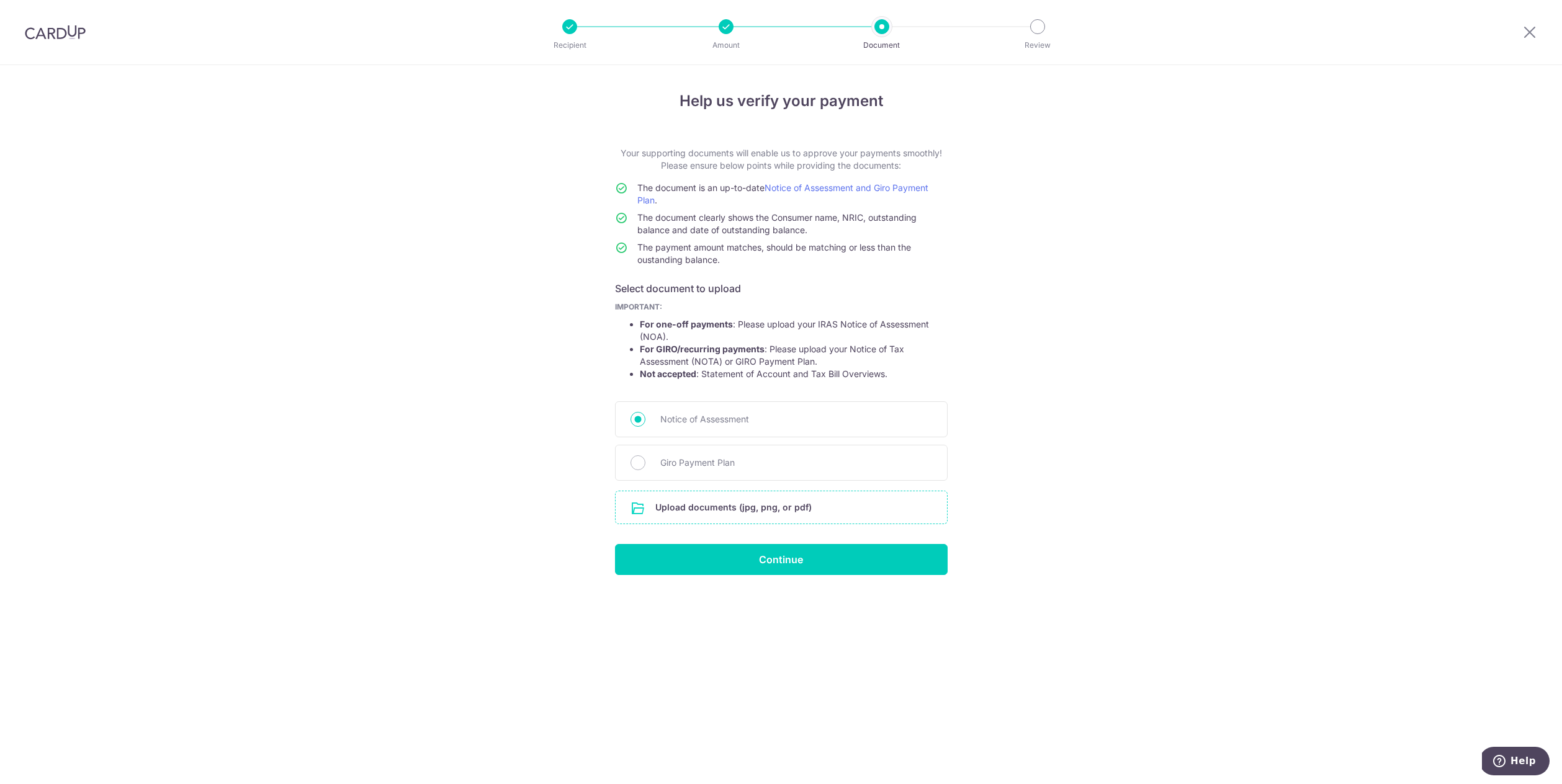
click at [853, 506] on input "file" at bounding box center [781, 507] width 332 height 32
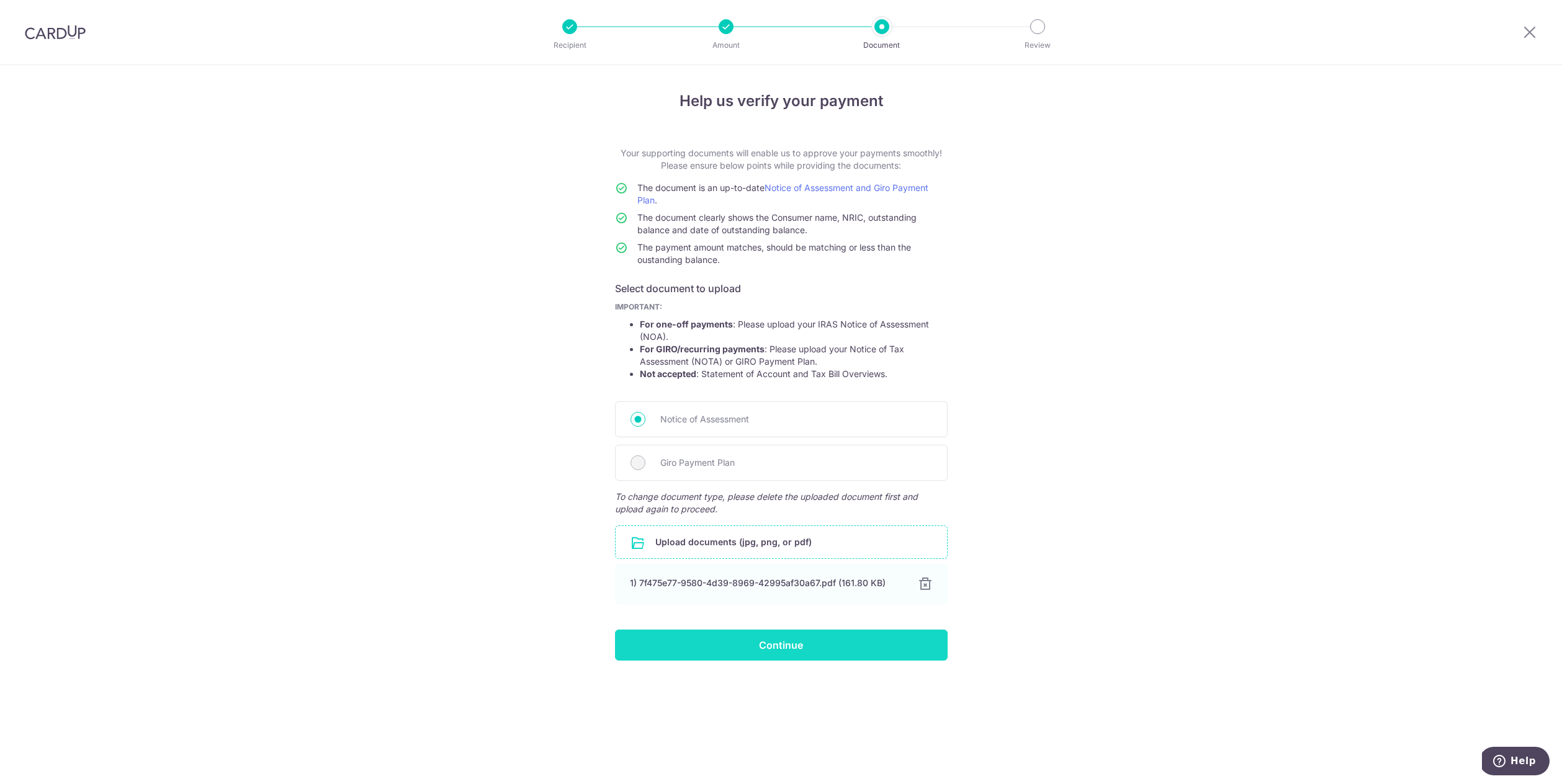
click at [858, 641] on input "Continue" at bounding box center [781, 645] width 332 height 31
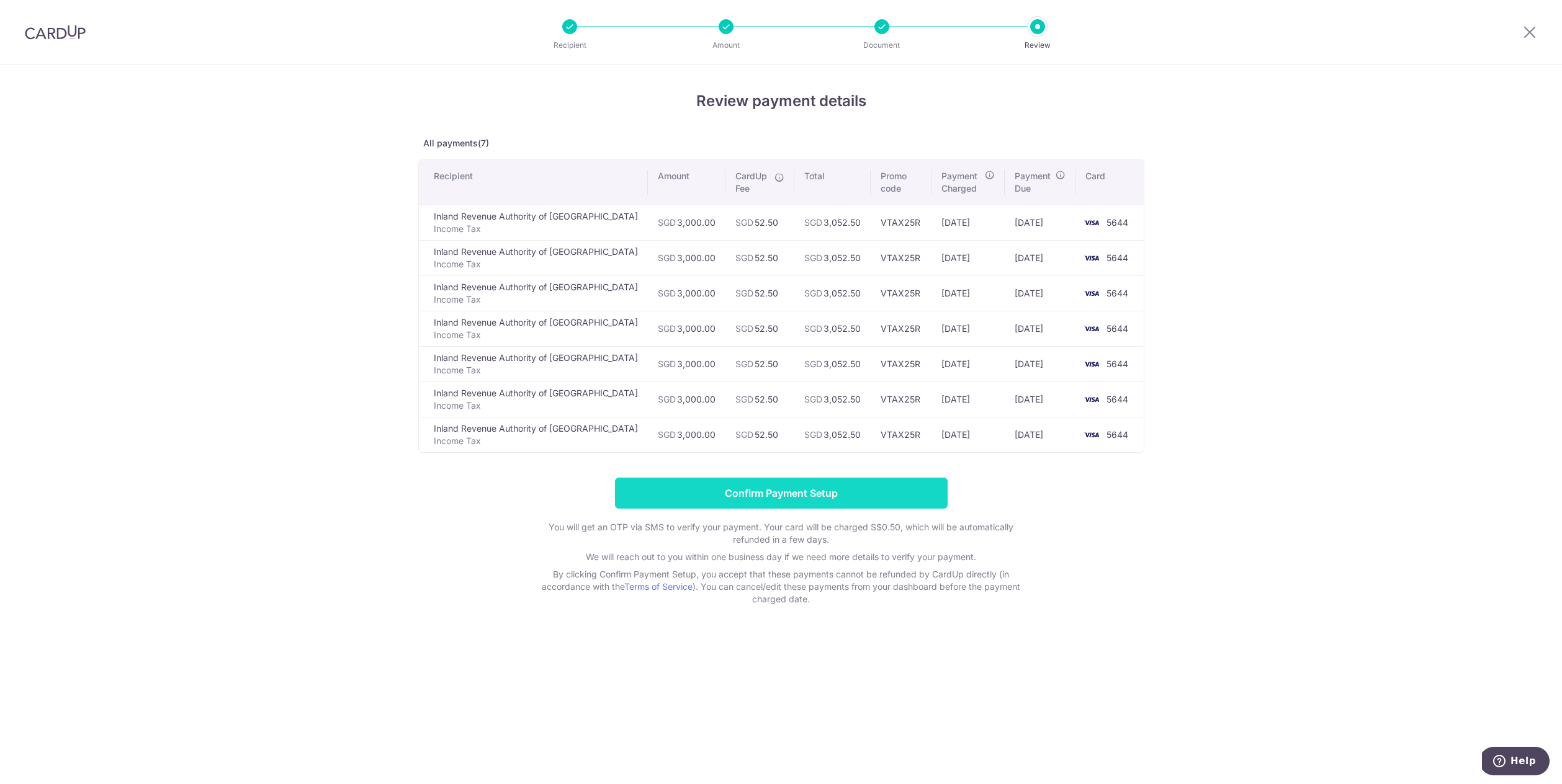
click at [850, 496] on input "Confirm Payment Setup" at bounding box center [781, 493] width 332 height 31
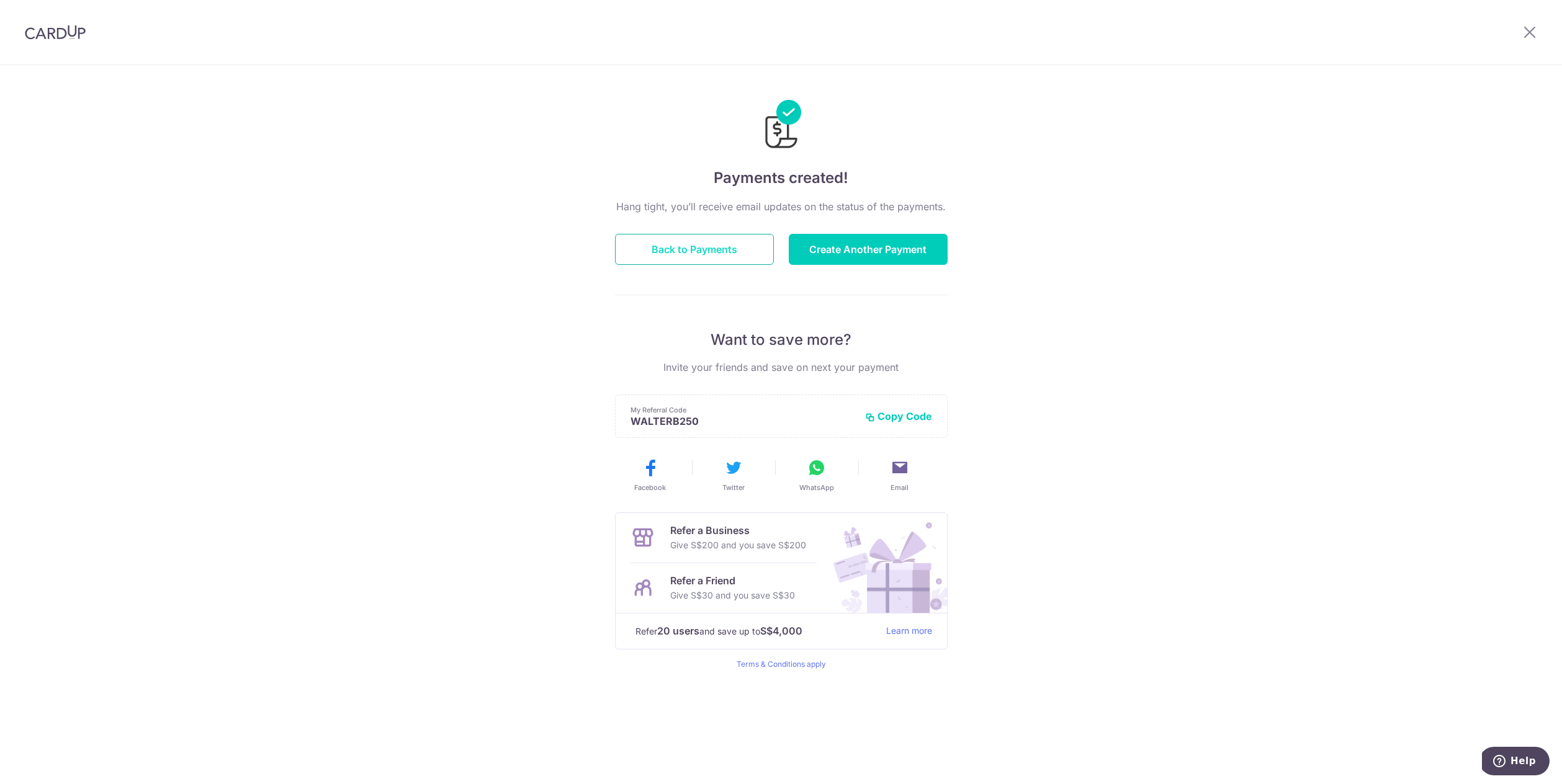
click at [717, 249] on button "Back to Payments" at bounding box center [694, 249] width 159 height 31
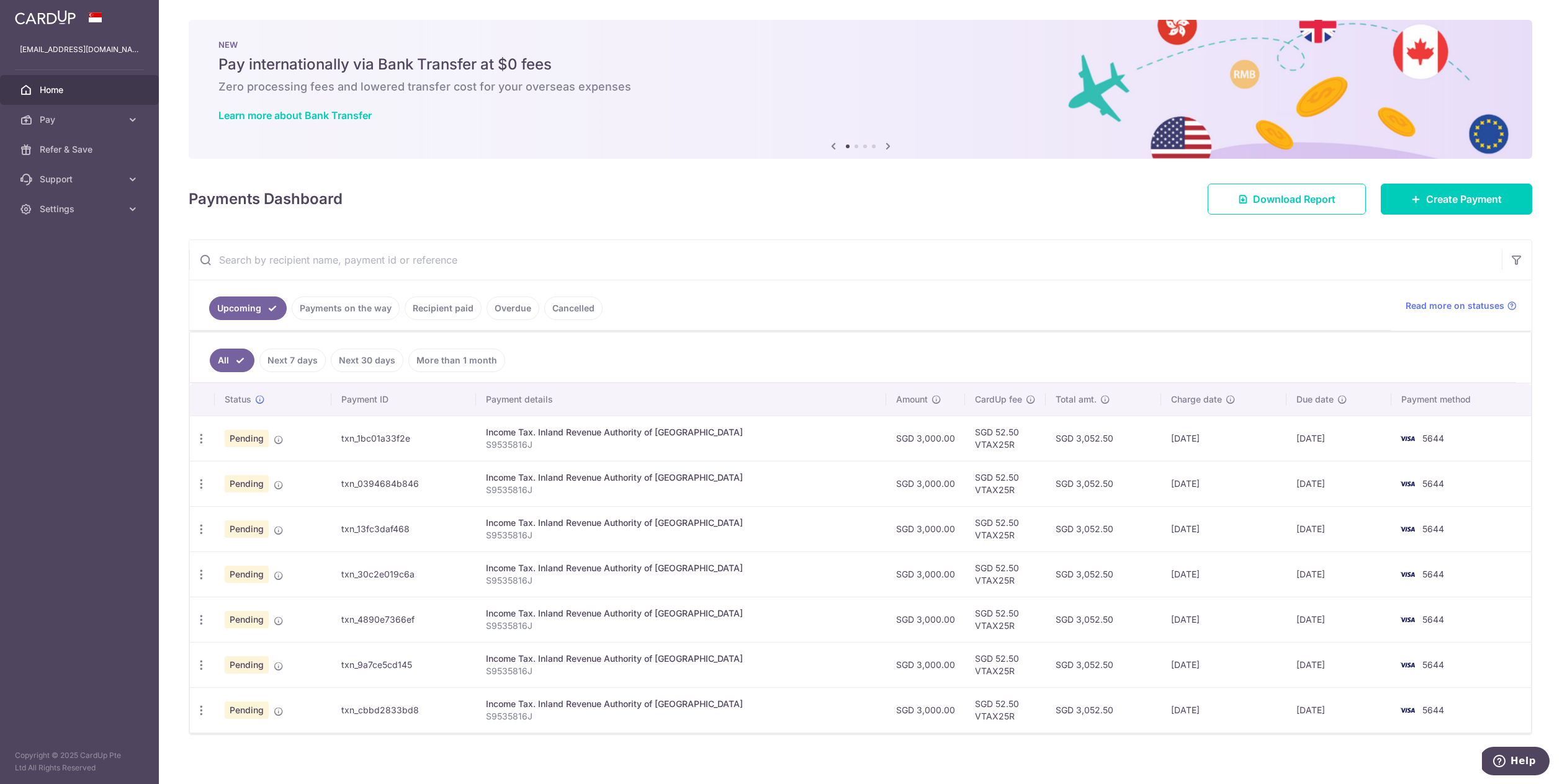
scroll to position [9, 0]
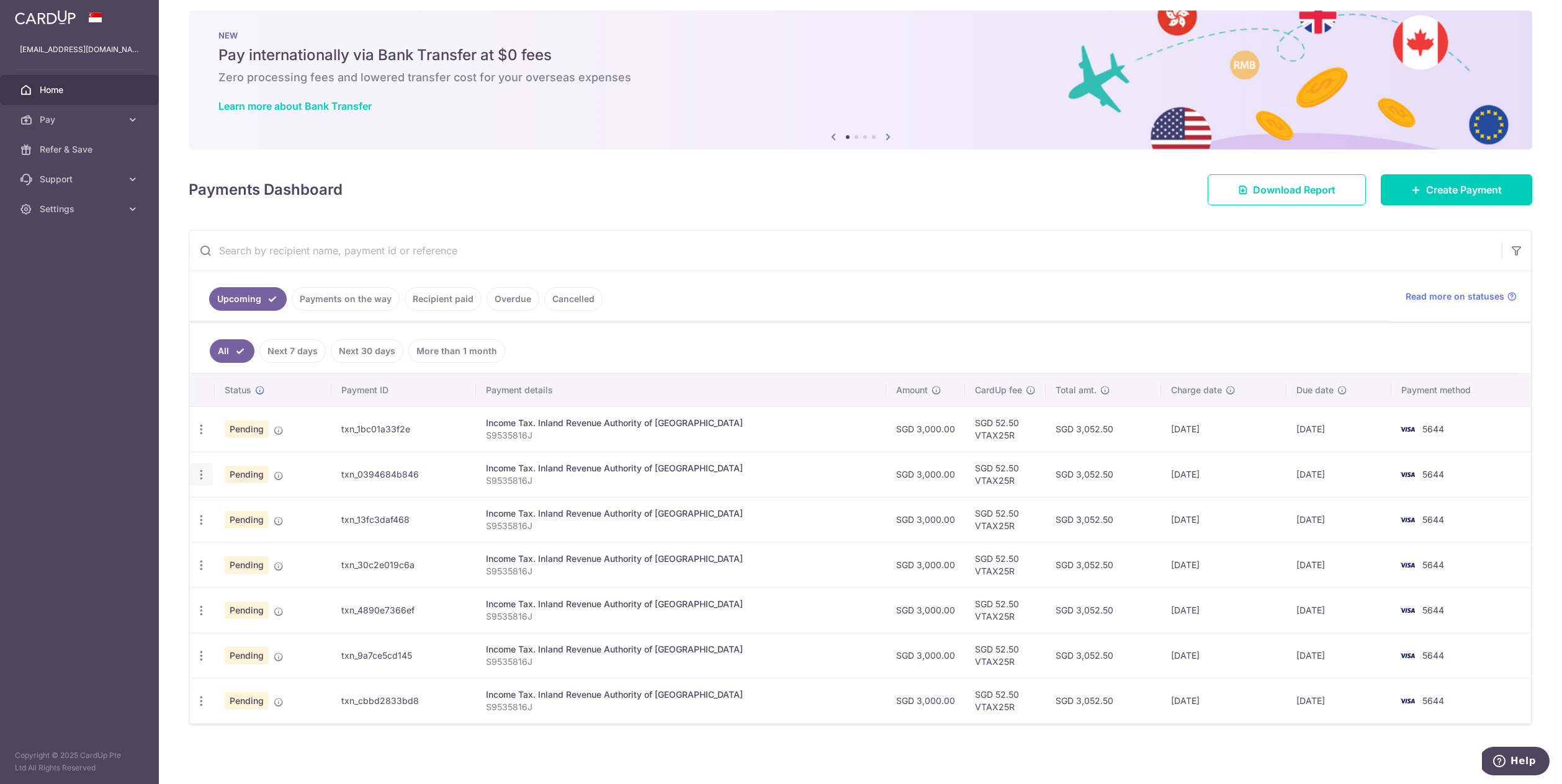
click at [201, 482] on div "Update payment Cancel payment" at bounding box center [201, 475] width 23 height 23
click at [204, 475] on icon "button" at bounding box center [201, 475] width 13 height 13
click at [279, 513] on span "Update payment" at bounding box center [267, 509] width 84 height 15
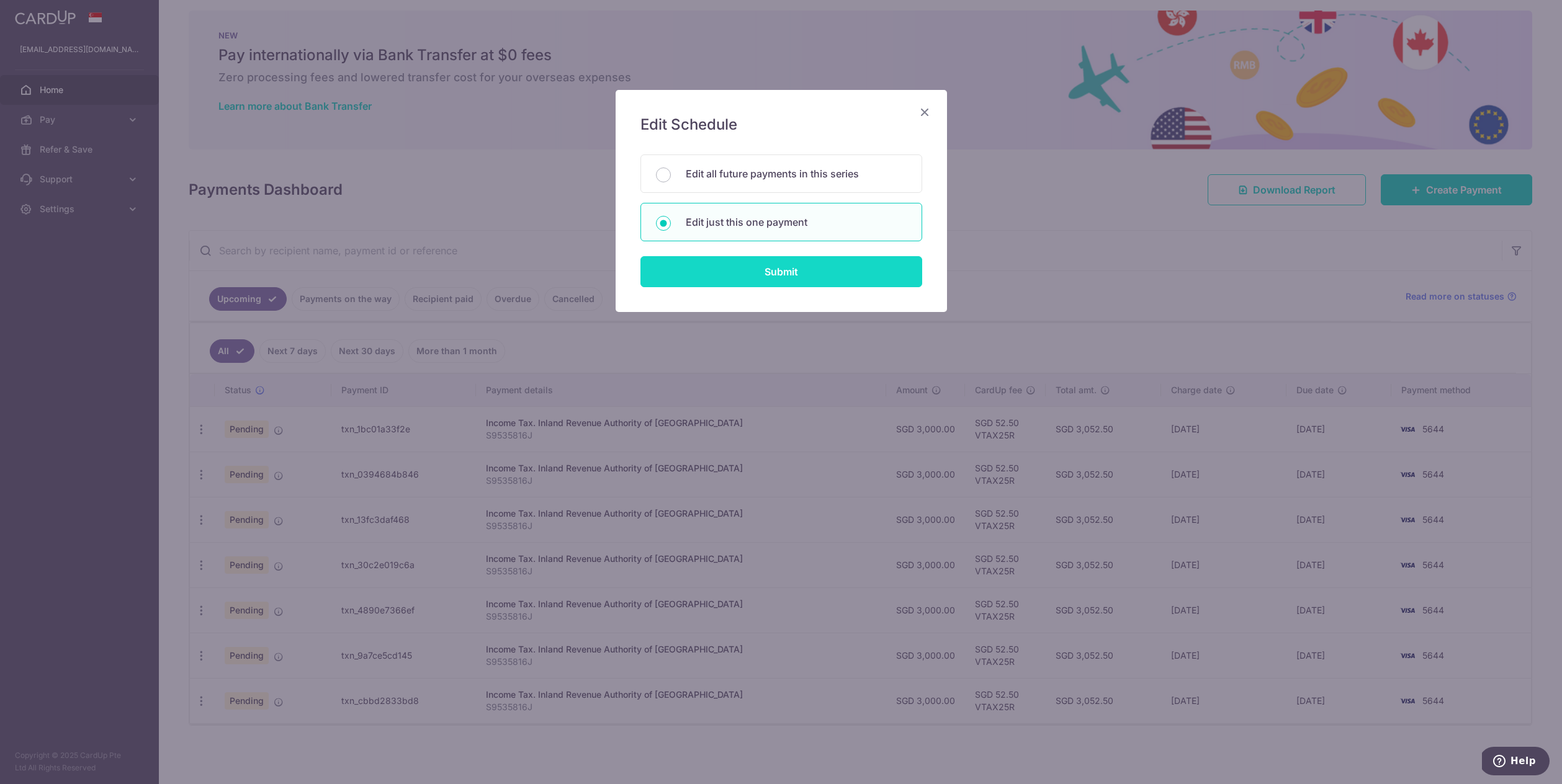
click at [712, 278] on input "Submit" at bounding box center [781, 271] width 282 height 31
radio input "true"
type input "3,000.00"
type input "[DATE]"
type input "S9535816J"
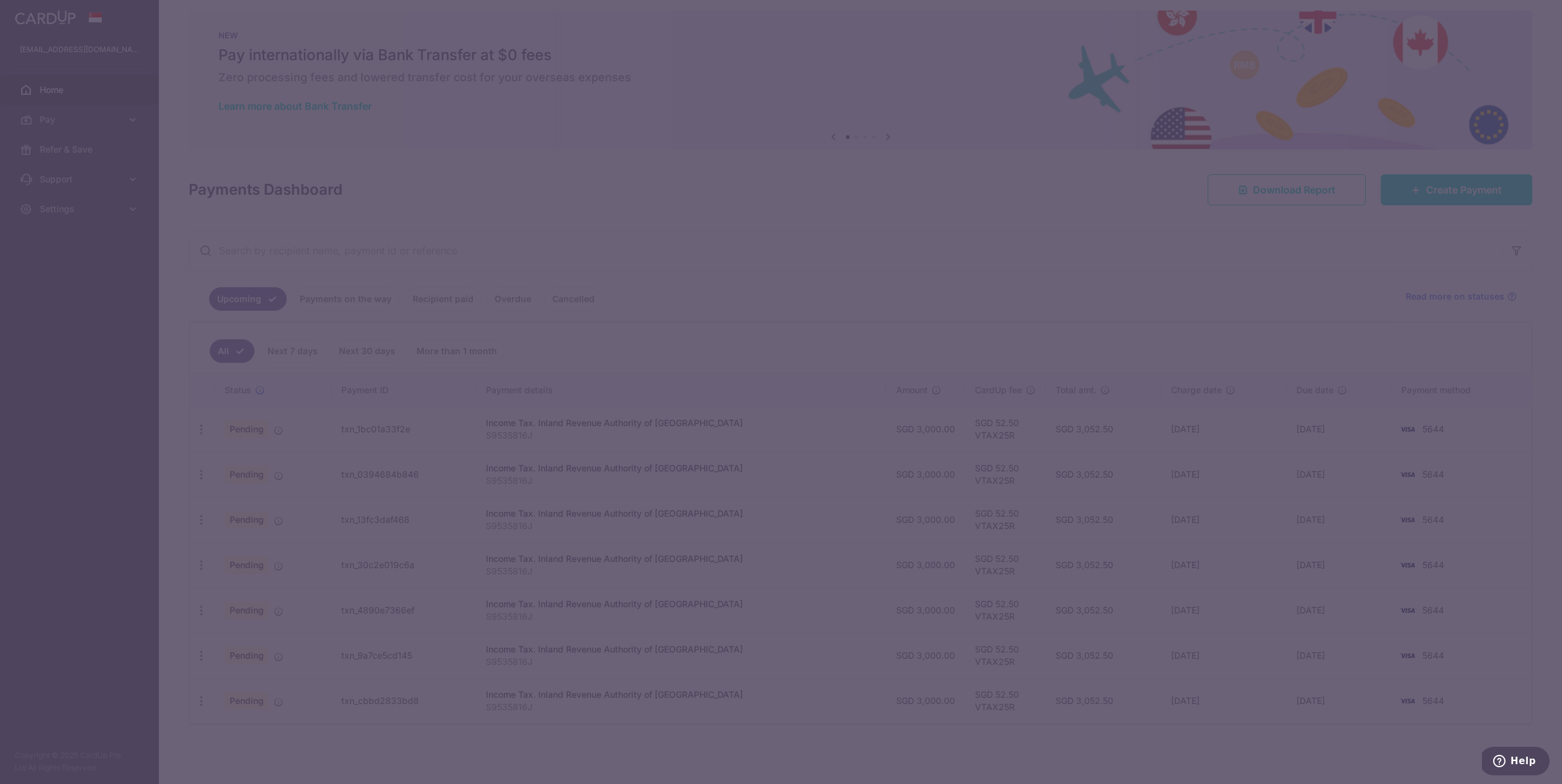
type input "VTAX25R"
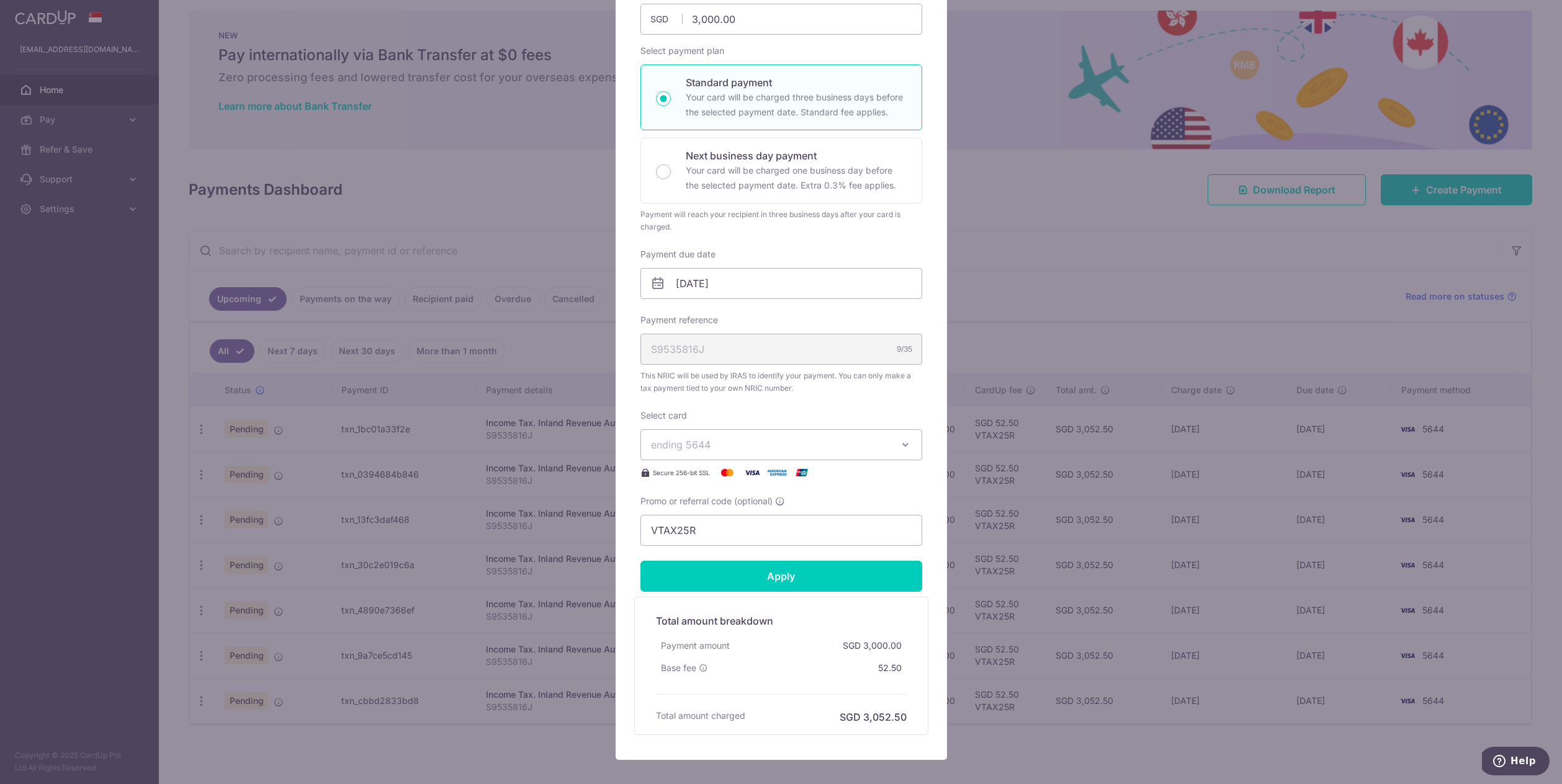
scroll to position [0, 0]
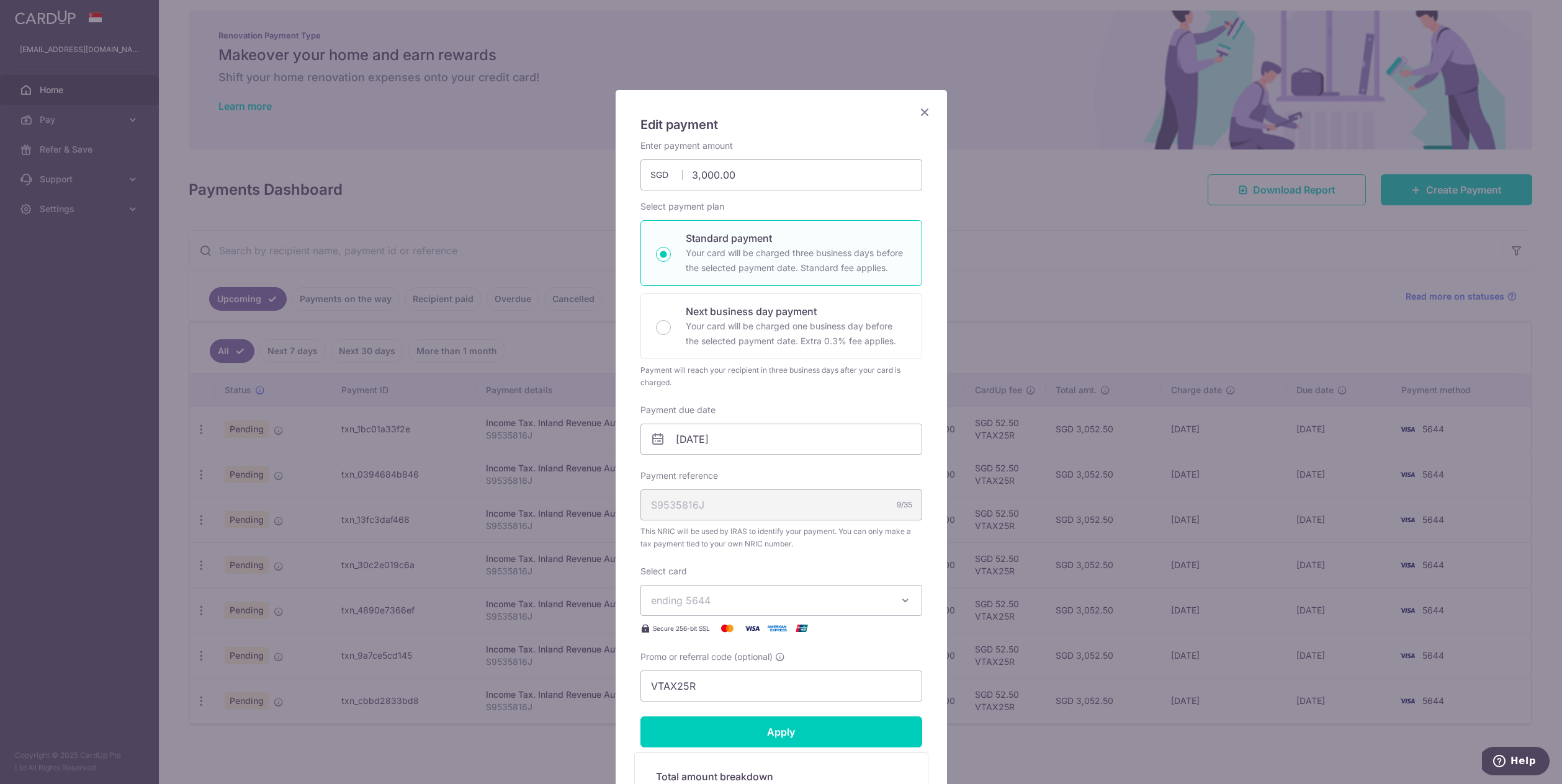
click at [906, 609] on button "ending 5644" at bounding box center [781, 600] width 282 height 31
click at [904, 601] on icon "button" at bounding box center [905, 600] width 12 height 12
drag, startPoint x: 783, startPoint y: 169, endPoint x: 643, endPoint y: 171, distance: 140.0
click at [643, 171] on input "3,000.00" at bounding box center [781, 175] width 282 height 31
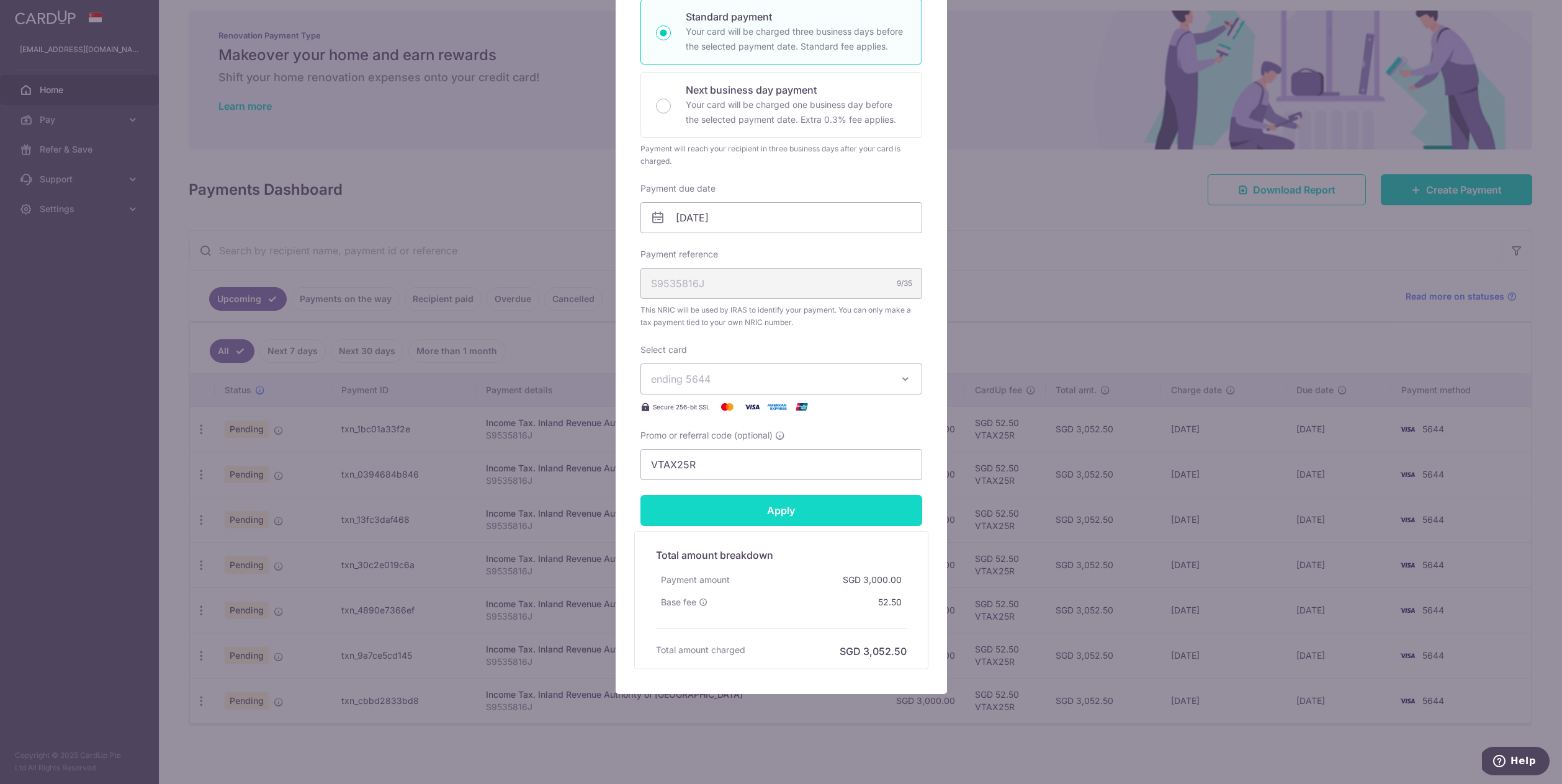
type input "317.10"
click at [788, 522] on form "By clicking apply, you will make changes to all payments to Inland Revenue Auth…" at bounding box center [781, 294] width 282 height 752
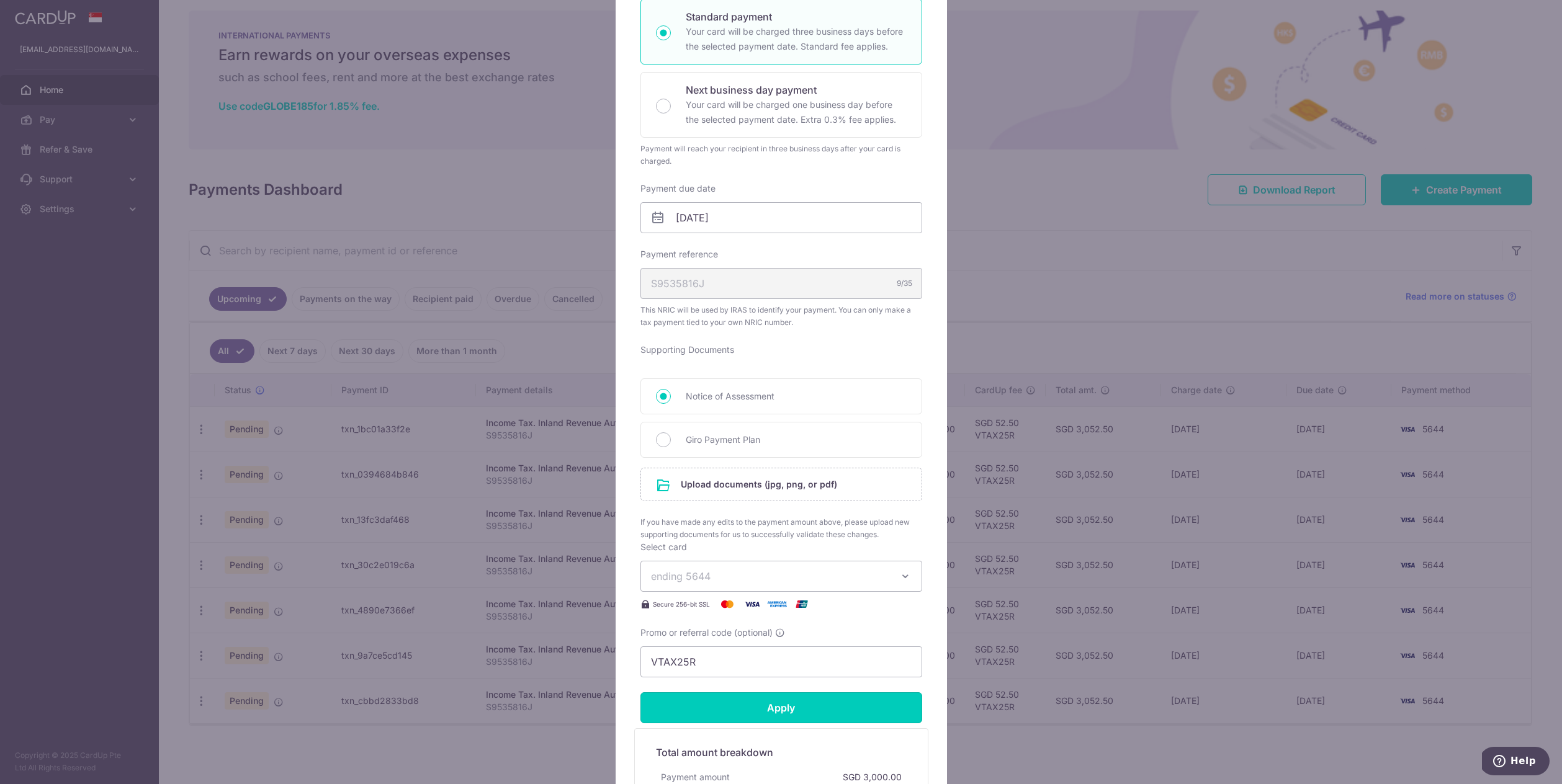
scroll to position [419, 0]
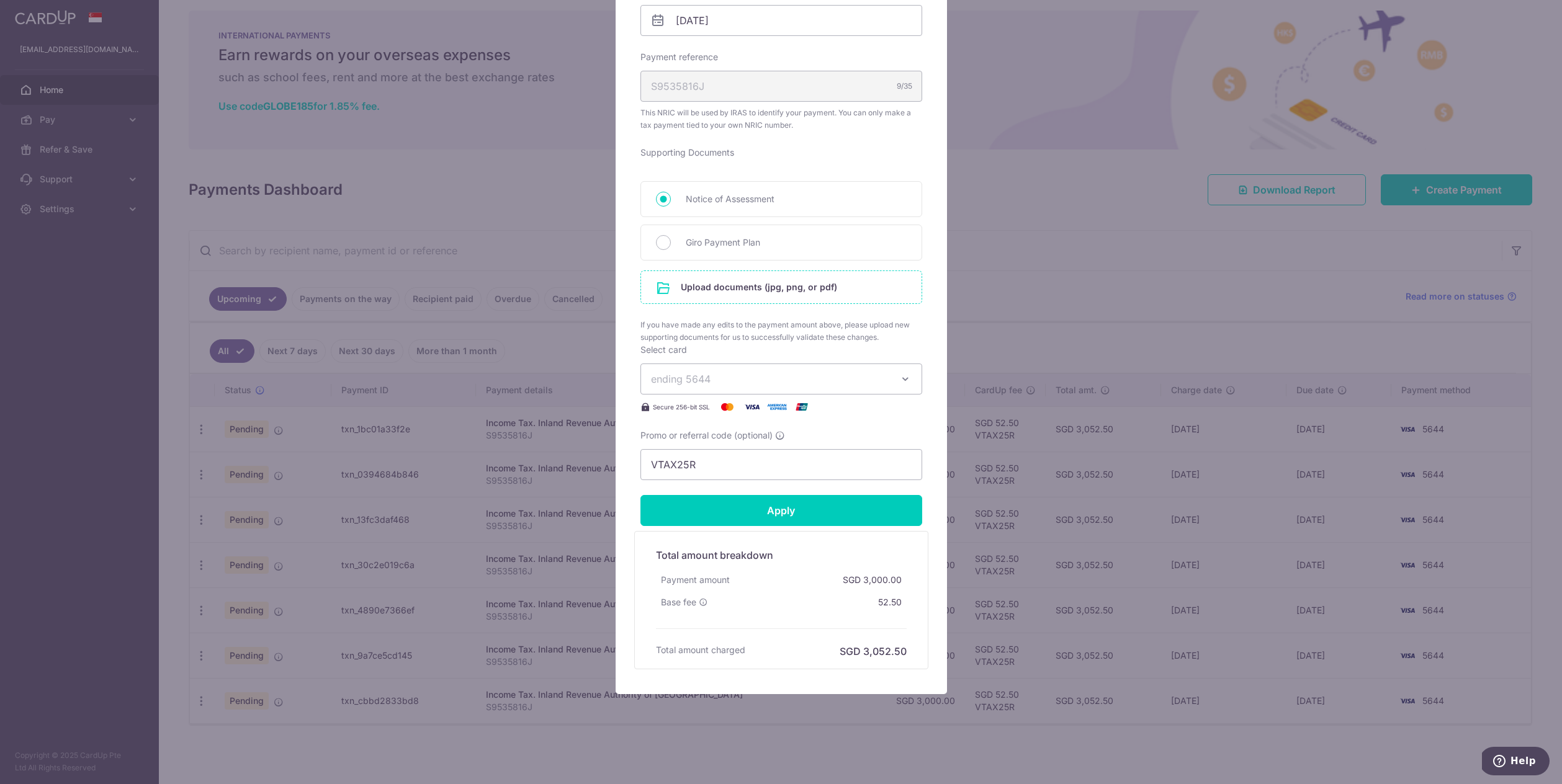
click at [794, 285] on input "file" at bounding box center [781, 287] width 280 height 32
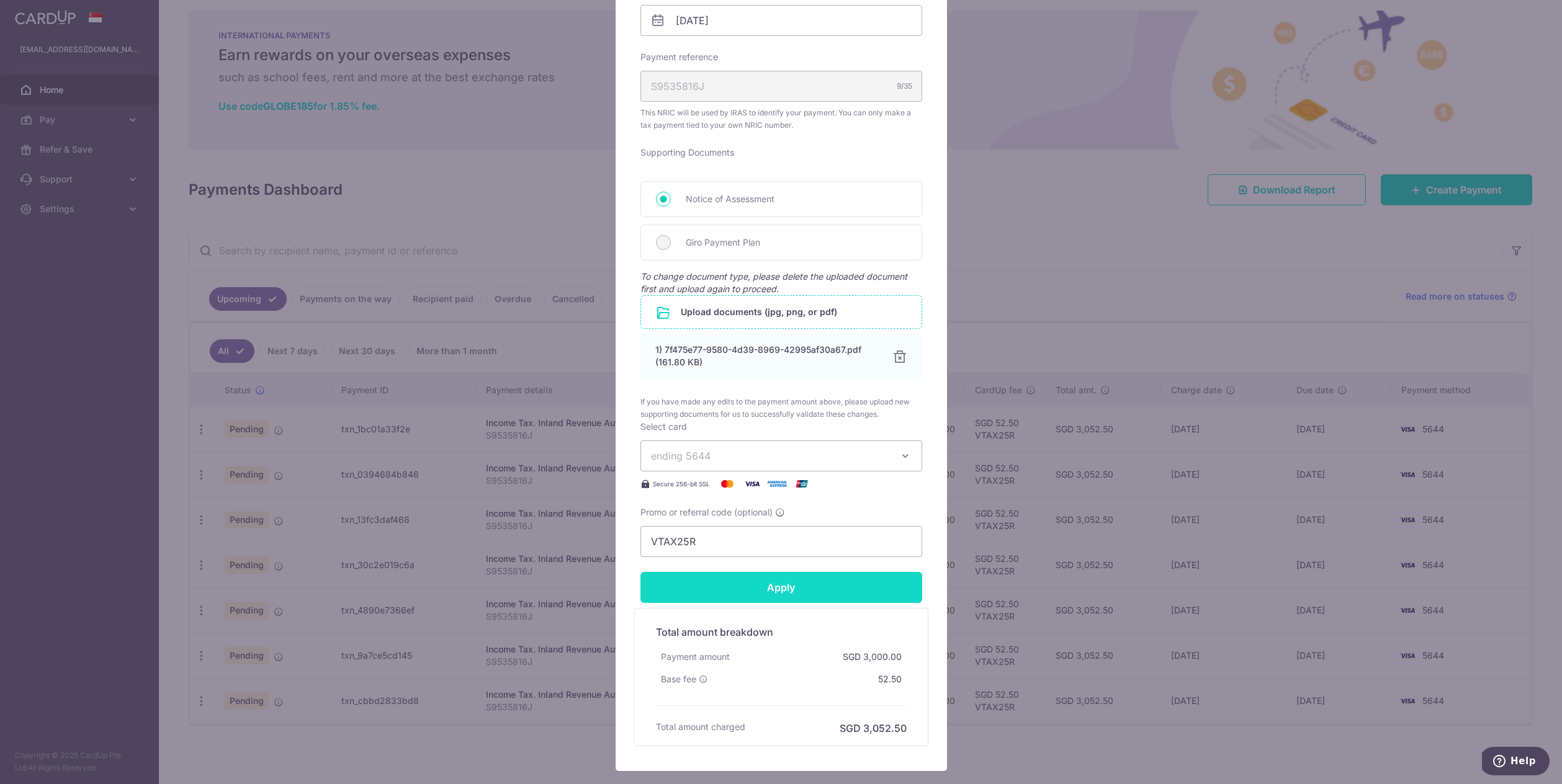
click at [841, 587] on input "Apply" at bounding box center [781, 587] width 282 height 31
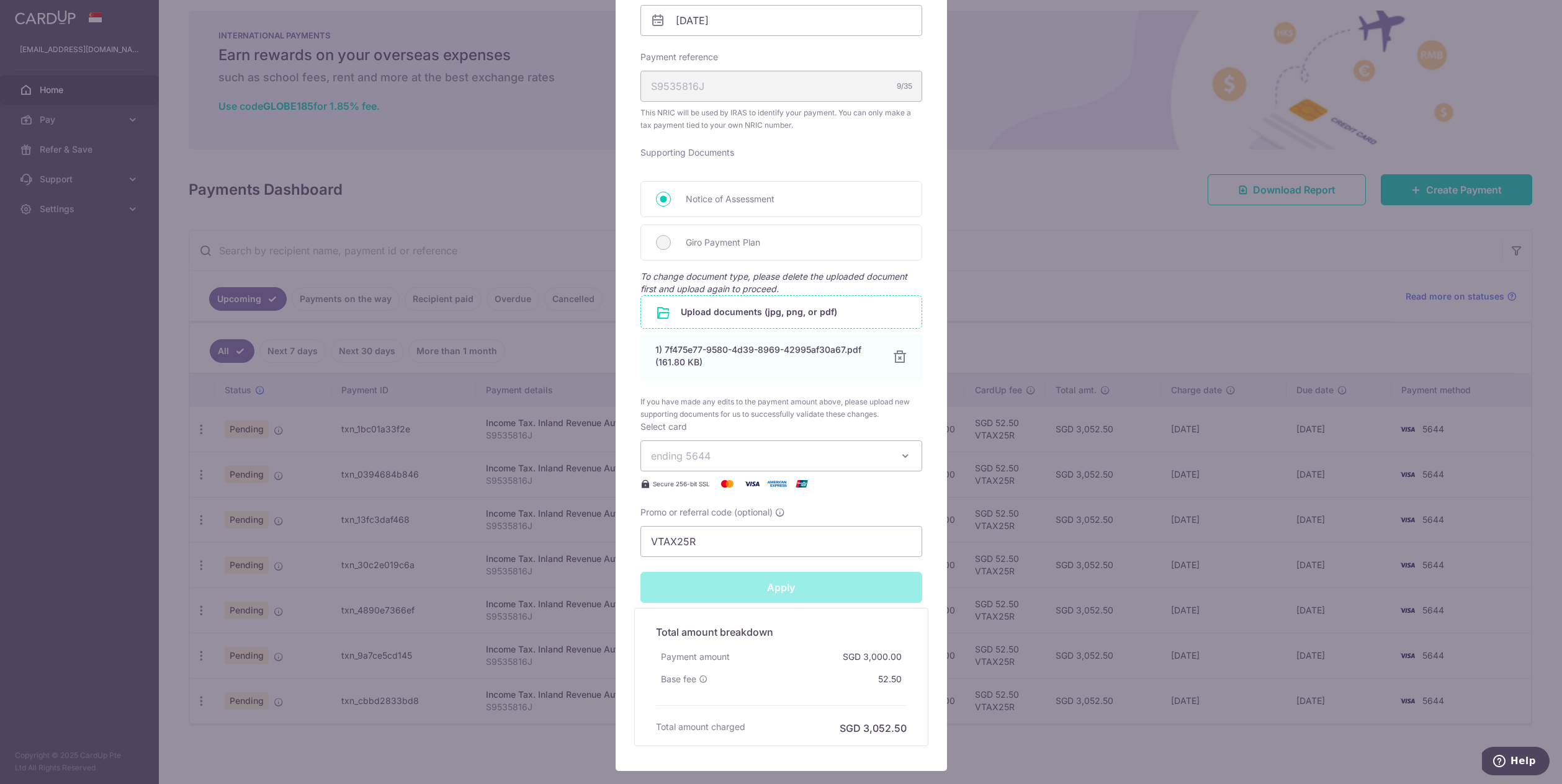
type input "Successfully Applied"
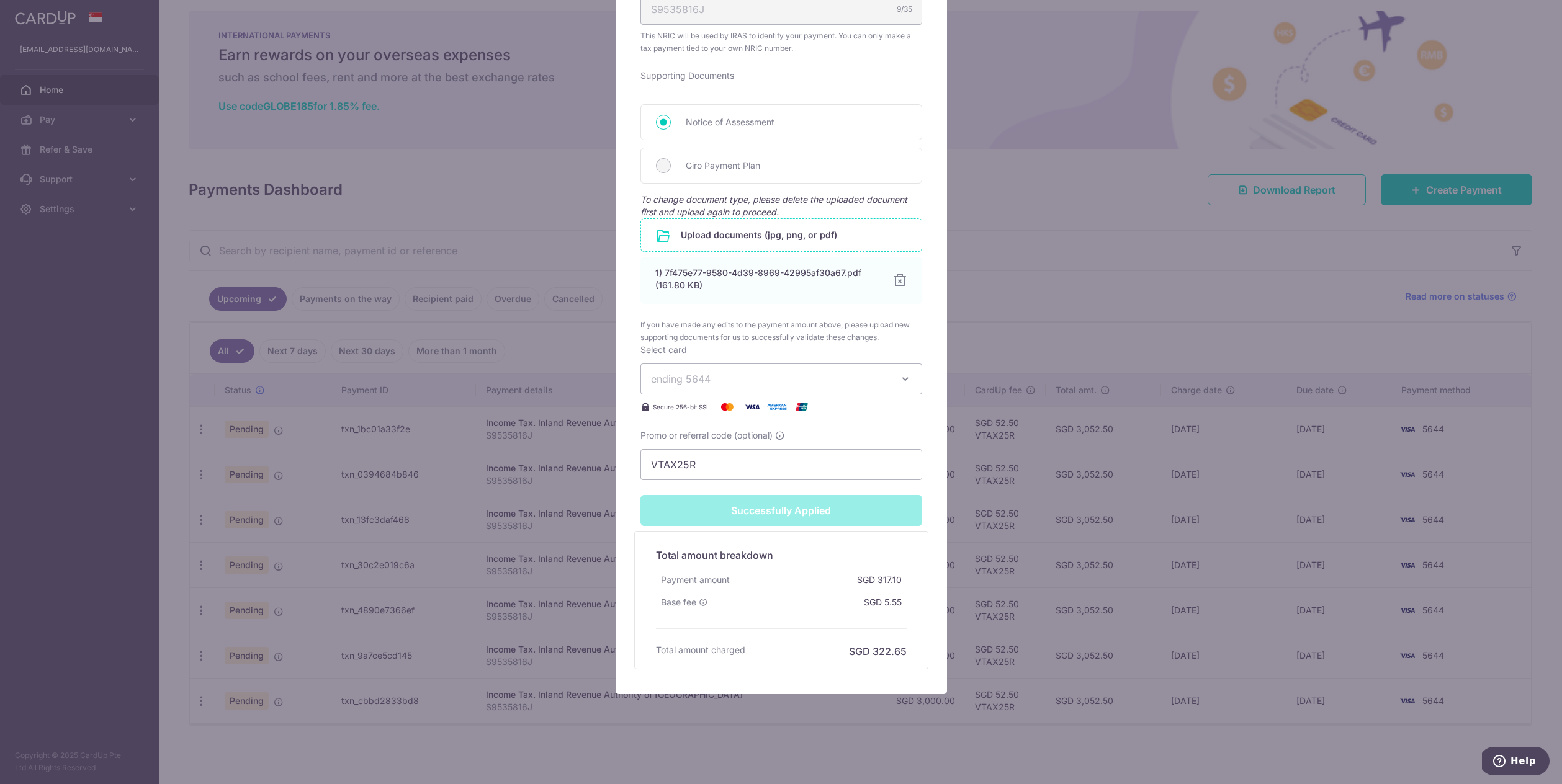
scroll to position [0, 0]
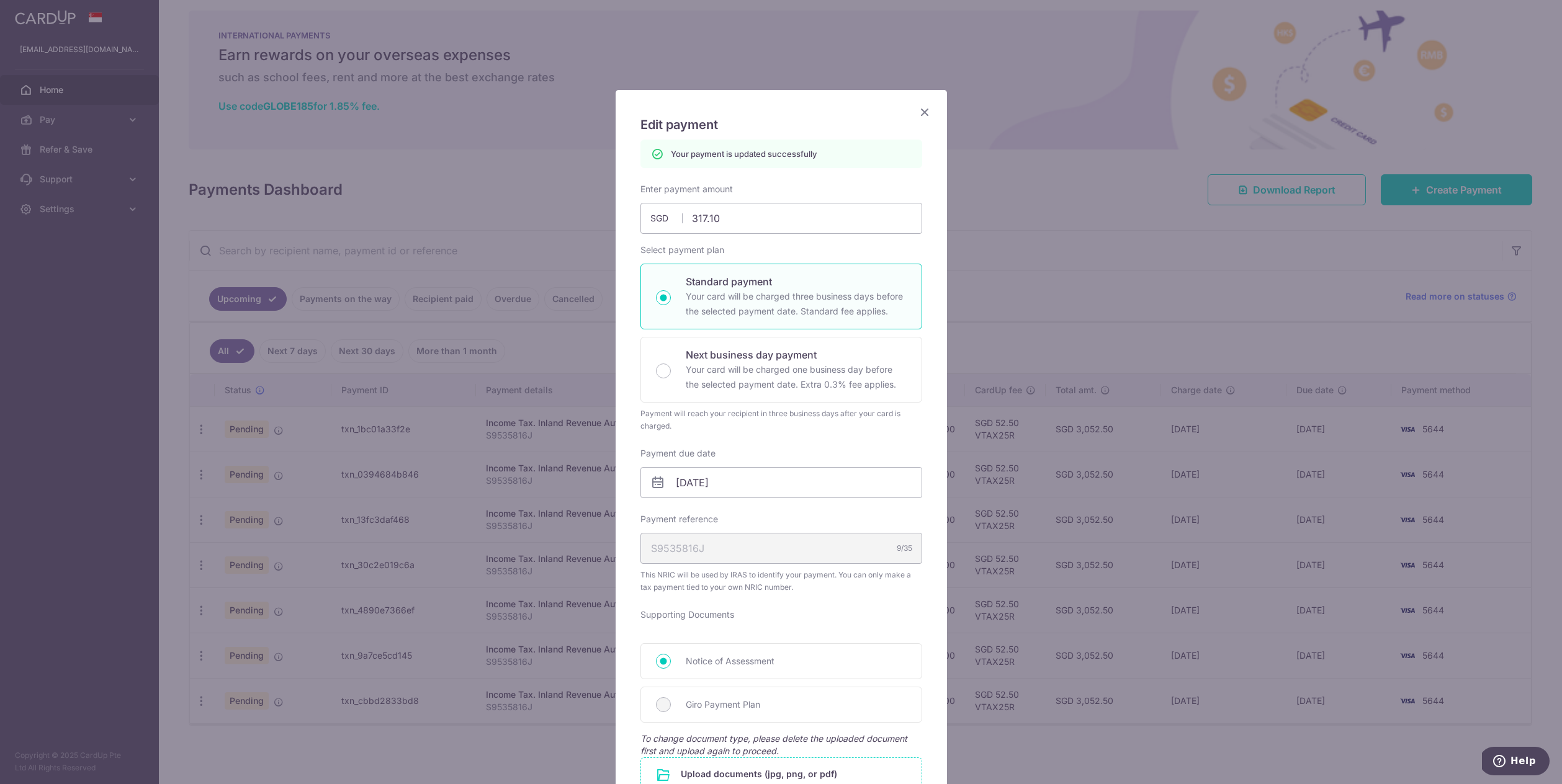
click at [918, 118] on icon "Close" at bounding box center [925, 112] width 15 height 15
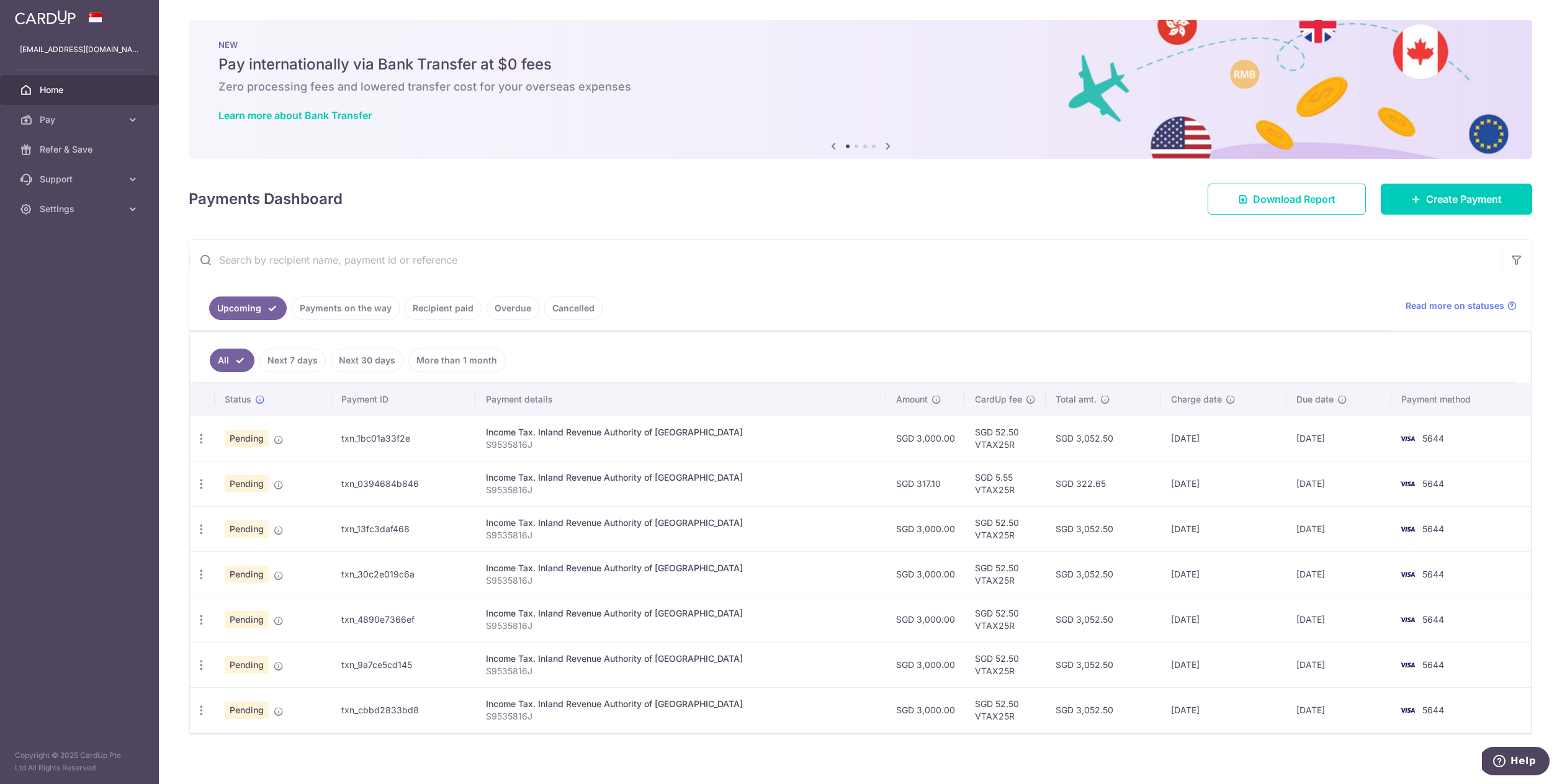
scroll to position [9, 0]
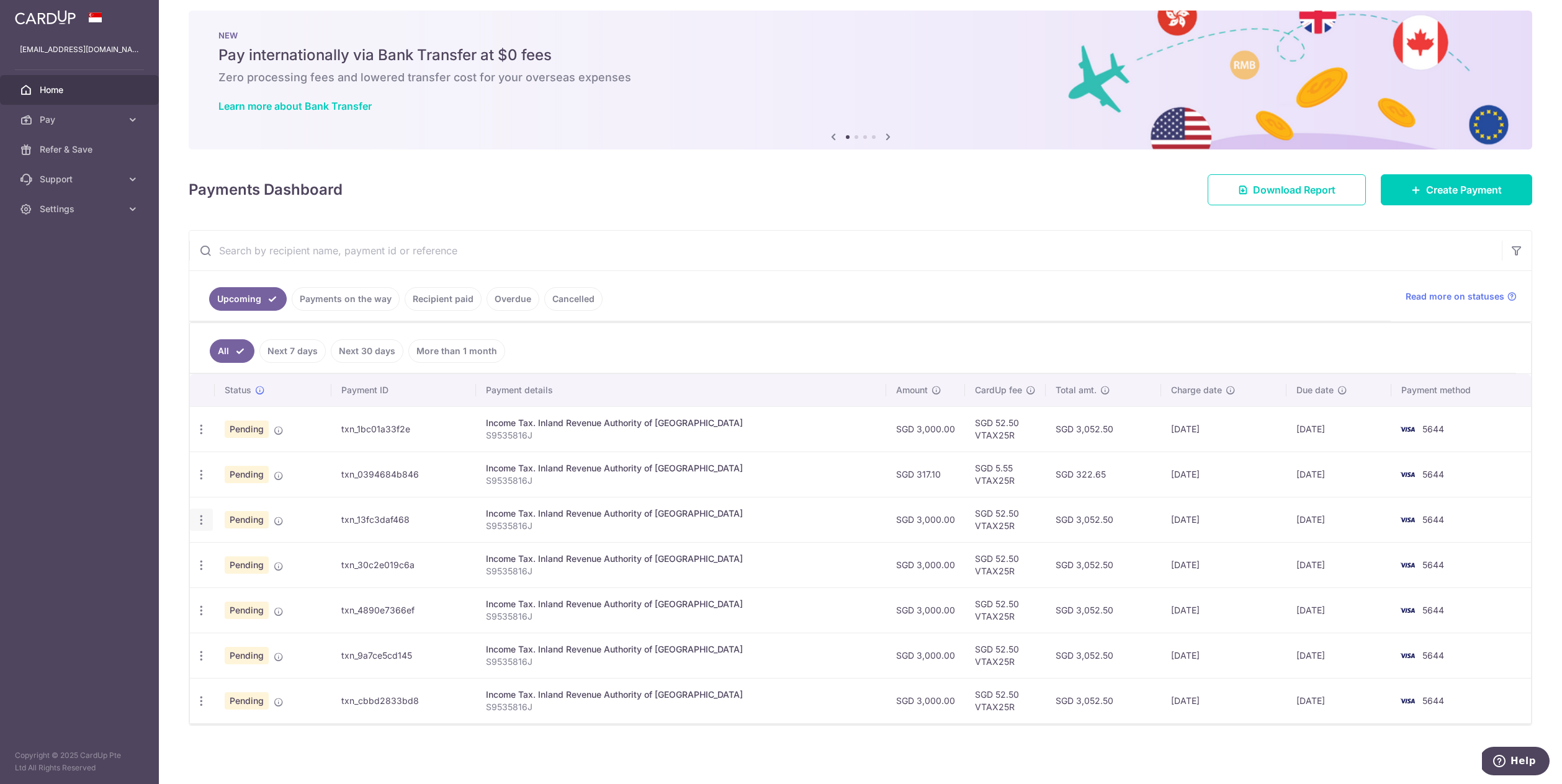
click at [201, 517] on icon "button" at bounding box center [201, 520] width 13 height 13
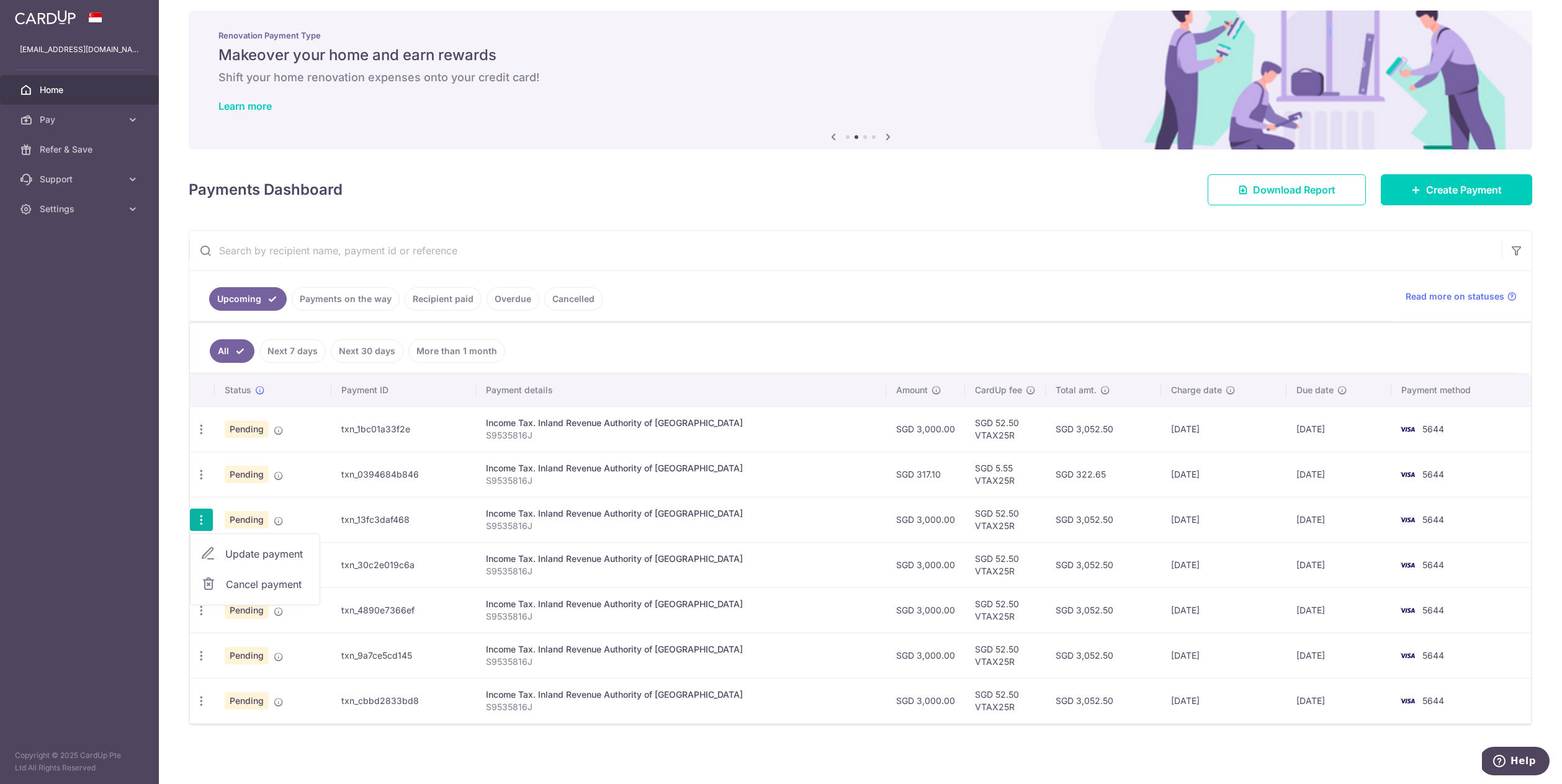
click at [283, 555] on span "Update payment" at bounding box center [267, 554] width 84 height 15
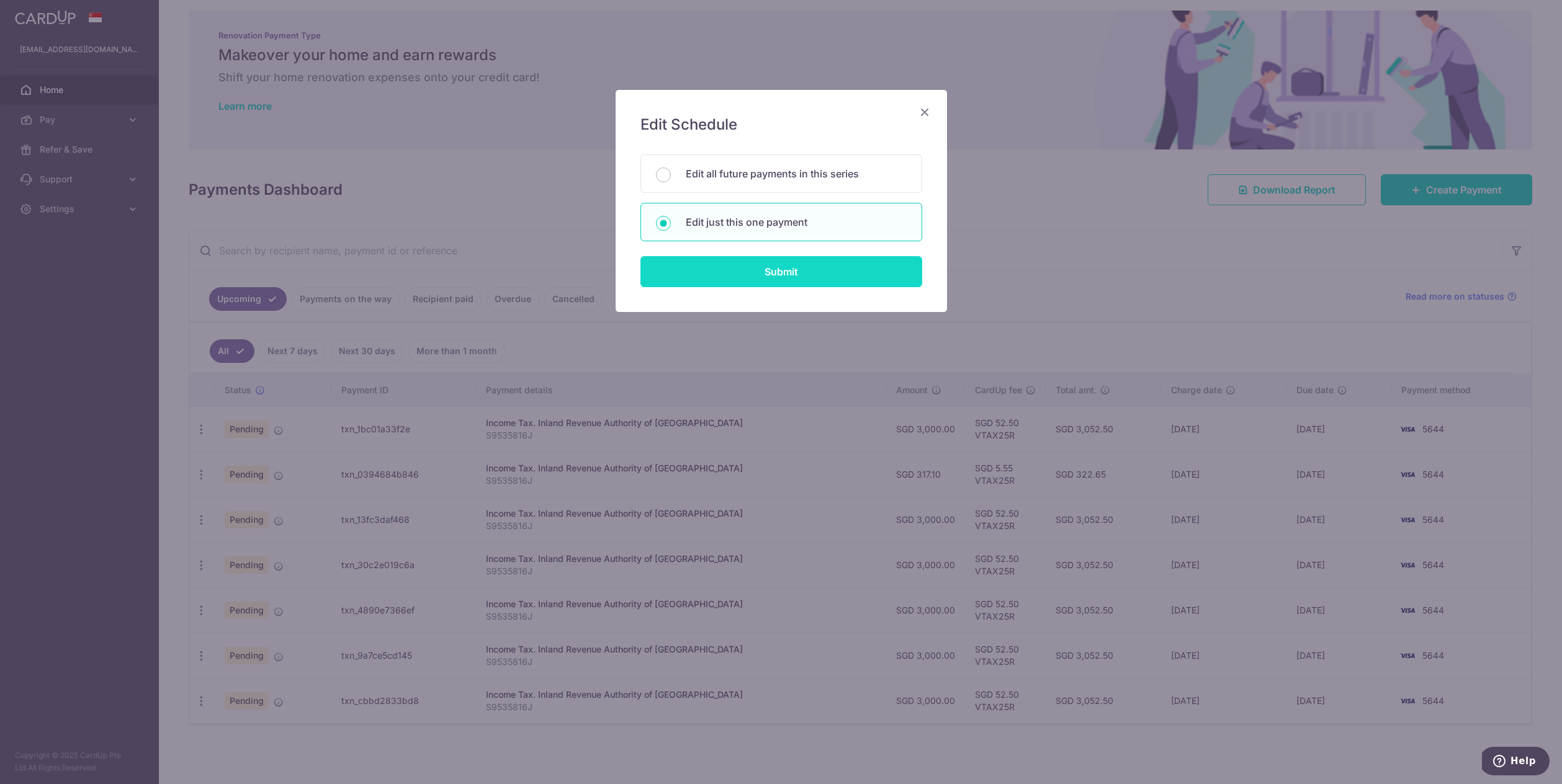
click at [817, 275] on input "Submit" at bounding box center [781, 271] width 282 height 31
radio input "true"
type input "3,000.00"
type input "[DATE]"
type input "S9535816J"
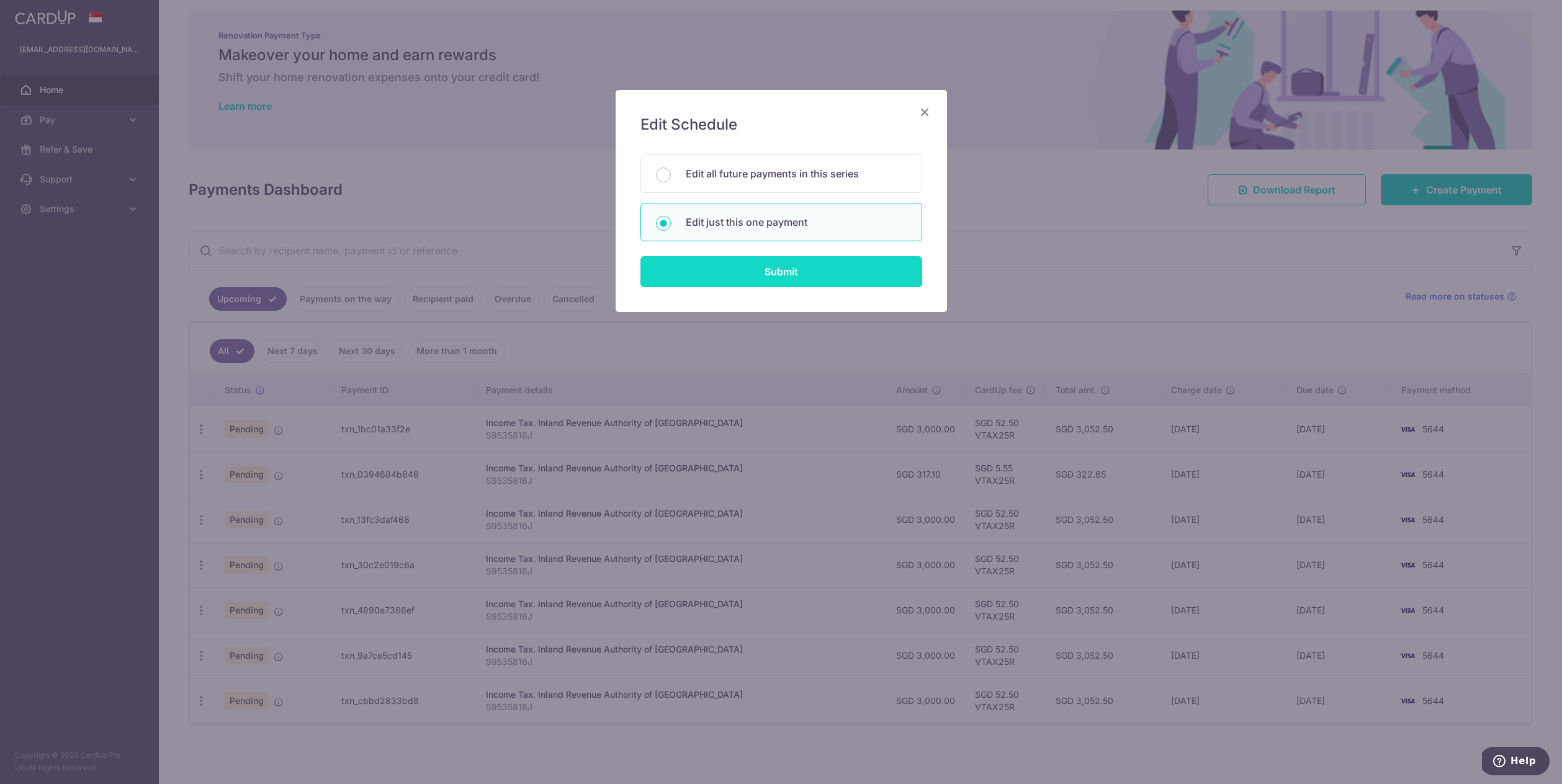
type input "VTAX25R"
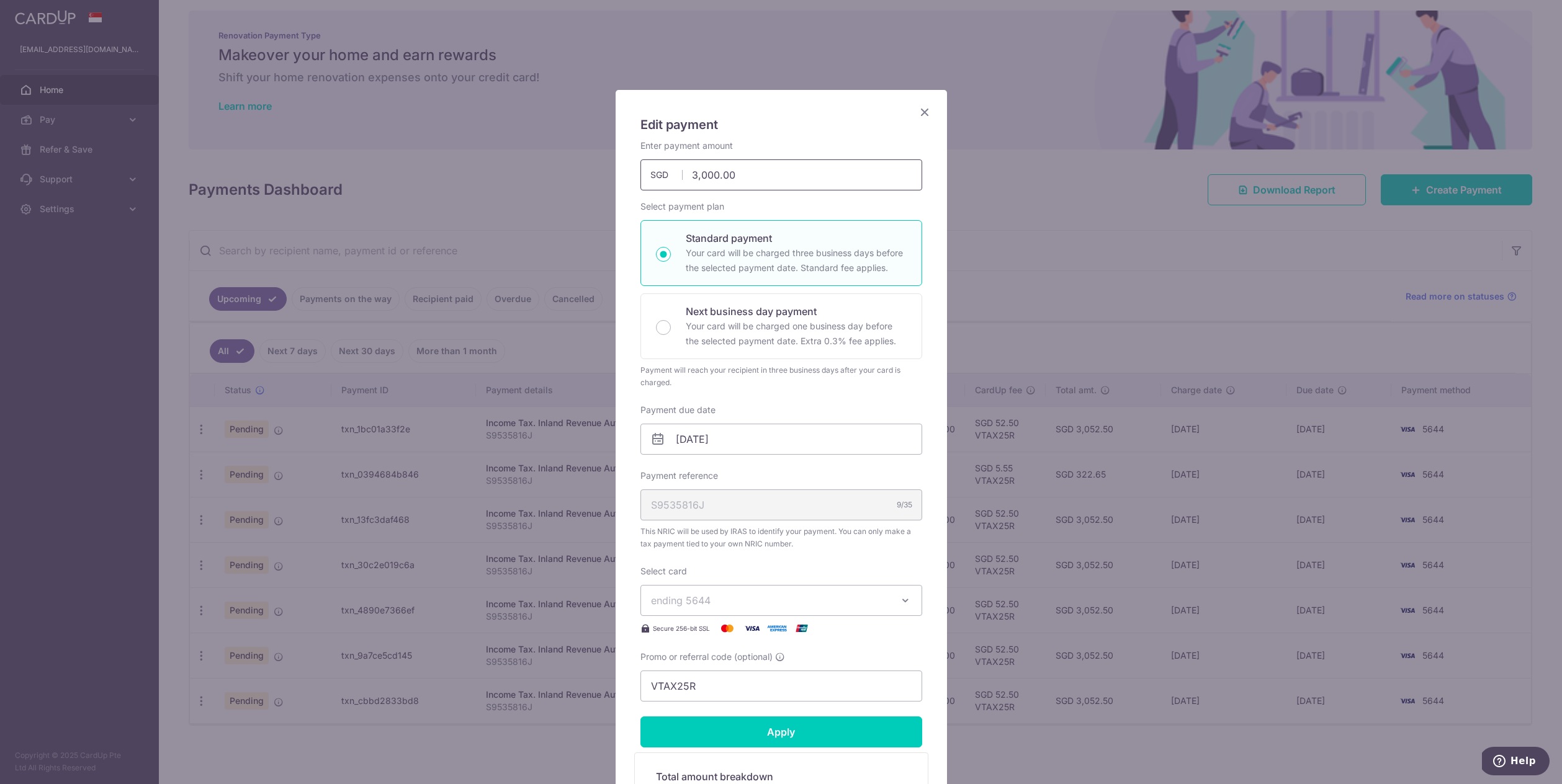
drag, startPoint x: 764, startPoint y: 173, endPoint x: 654, endPoint y: 154, distance: 111.6
click at [654, 154] on div "Enter payment amount 3,000.00 3000.00 SGD To change the payment amount, please …" at bounding box center [781, 165] width 282 height 51
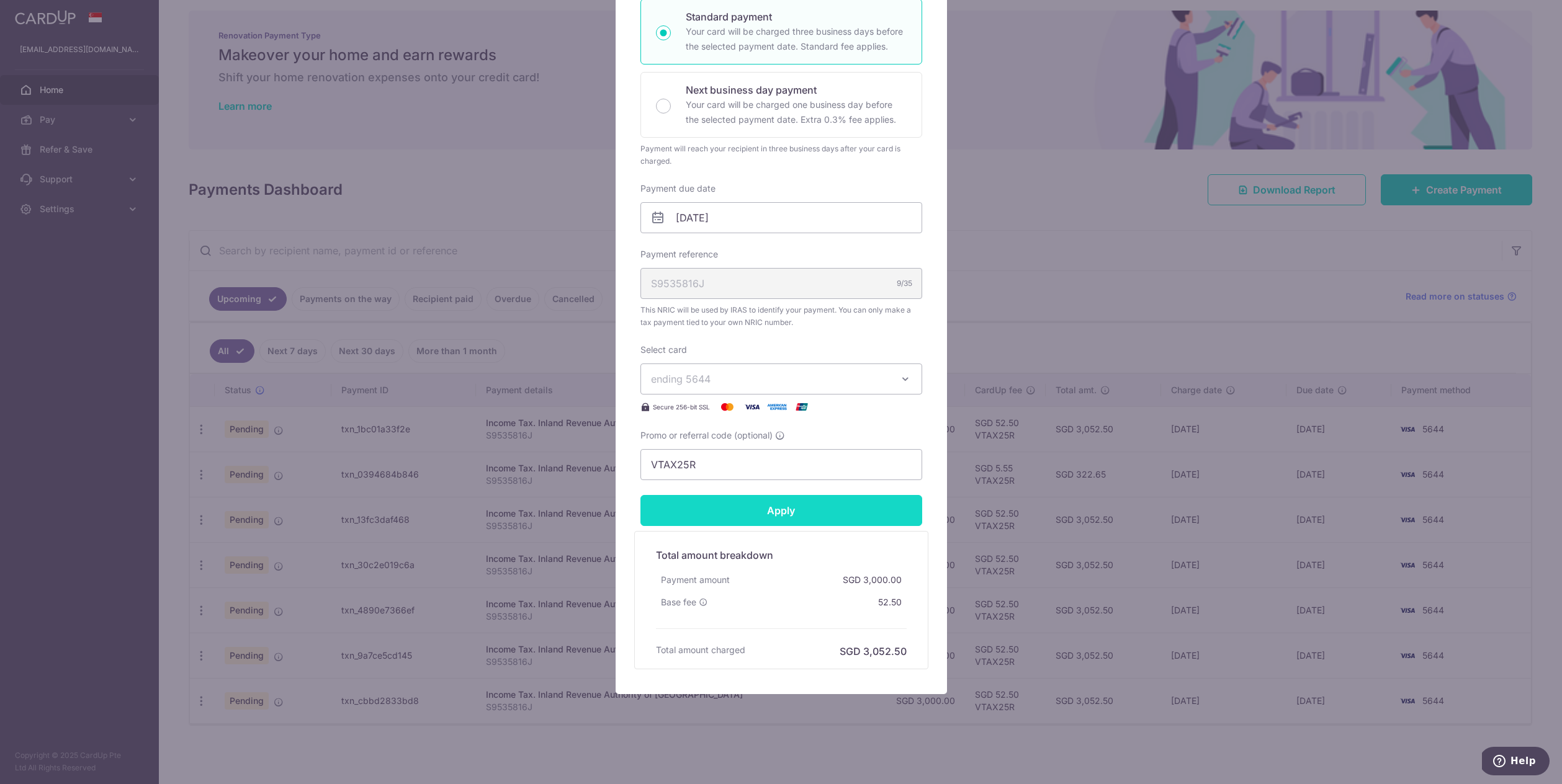
type input "317.10"
click at [835, 520] on form "By clicking apply, you will make changes to all payments to Inland Revenue Auth…" at bounding box center [781, 294] width 282 height 752
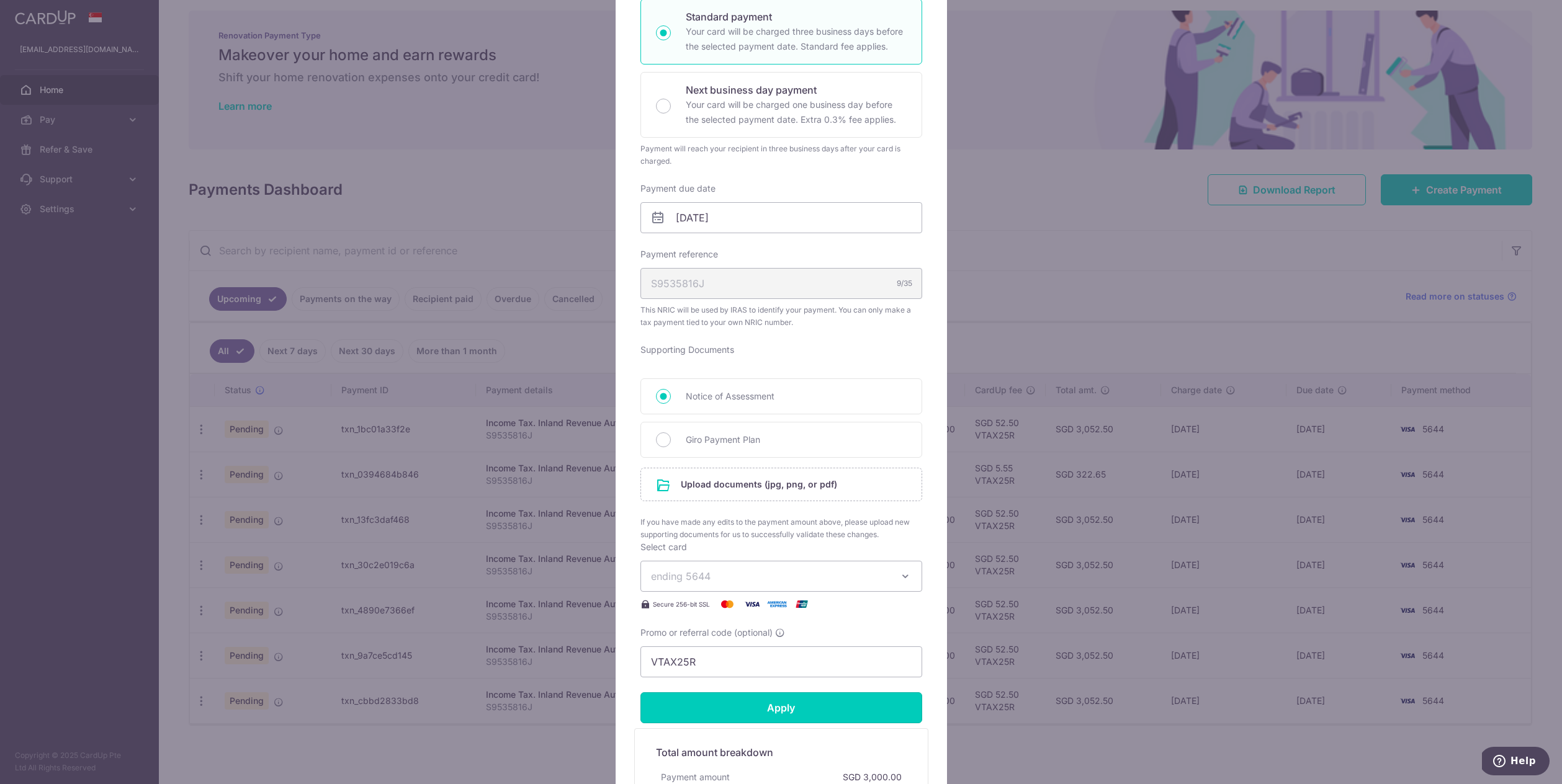
scroll to position [419, 0]
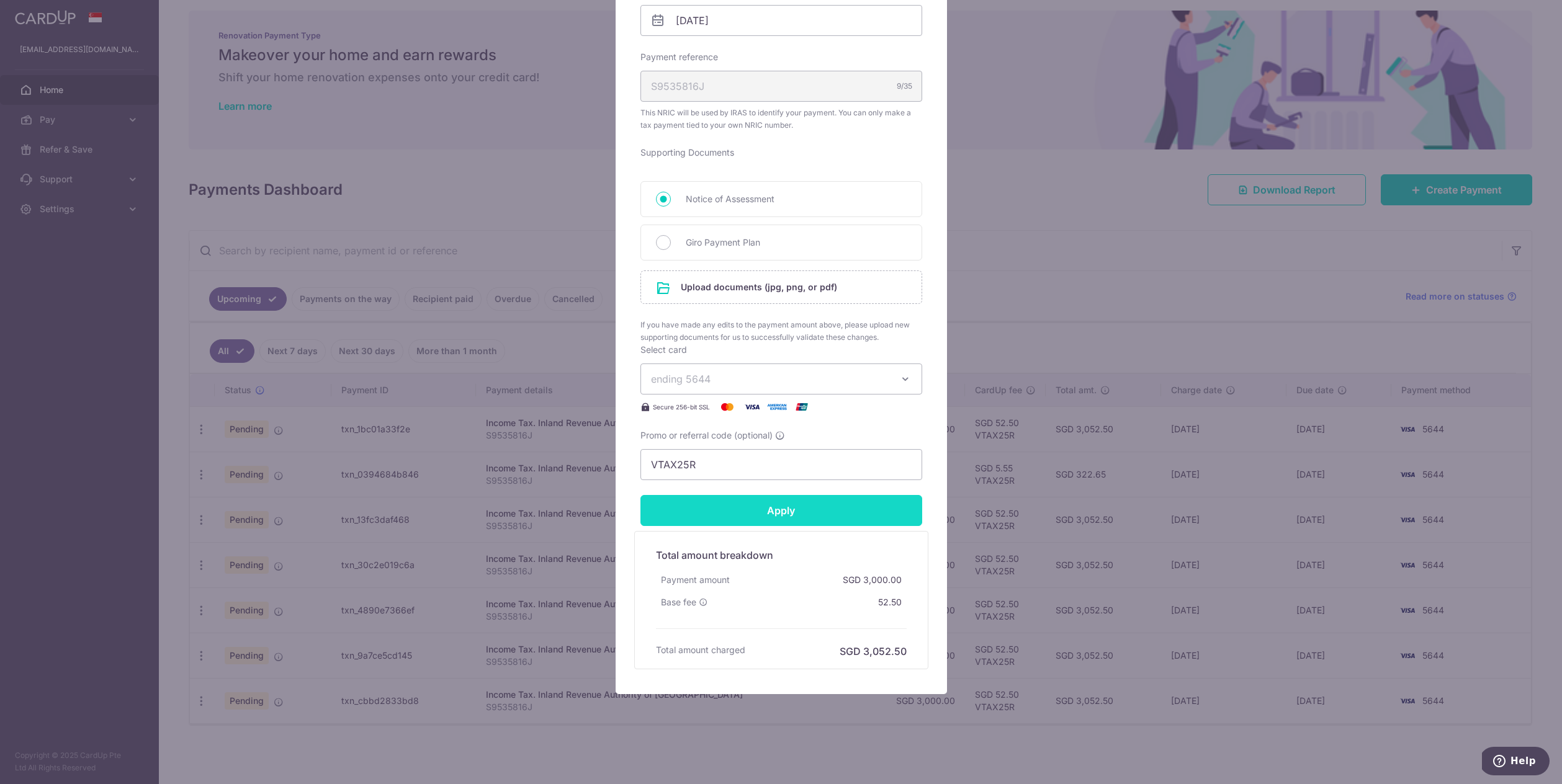
click at [853, 522] on input "Apply" at bounding box center [781, 510] width 282 height 31
type input "Successfully Applied"
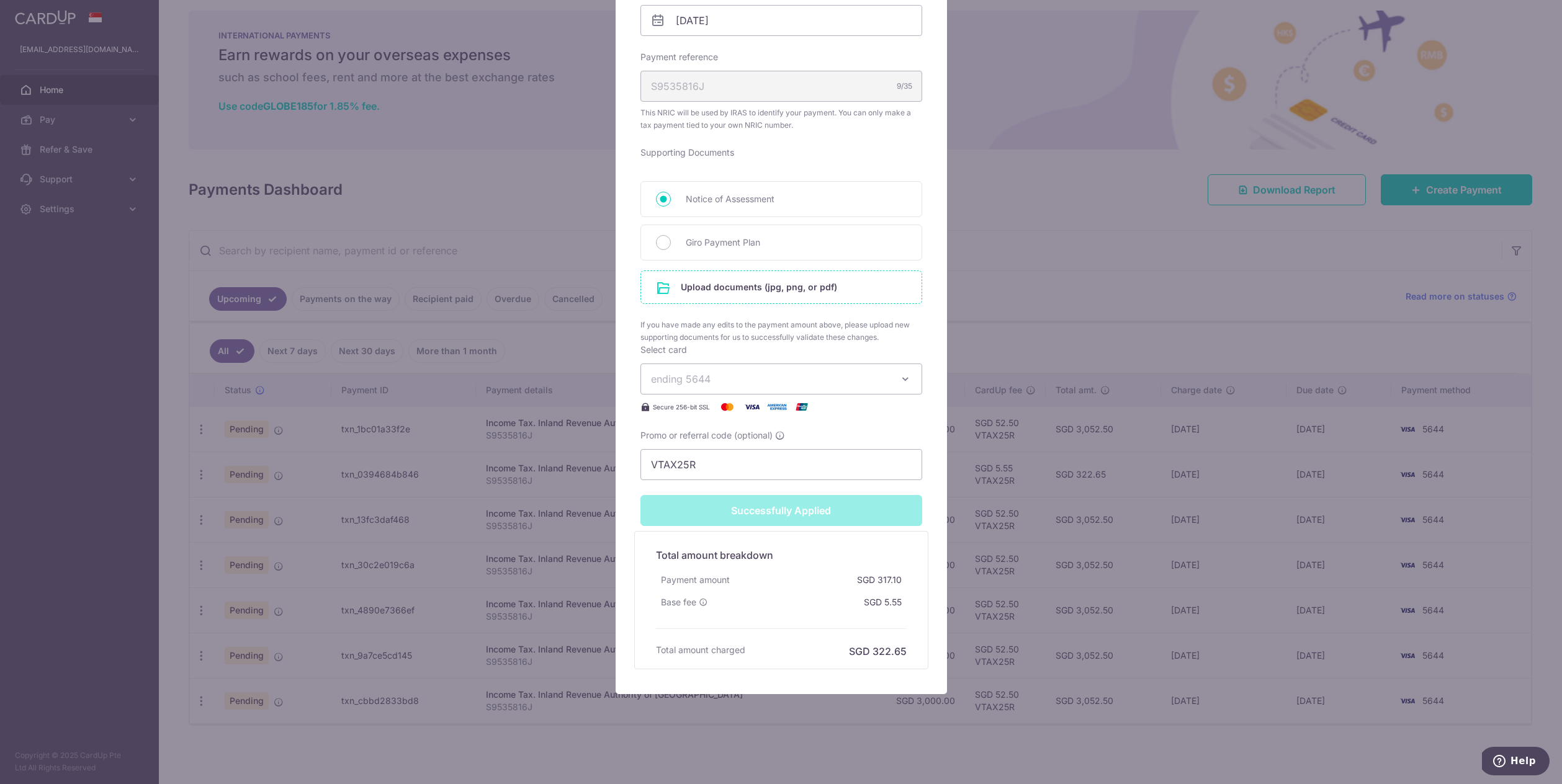
click at [826, 281] on input "file" at bounding box center [781, 287] width 280 height 32
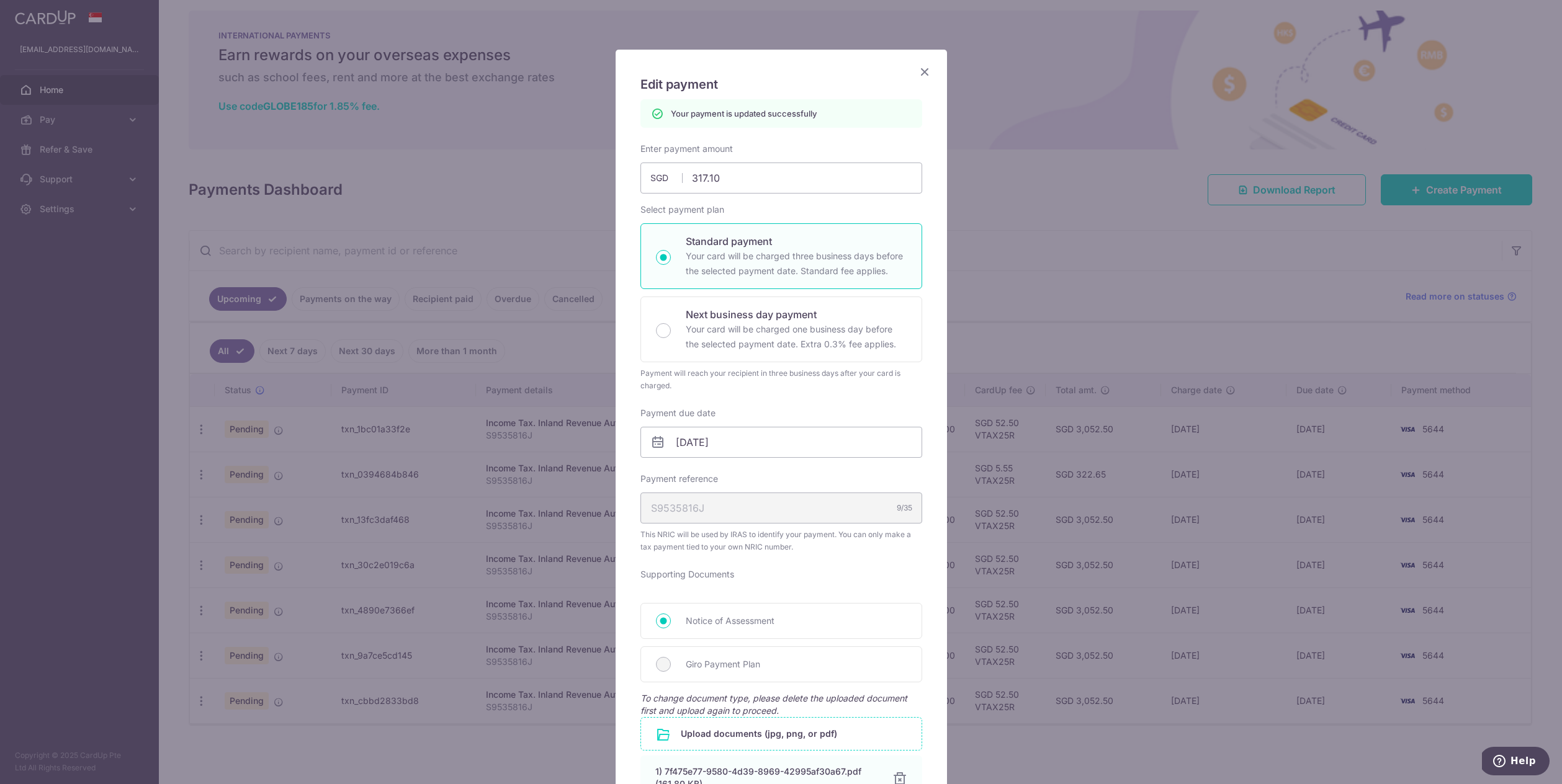
scroll to position [0, 0]
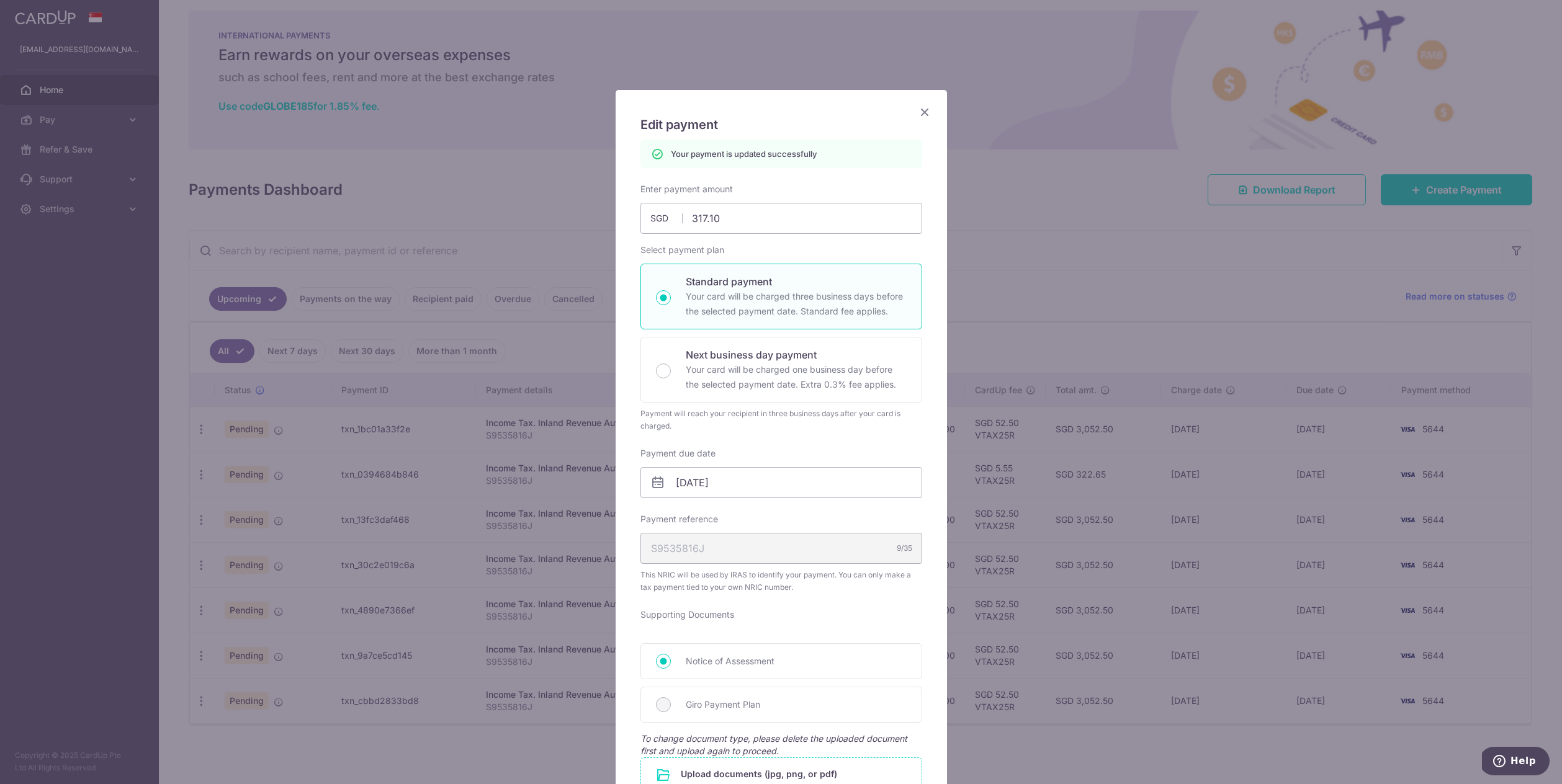
click at [927, 108] on icon "Close" at bounding box center [925, 112] width 15 height 15
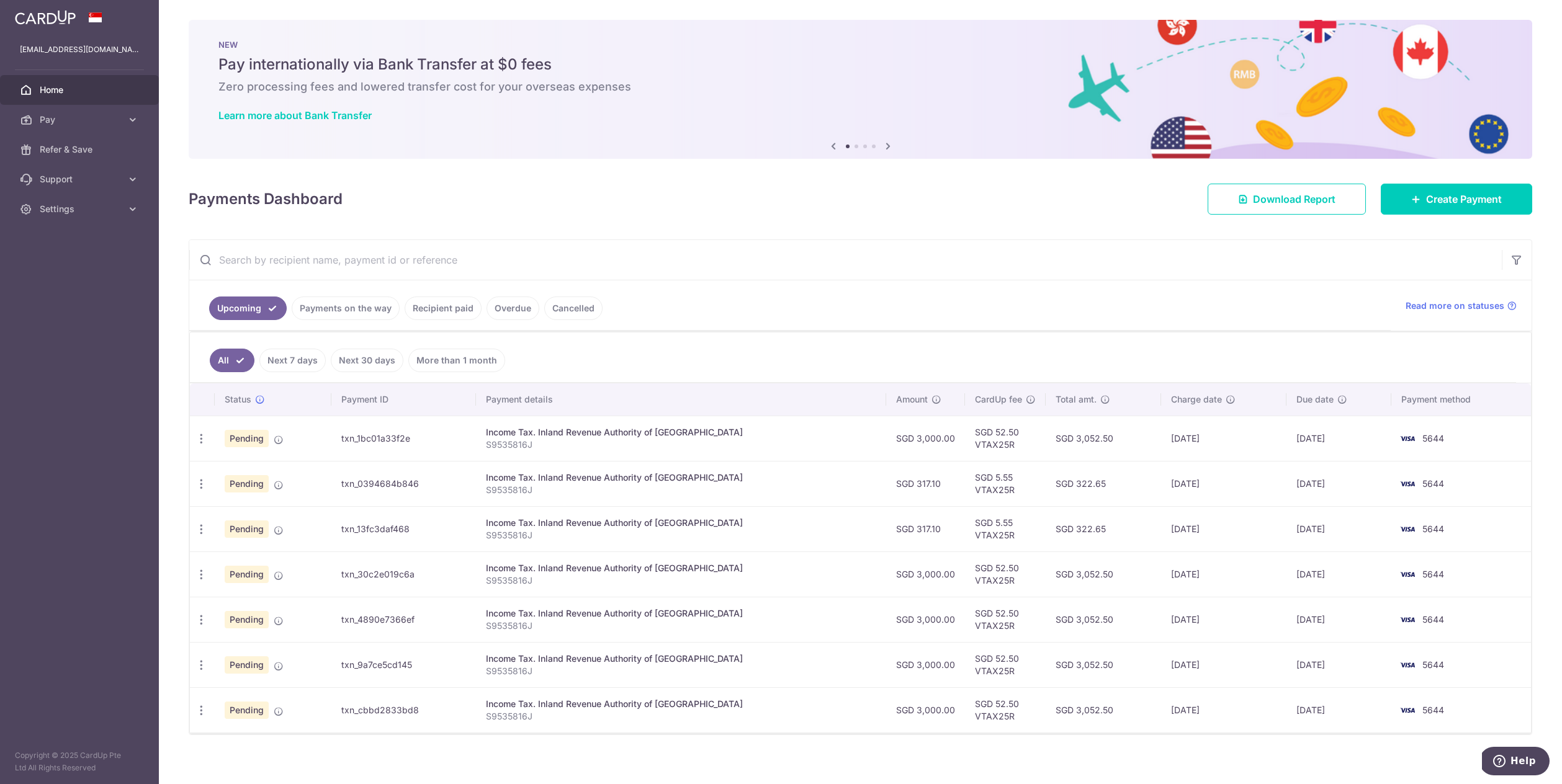
scroll to position [9, 0]
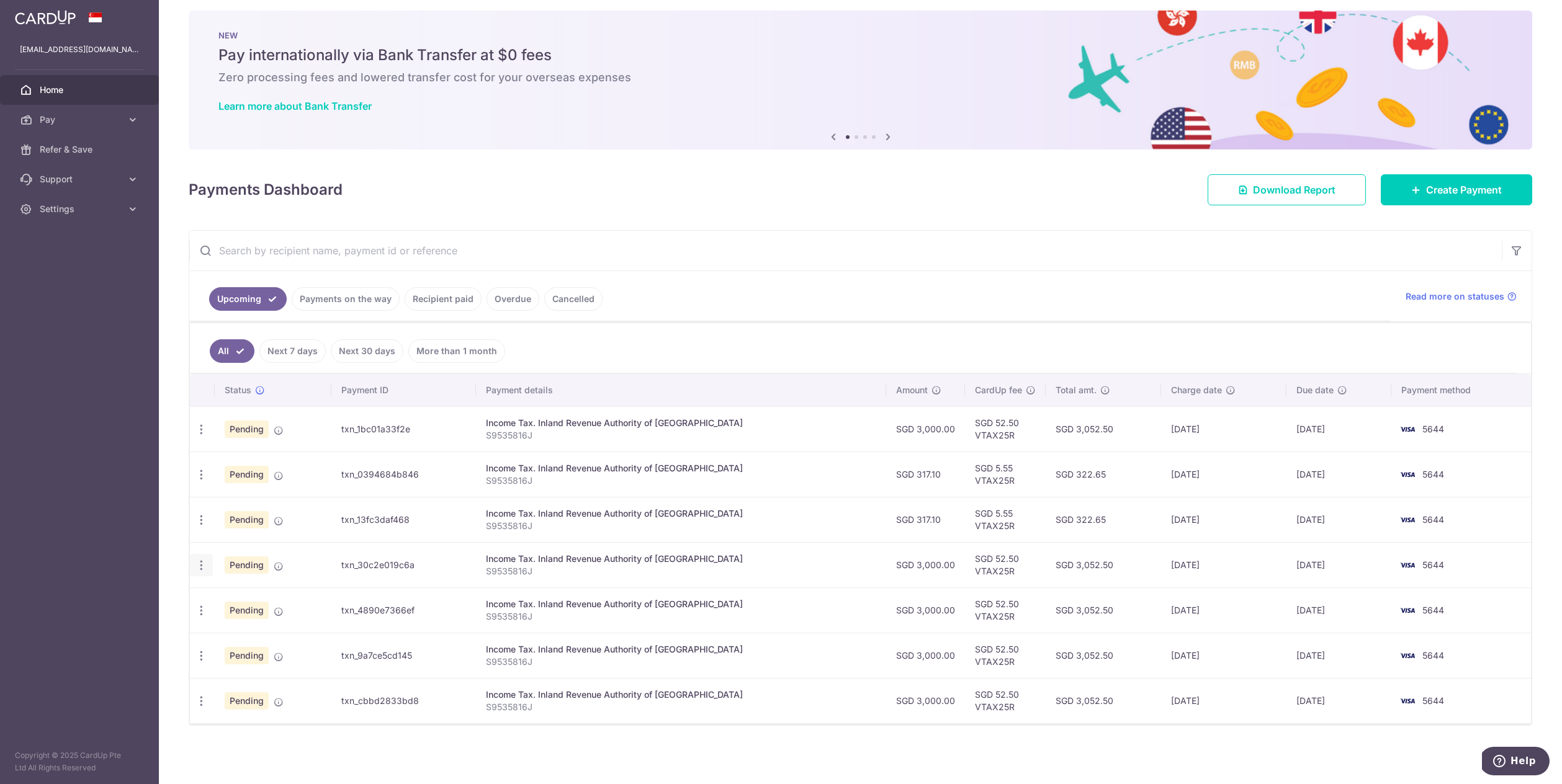
click at [203, 564] on icon "button" at bounding box center [201, 565] width 13 height 13
click at [251, 600] on span "Update payment" at bounding box center [267, 600] width 84 height 15
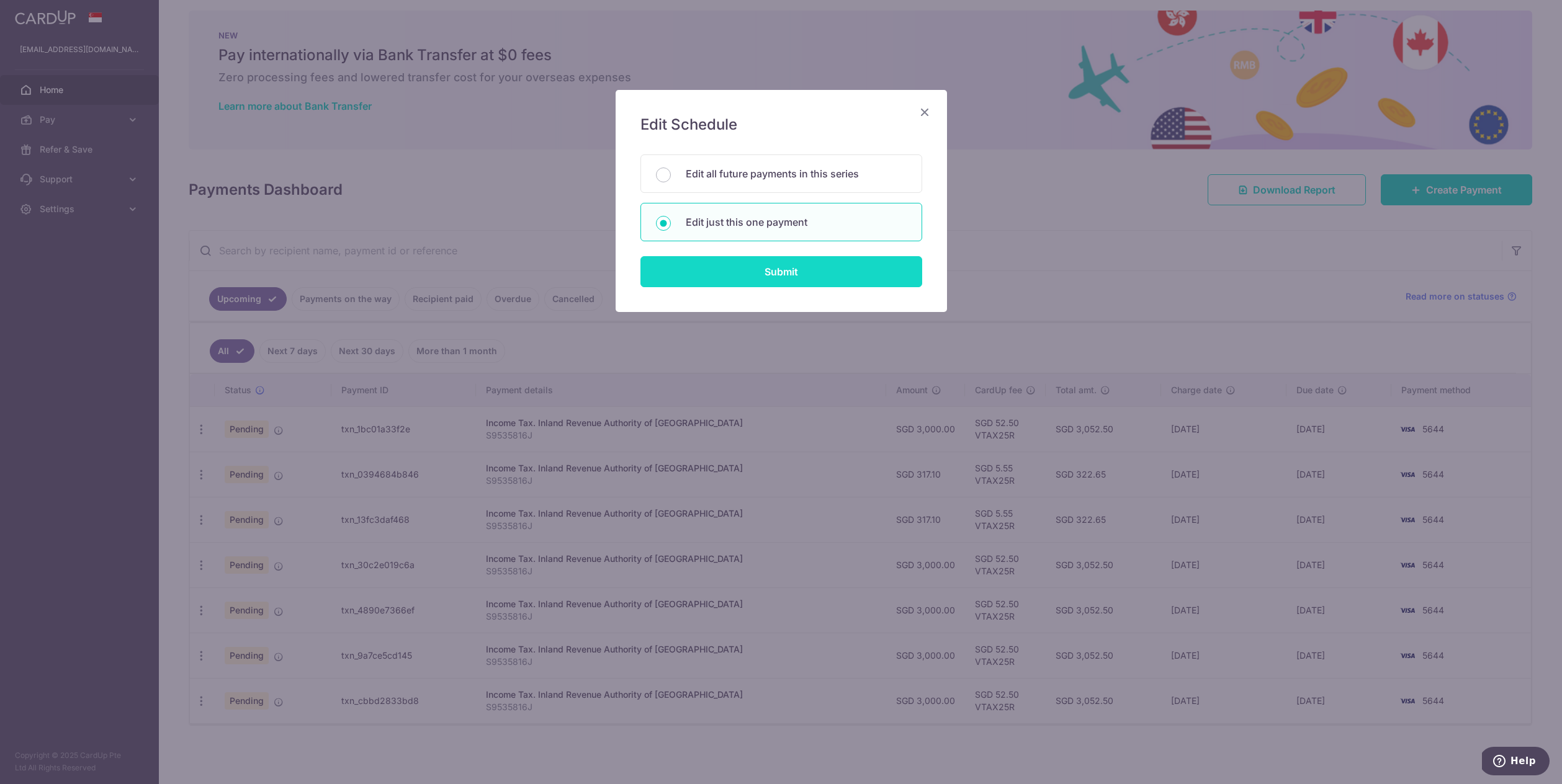
click at [797, 276] on input "Submit" at bounding box center [781, 271] width 282 height 31
radio input "true"
type input "3,000.00"
type input "[DATE]"
type input "S9535816J"
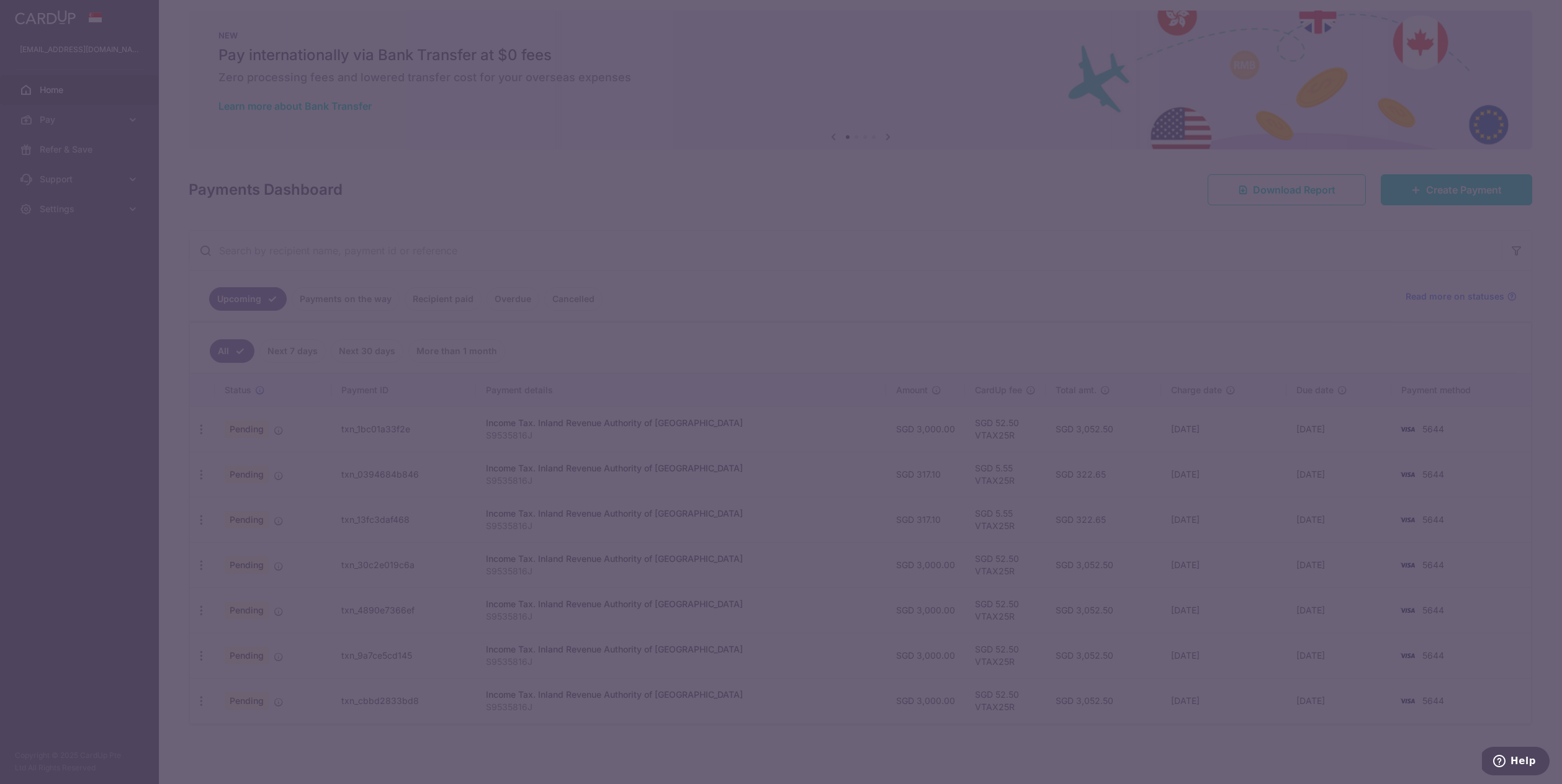
type input "VTAX25R"
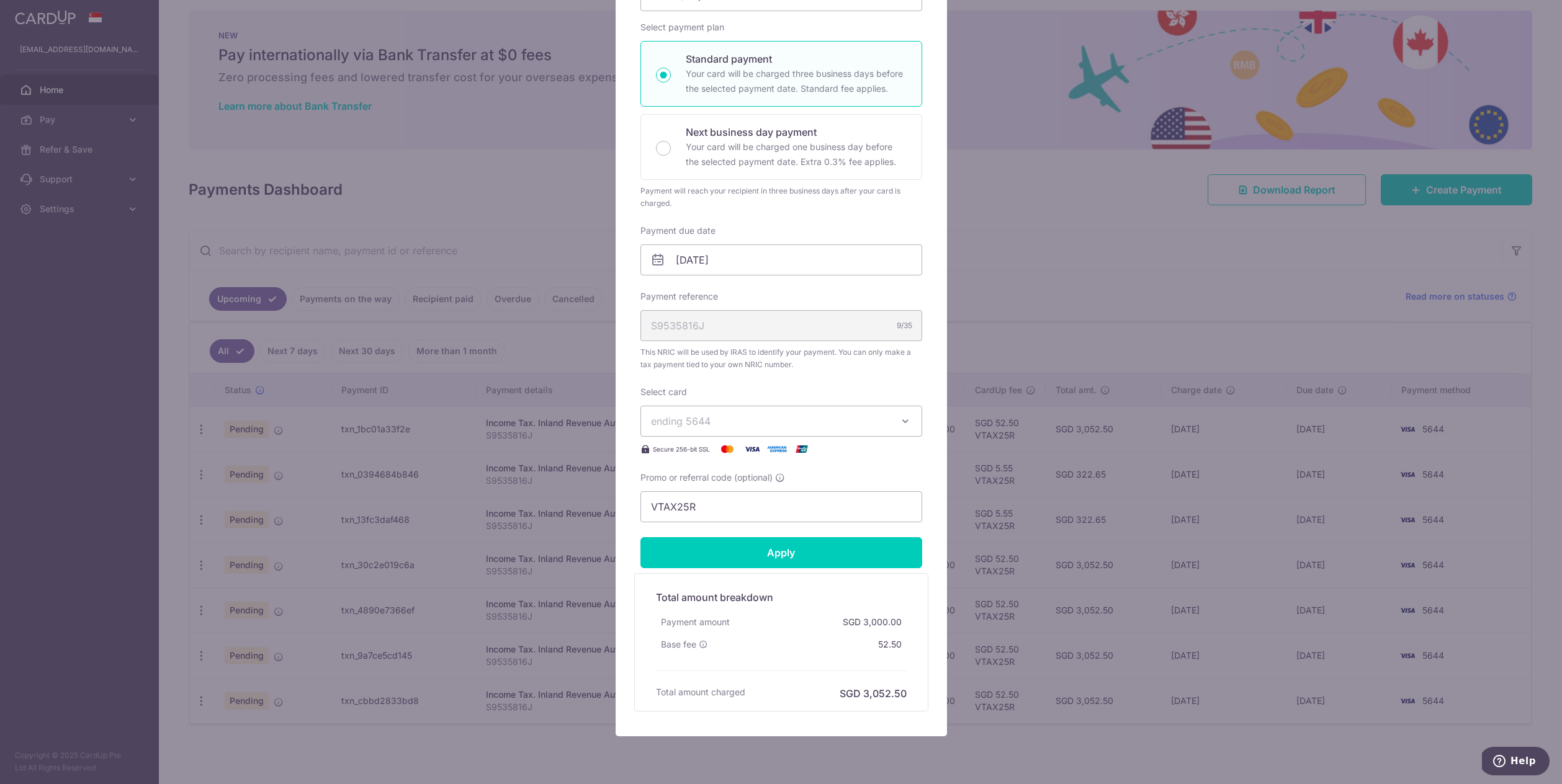
scroll to position [0, 0]
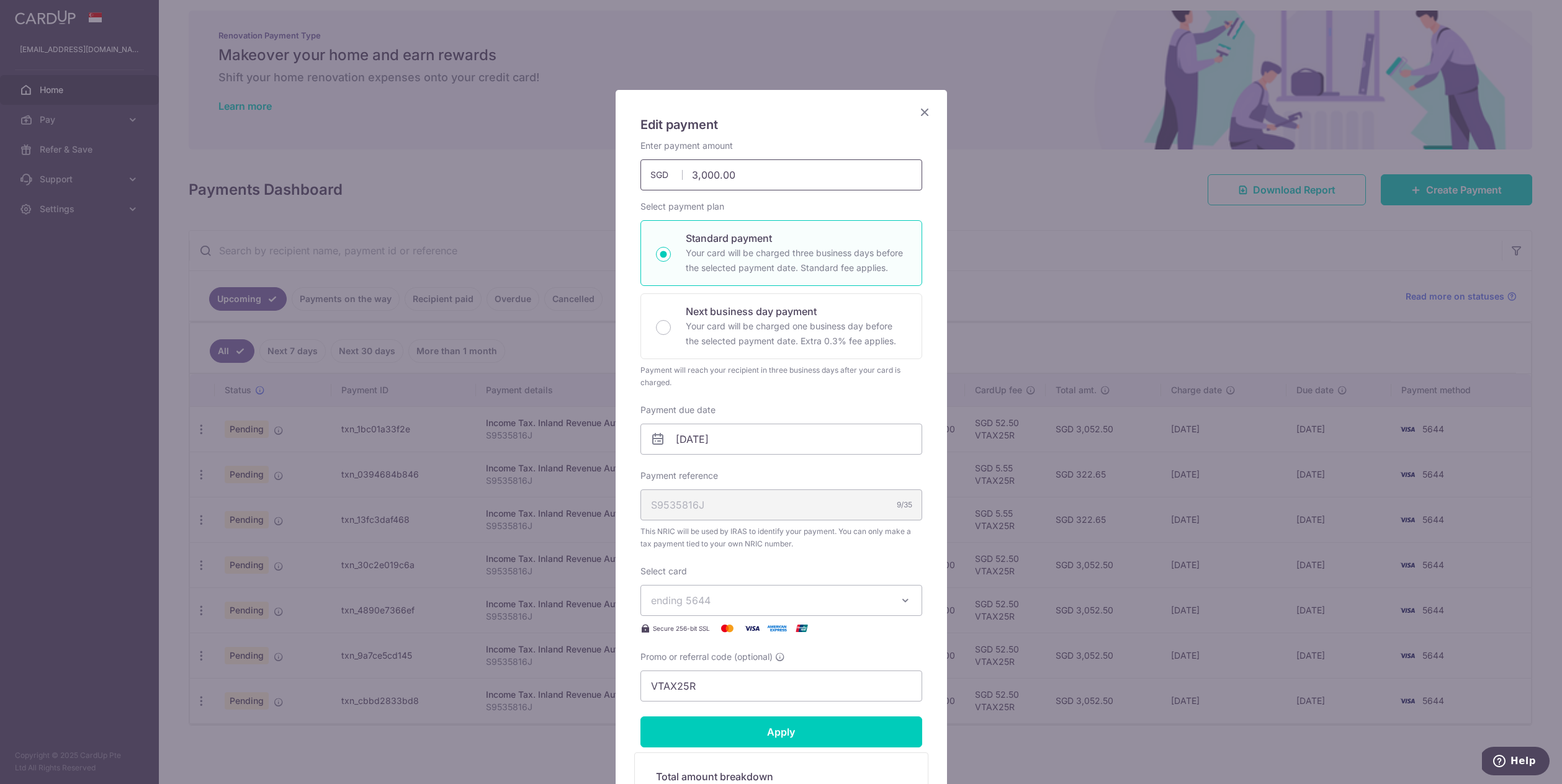
drag, startPoint x: 777, startPoint y: 166, endPoint x: 808, endPoint y: 183, distance: 35.4
click at [808, 183] on input "3,000.00" at bounding box center [781, 175] width 282 height 31
type input "317.10"
click at [839, 405] on div "Payment due date [DATE] Your card will be charged on" at bounding box center [781, 430] width 282 height 51
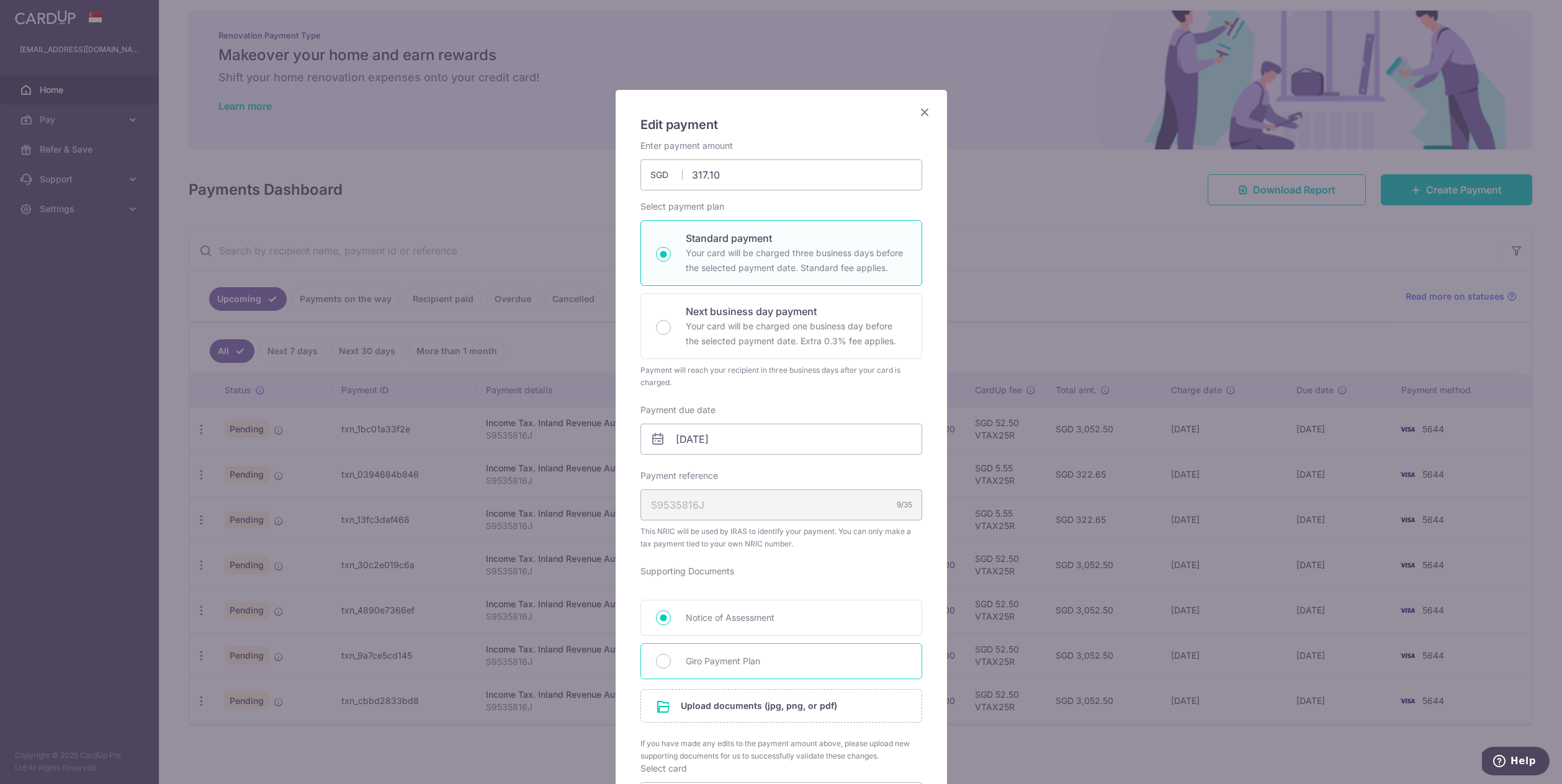
scroll to position [274, 0]
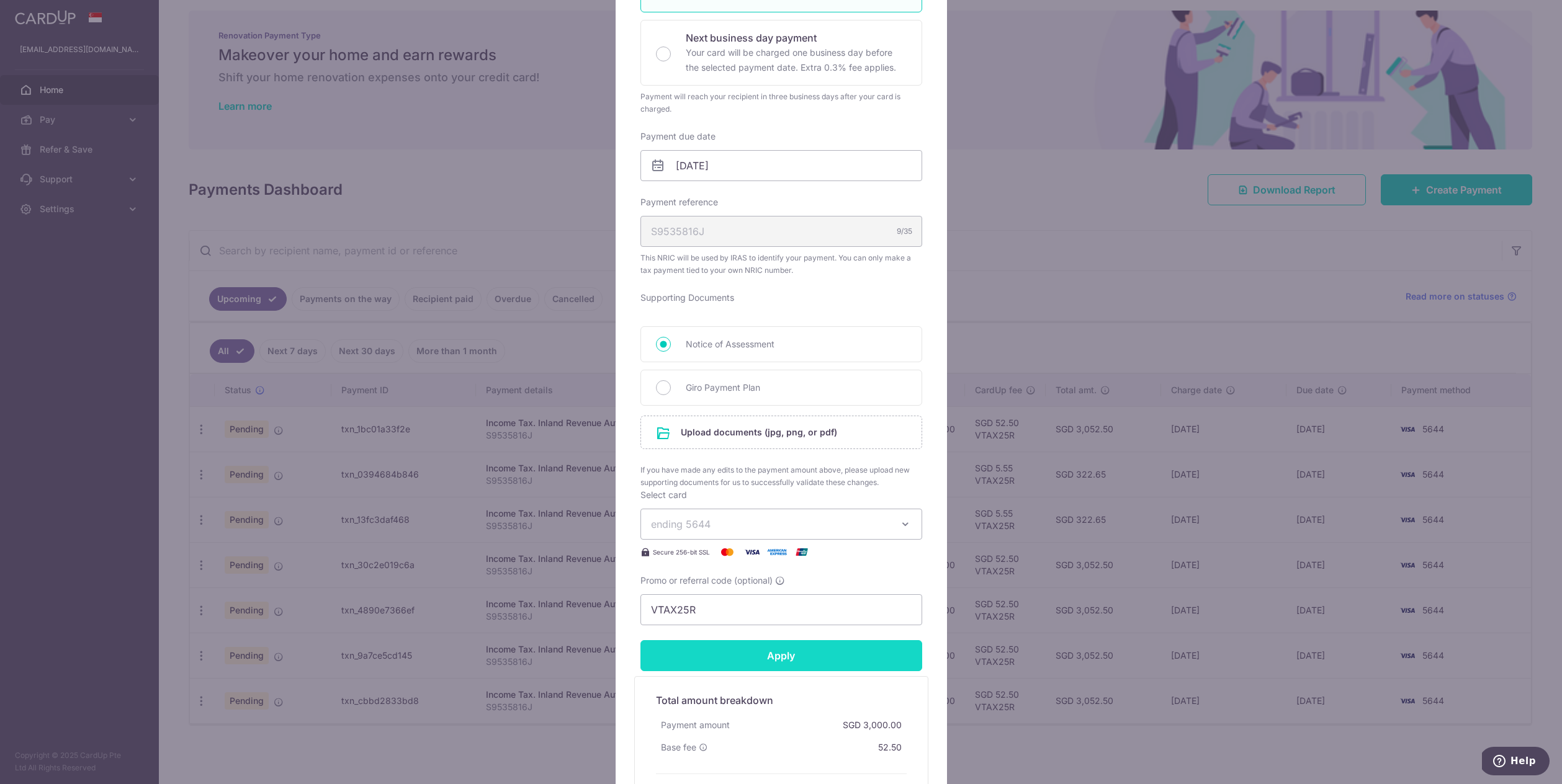
click at [826, 659] on input "Apply" at bounding box center [781, 656] width 282 height 31
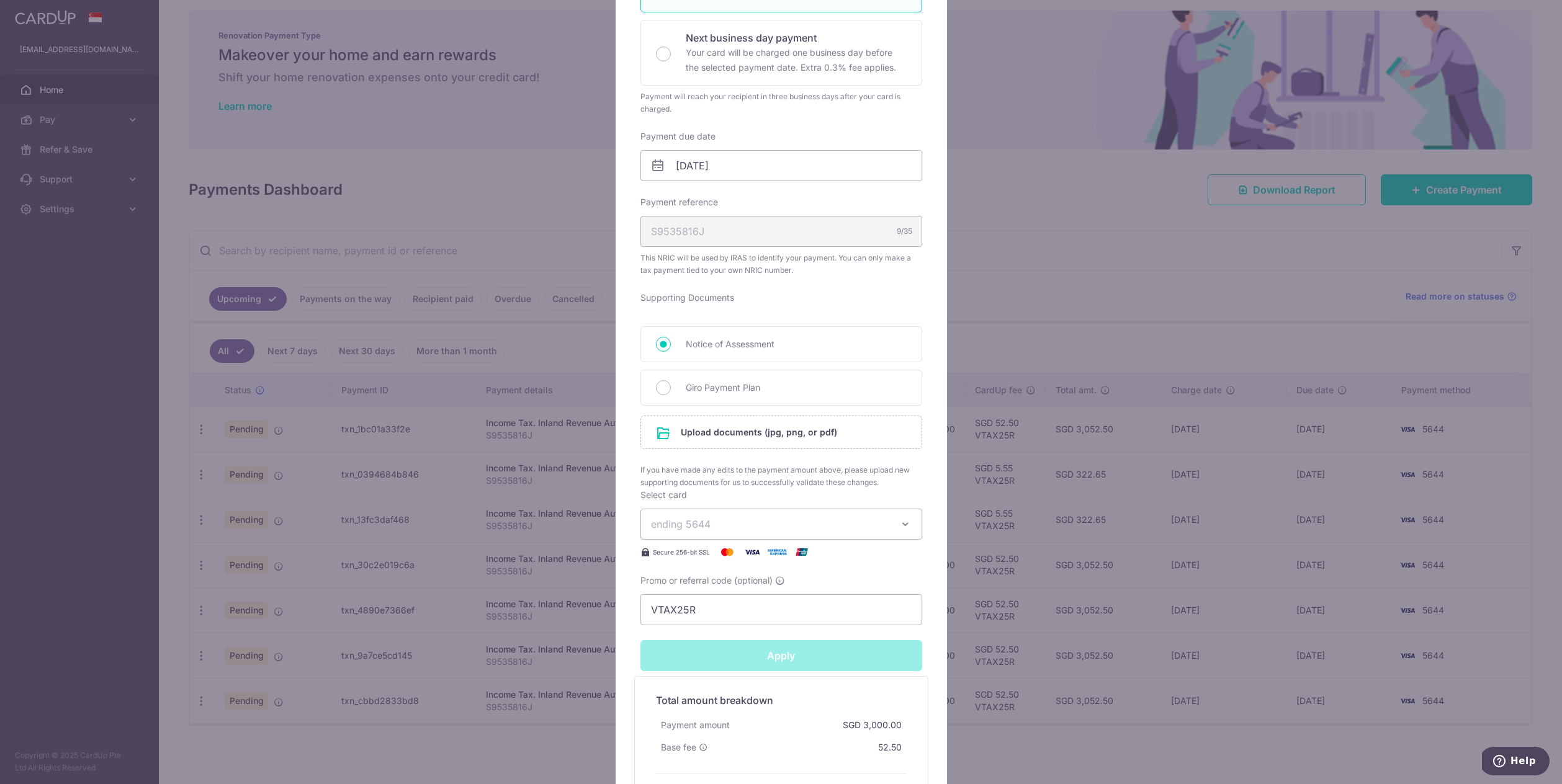
type input "Successfully Applied"
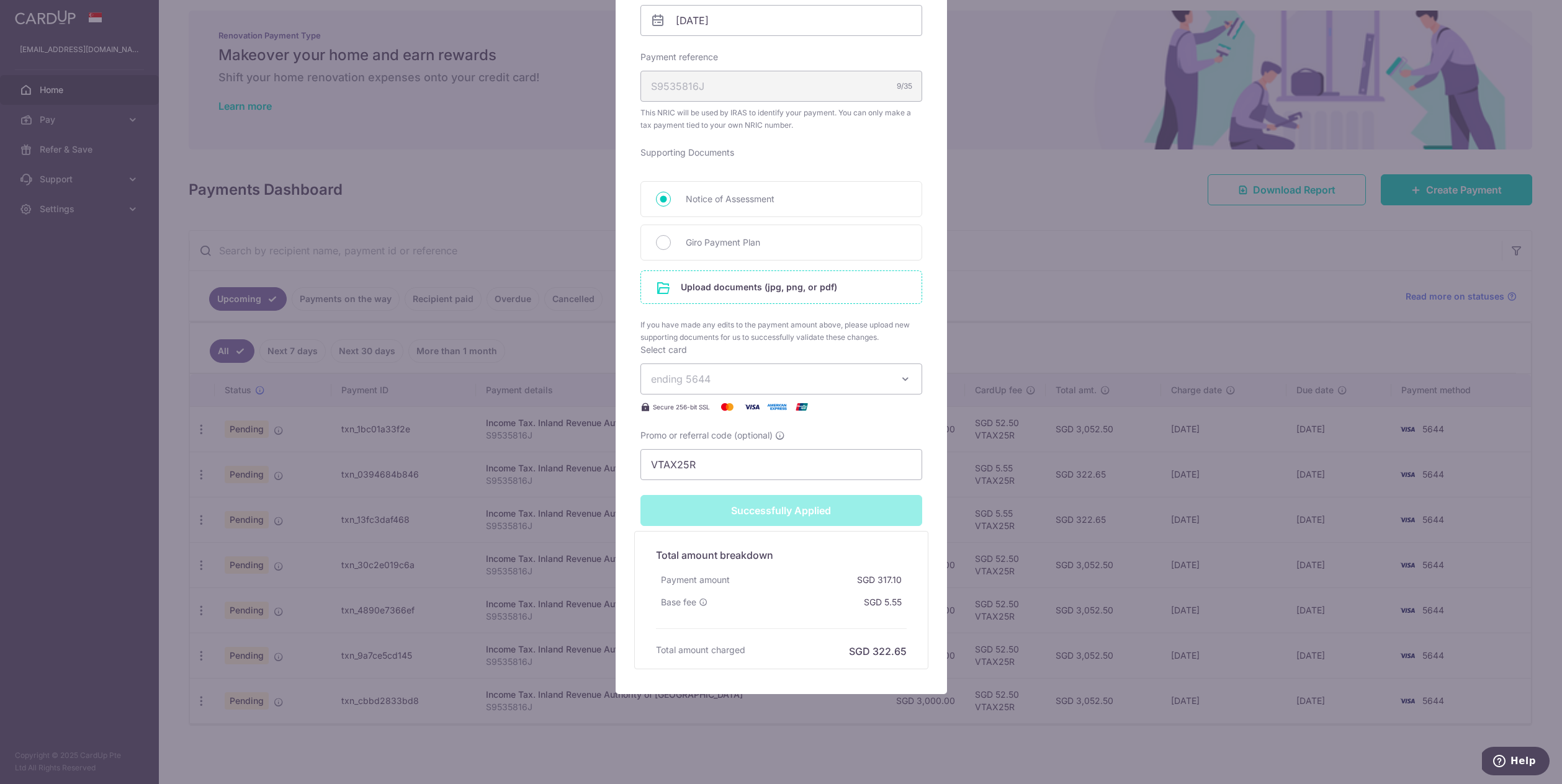
scroll to position [0, 0]
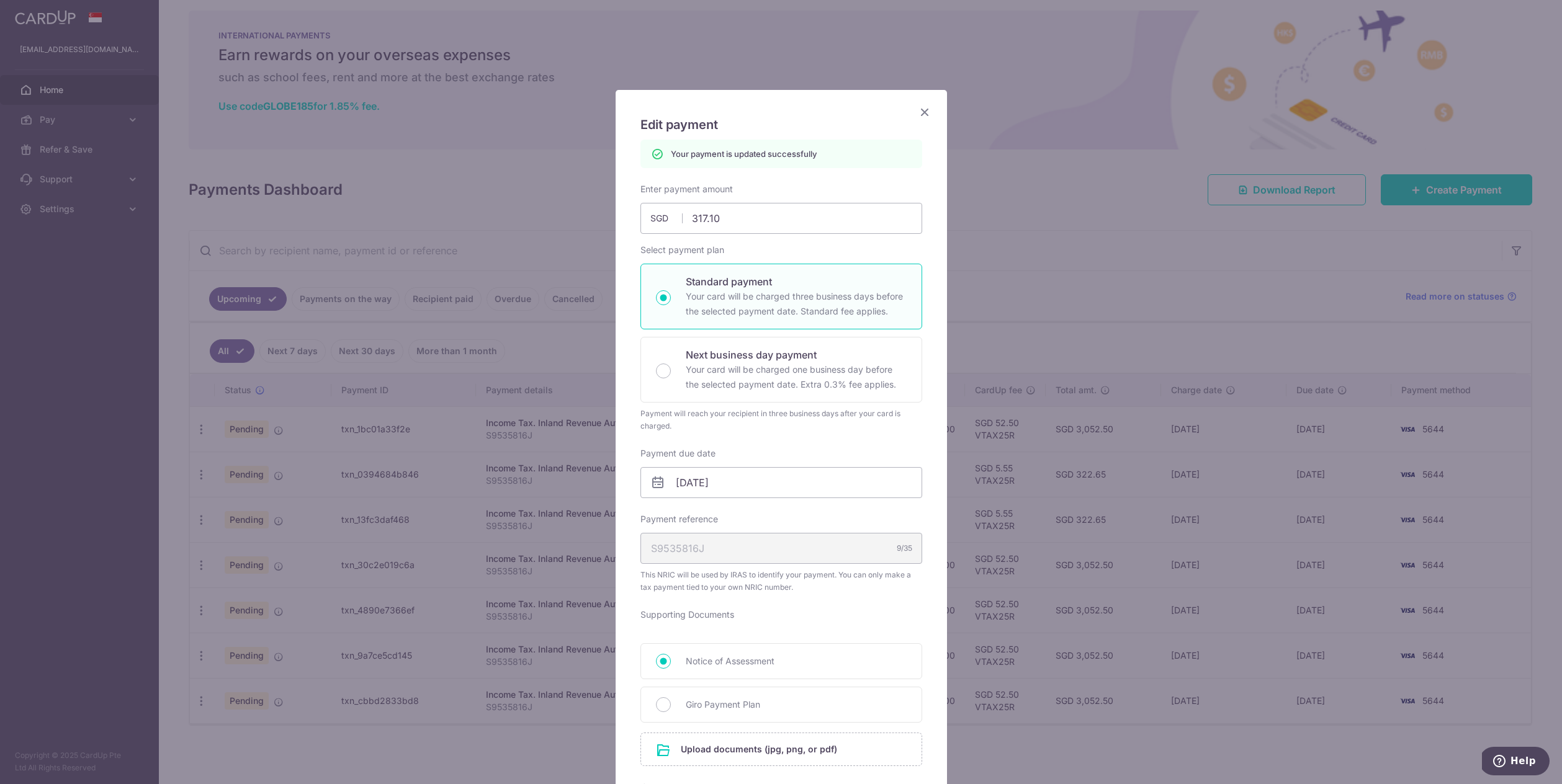
click at [930, 112] on icon "Close" at bounding box center [925, 112] width 15 height 15
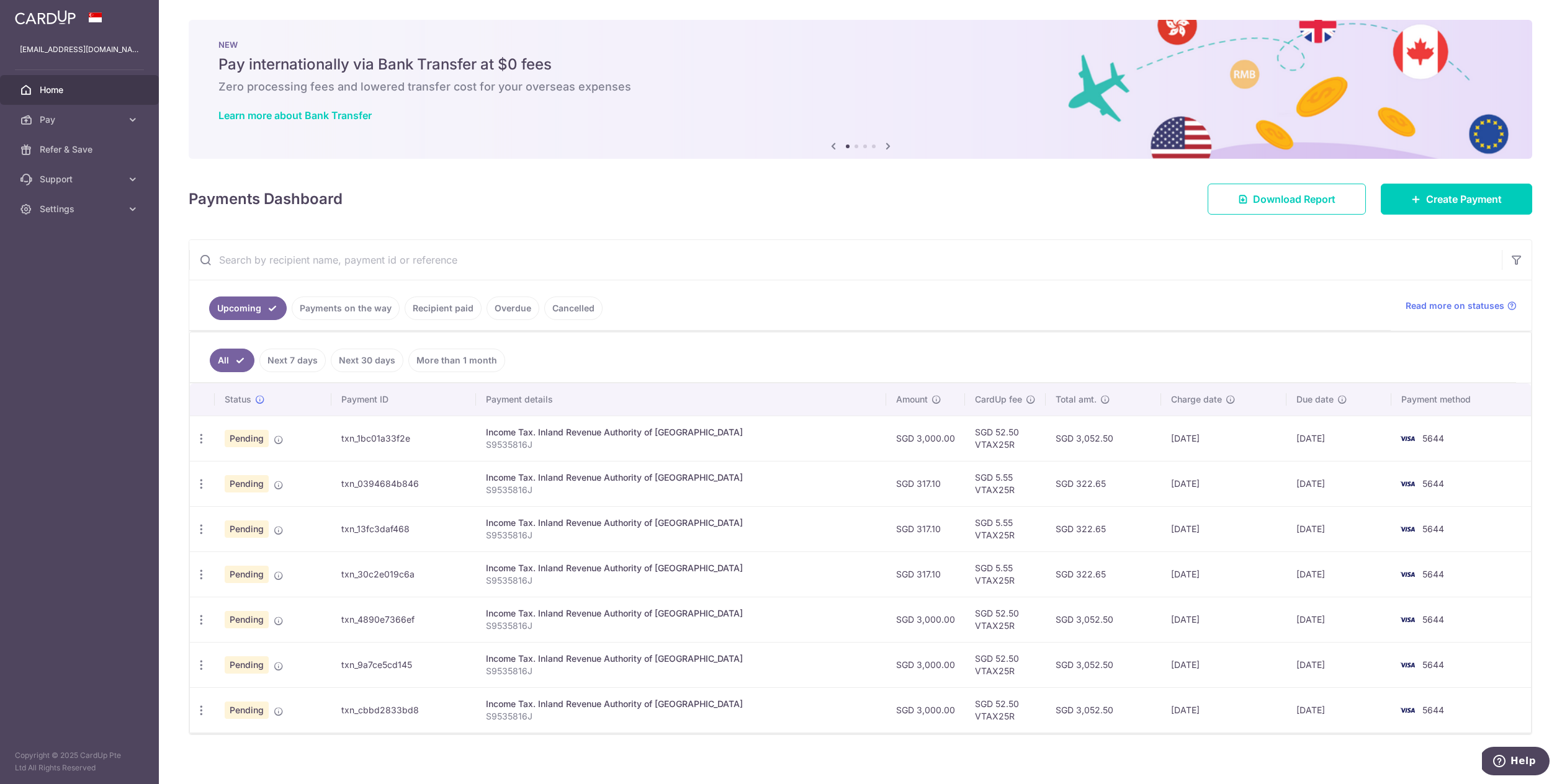
scroll to position [9, 0]
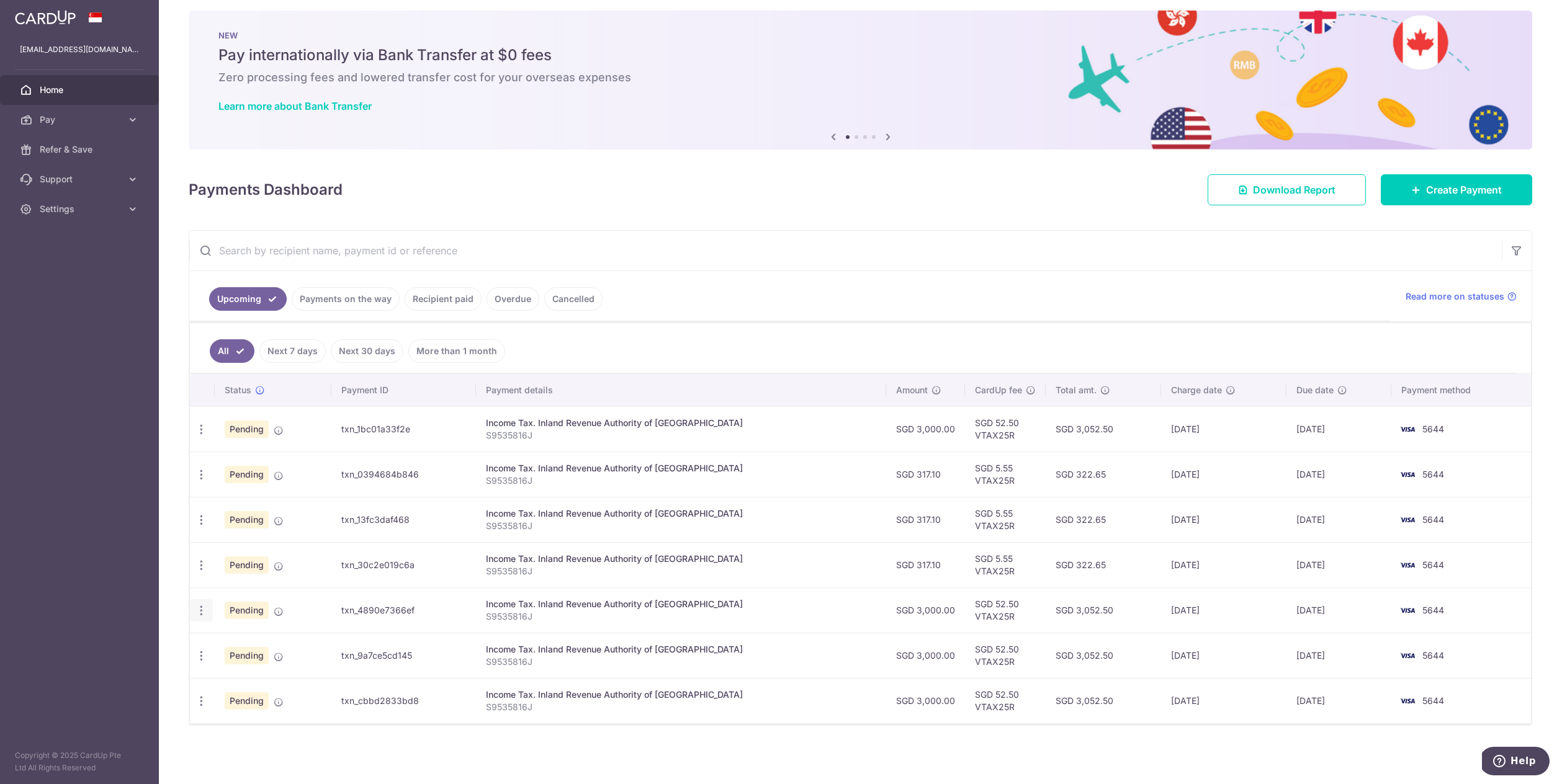
click at [206, 613] on icon "button" at bounding box center [201, 611] width 13 height 13
click at [237, 647] on span "Update payment" at bounding box center [267, 644] width 84 height 15
radio input "true"
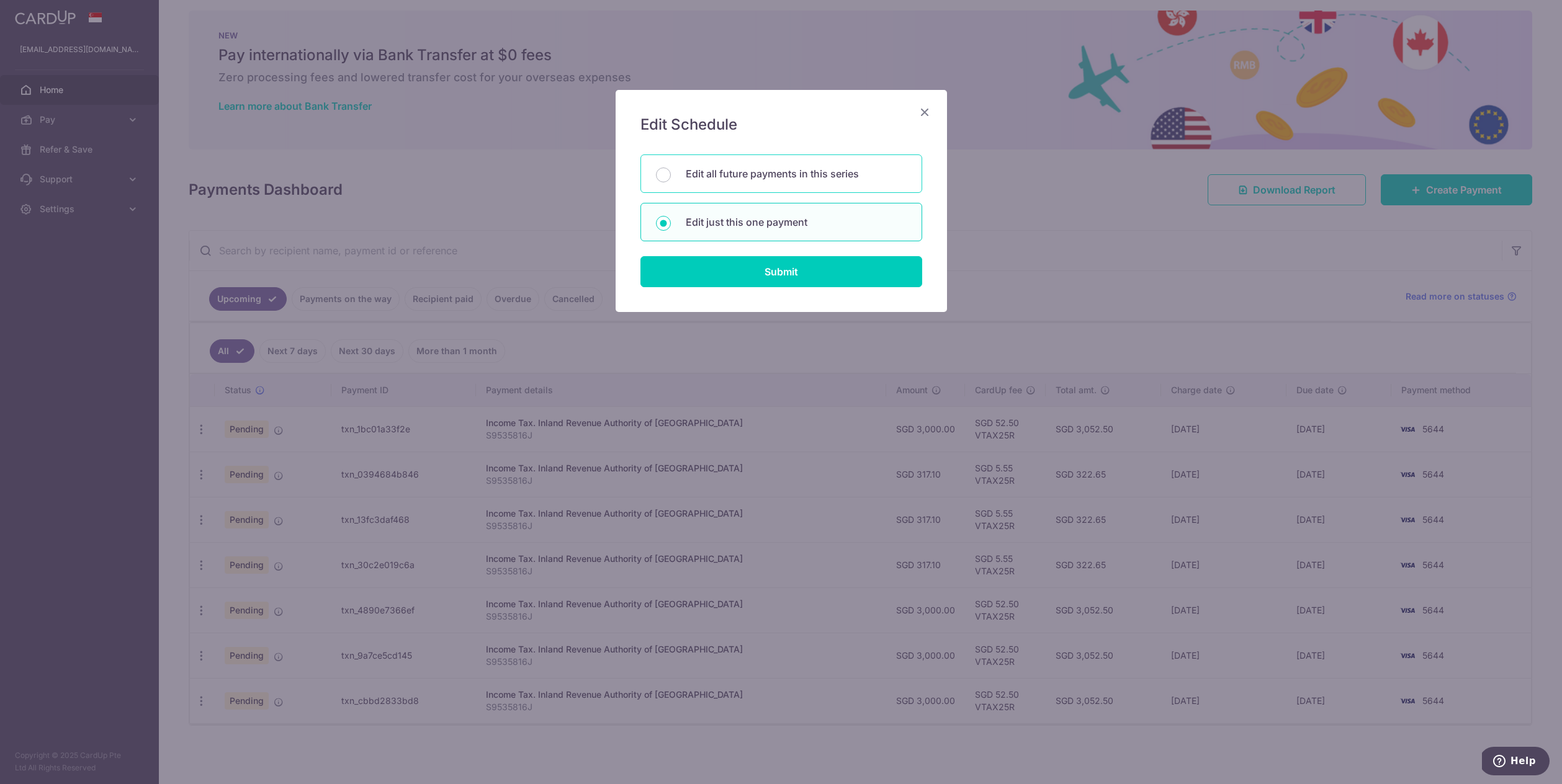
click at [821, 175] on p "Edit all future payments in this series" at bounding box center [797, 174] width 221 height 15
click at [671, 175] on input "Edit all future payments in this series" at bounding box center [663, 175] width 15 height 15
radio input "true"
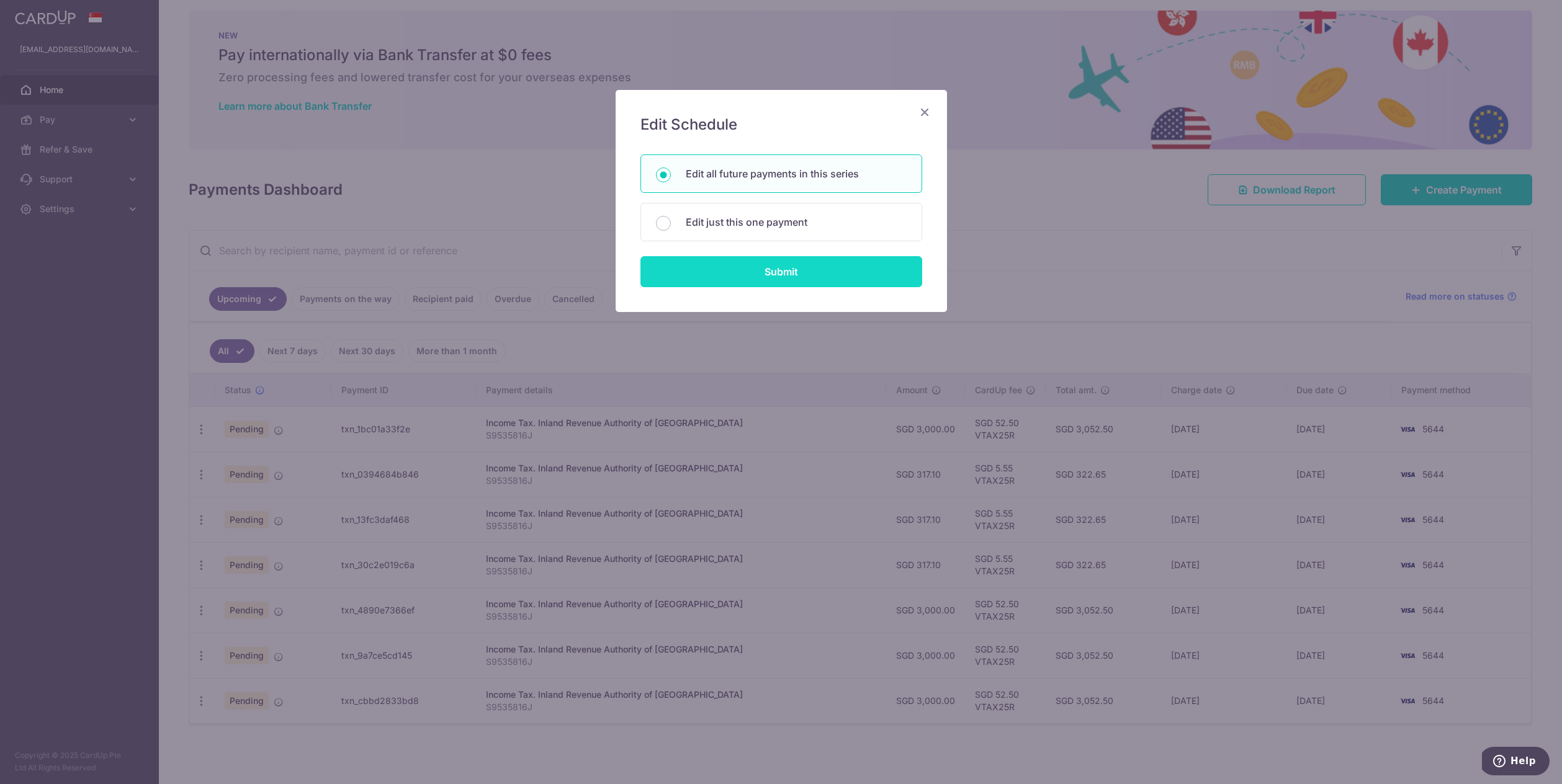
click at [799, 278] on input "Submit" at bounding box center [781, 271] width 282 height 31
radio input "true"
type input "3,000.00"
type input "S9535816J"
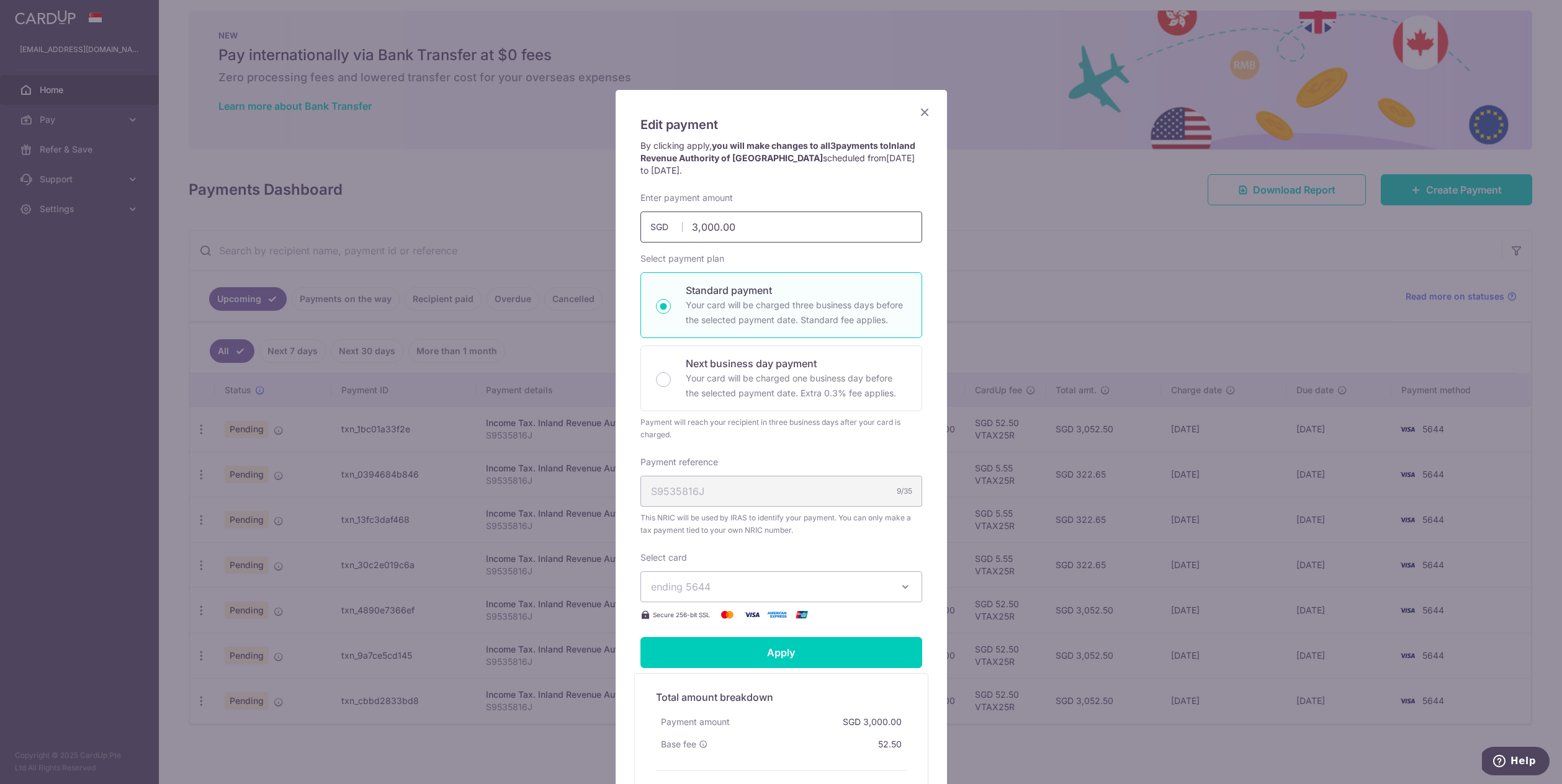
drag, startPoint x: 782, startPoint y: 228, endPoint x: 627, endPoint y: 216, distance: 155.5
click at [627, 216] on div "Edit payment By clicking apply, you will make changes to all 3 payments to Inla…" at bounding box center [781, 472] width 332 height 764
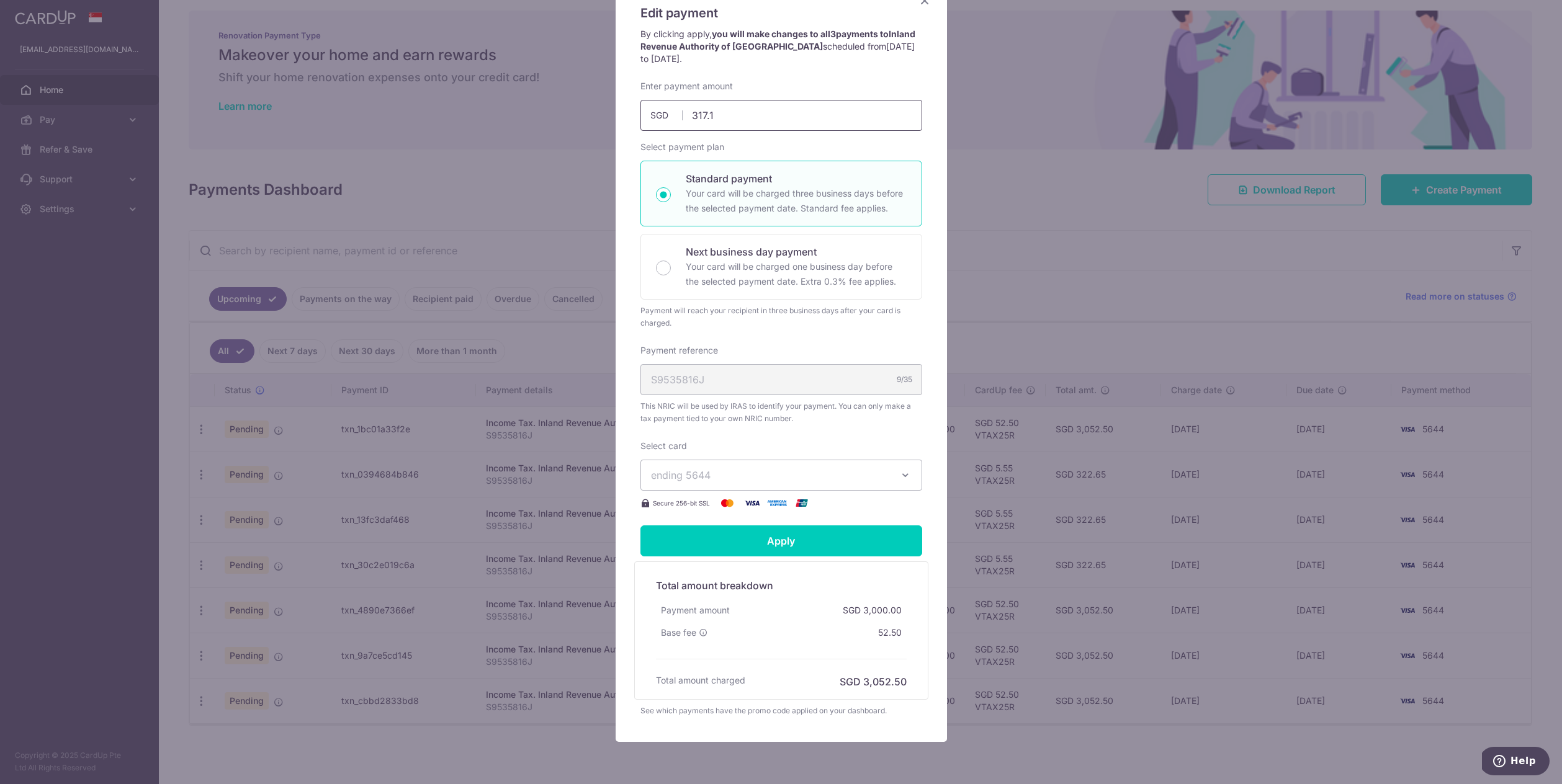
scroll to position [0, 0]
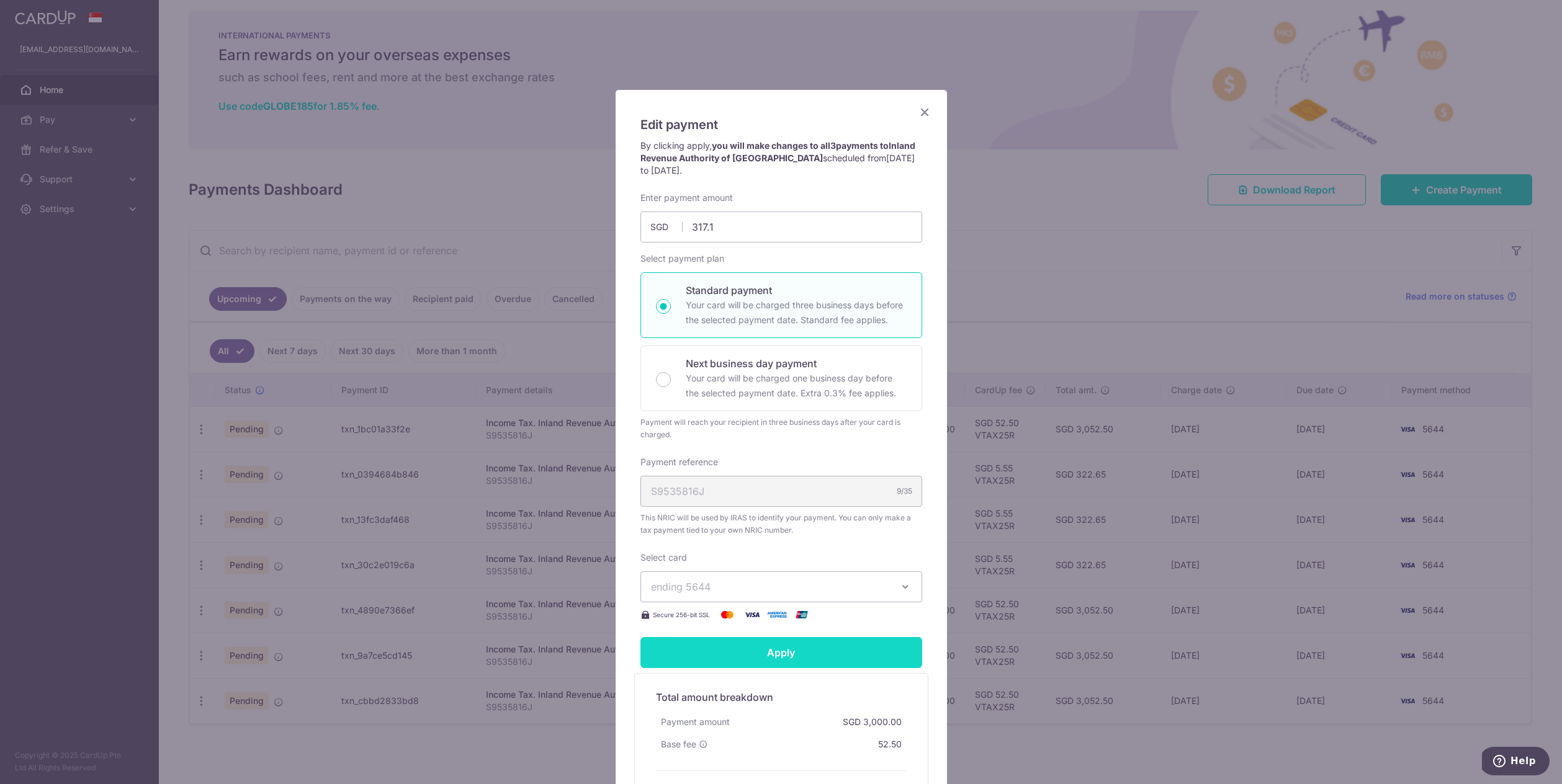
type input "317.10"
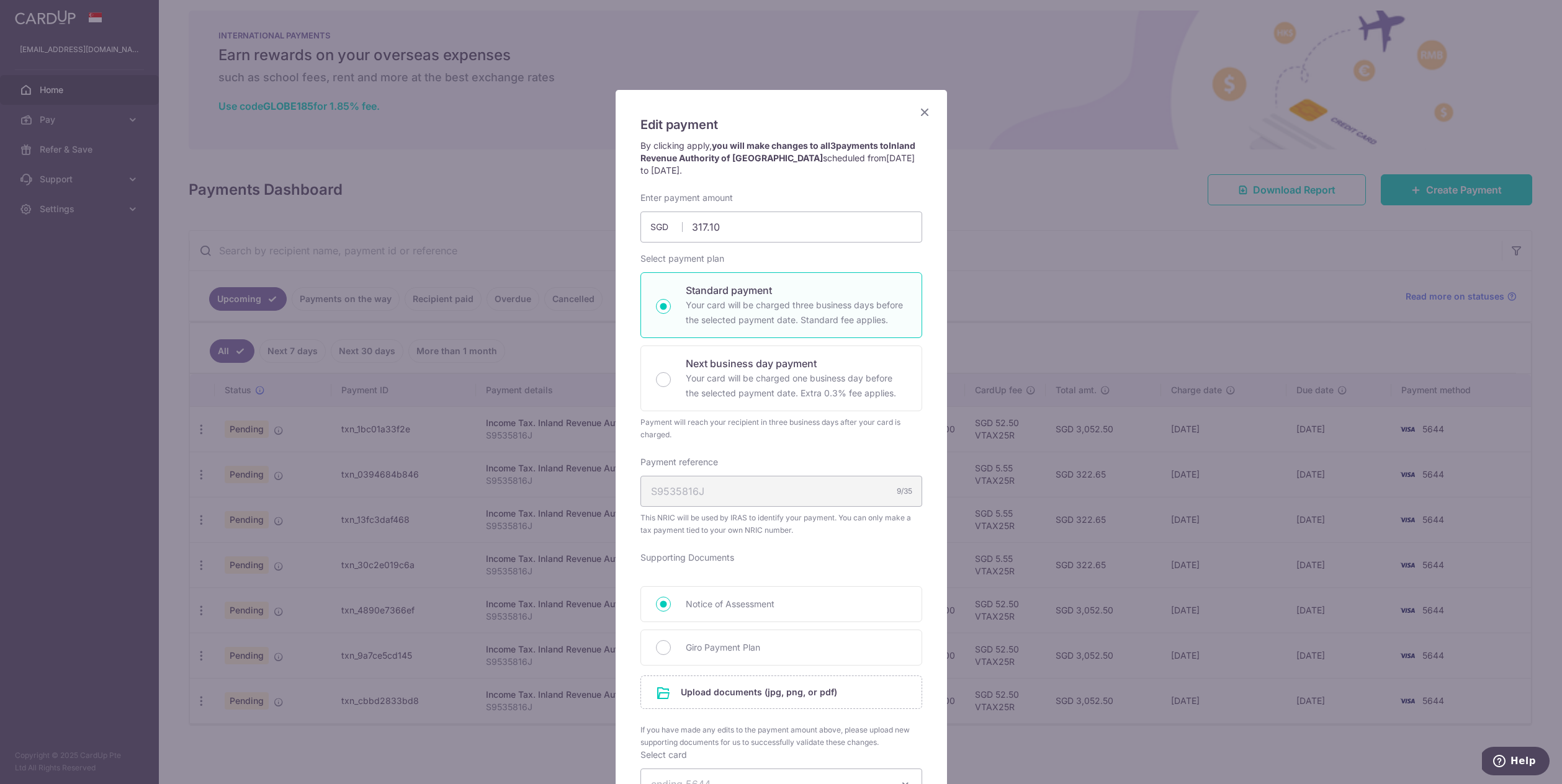
click at [788, 660] on form "By clicking apply, you will make changes to all 3 payments to Inland Revenue Au…" at bounding box center [781, 583] width 282 height 887
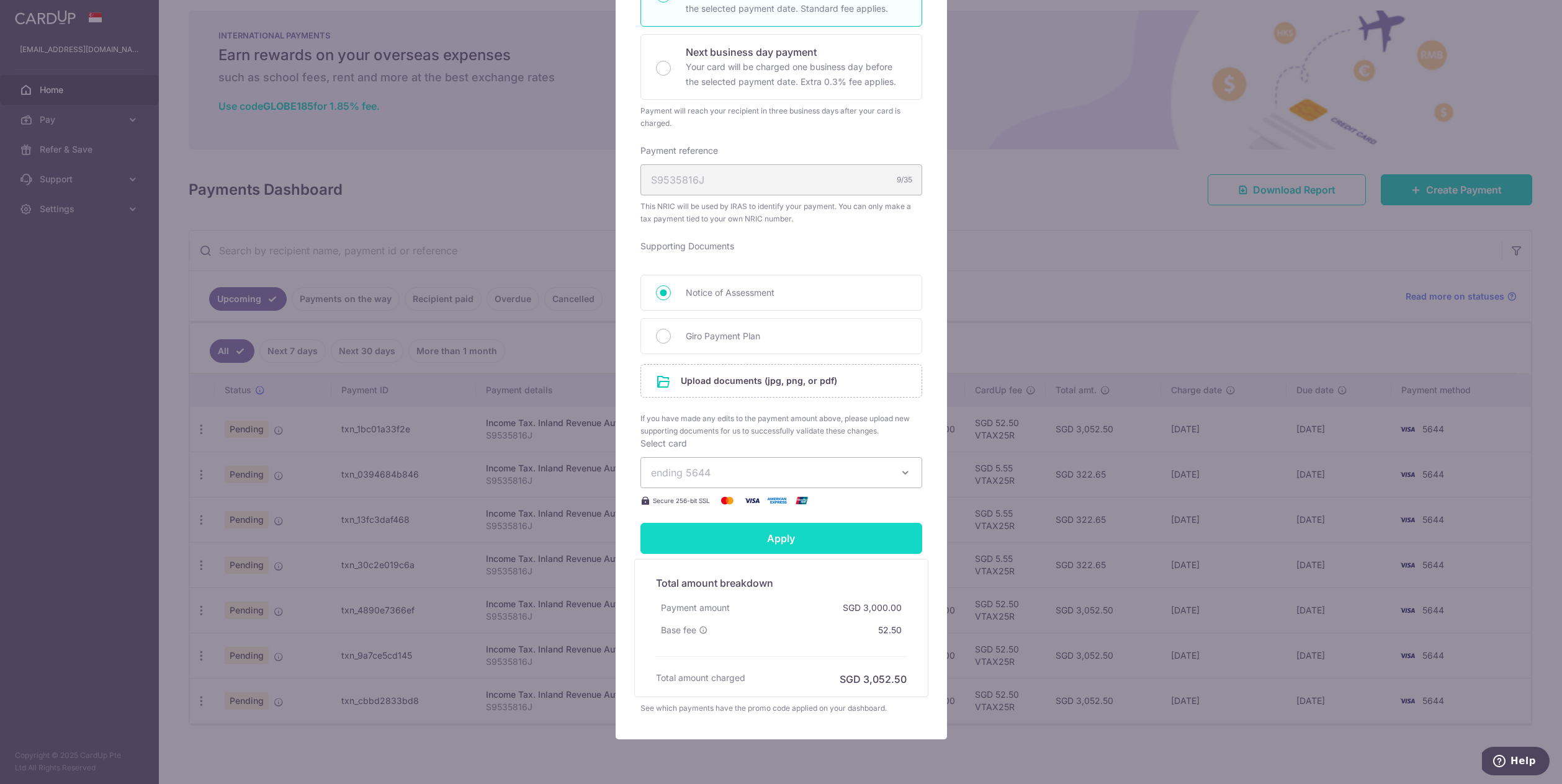
click at [868, 542] on input "Apply" at bounding box center [781, 538] width 282 height 31
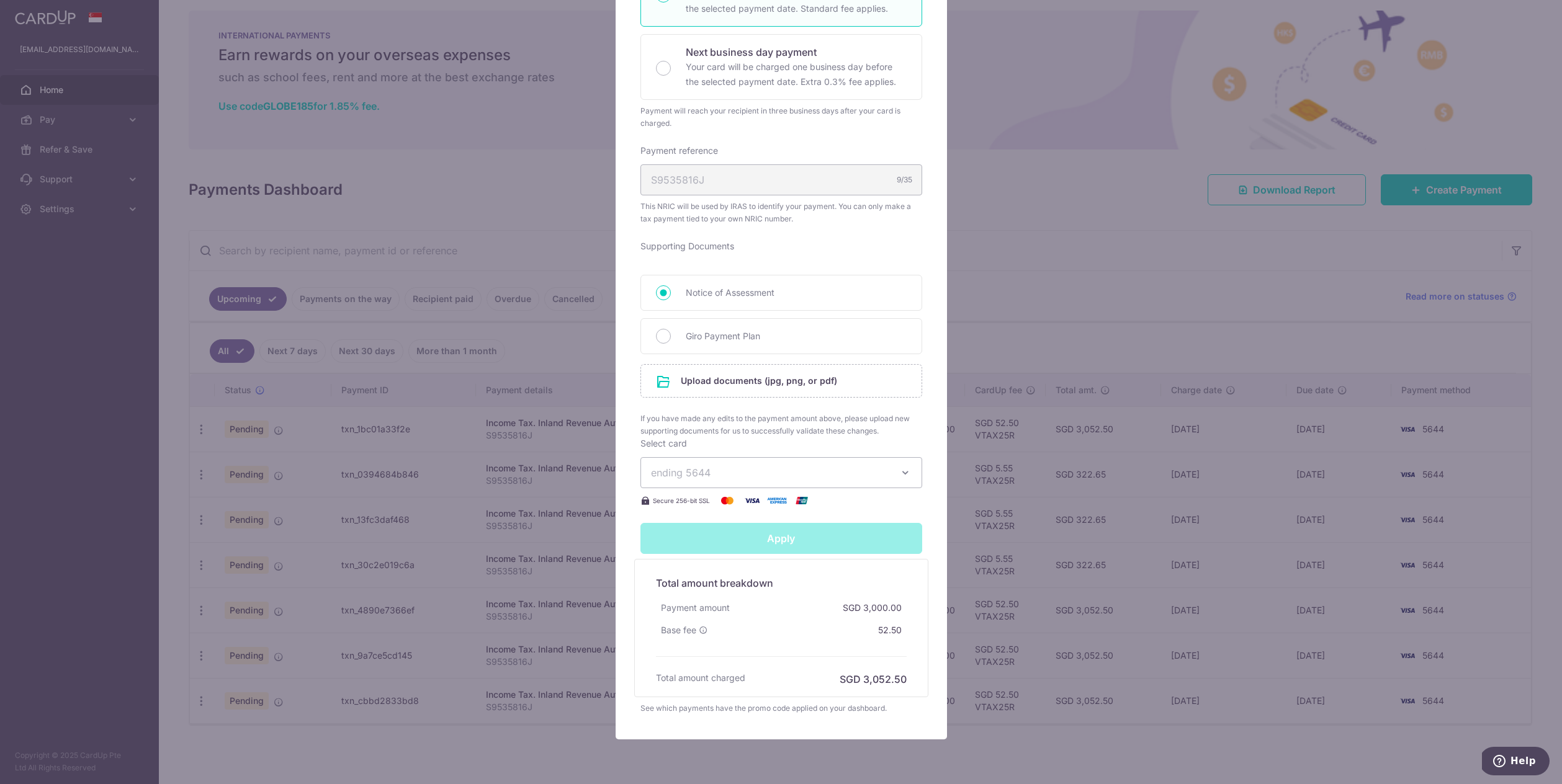
type input "Successfully Applied"
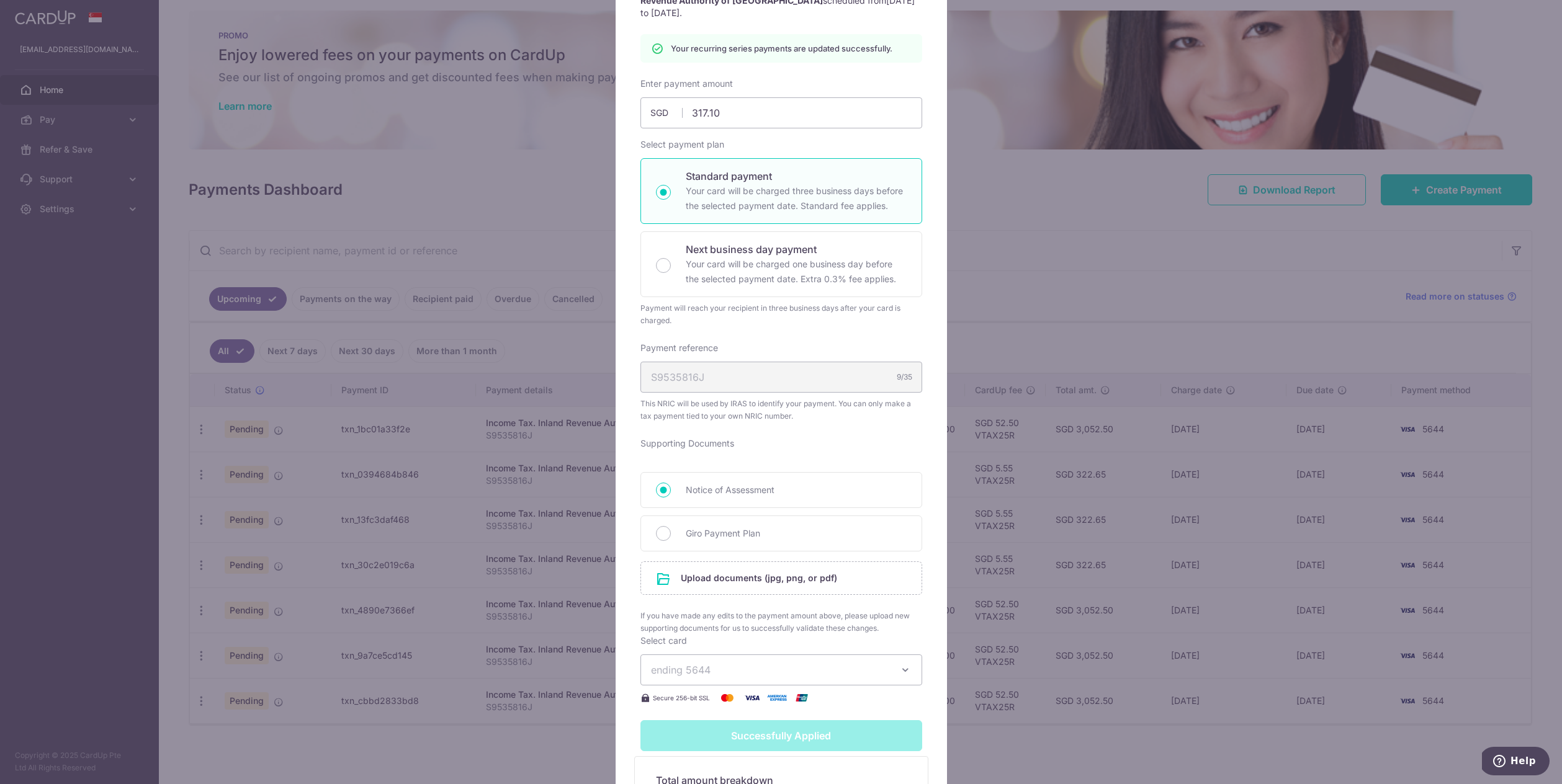
scroll to position [0, 0]
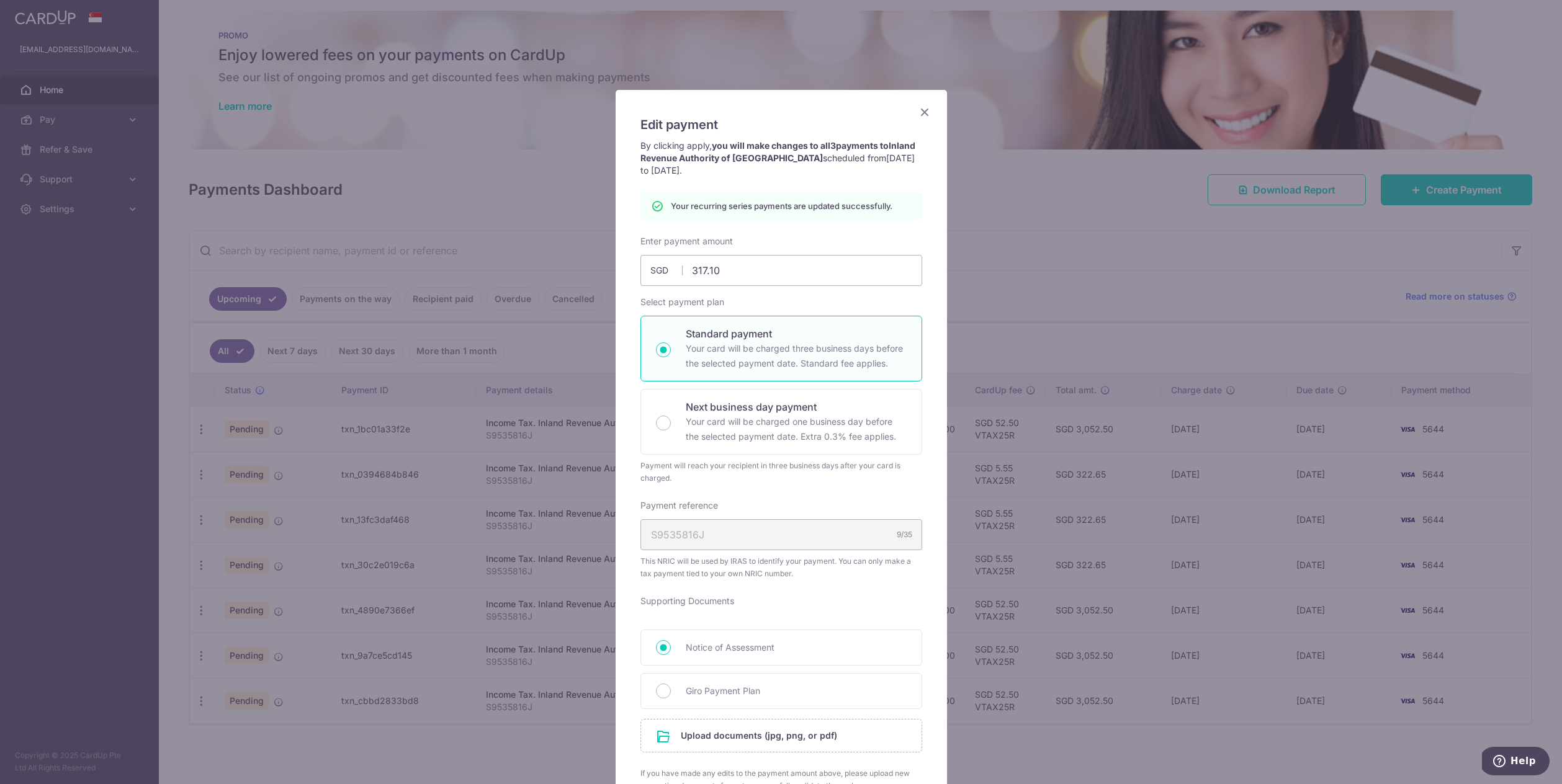
click at [922, 103] on div "Edit payment By clicking apply, you will make changes to all 3 payments to Inla…" at bounding box center [781, 592] width 332 height 1004
click at [922, 108] on icon "Close" at bounding box center [925, 112] width 15 height 15
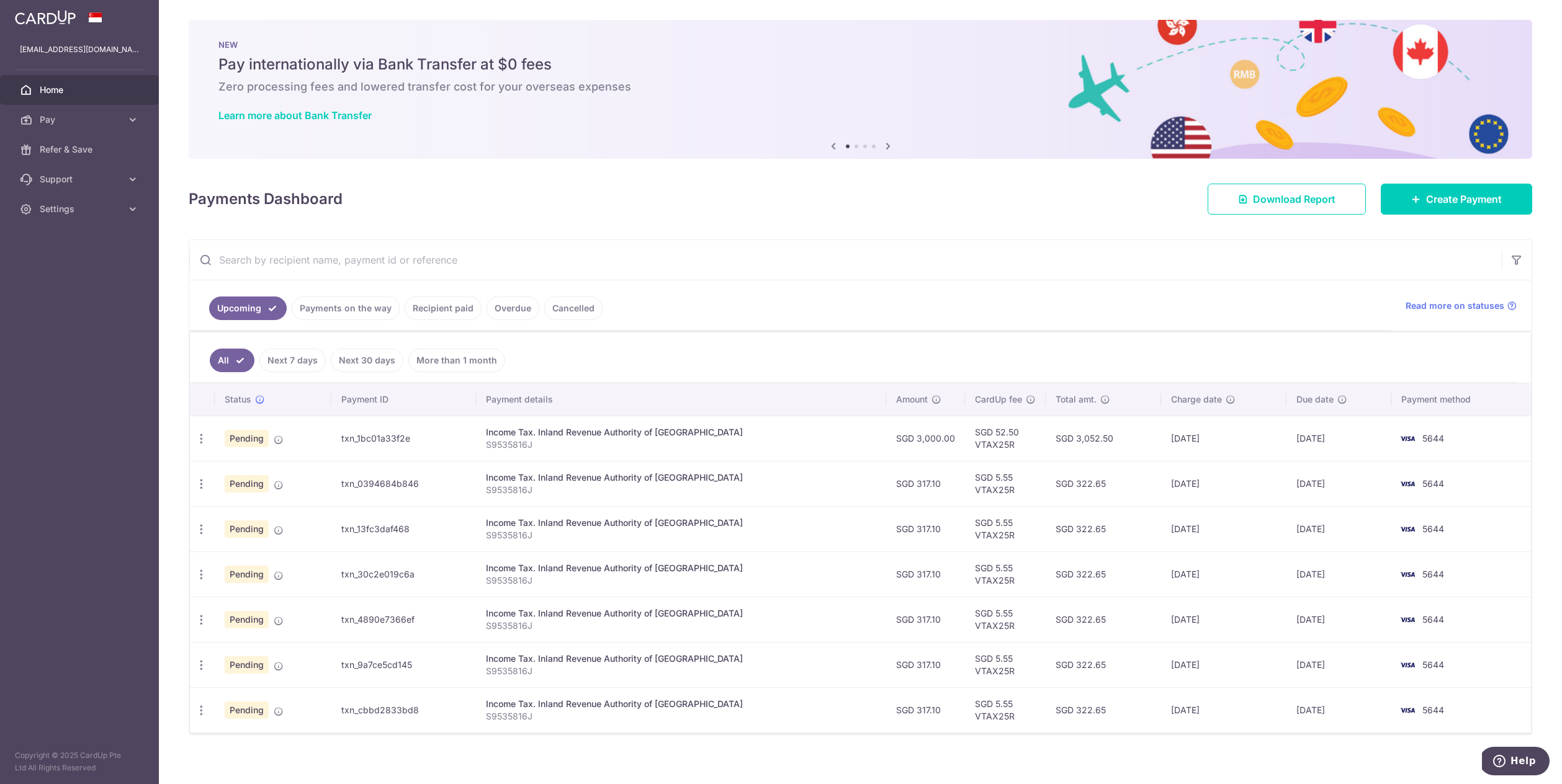
scroll to position [9, 0]
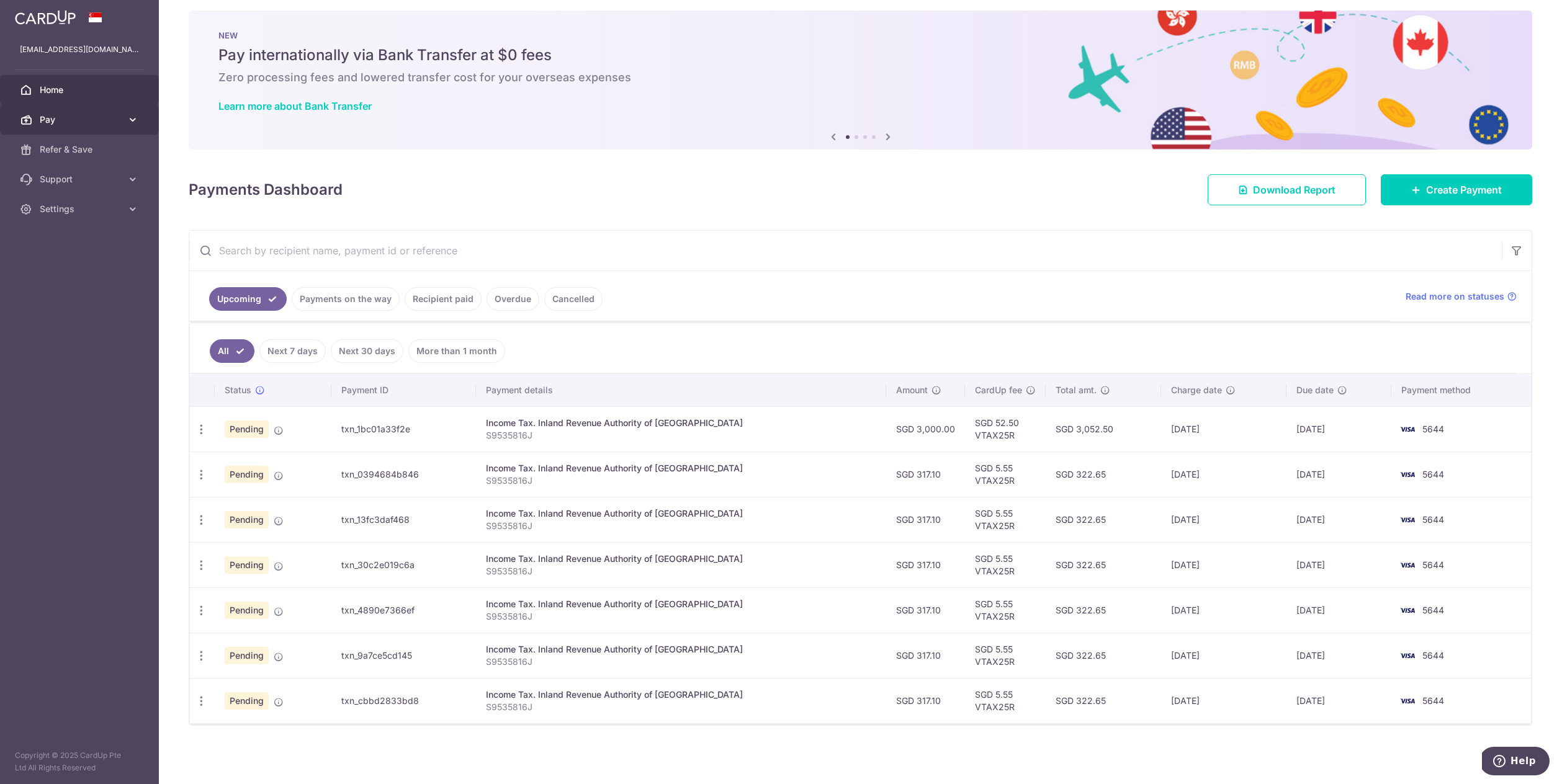
click at [111, 127] on link "Pay" at bounding box center [79, 119] width 159 height 30
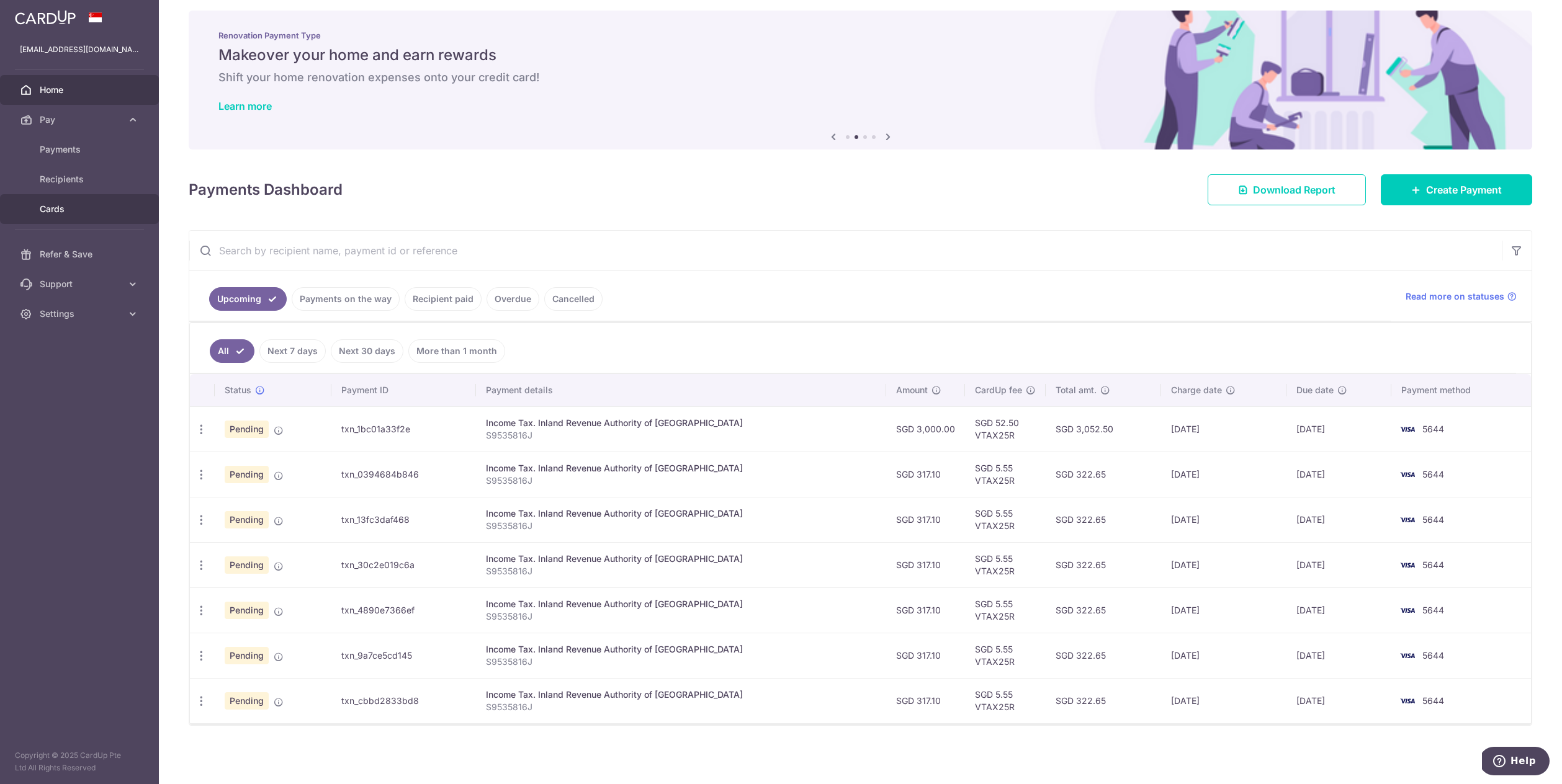
click at [88, 204] on span "Cards" at bounding box center [80, 209] width 82 height 12
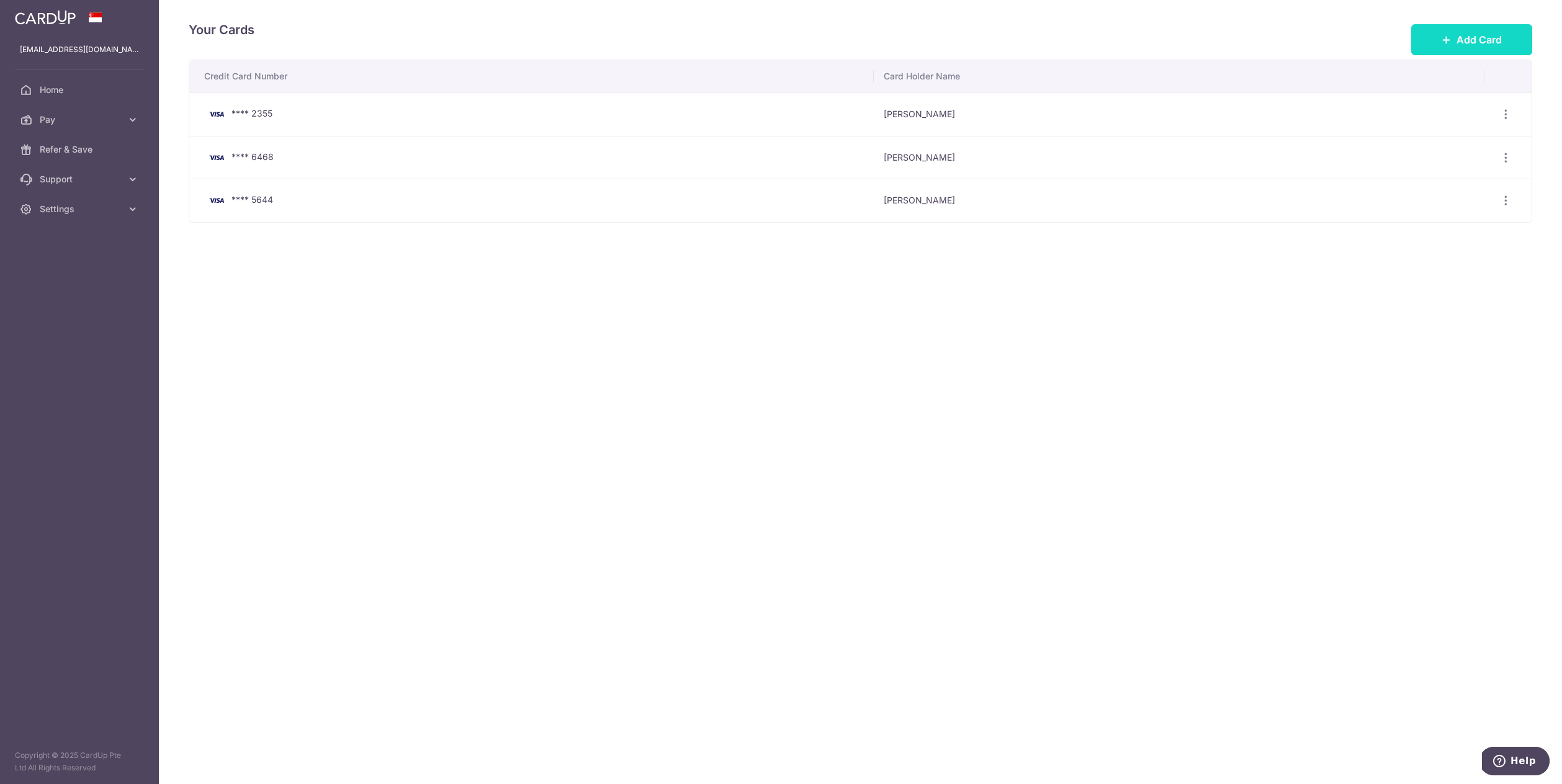
click at [1435, 48] on button "Add Card" at bounding box center [1471, 39] width 121 height 31
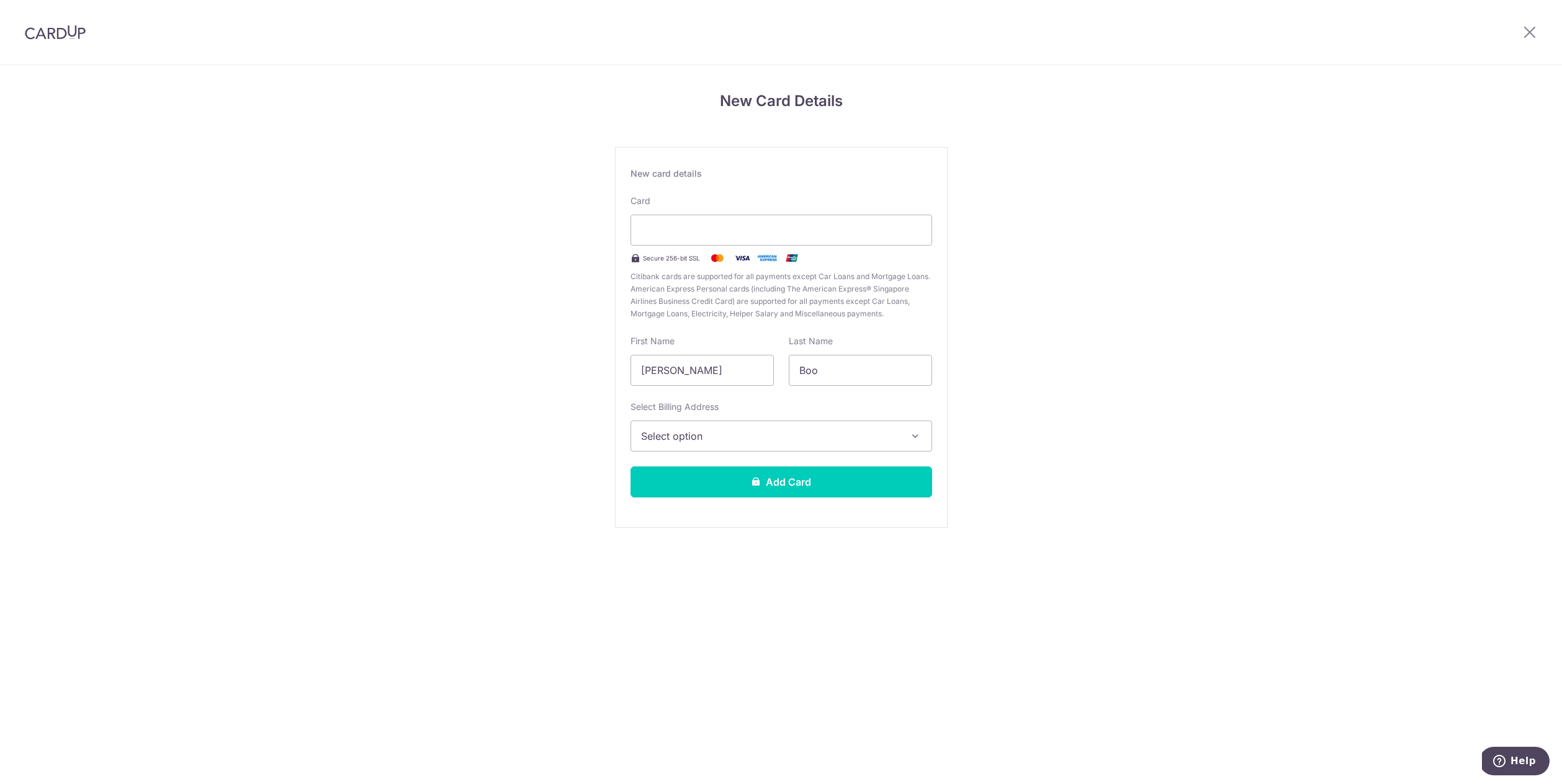
click at [762, 332] on div "New card details Card Secure 256-bit SSL Citibank cards are supported for all p…" at bounding box center [781, 337] width 332 height 381
click at [1534, 35] on icon at bounding box center [1530, 32] width 15 height 15
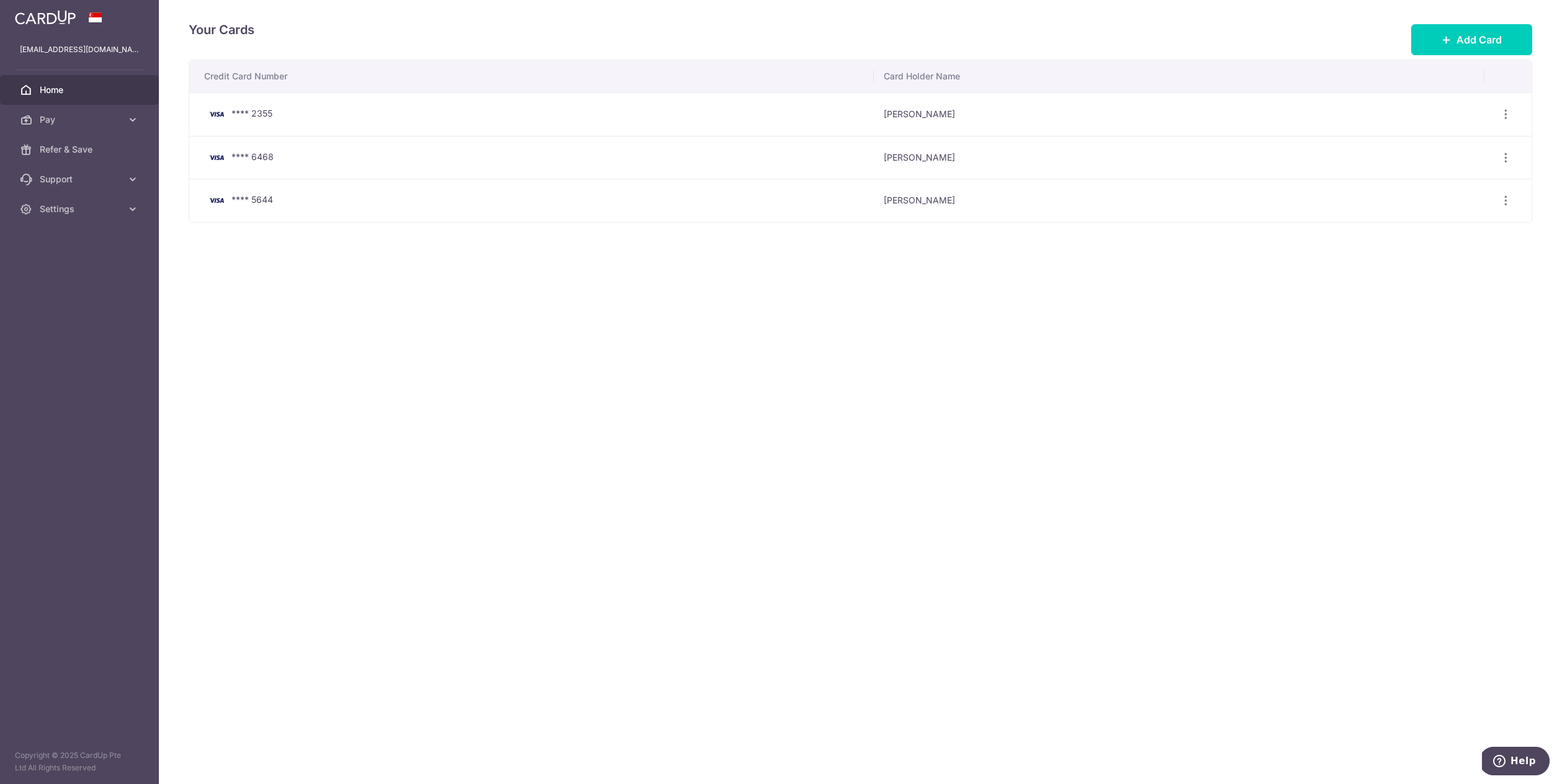
click at [135, 88] on link "Home" at bounding box center [79, 90] width 159 height 30
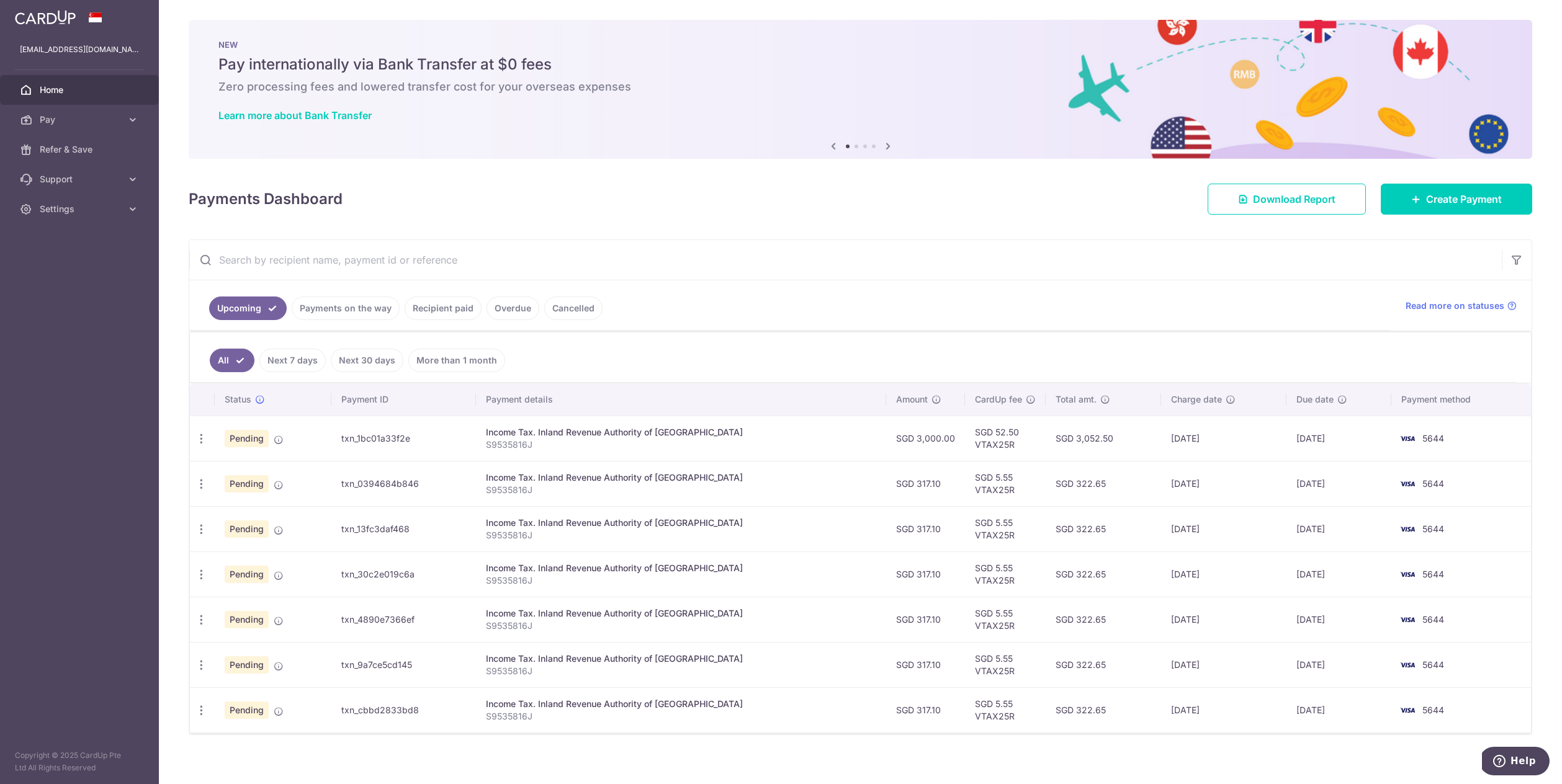
click at [859, 171] on div "× Pause Schedule Pause all future payments in this series Pause just this one p…" at bounding box center [860, 392] width 1403 height 784
